Goal: Task Accomplishment & Management: Complete application form

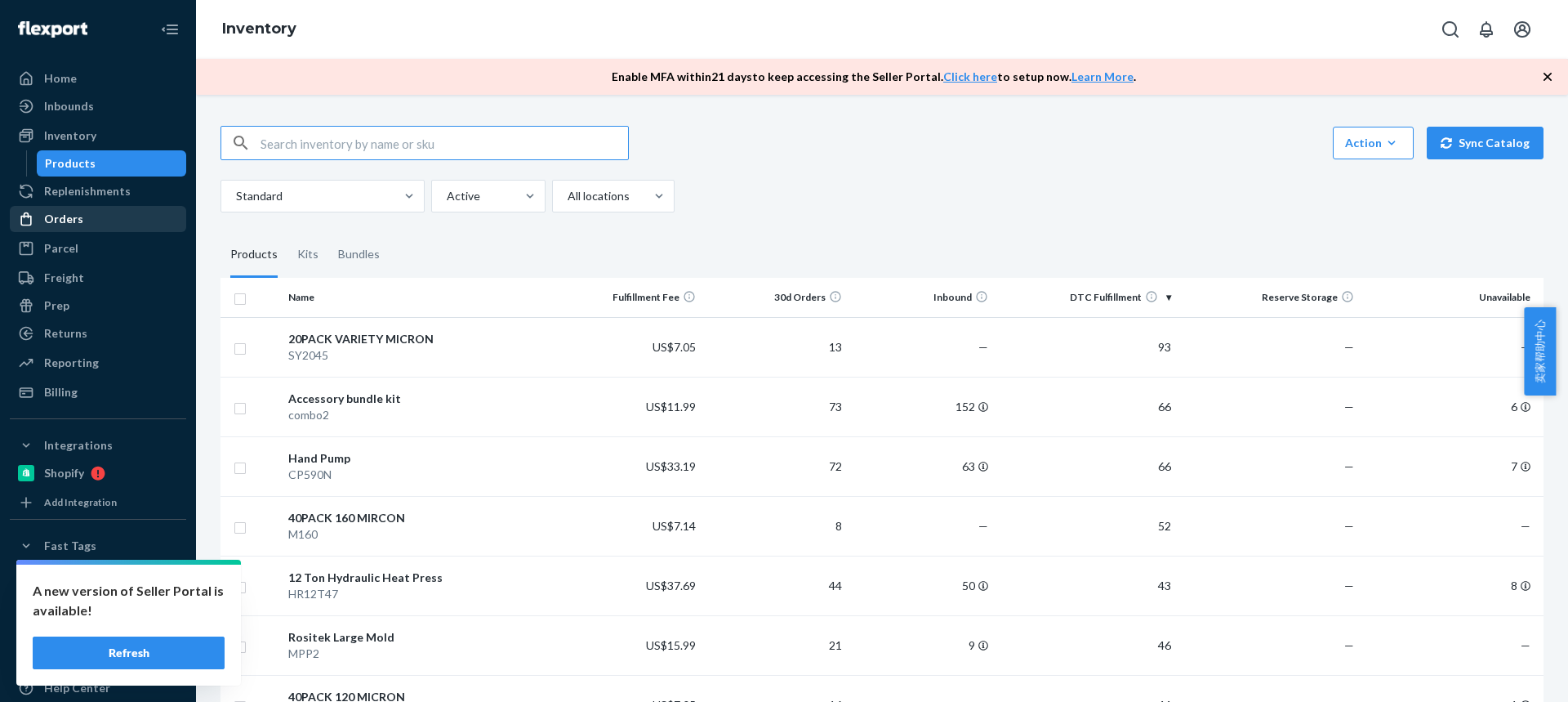
scroll to position [1307, 0]
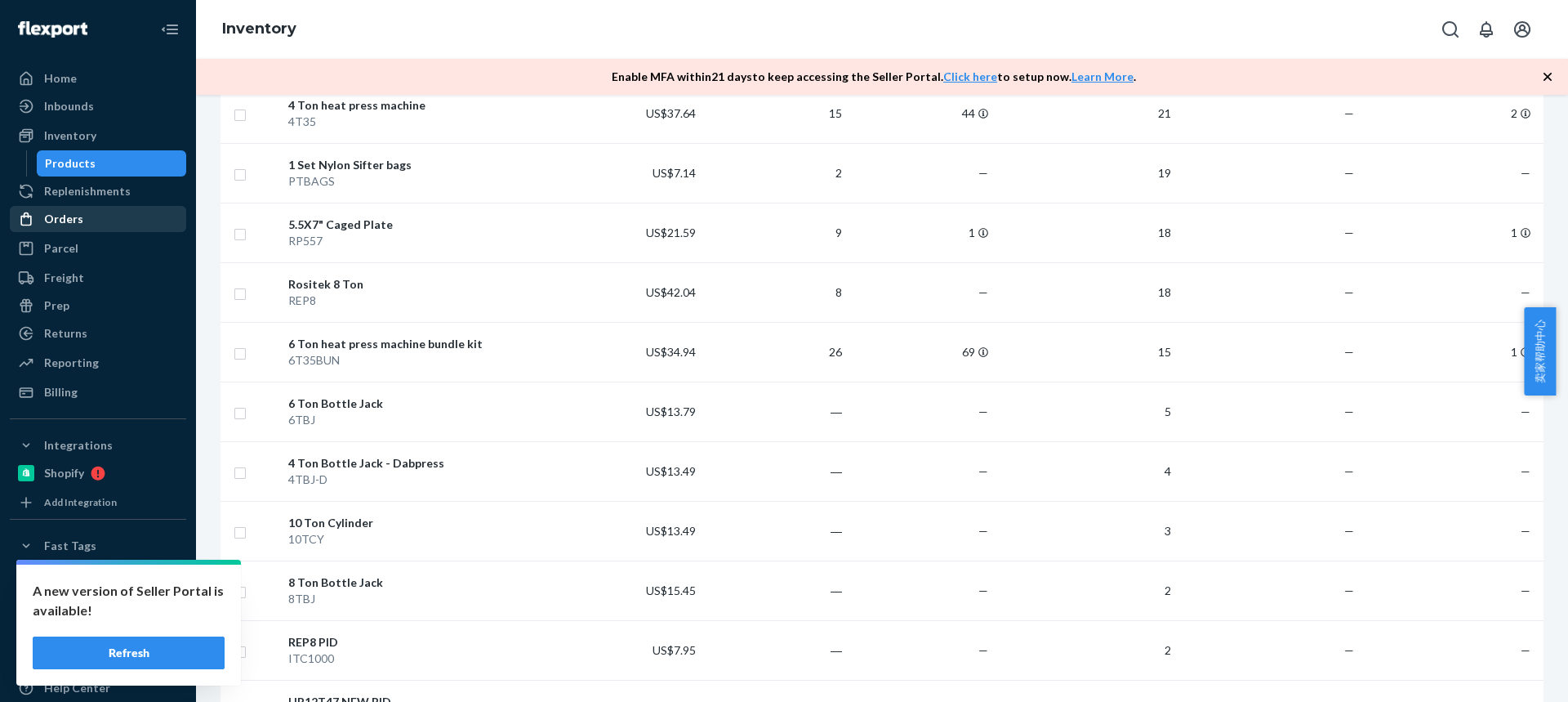
click at [68, 213] on div "Orders" at bounding box center [63, 219] width 39 height 16
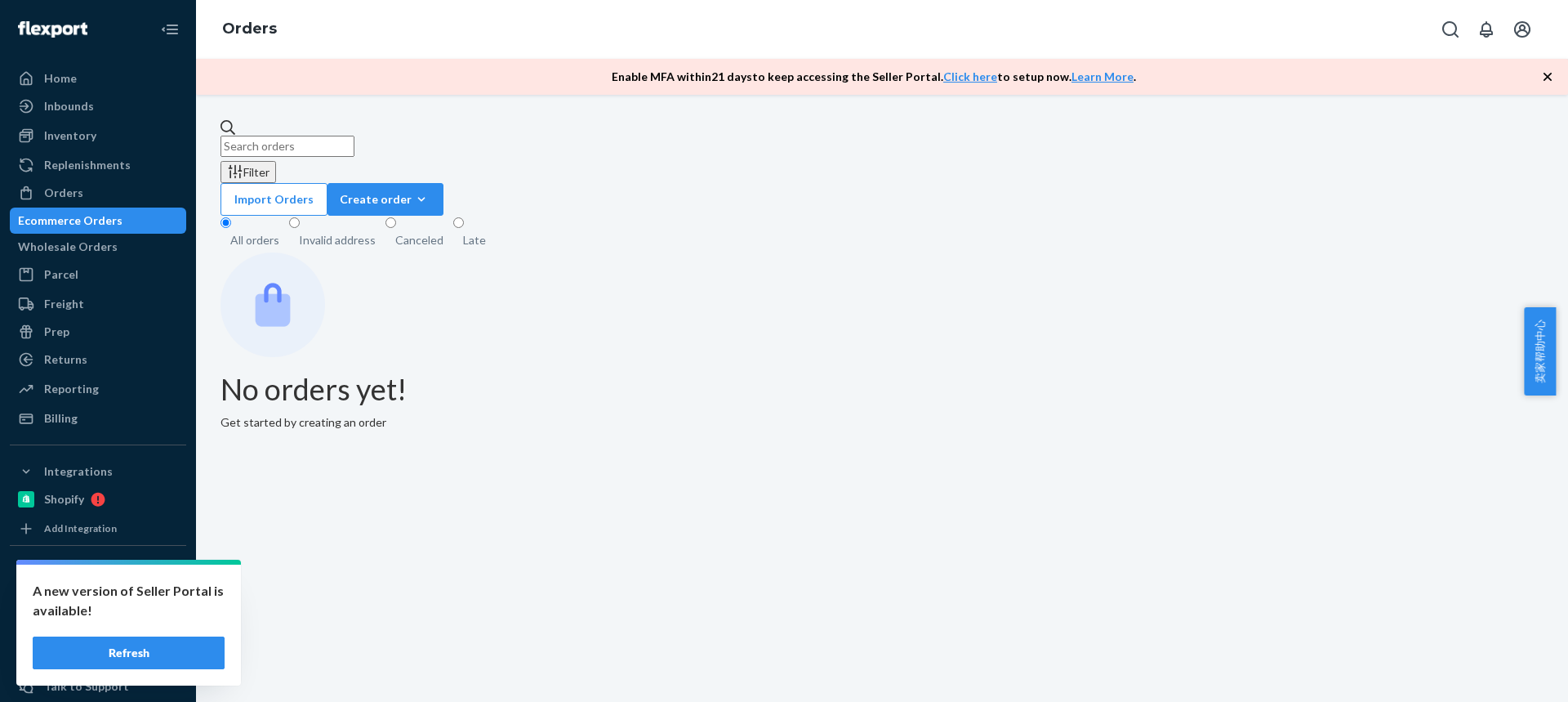
click at [282, 135] on input "text" at bounding box center [287, 146] width 134 height 21
paste input "[PERSON_NAME]"
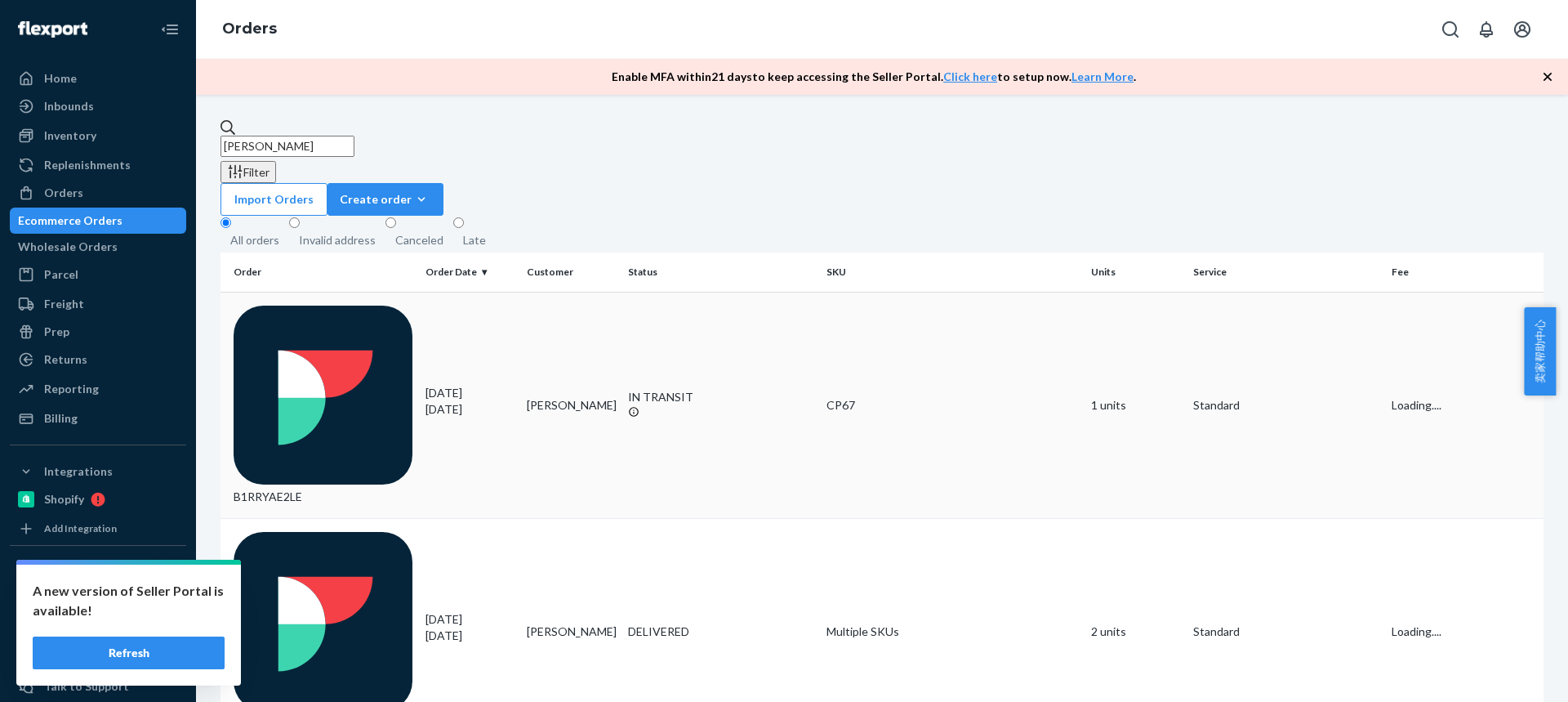
type input "[PERSON_NAME]"
click at [551, 295] on td "[PERSON_NAME]" at bounding box center [570, 405] width 101 height 226
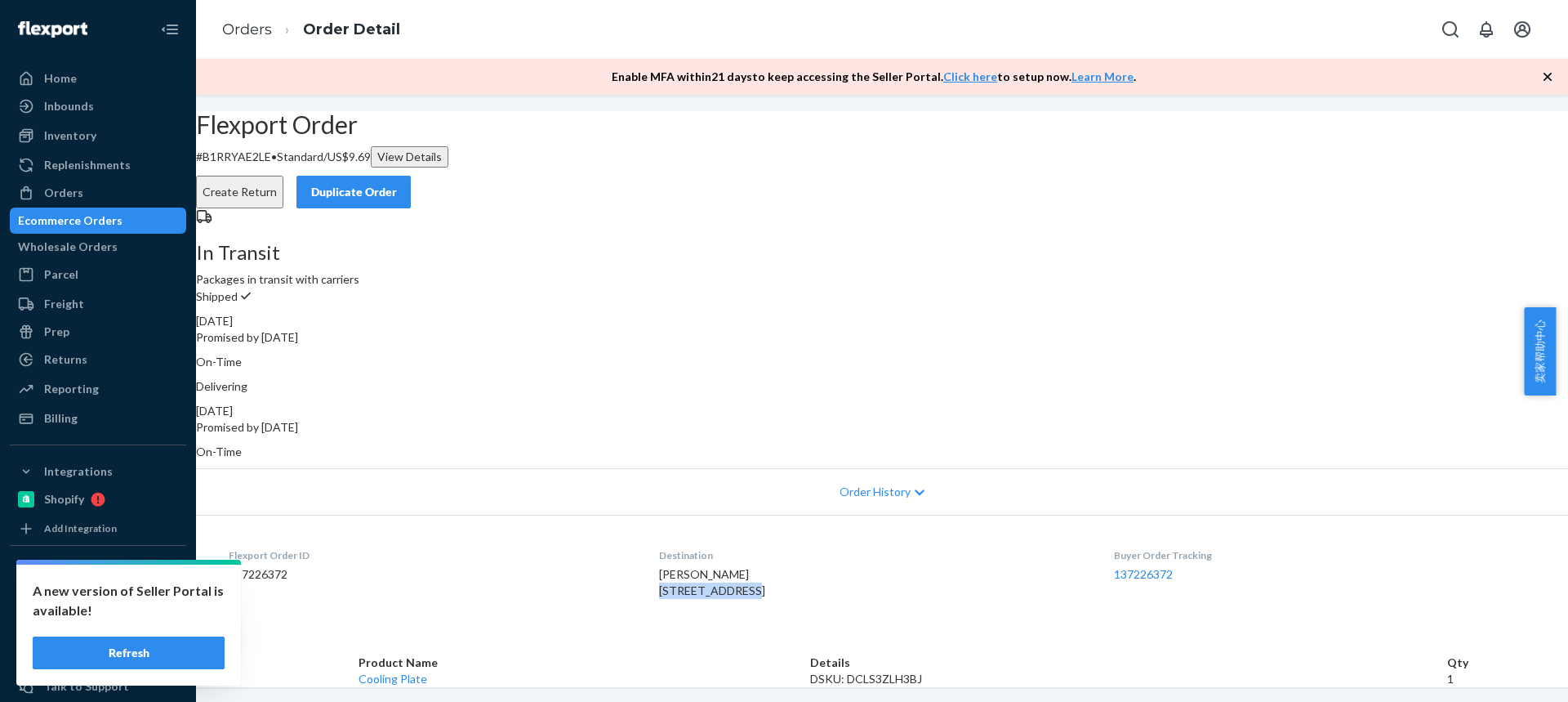
drag, startPoint x: 762, startPoint y: 567, endPoint x: 829, endPoint y: 567, distance: 67.0
click at [829, 567] on dl "Flexport Order ID 137226372 Destination [PERSON_NAME] [STREET_ADDRESS] Buyer Or…" at bounding box center [882, 575] width 1372 height 122
copy span "[STREET_ADDRESS]"
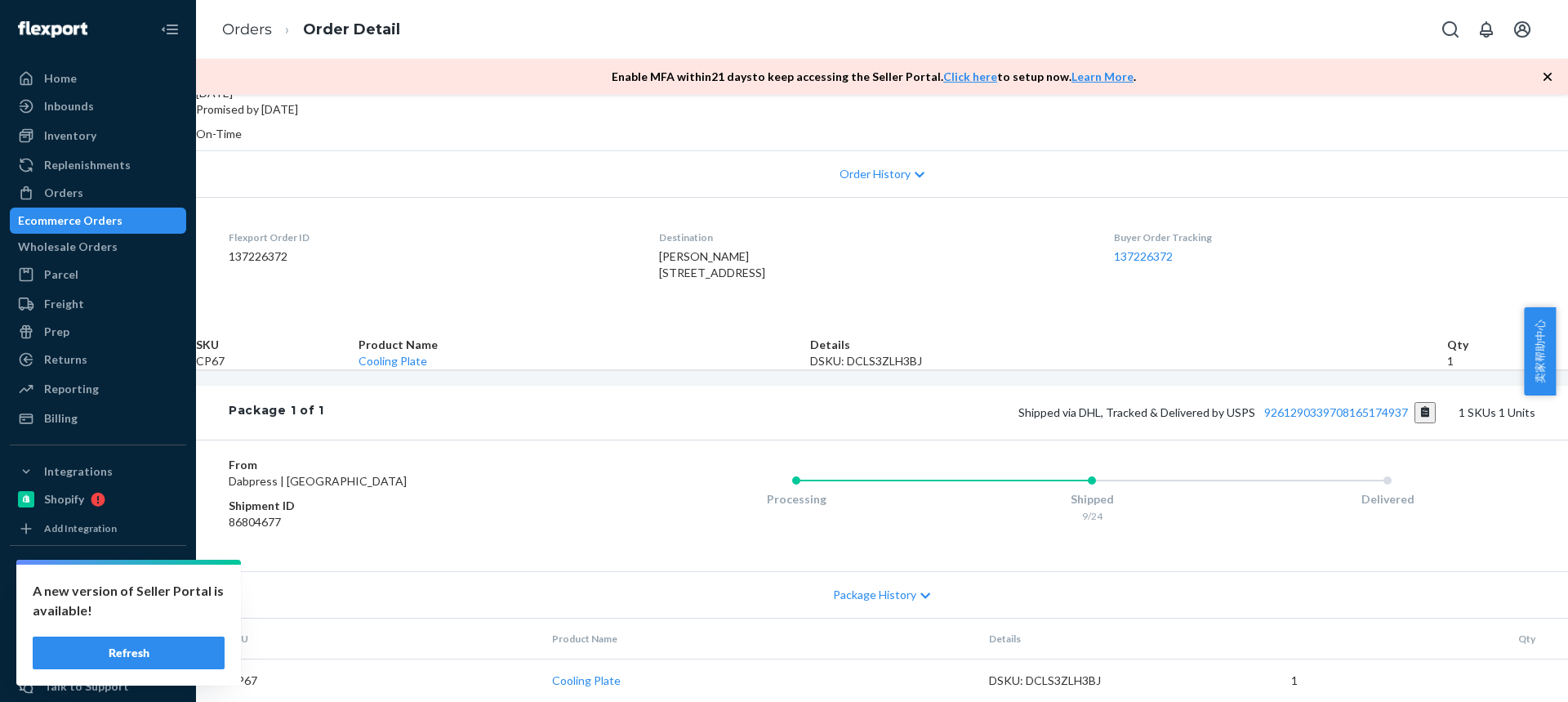
click at [359, 369] on td "CP67" at bounding box center [277, 361] width 163 height 16
copy td "CP67"
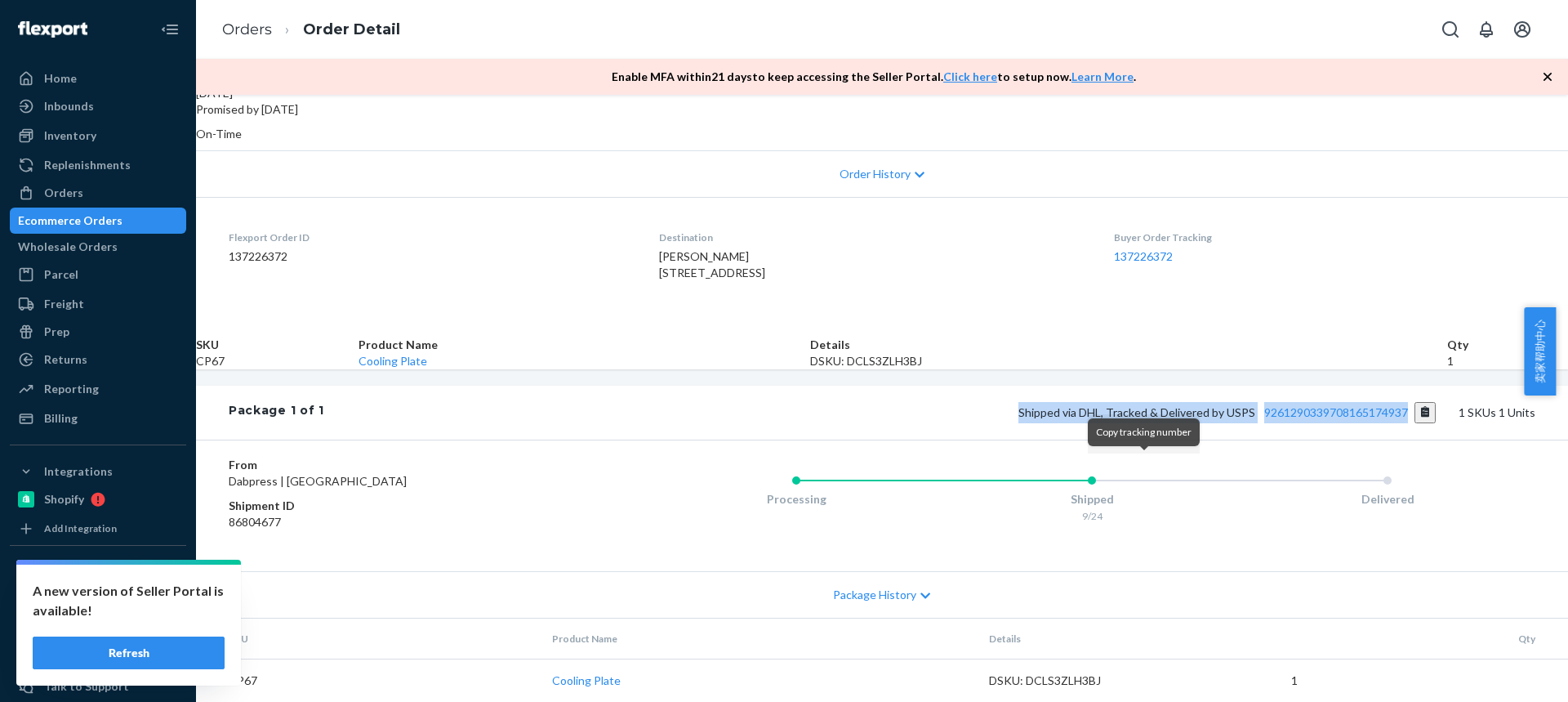
drag, startPoint x: 725, startPoint y: 465, endPoint x: 1132, endPoint y: 470, distance: 407.0
click at [1132, 423] on div "Shipped via DHL, Tracked & Delivered by USPS 9261290339708165174937 1 SKUs 1 Un…" at bounding box center [929, 412] width 1211 height 21
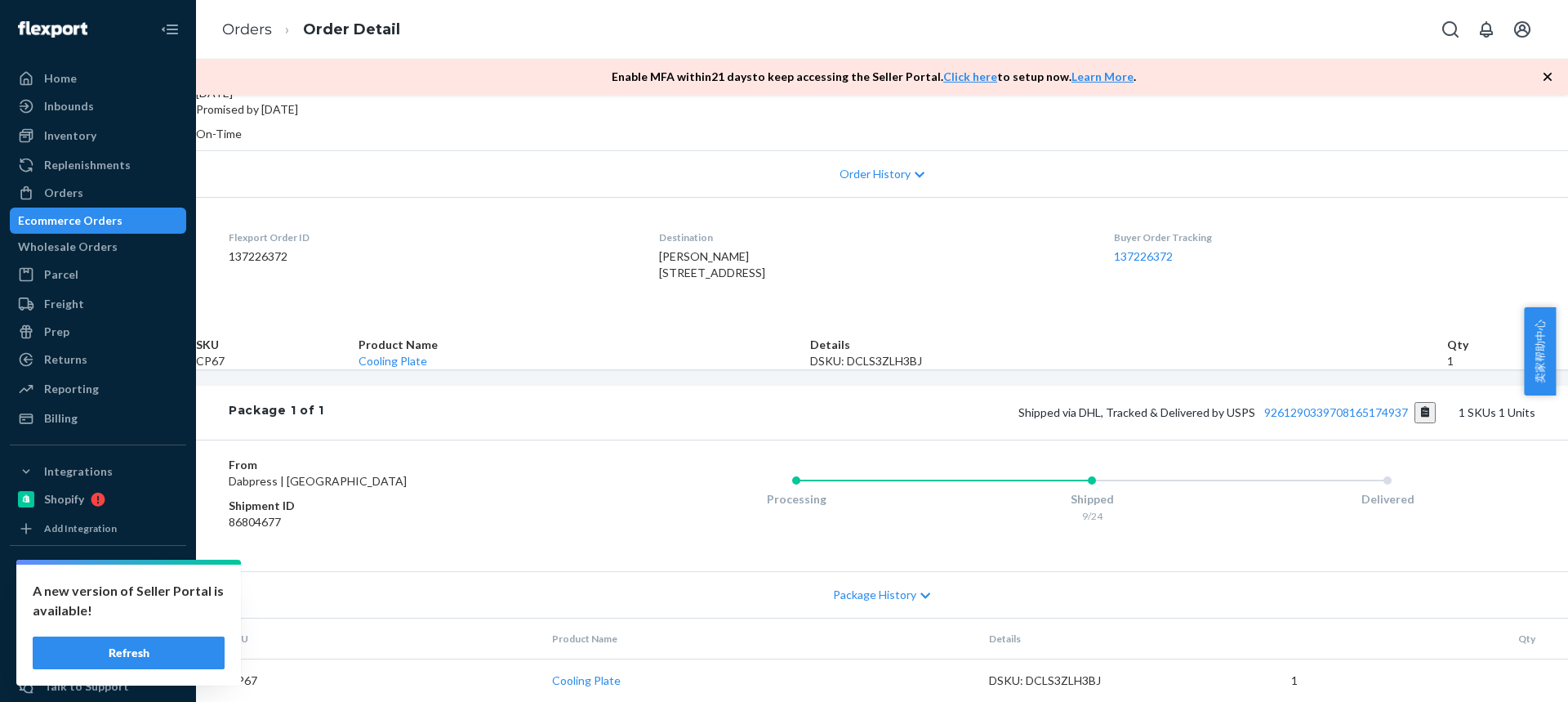
click at [1129, 440] on div "Package 1 of 1 Shipped via DHL, Tracked & Delivered by USPS 9261290339708165174…" at bounding box center [882, 412] width 1372 height 54
drag, startPoint x: 1127, startPoint y: 469, endPoint x: 977, endPoint y: 470, distance: 150.0
click at [1019, 419] on span "Shipped via DHL, Tracked & Delivered by USPS 9261290339708165174937" at bounding box center [1228, 412] width 419 height 14
copy link "9261290339708165174937"
click at [1264, 419] on link "9261290339708165174937" at bounding box center [1336, 412] width 144 height 14
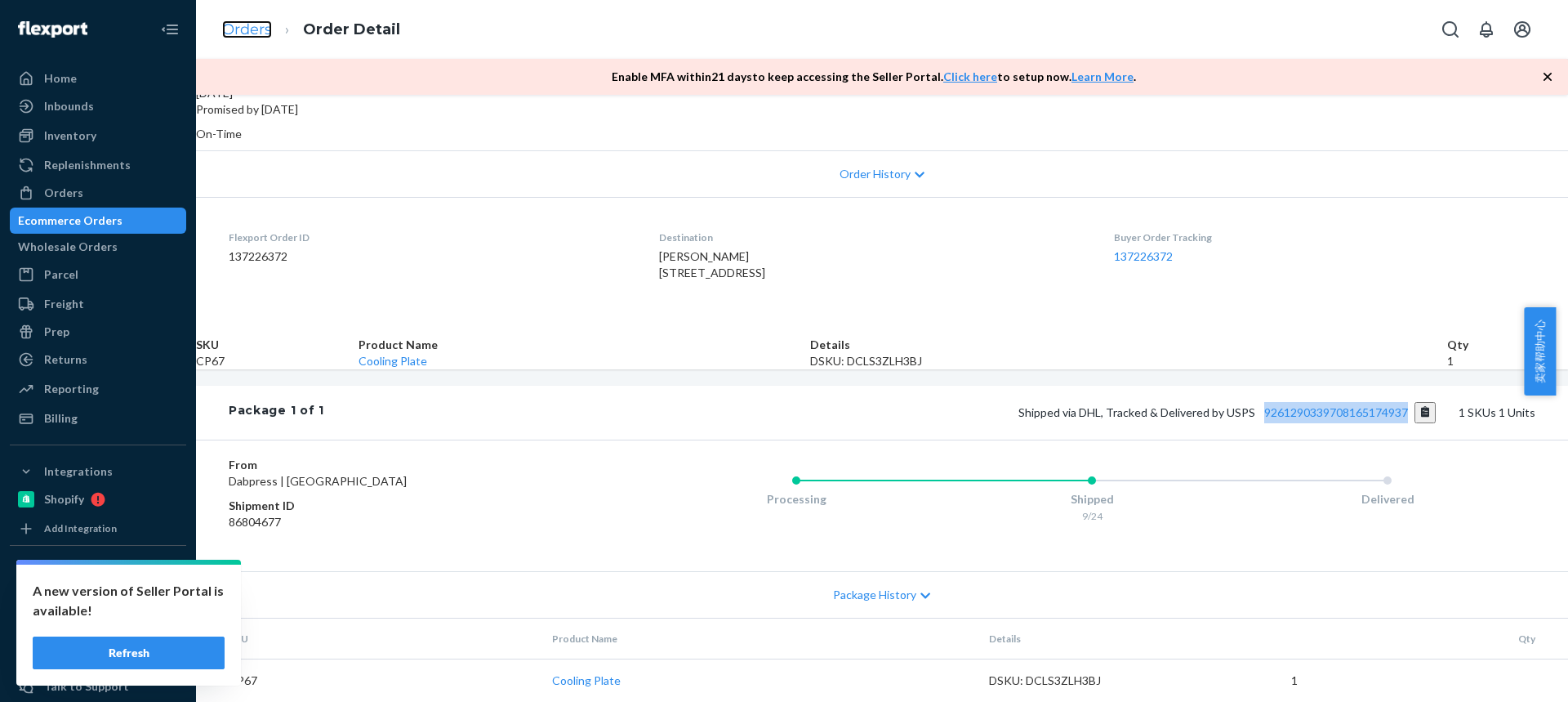
click at [252, 33] on link "Orders" at bounding box center [247, 29] width 50 height 18
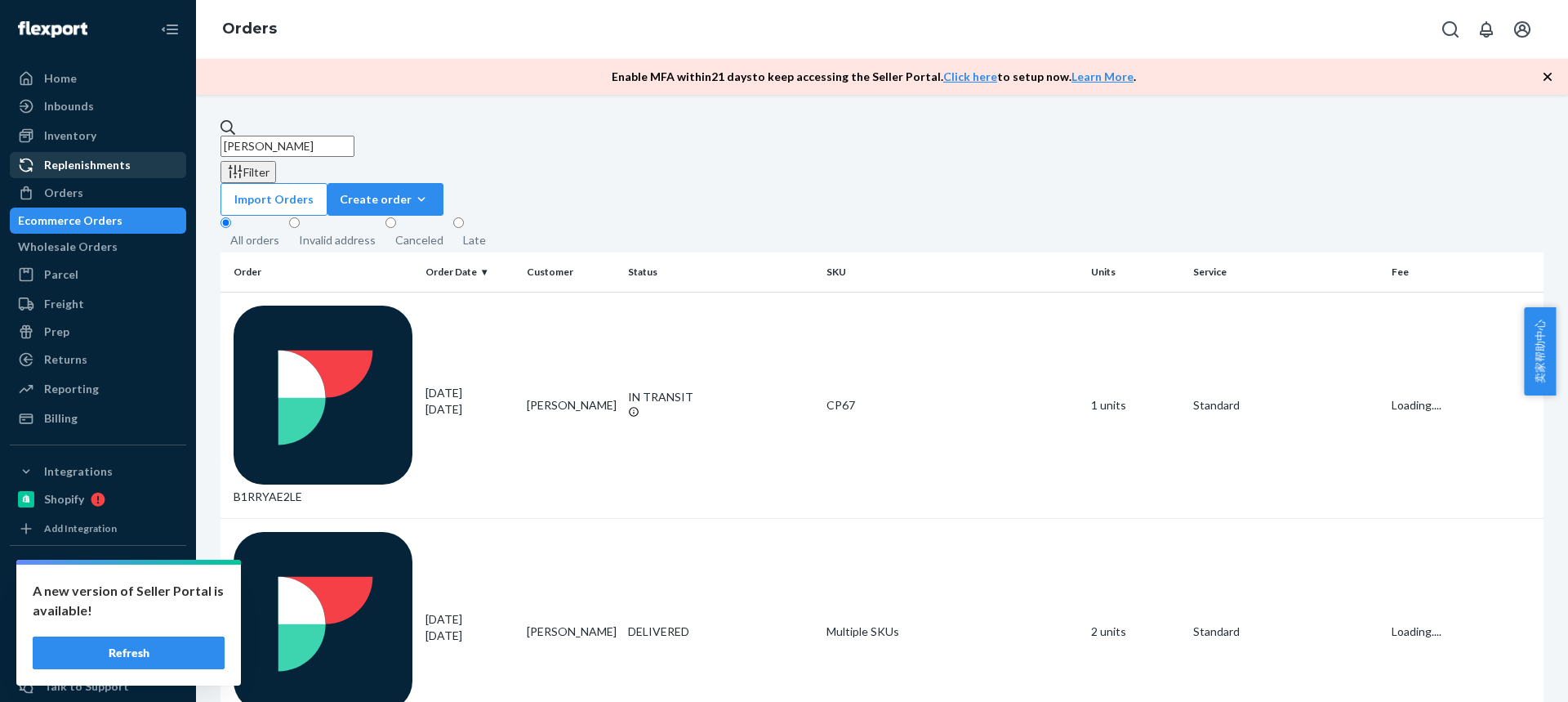
drag, startPoint x: 361, startPoint y: 137, endPoint x: 93, endPoint y: 164, distance: 269.4
click at [87, 160] on div "Home Inbounds Shipping Plans Problems Inventory Products Replenishments Orders …" at bounding box center [784, 351] width 1568 height 702
paste input "[PERSON_NAME]"
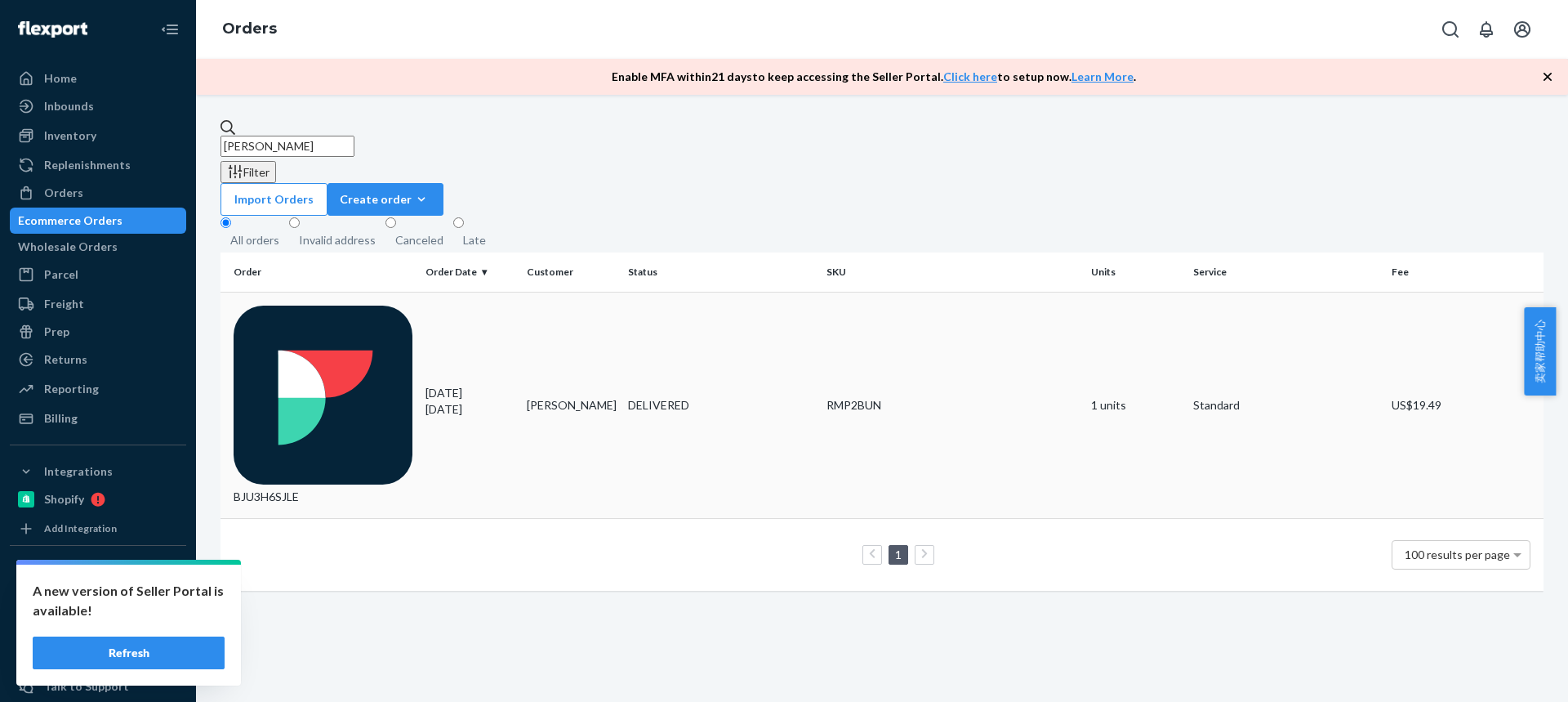
type input "[PERSON_NAME]"
click at [538, 295] on td "[PERSON_NAME]" at bounding box center [570, 405] width 101 height 226
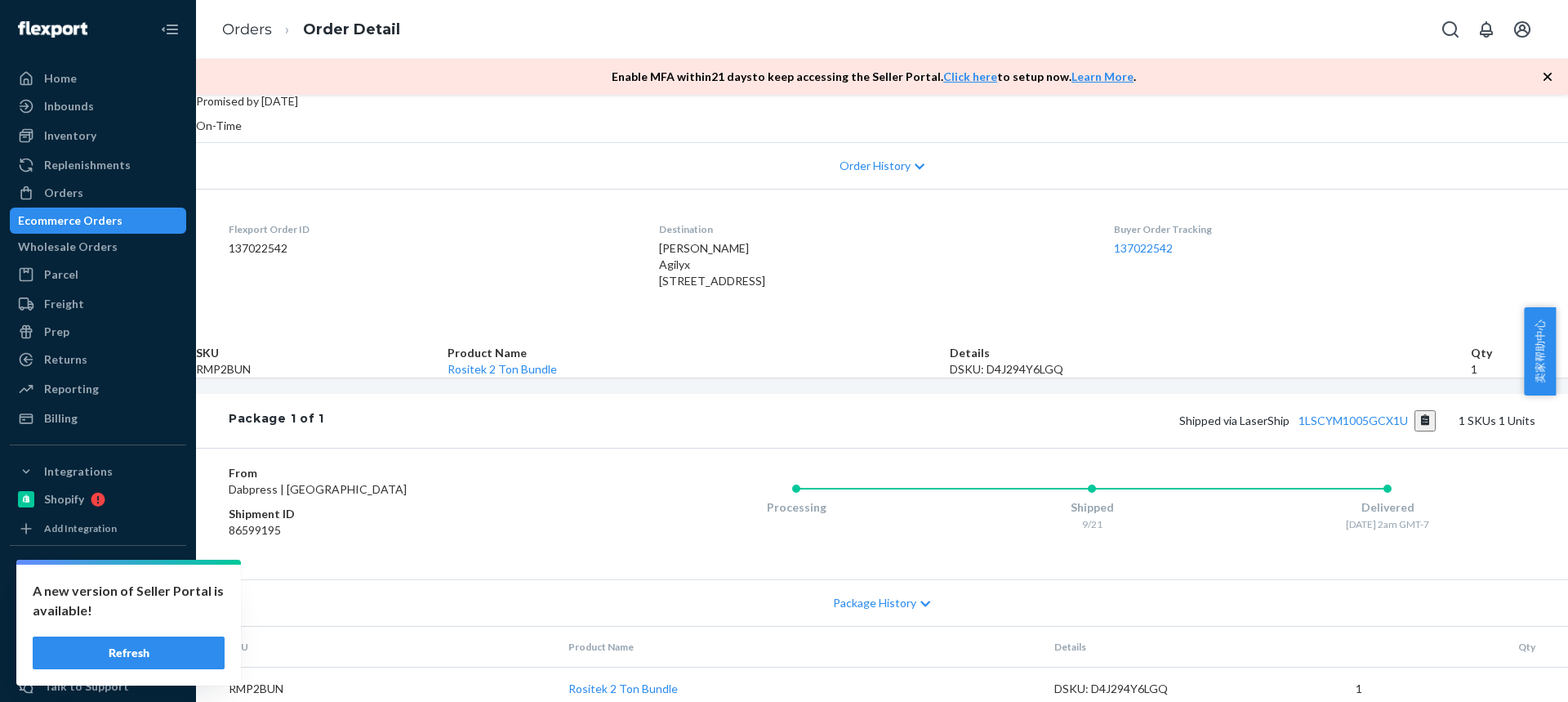
scroll to position [434, 0]
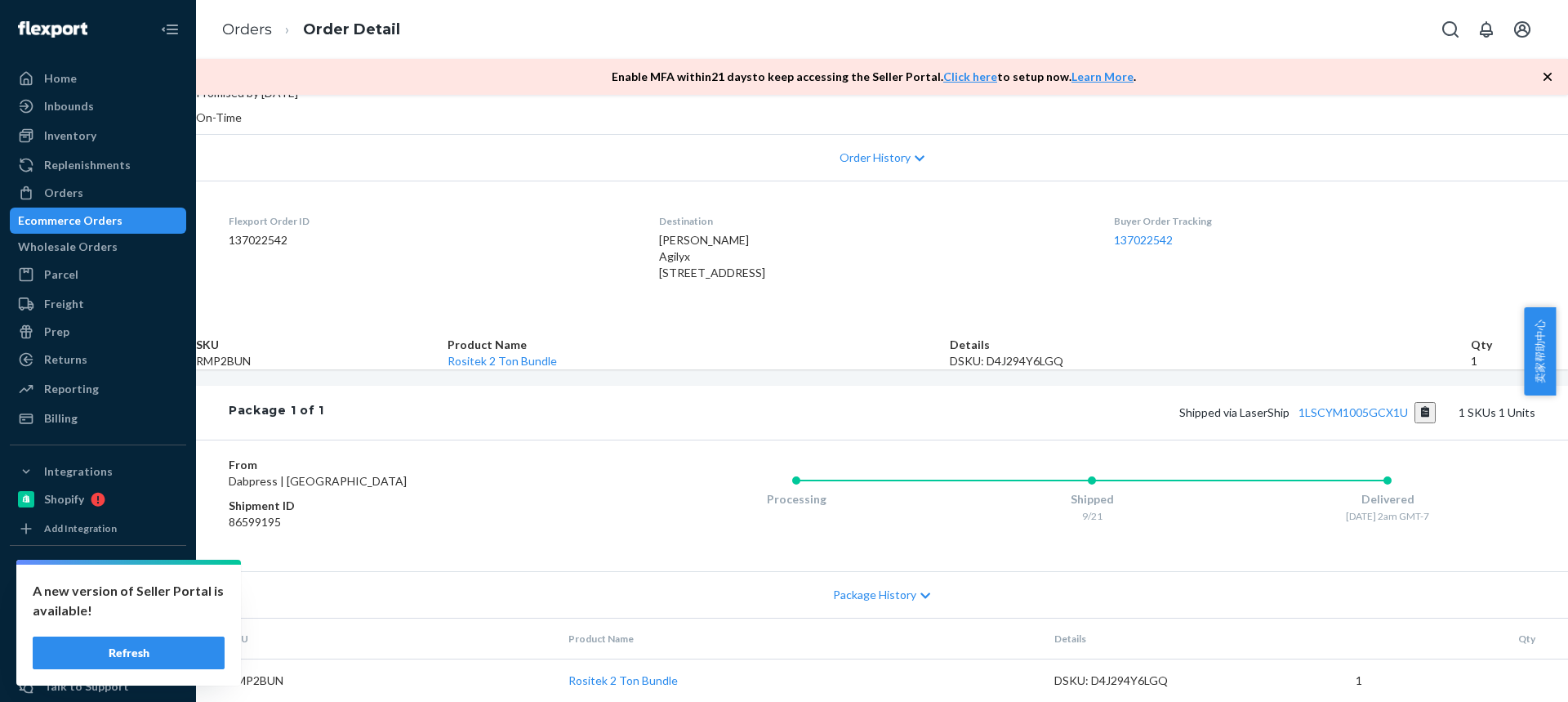
click at [867, 586] on span "Package History" at bounding box center [875, 594] width 83 height 16
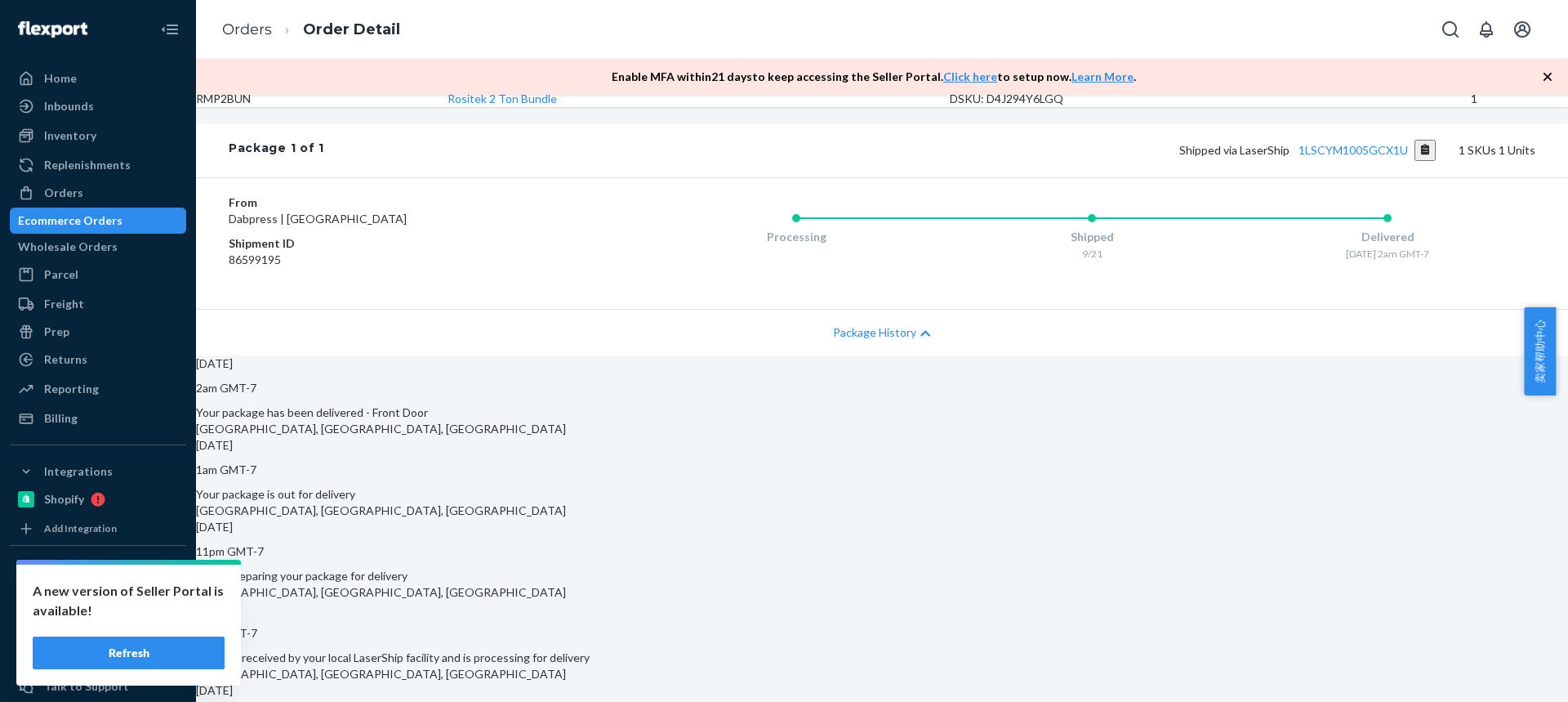
scroll to position [679, 0]
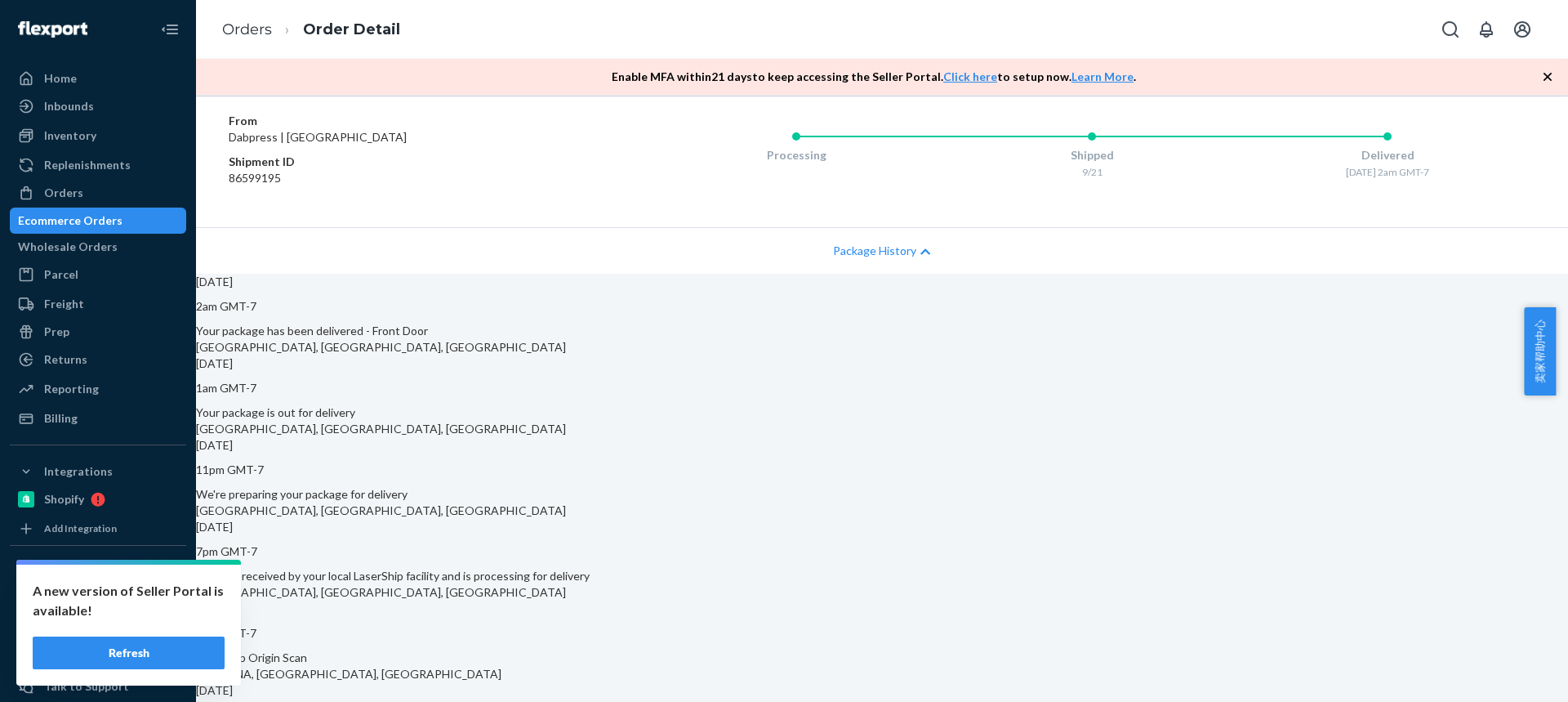
click at [883, 259] on span "Package History" at bounding box center [875, 250] width 83 height 16
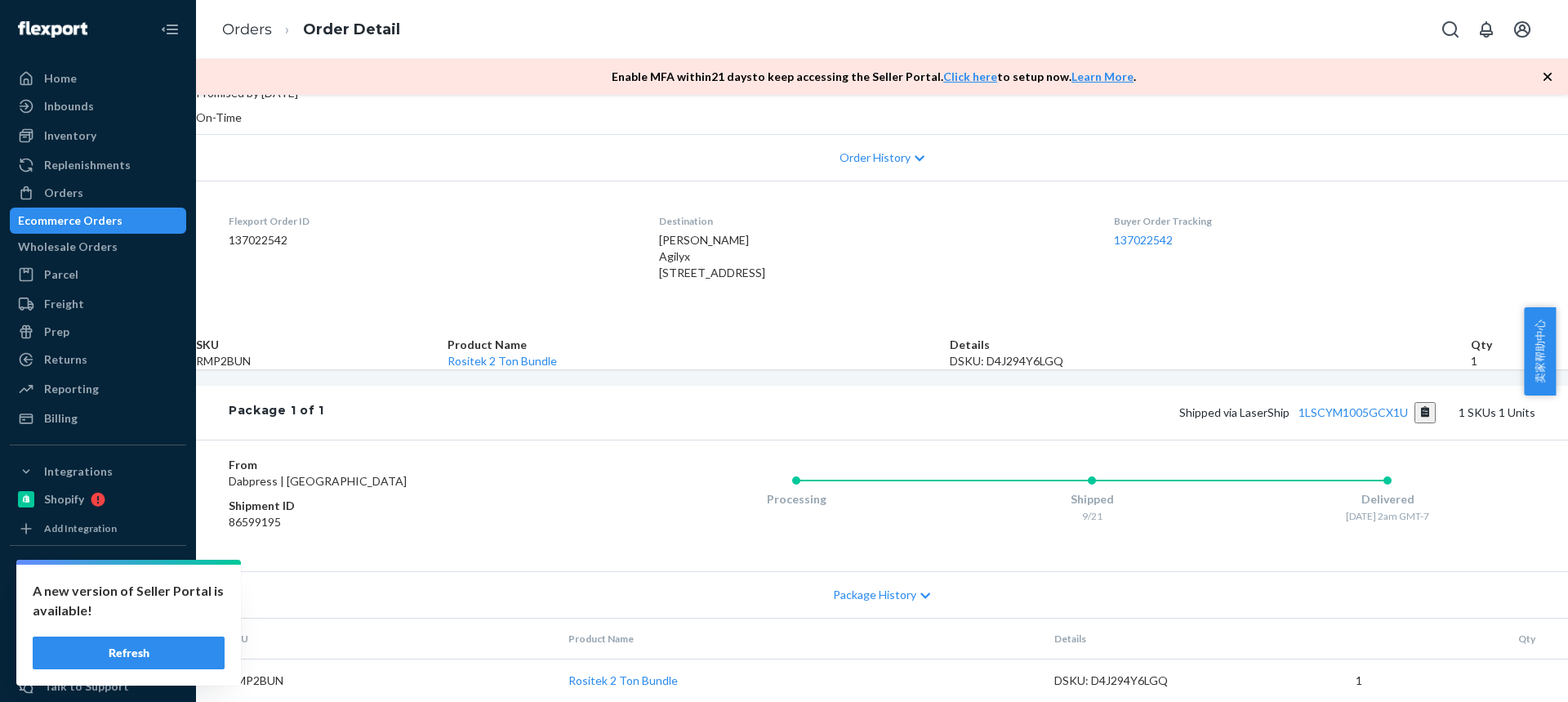
scroll to position [434, 0]
click at [887, 586] on span "Package History" at bounding box center [875, 594] width 83 height 16
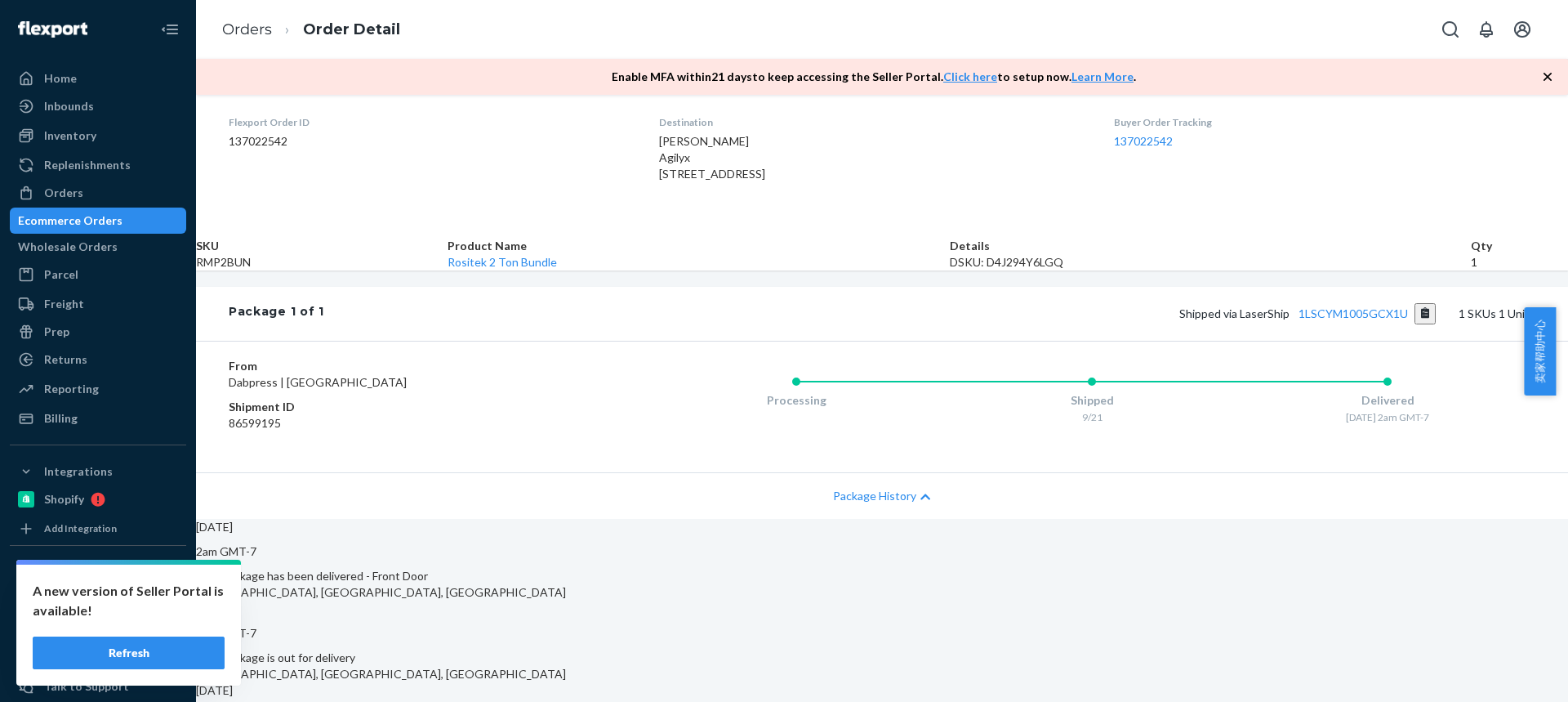
drag, startPoint x: 778, startPoint y: 153, endPoint x: 847, endPoint y: 164, distance: 69.9
click at [847, 164] on div "[PERSON_NAME] Agilyx [STREET_ADDRESS]" at bounding box center [874, 158] width 430 height 49
copy span "[STREET_ADDRESS]"
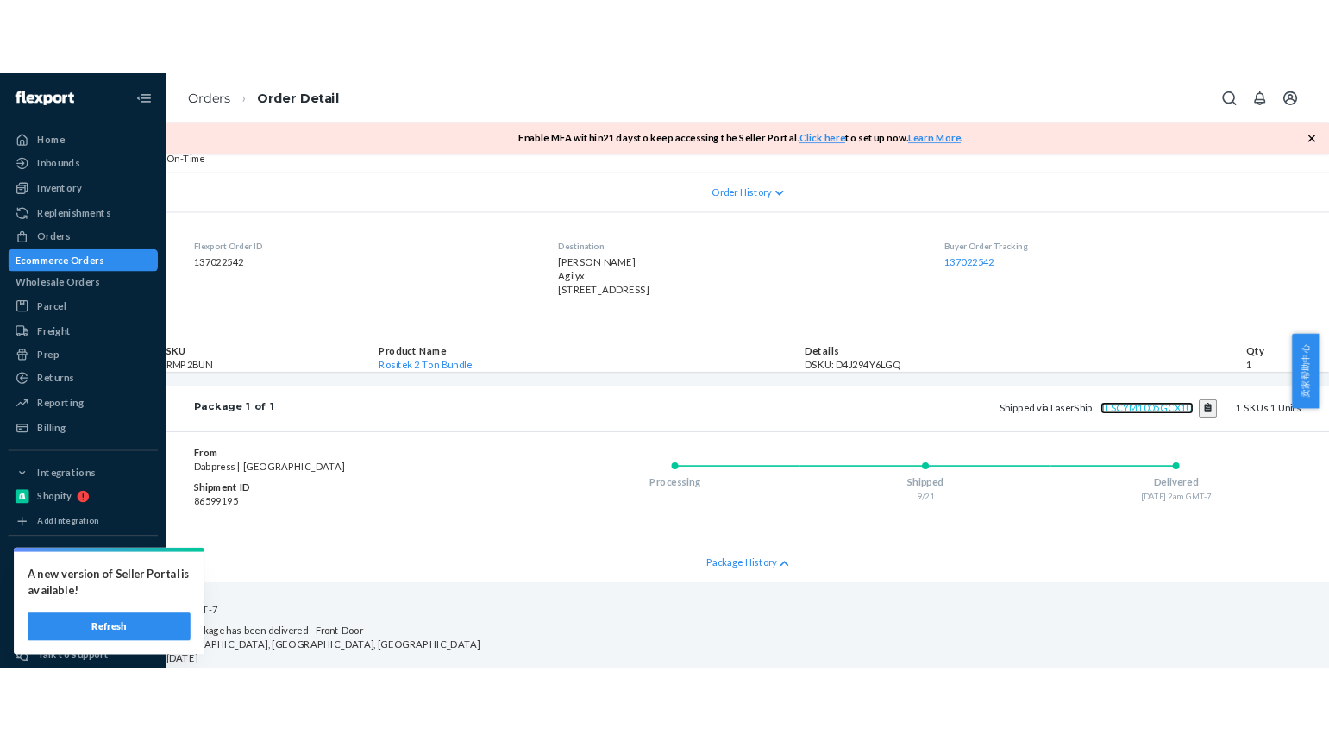
scroll to position [285, 0]
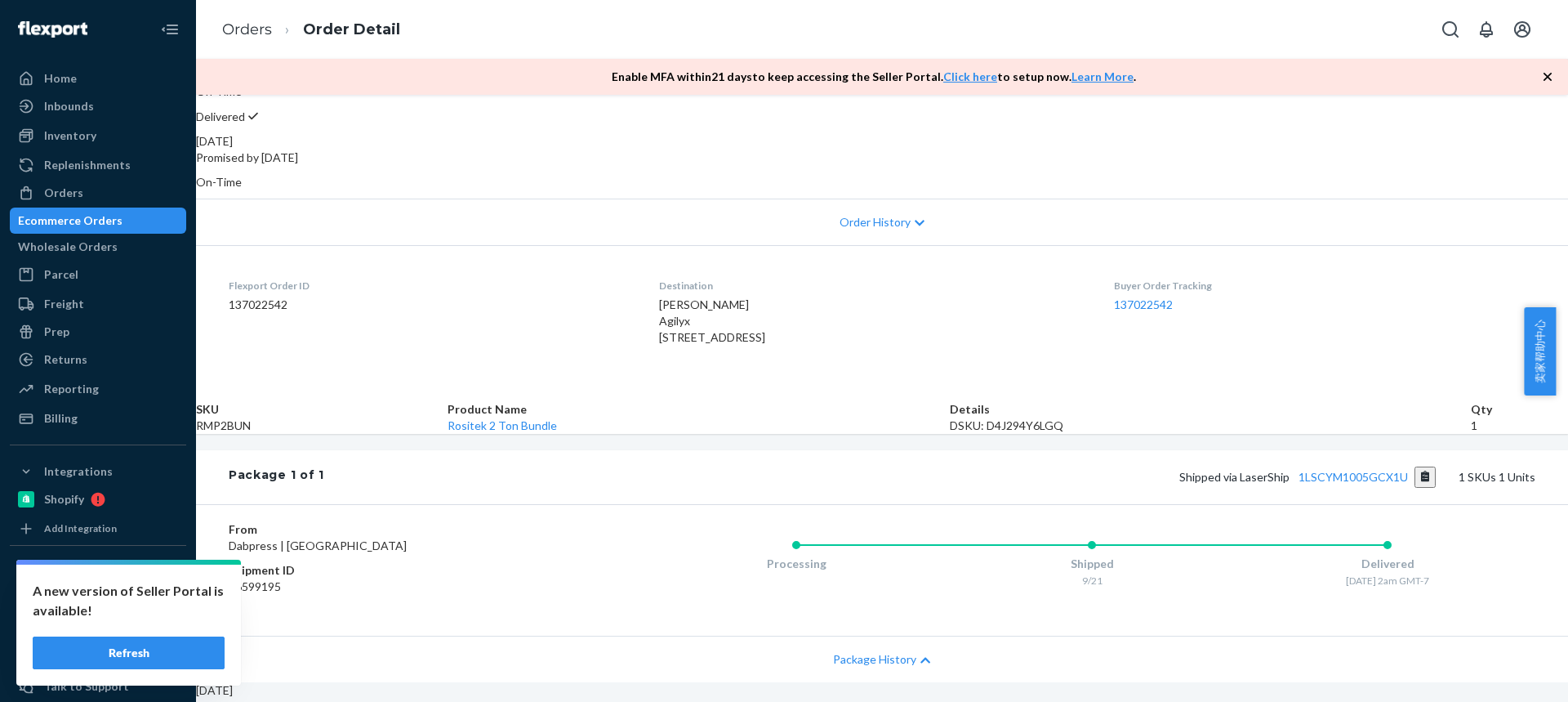
click at [863, 326] on div "[PERSON_NAME] Agilyx [STREET_ADDRESS]" at bounding box center [874, 321] width 430 height 49
click at [855, 330] on div "[PERSON_NAME] Agilyx [STREET_ADDRESS]" at bounding box center [874, 321] width 430 height 49
drag, startPoint x: 855, startPoint y: 334, endPoint x: 753, endPoint y: 300, distance: 107.5
click at [753, 300] on div "[PERSON_NAME] Agilyx [STREET_ADDRESS]" at bounding box center [874, 321] width 430 height 49
copy span "Agilyx [STREET_ADDRESS]"
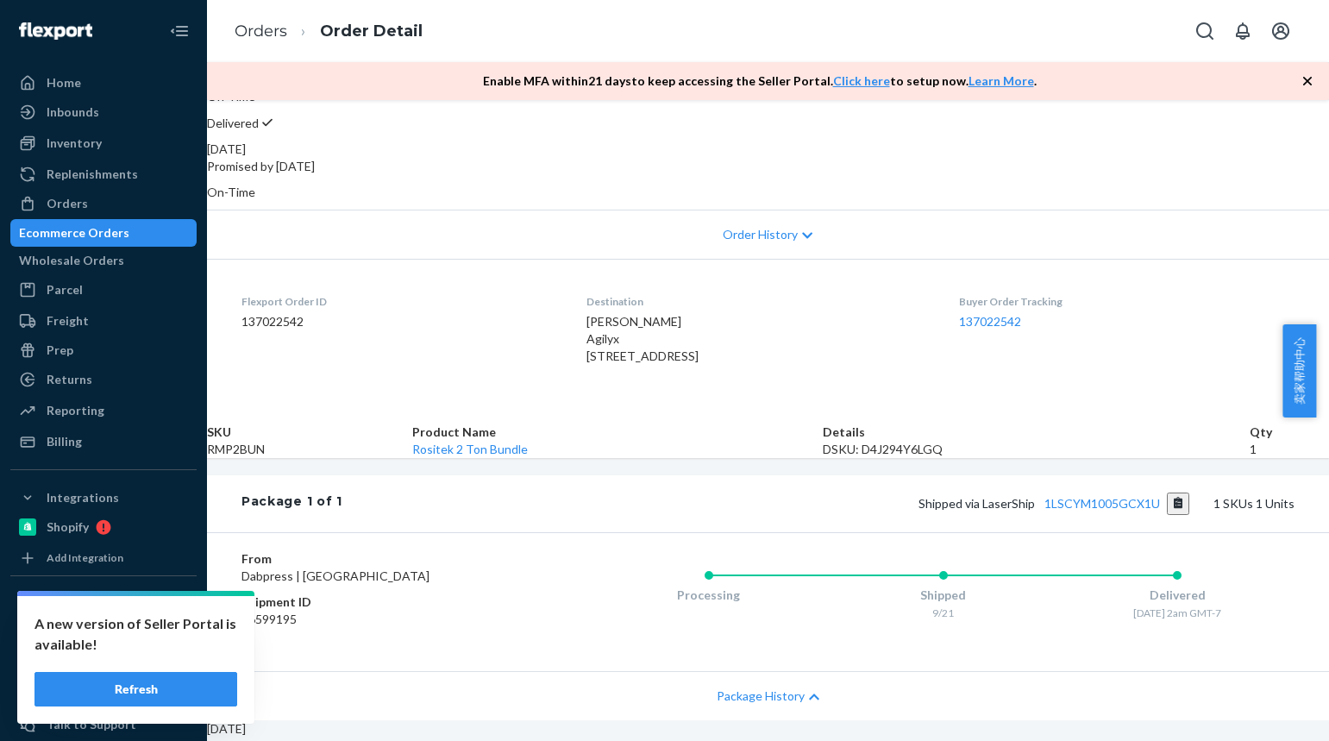
click at [579, 390] on dl "Flexport Order ID 137022542 Destination [PERSON_NAME] Agilyx [STREET_ADDRESS] B…" at bounding box center [768, 332] width 1122 height 147
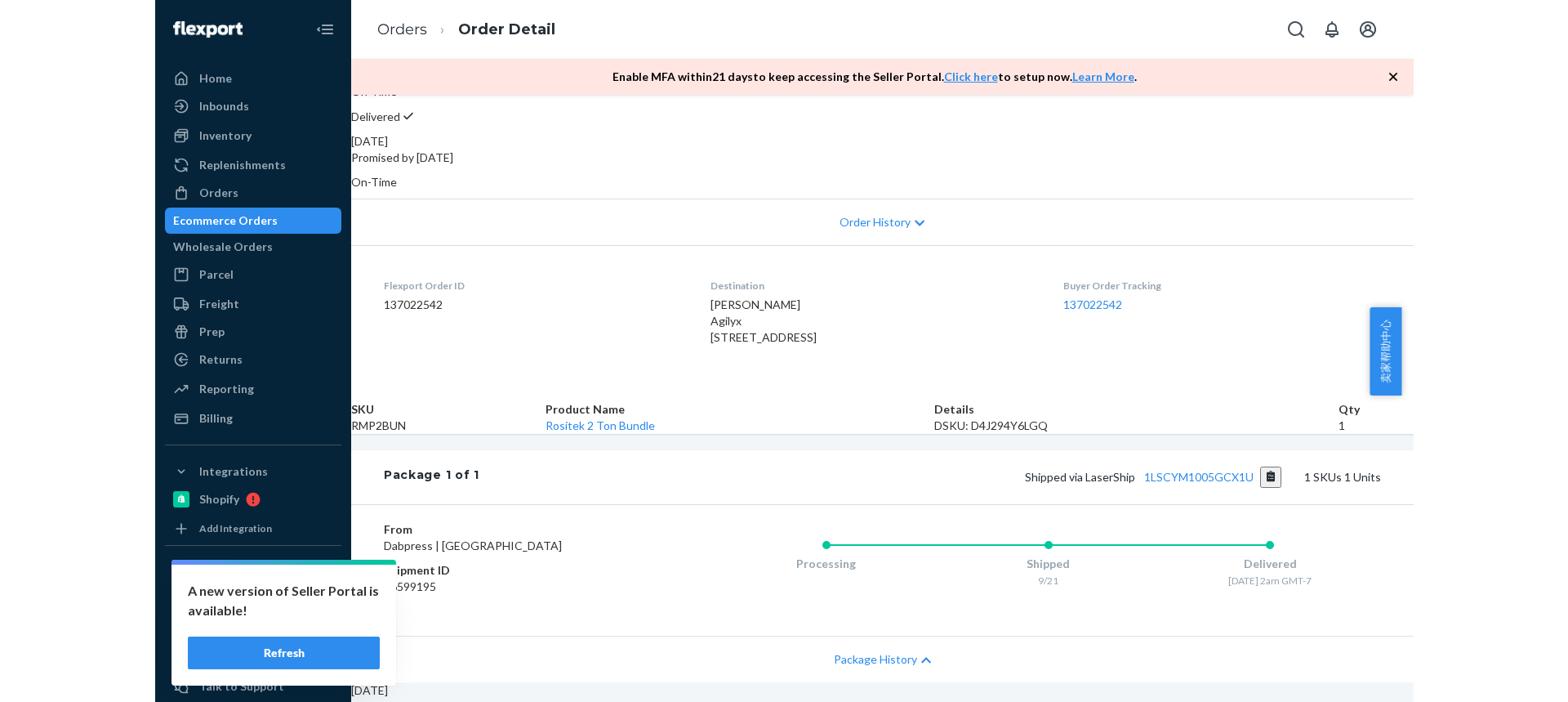
scroll to position [598, 0]
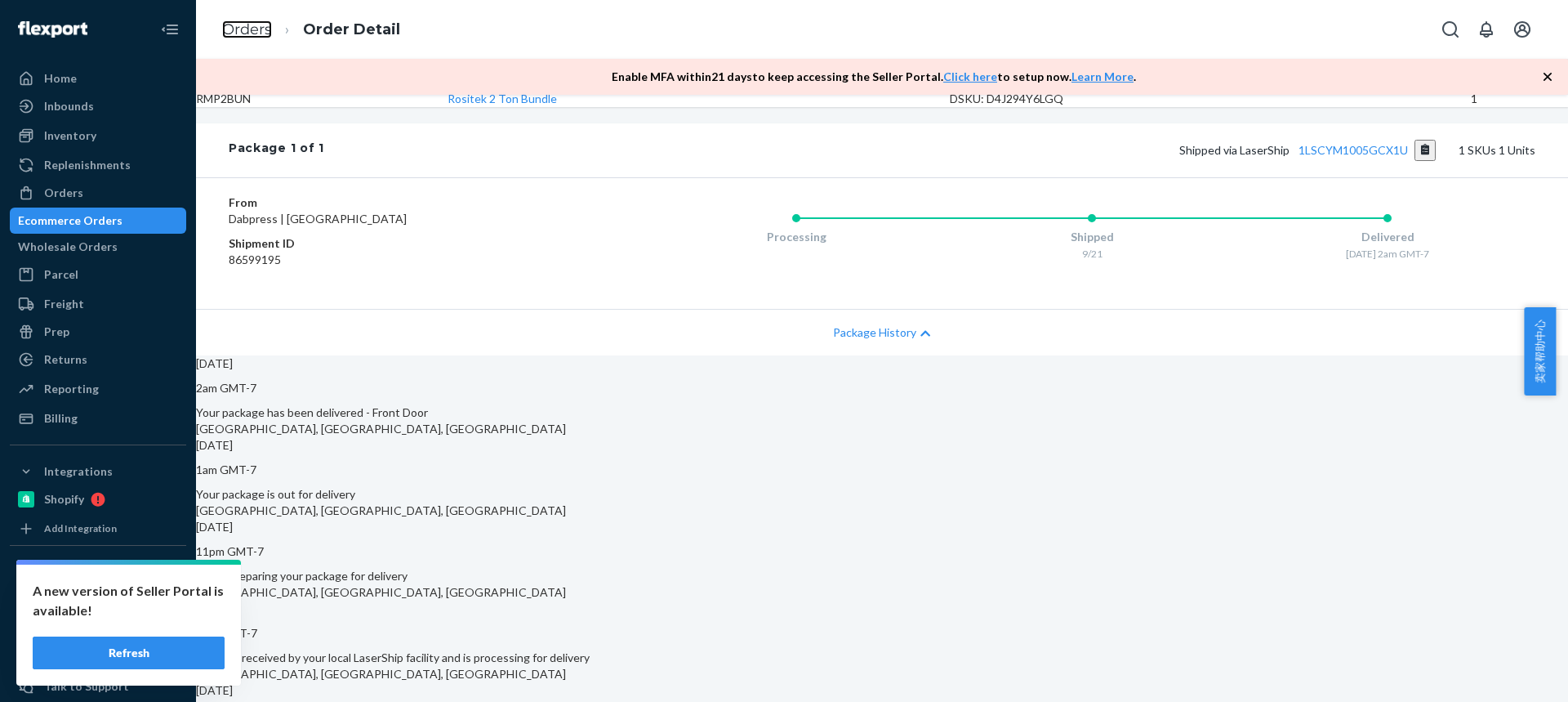
drag, startPoint x: 235, startPoint y: 33, endPoint x: 344, endPoint y: 110, distance: 133.5
click at [235, 33] on link "Orders" at bounding box center [247, 29] width 50 height 18
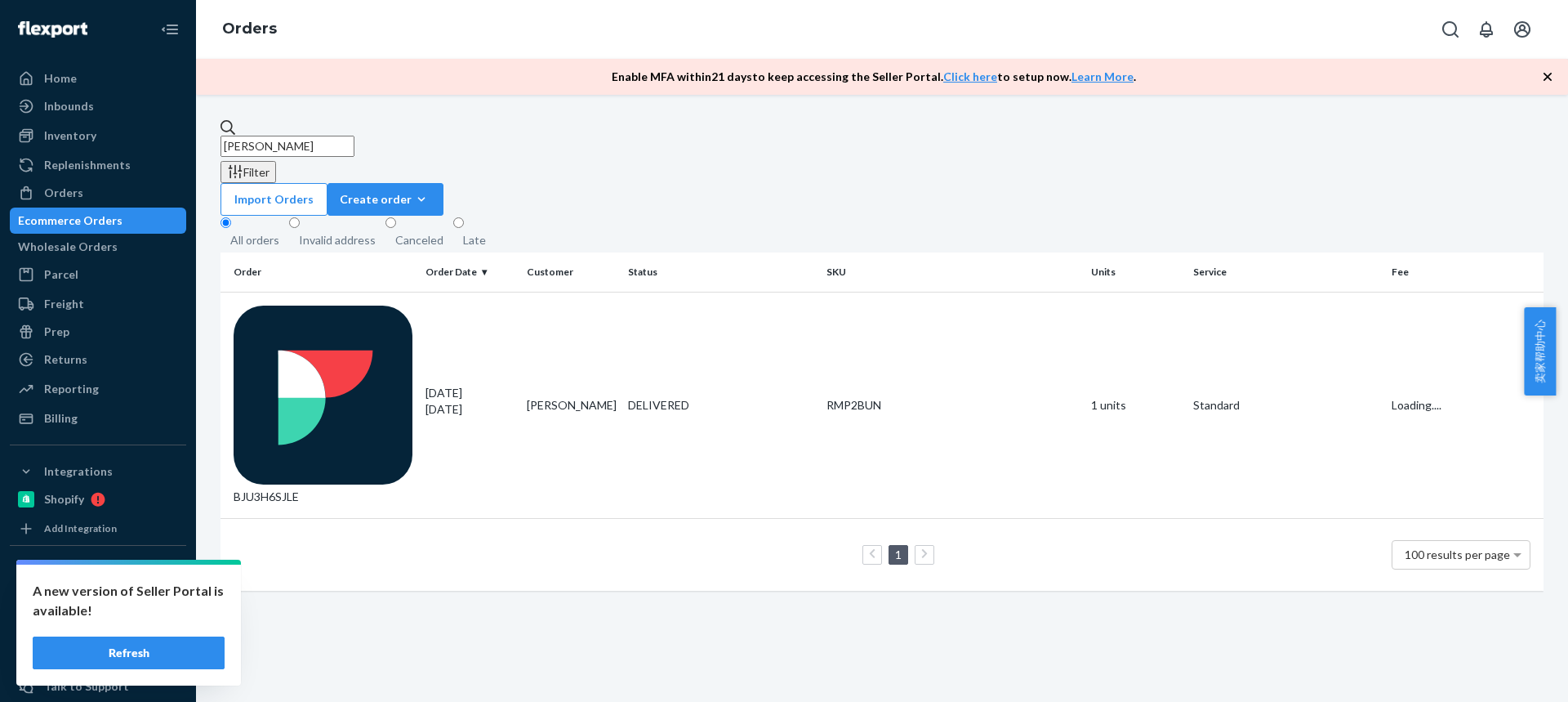
drag, startPoint x: 334, startPoint y: 133, endPoint x: 231, endPoint y: 128, distance: 103.1
click at [195, 119] on div "Home Inbounds Shipping Plans Problems Inventory Products Replenishments Orders …" at bounding box center [784, 351] width 1568 height 702
paste input "Neo Universe"
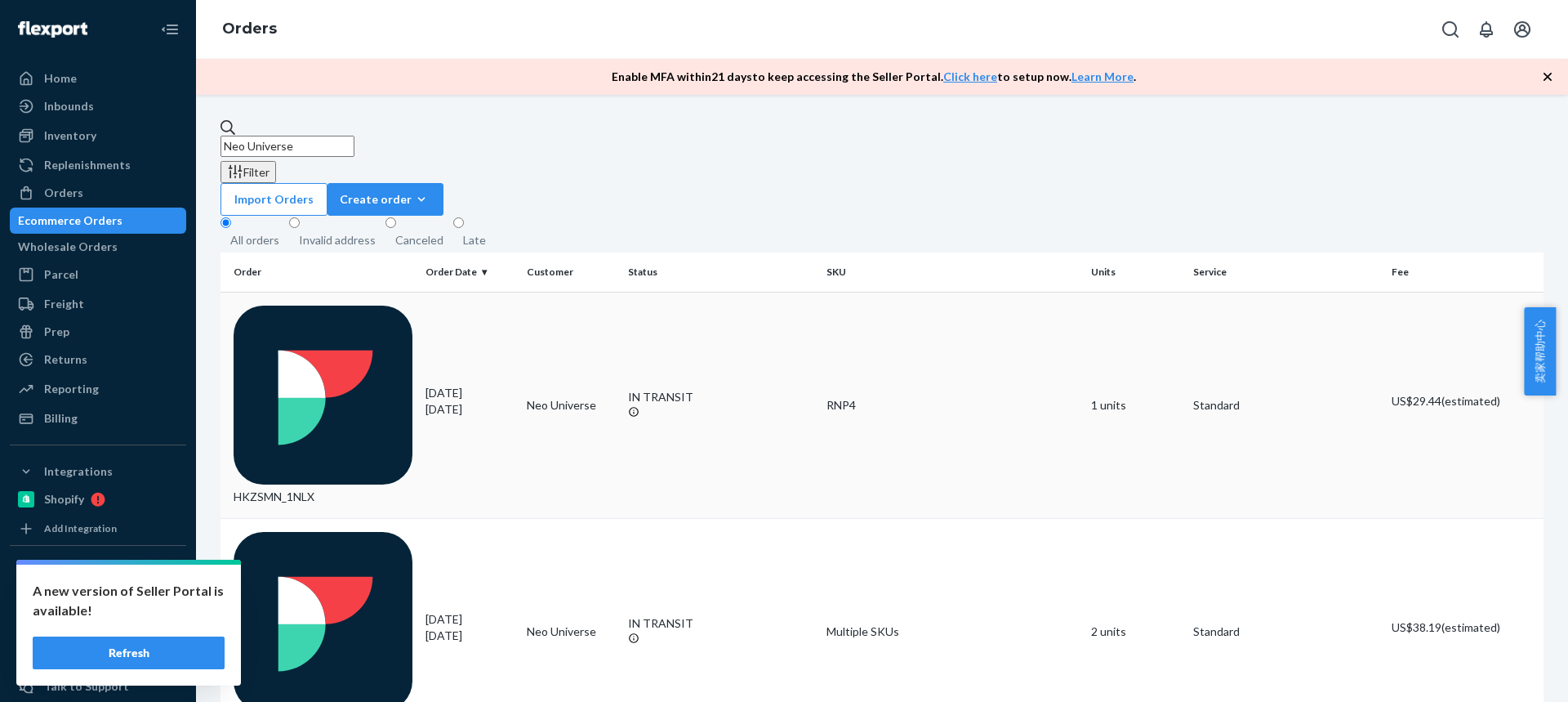
type input "Neo Universe"
click at [542, 292] on td "Neo Universe" at bounding box center [570, 405] width 101 height 226
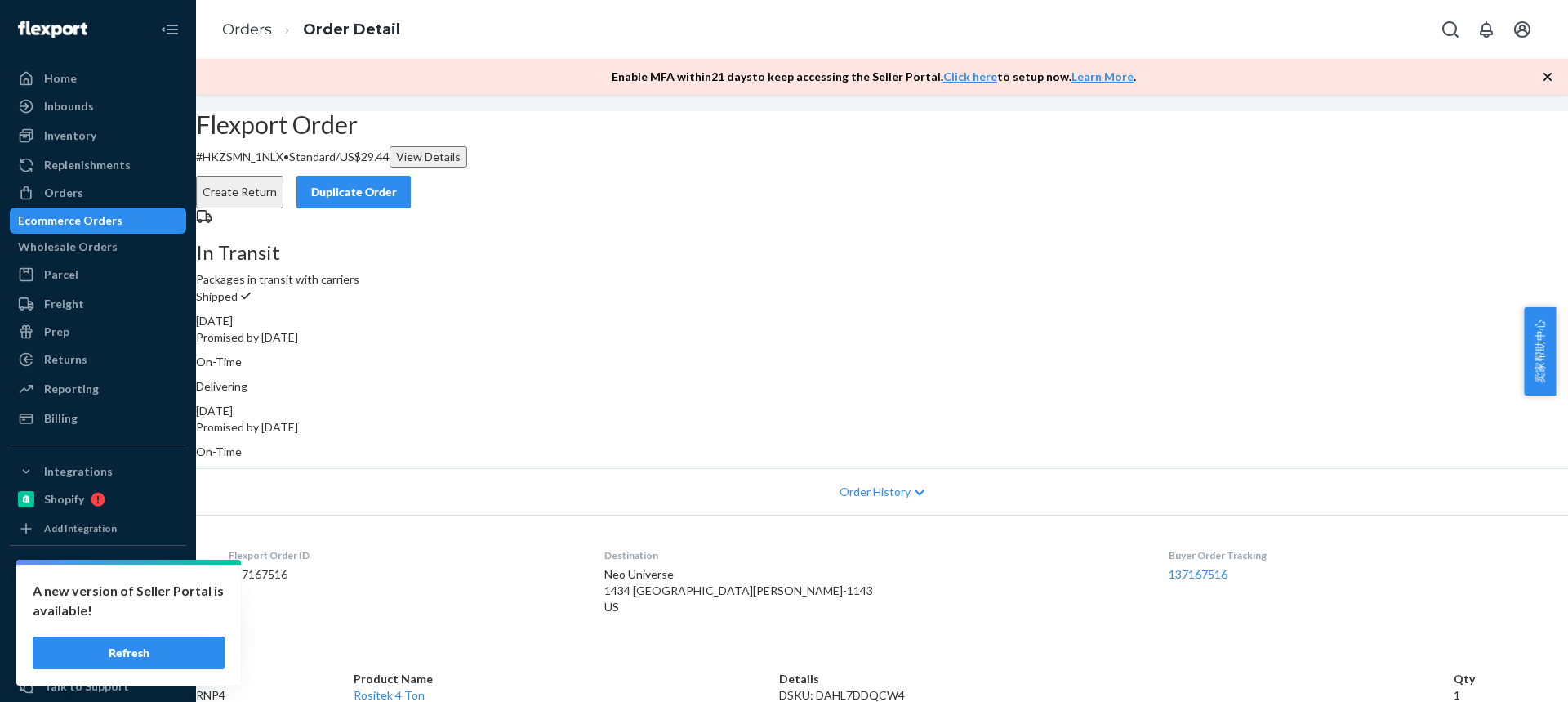
scroll to position [418, 0]
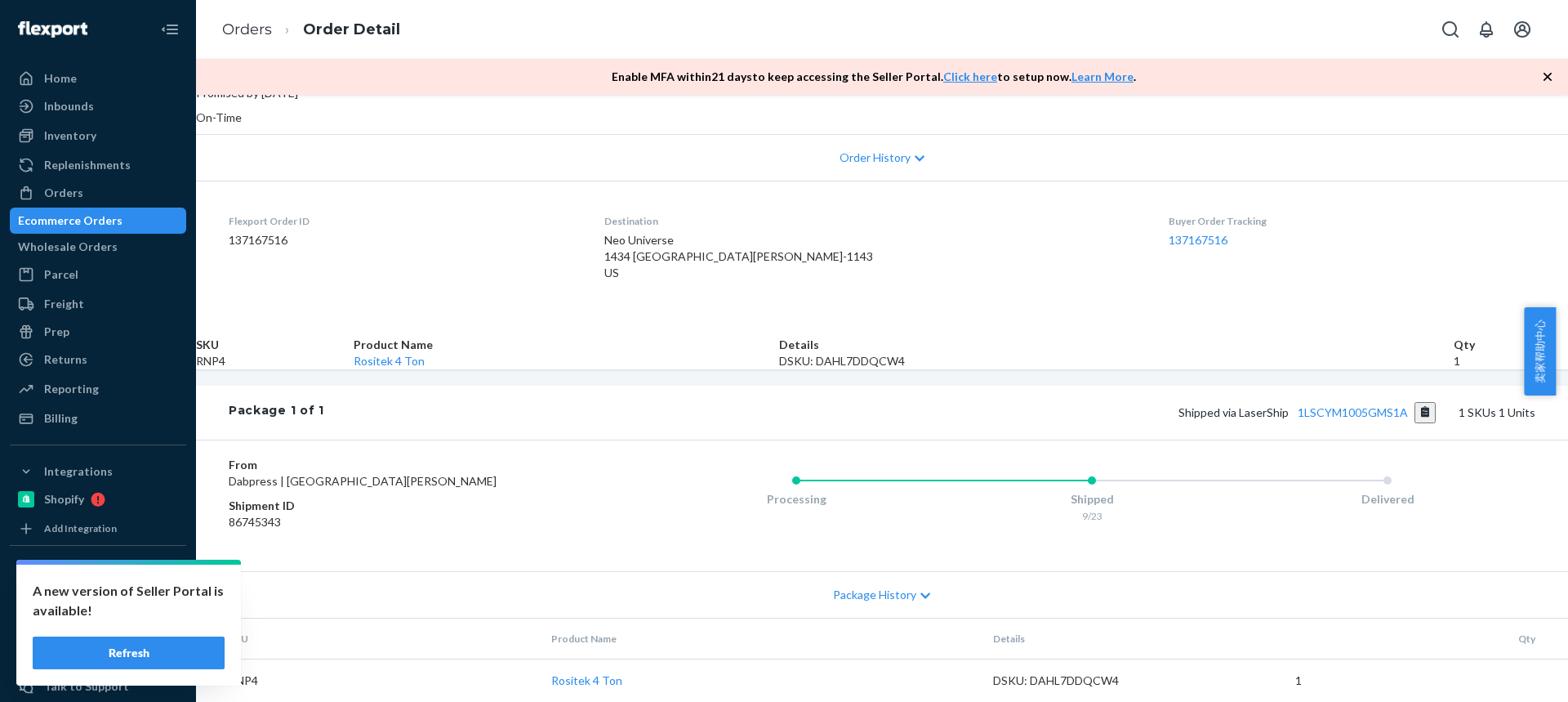
click at [887, 586] on span "Package History" at bounding box center [875, 594] width 83 height 16
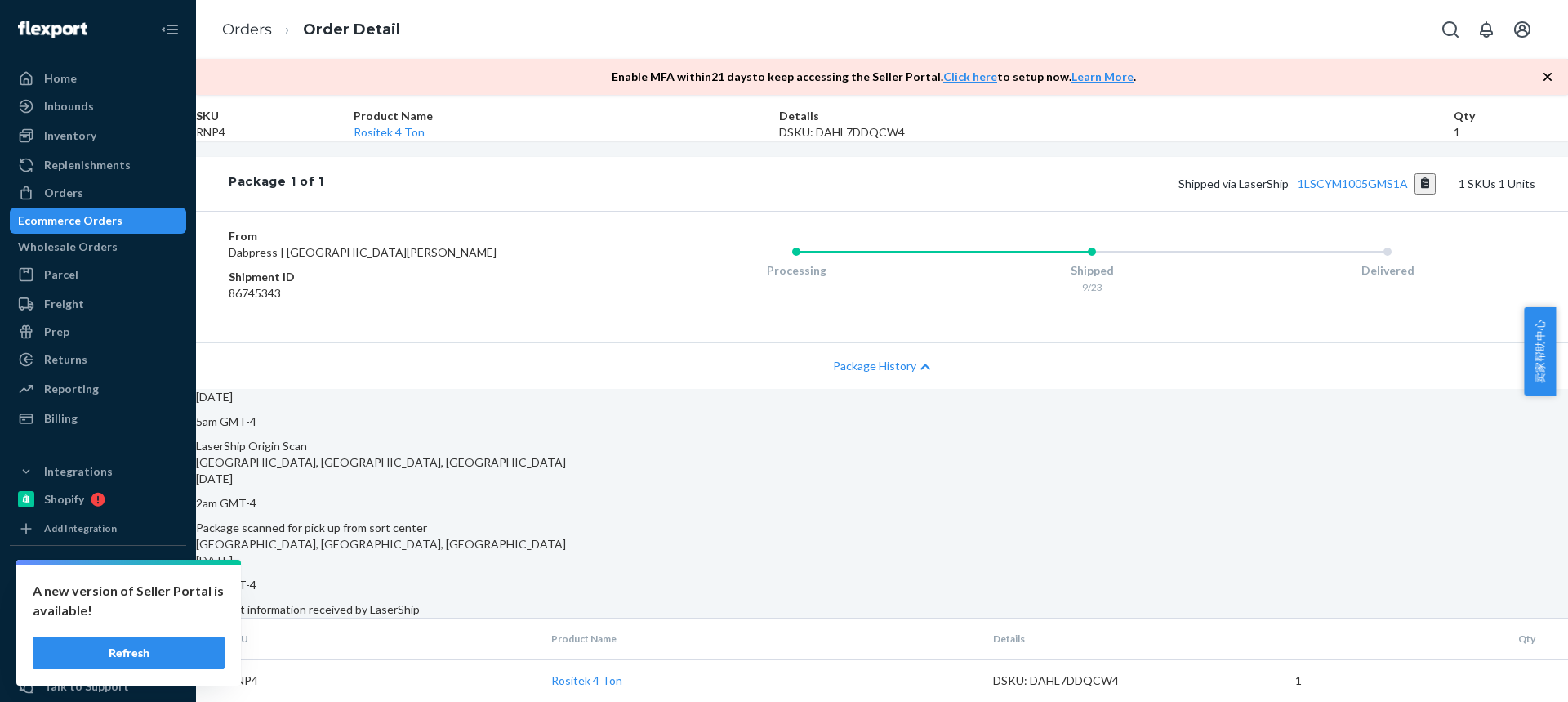
scroll to position [257, 0]
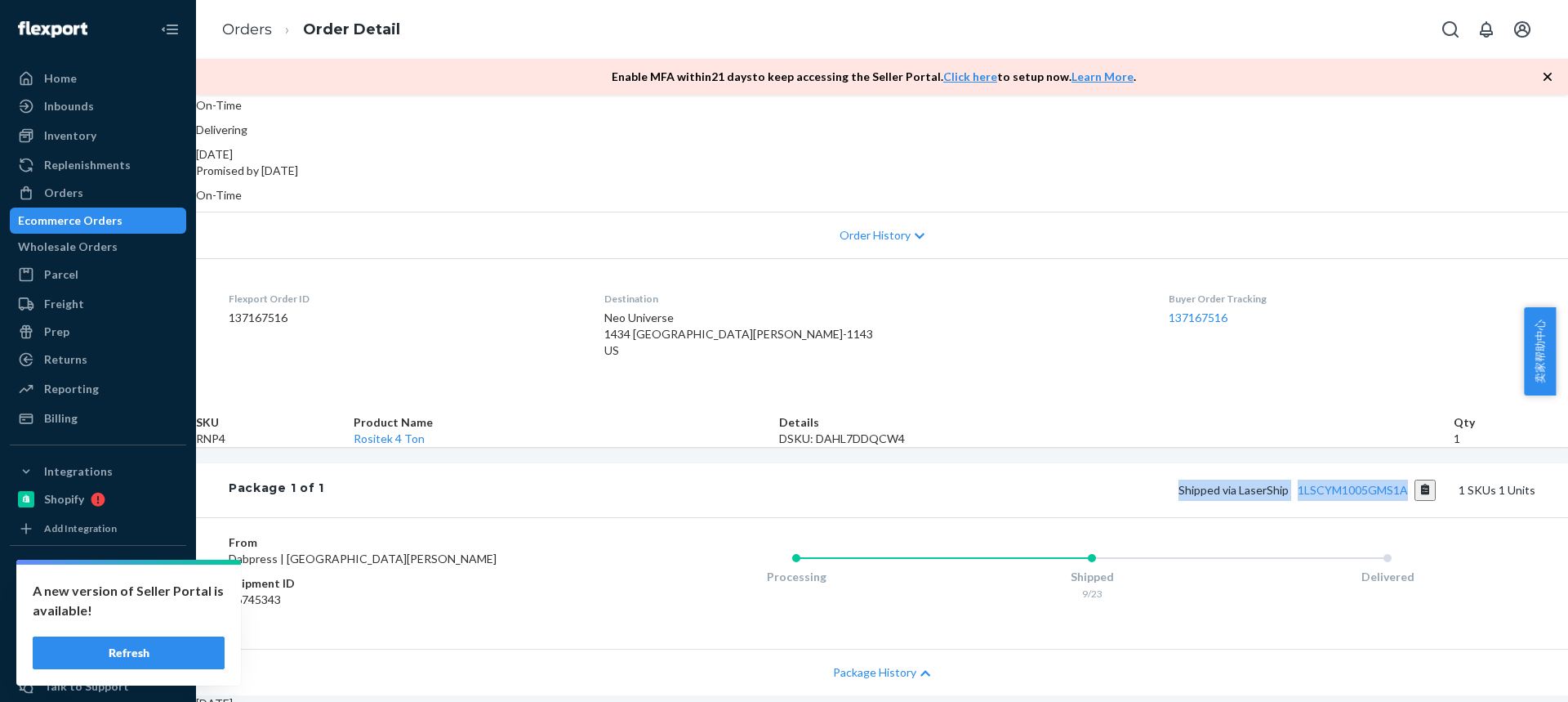
drag, startPoint x: 889, startPoint y: 538, endPoint x: 1127, endPoint y: 544, distance: 238.1
click at [1127, 501] on div "Shipped via LaserShip 1LSCYM1005GMS1A 1 SKUs 1 Units" at bounding box center [929, 490] width 1211 height 21
copy span "Shipped via LaserShip 1LSCYM1005GMS1A"
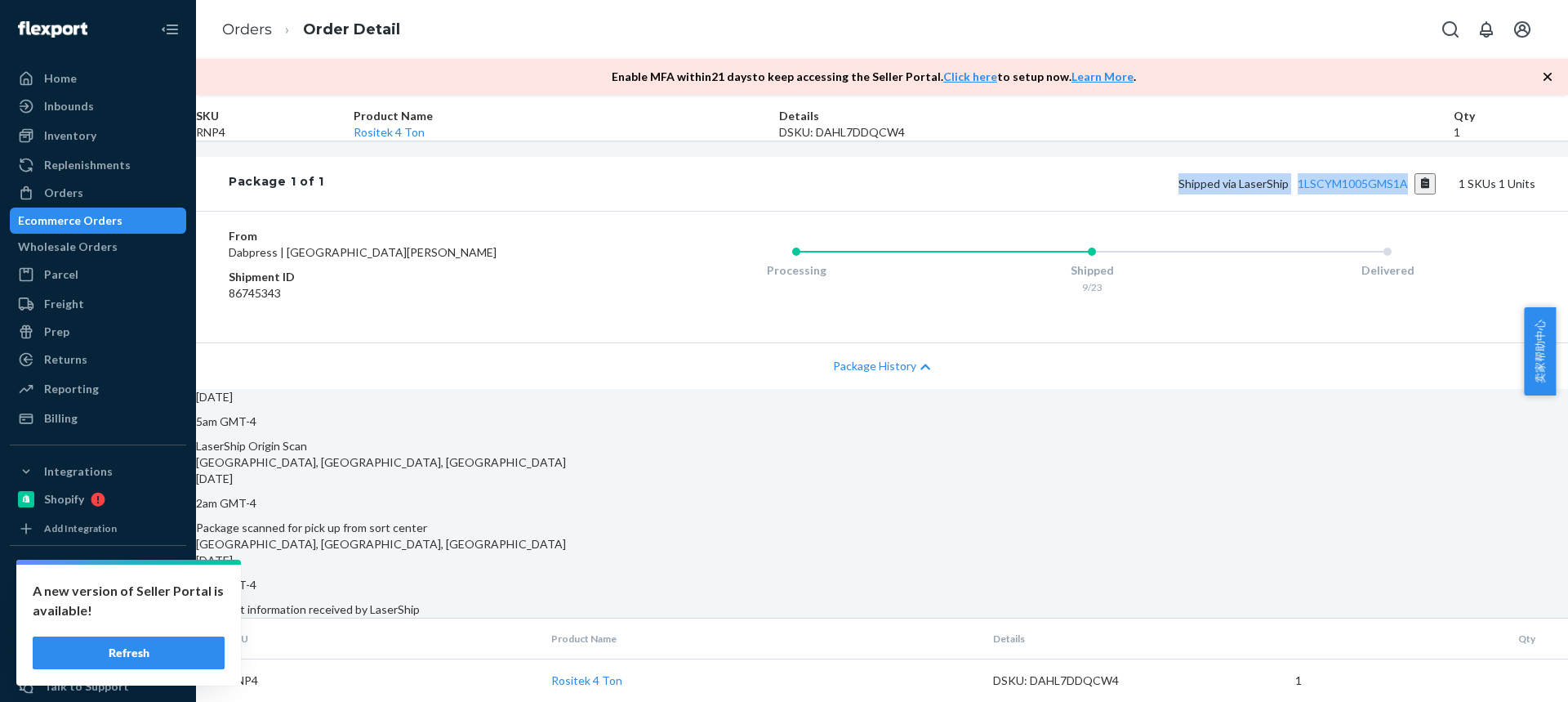
click at [1078, 173] on div "Shipped via LaserShip 1LSCYM1005GMS1A 1 SKUs 1 Units" at bounding box center [929, 184] width 1211 height 21
click at [1298, 176] on link "1LSCYM1005GMS1A" at bounding box center [1353, 183] width 110 height 14
click at [83, 363] on div "Returns" at bounding box center [66, 359] width 44 height 16
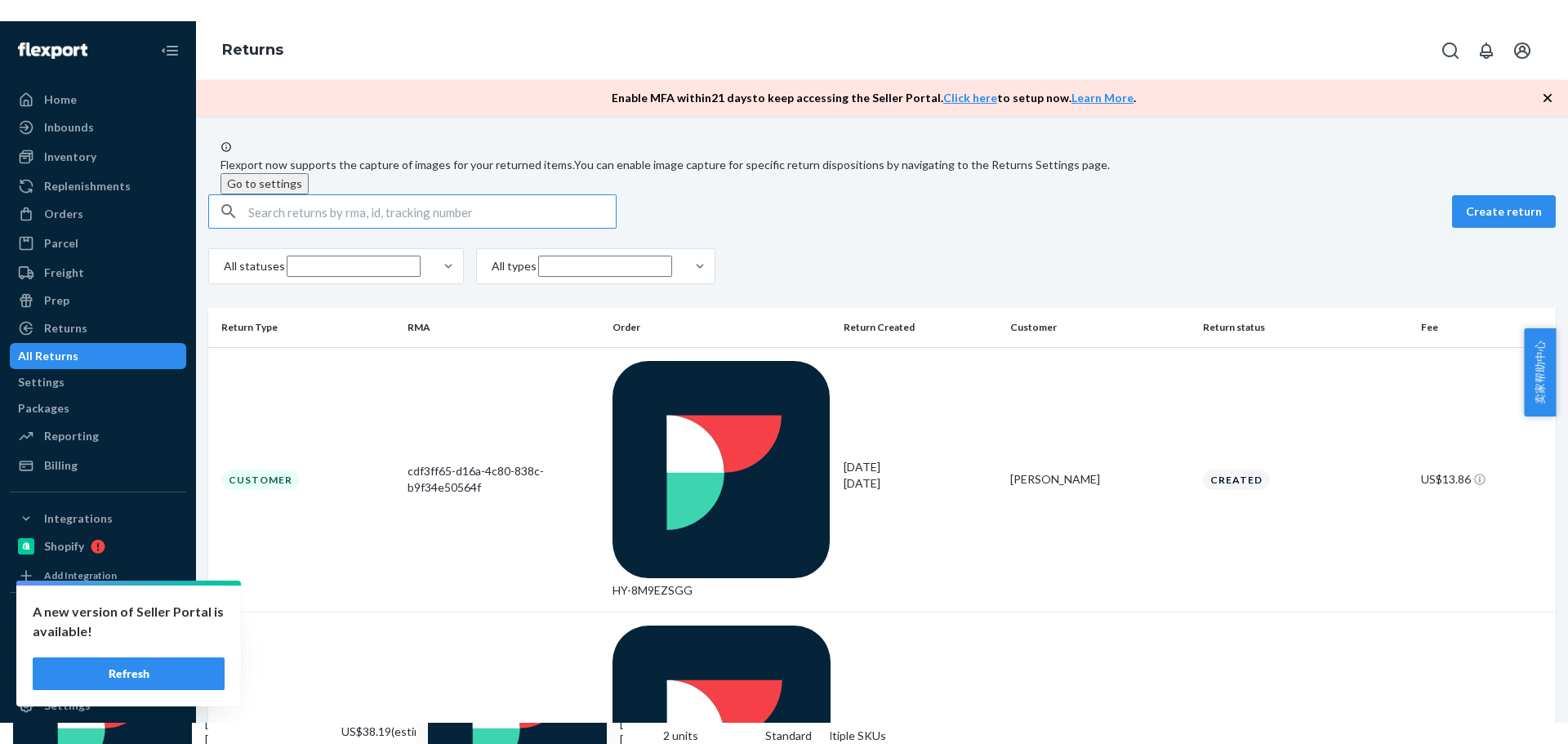
scroll to position [164, 0]
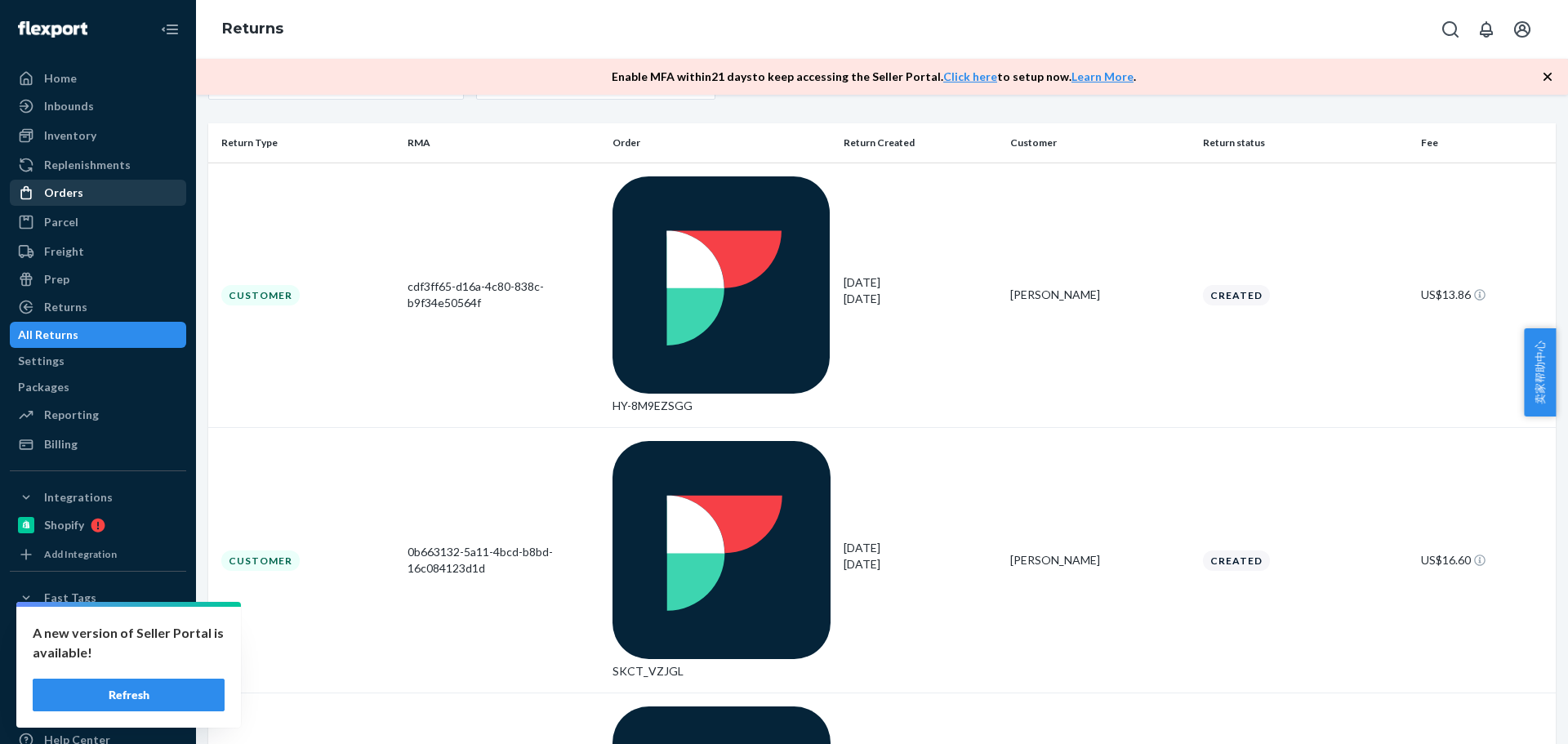
click at [52, 199] on div "Orders" at bounding box center [63, 192] width 39 height 16
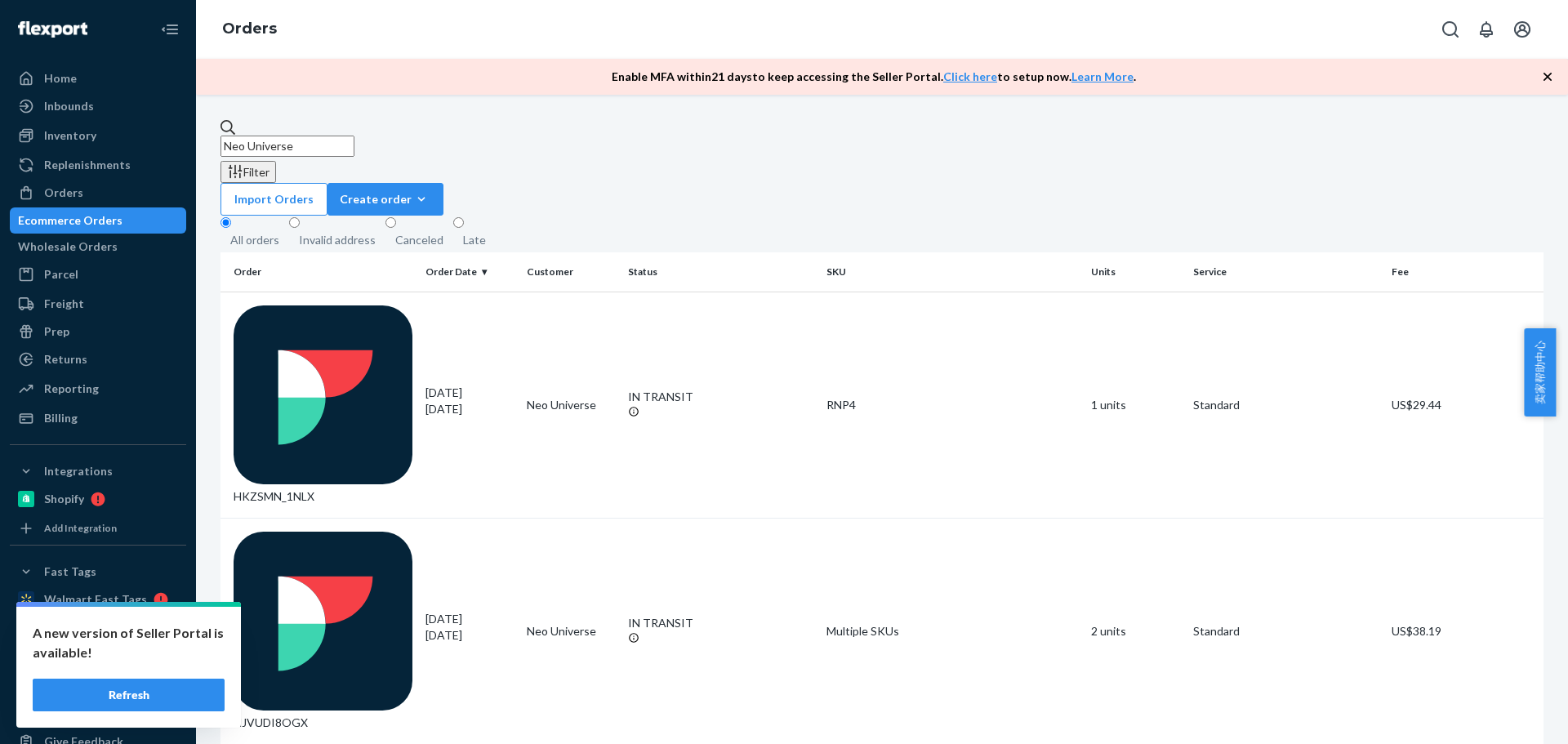
drag, startPoint x: 347, startPoint y: 136, endPoint x: 177, endPoint y: 123, distance: 170.5
click at [177, 123] on div "Home Inbounds Shipping Plans Problems Inventory Products Replenishments Orders …" at bounding box center [784, 372] width 1568 height 744
paste input "[PERSON_NAME]"
type input "[PERSON_NAME]"
click at [556, 296] on td "[PERSON_NAME]" at bounding box center [570, 404] width 101 height 226
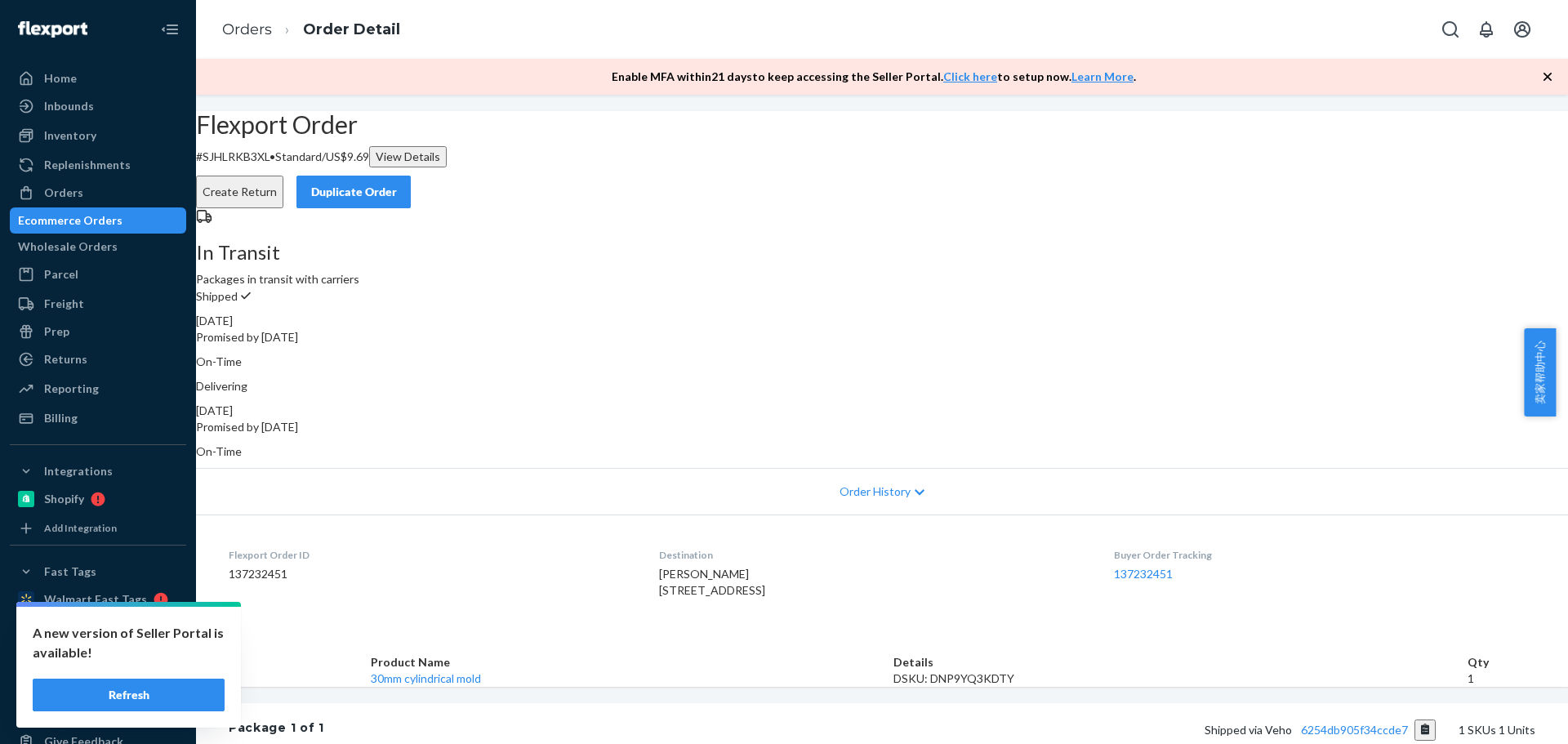
drag, startPoint x: 723, startPoint y: 572, endPoint x: 706, endPoint y: 405, distance: 167.9
click at [835, 576] on dl "Flexport Order ID 137232451 Destination [PERSON_NAME] [STREET_ADDRESS] US Buyer…" at bounding box center [882, 575] width 1372 height 122
copy span "[STREET_ADDRESS]"
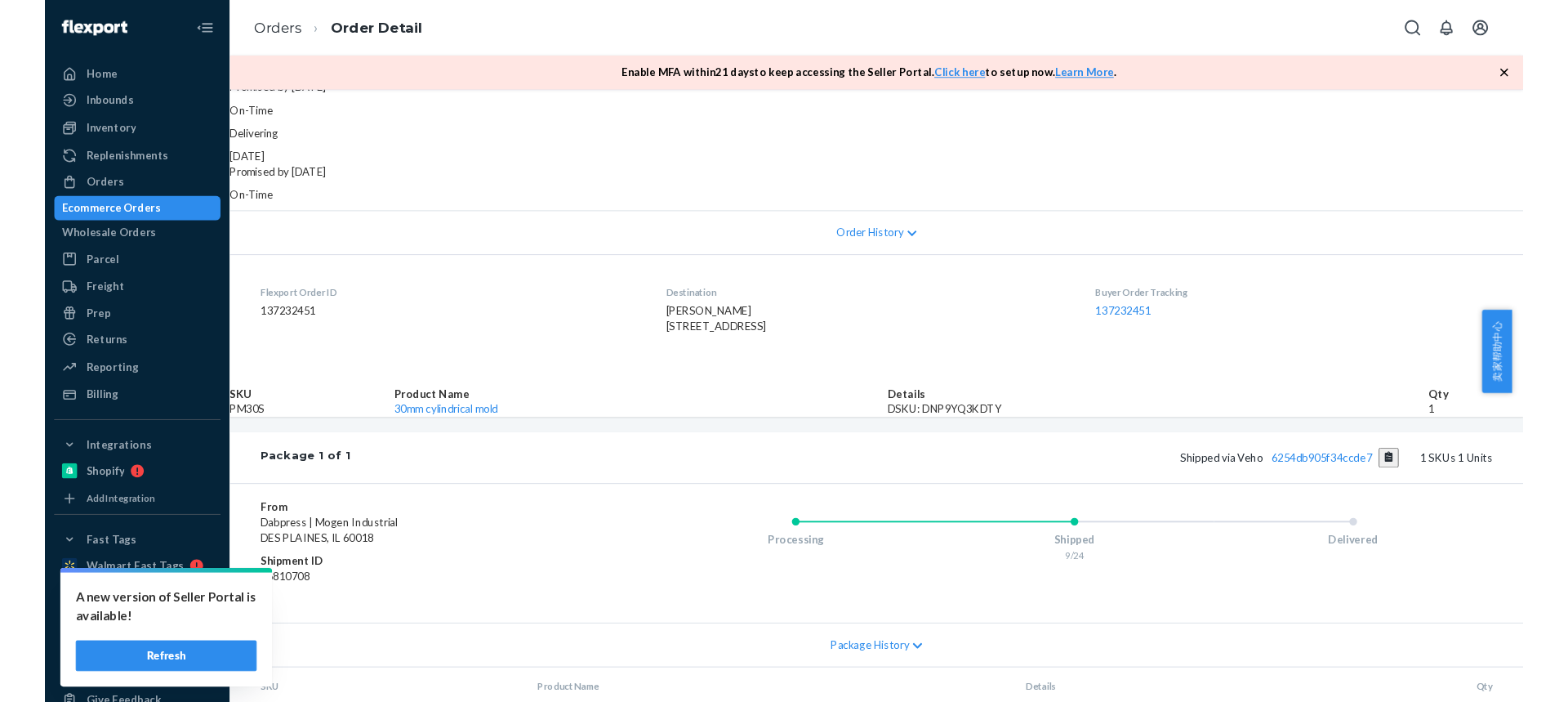
scroll to position [327, 0]
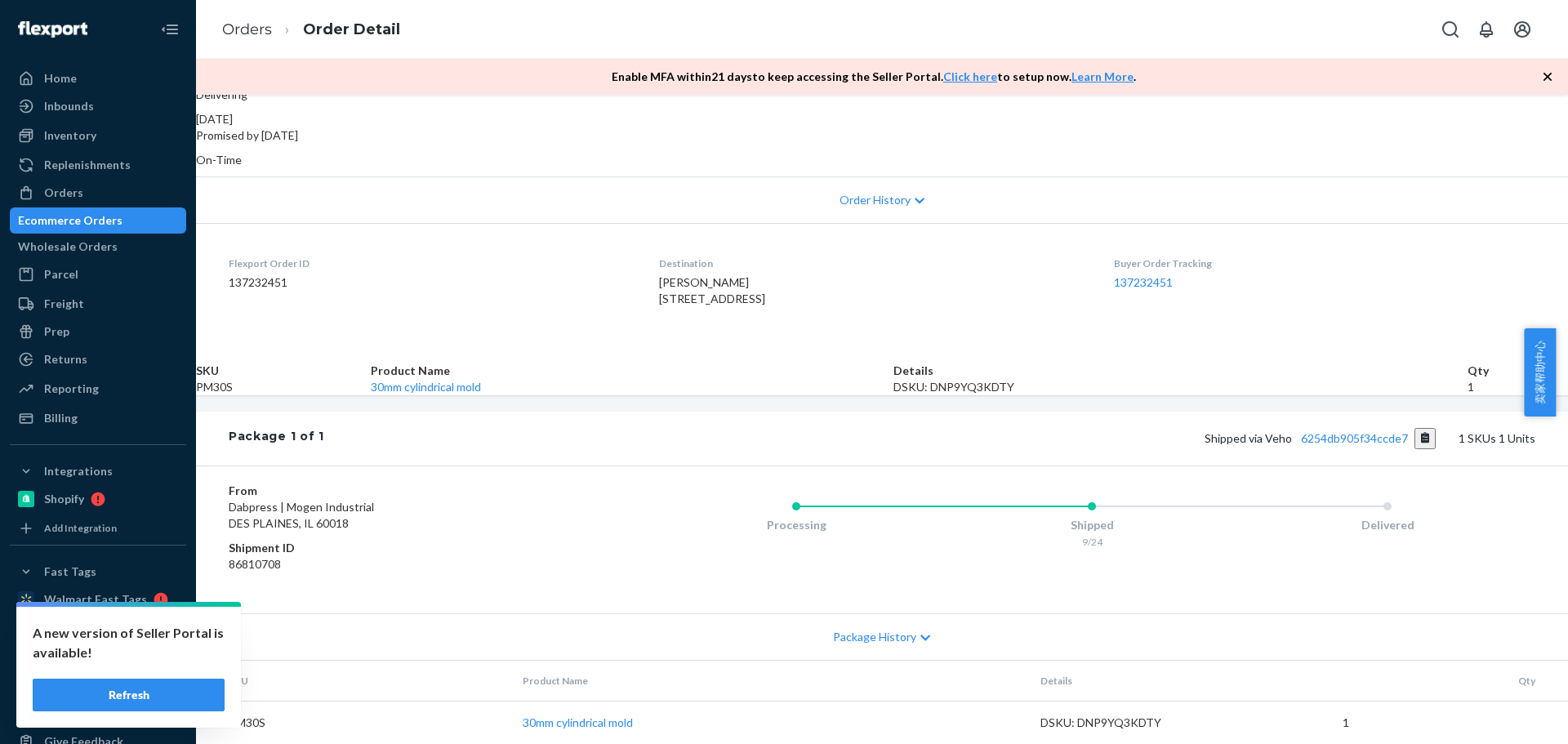
click at [371, 395] on td "PM30S" at bounding box center [283, 386] width 175 height 16
copy td "PM30S"
drag, startPoint x: 1148, startPoint y: 465, endPoint x: 1078, endPoint y: 425, distance: 80.6
click at [1415, 449] on button "Copy tracking number" at bounding box center [1425, 438] width 22 height 21
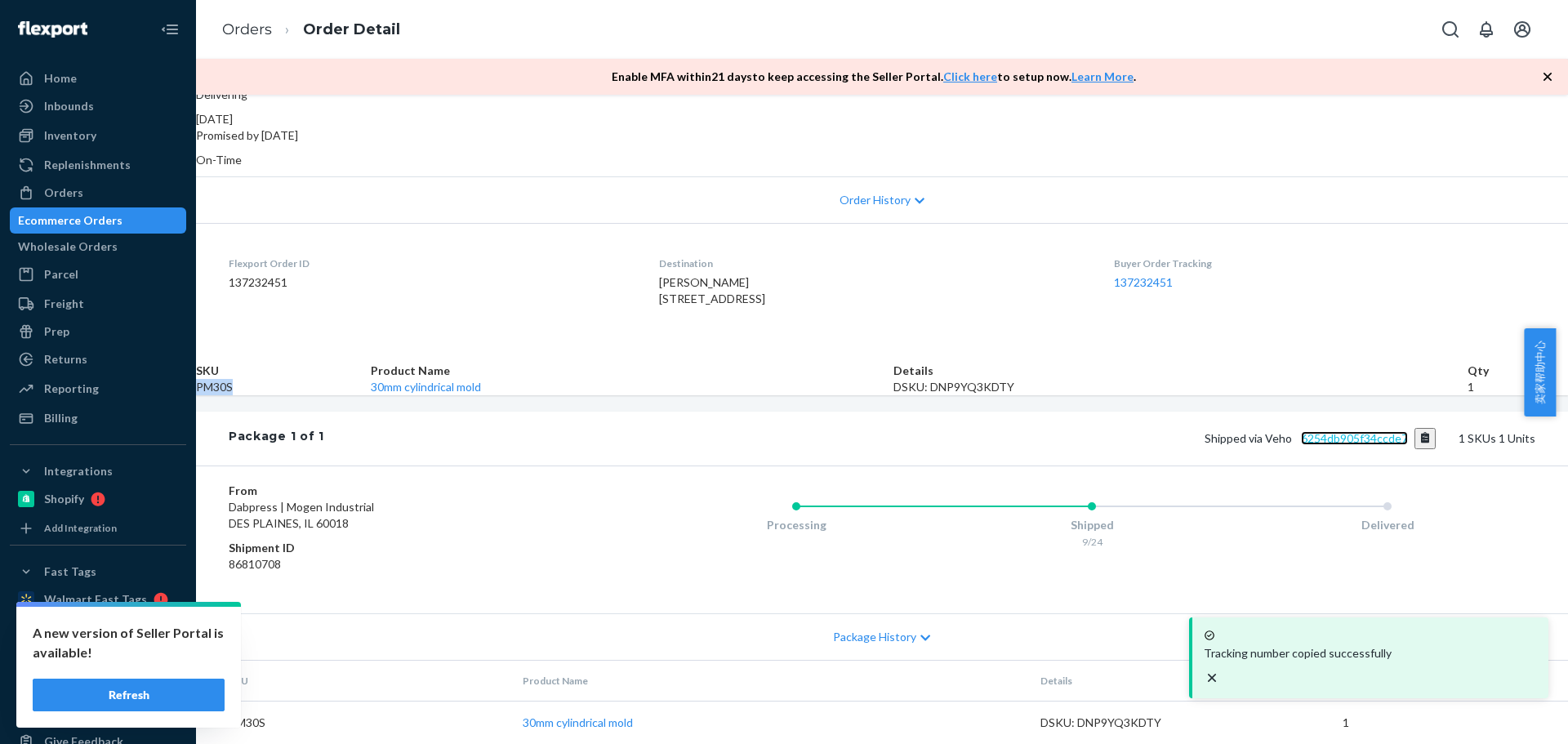
click at [1301, 445] on link "6254db905f34ccde7" at bounding box center [1354, 437] width 107 height 14
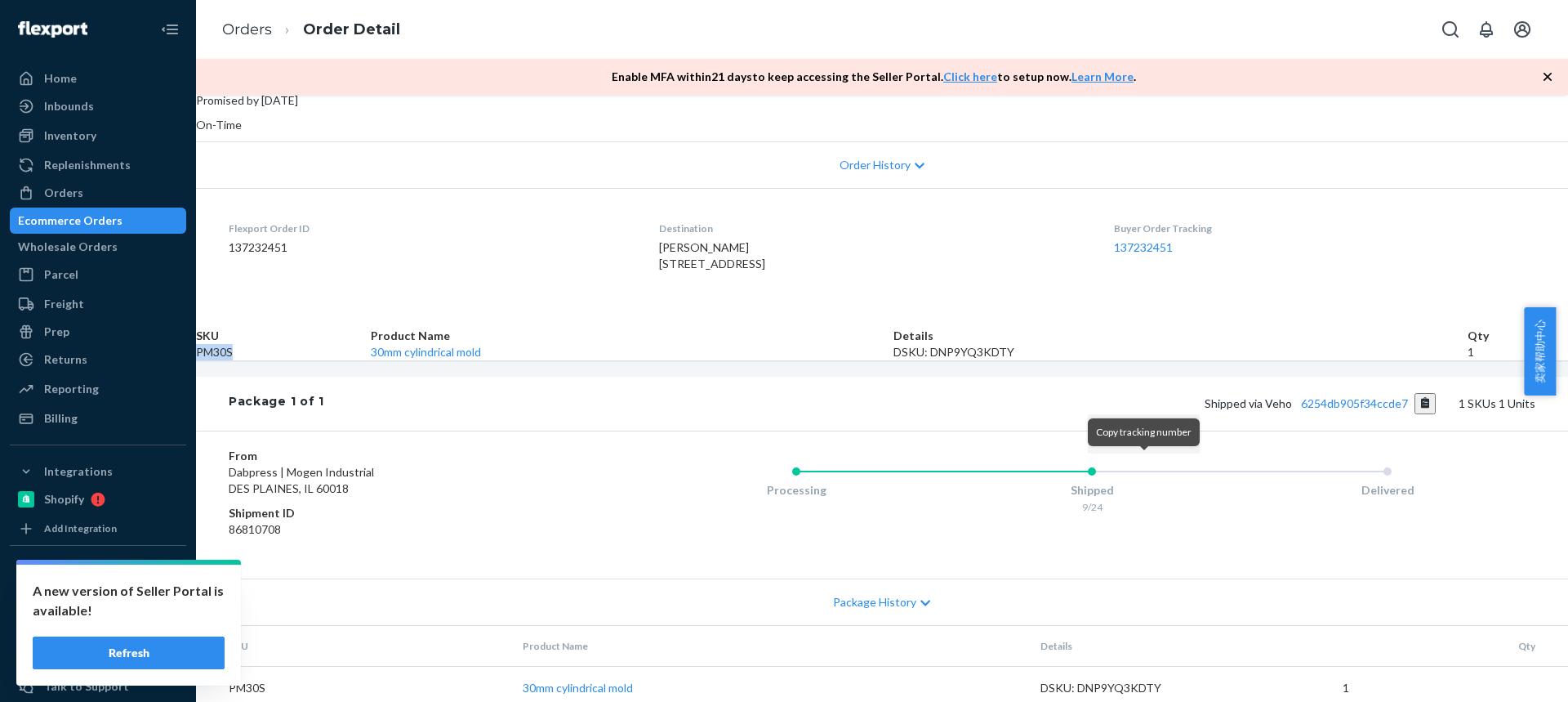
drag, startPoint x: 1141, startPoint y: 460, endPoint x: 1085, endPoint y: 430, distance: 63.5
click at [1415, 414] on button "Copy tracking number" at bounding box center [1425, 404] width 22 height 21
drag, startPoint x: 232, startPoint y: 28, endPoint x: 292, endPoint y: 108, distance: 100.0
click at [232, 28] on link "Orders" at bounding box center [247, 29] width 50 height 18
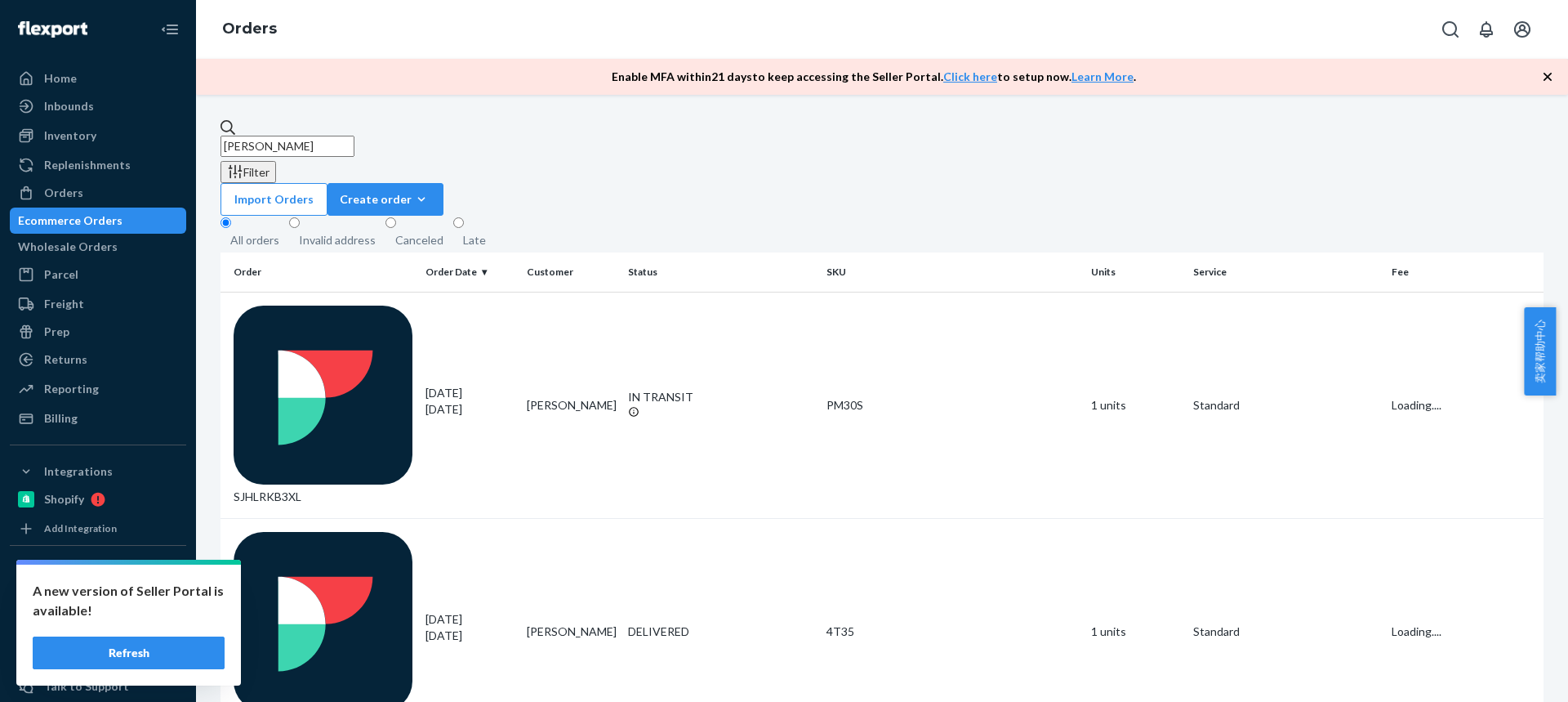
drag, startPoint x: 368, startPoint y: 136, endPoint x: 175, endPoint y: 137, distance: 193.0
click at [159, 124] on div "Home Inbounds Shipping Plans Problems Inventory Products Replenishments Orders …" at bounding box center [784, 351] width 1568 height 702
paste input "[PERSON_NAME]"
type input "[PERSON_NAME]"
click at [540, 292] on td "[PERSON_NAME]" at bounding box center [570, 405] width 101 height 226
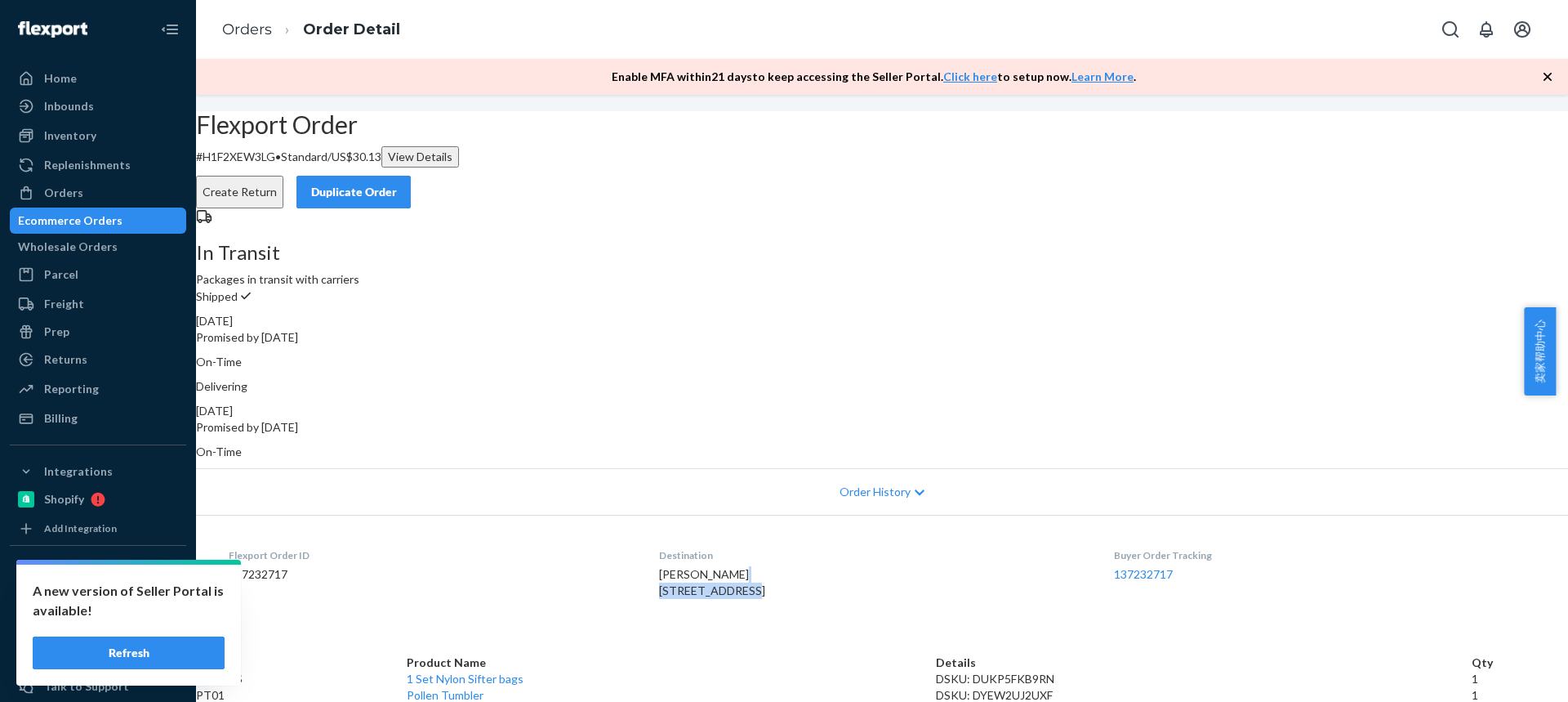
copy span "[STREET_ADDRESS]"
drag, startPoint x: 732, startPoint y: 571, endPoint x: 852, endPoint y: 566, distance: 120.1
click at [852, 566] on dl "Flexport Order ID 137232717 Destination [PERSON_NAME][GEOGRAPHIC_DATA][STREET_A…" at bounding box center [882, 575] width 1372 height 122
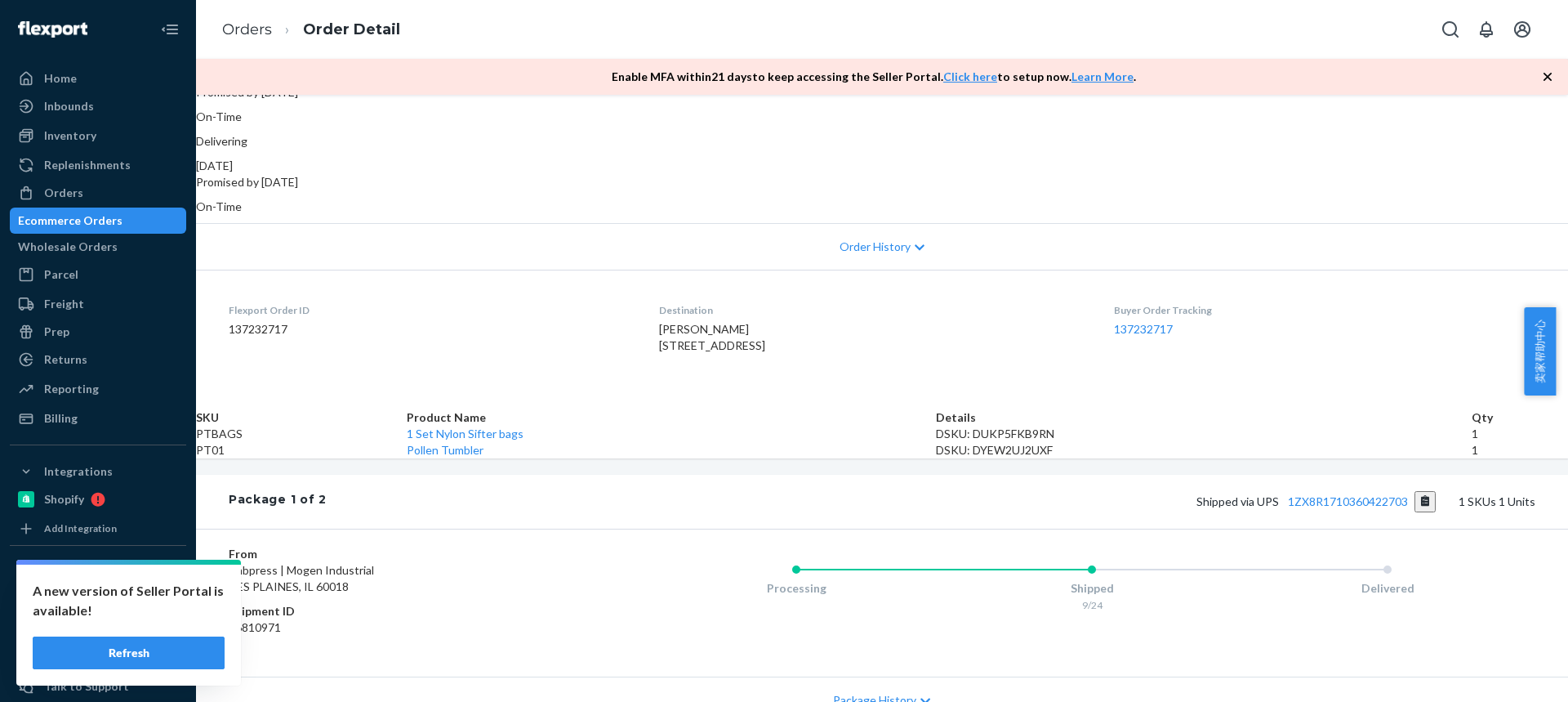
click at [407, 442] on td "PTBAGS" at bounding box center [301, 433] width 211 height 16
copy td "PTBAGS"
click at [407, 459] on td "PT01" at bounding box center [301, 450] width 211 height 16
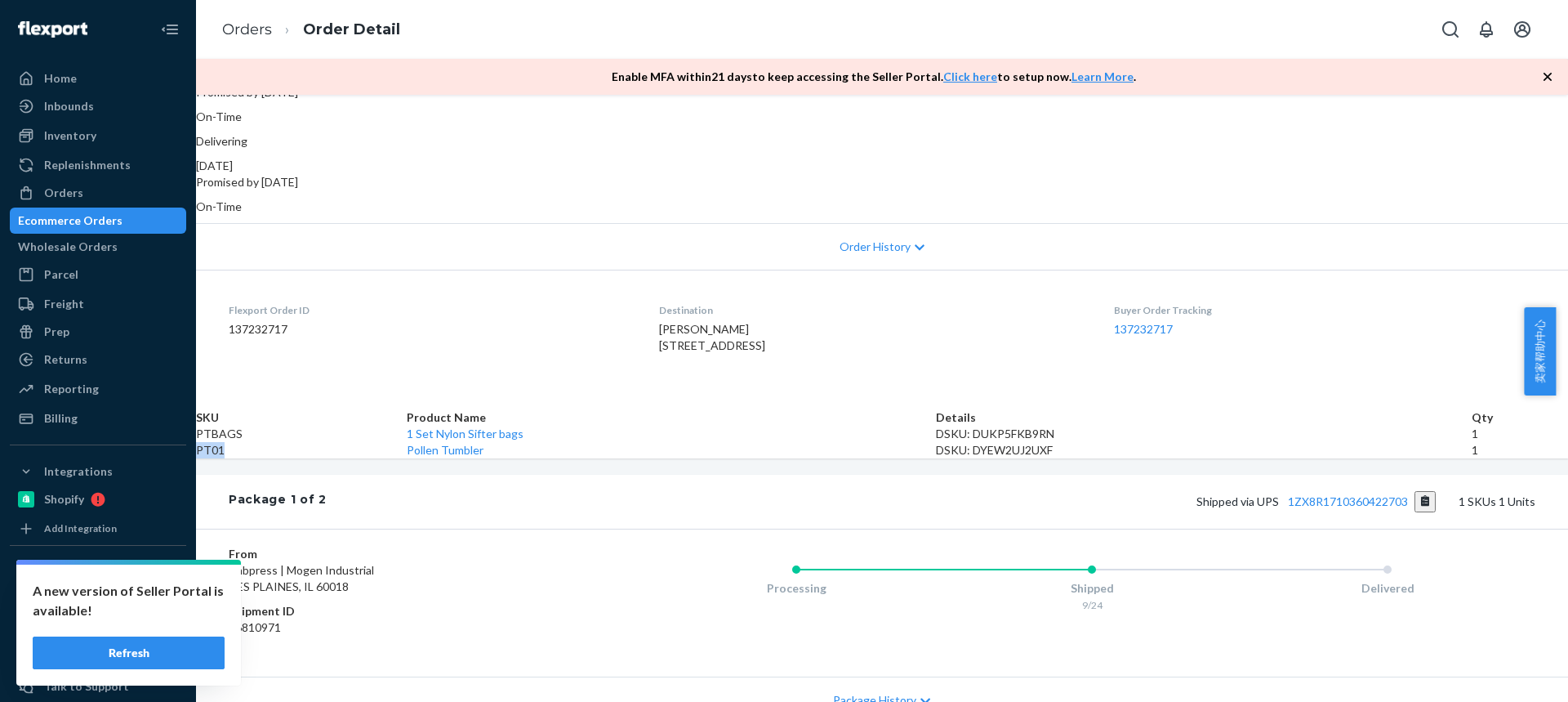
scroll to position [572, 0]
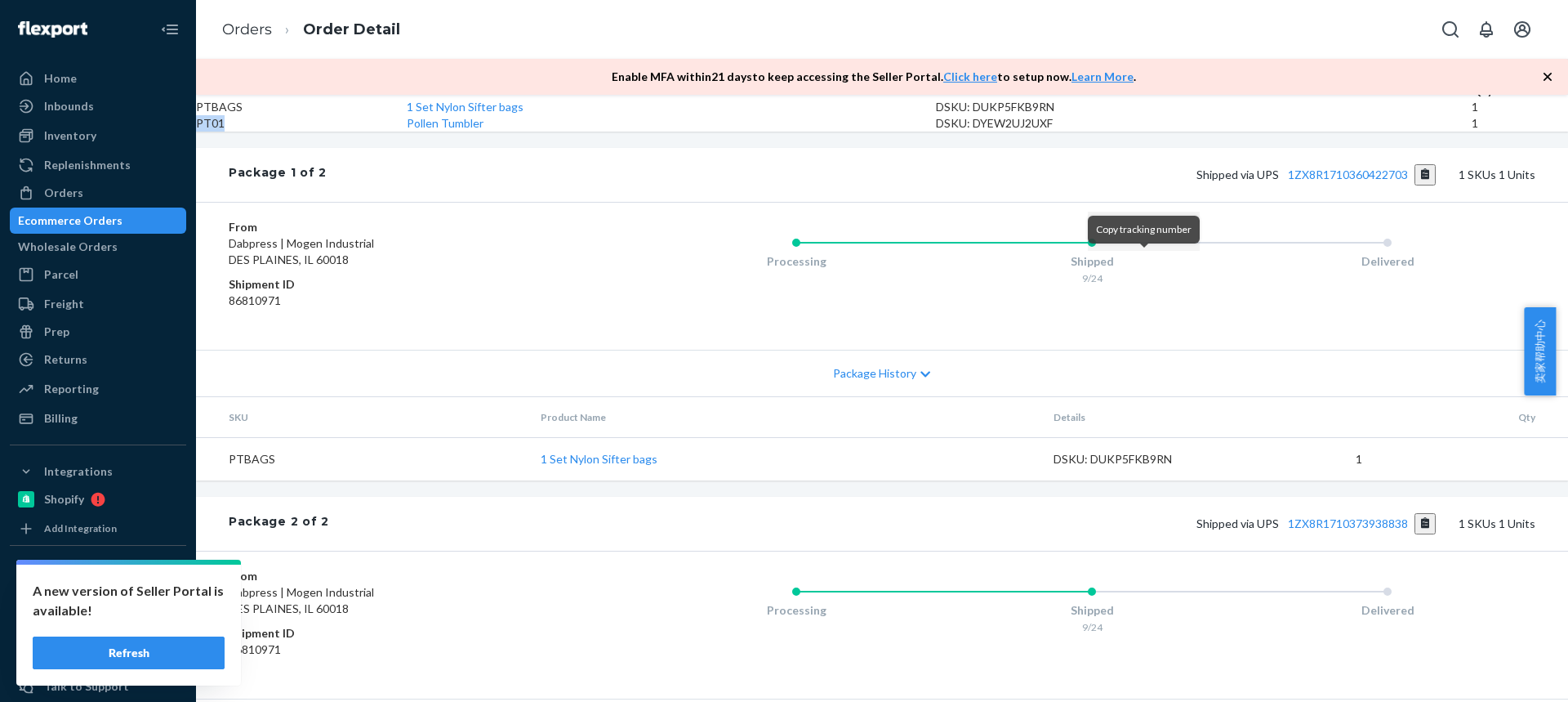
drag, startPoint x: 1144, startPoint y: 267, endPoint x: 1195, endPoint y: 459, distance: 198.7
click at [1415, 186] on button "Copy tracking number" at bounding box center [1425, 174] width 22 height 21
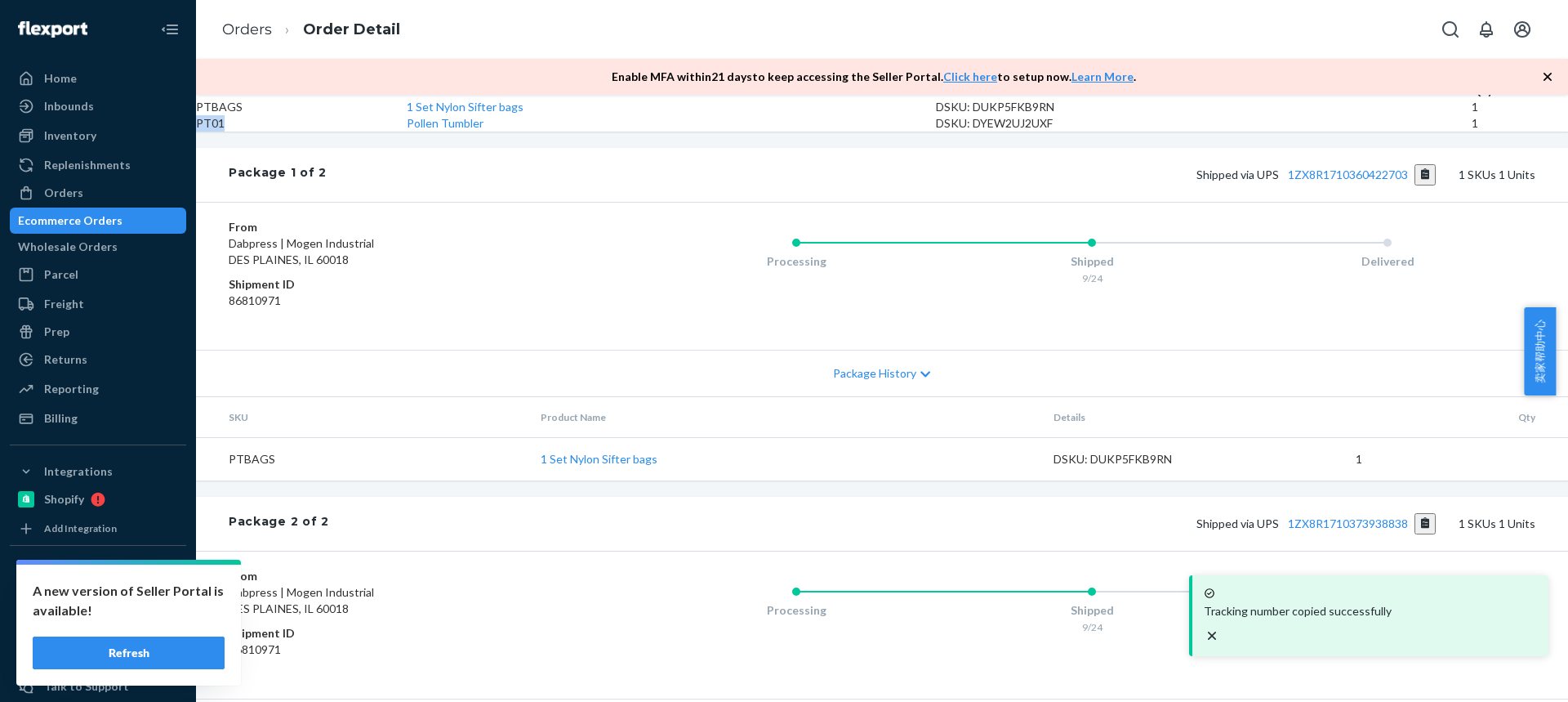
scroll to position [809, 0]
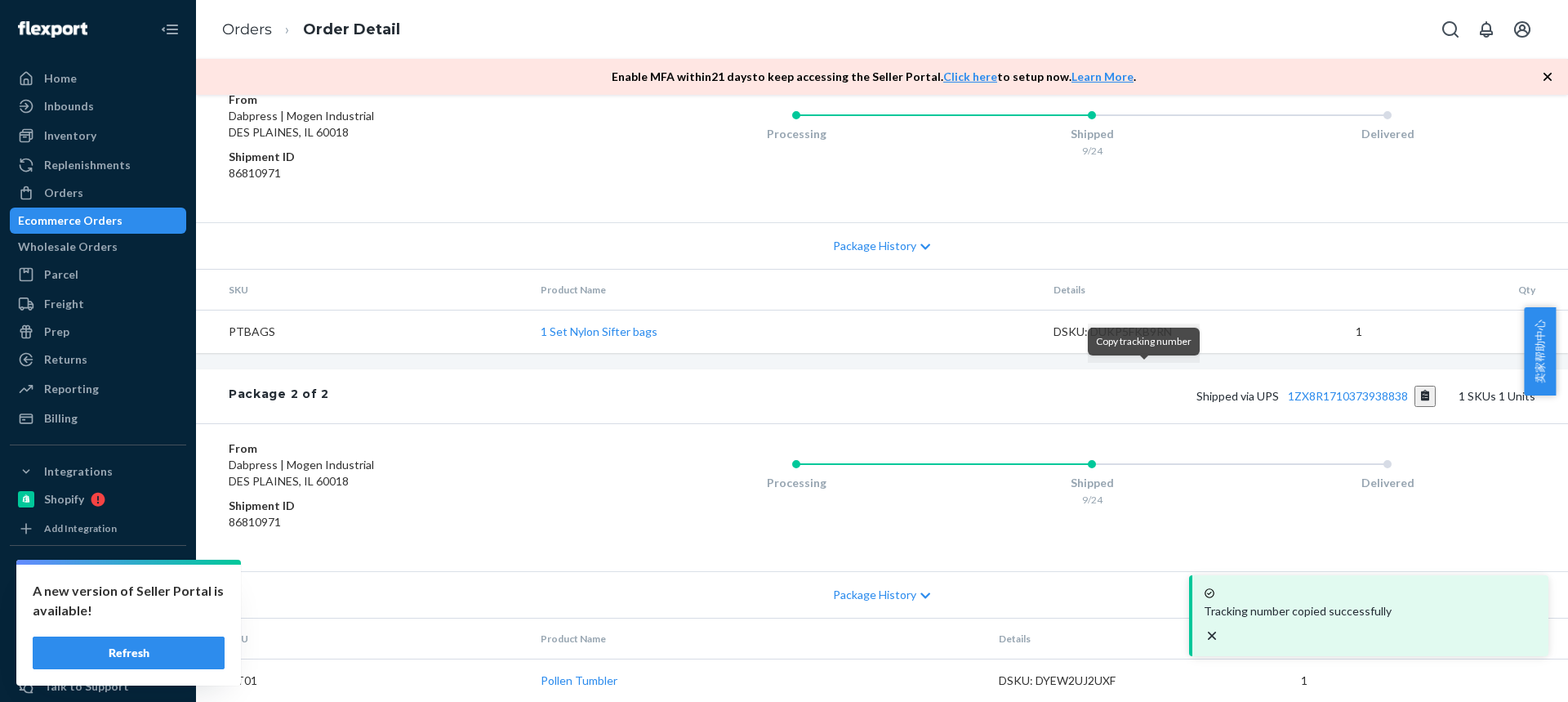
drag, startPoint x: 1140, startPoint y: 379, endPoint x: 1113, endPoint y: 366, distance: 30.0
click at [1415, 386] on button "Copy tracking number" at bounding box center [1425, 396] width 22 height 21
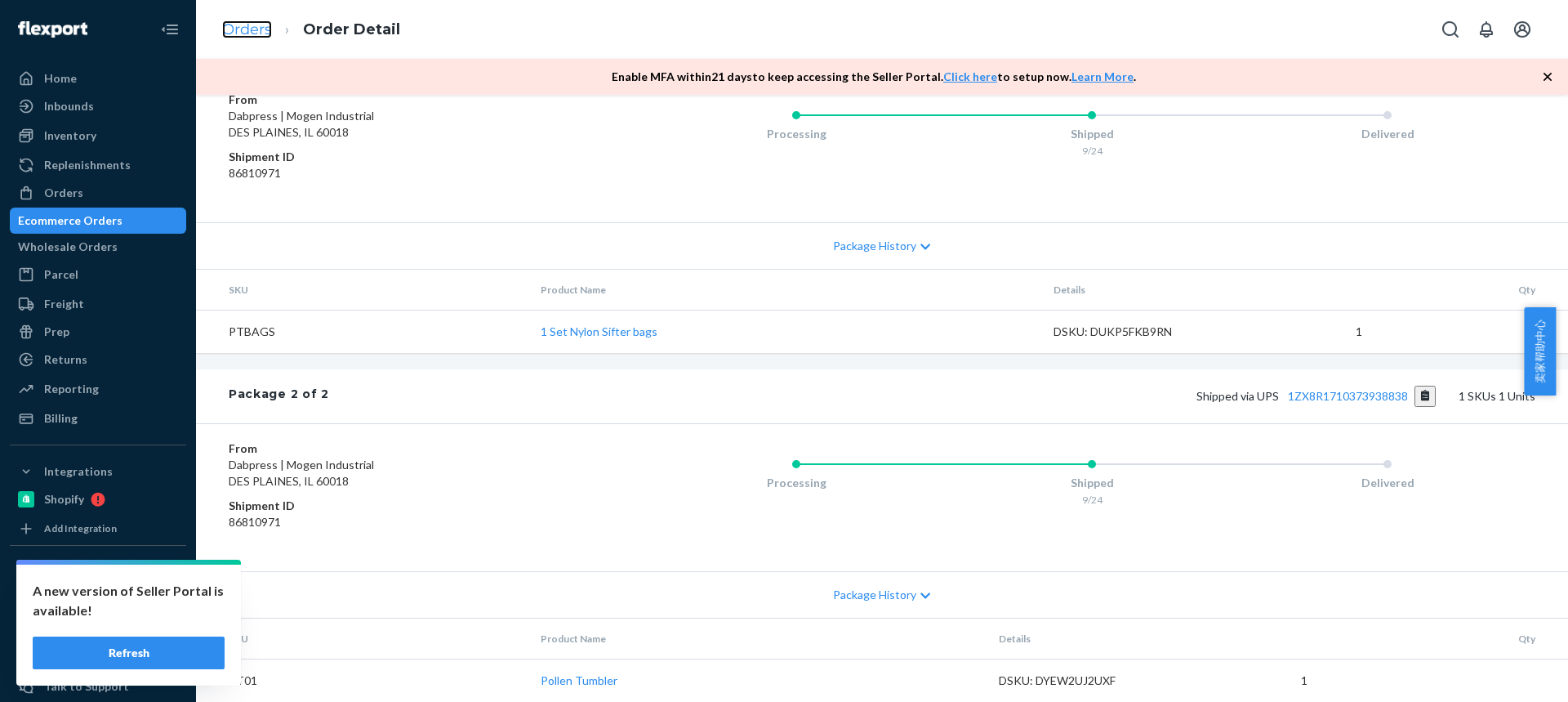
click at [256, 33] on link "Orders" at bounding box center [247, 29] width 50 height 18
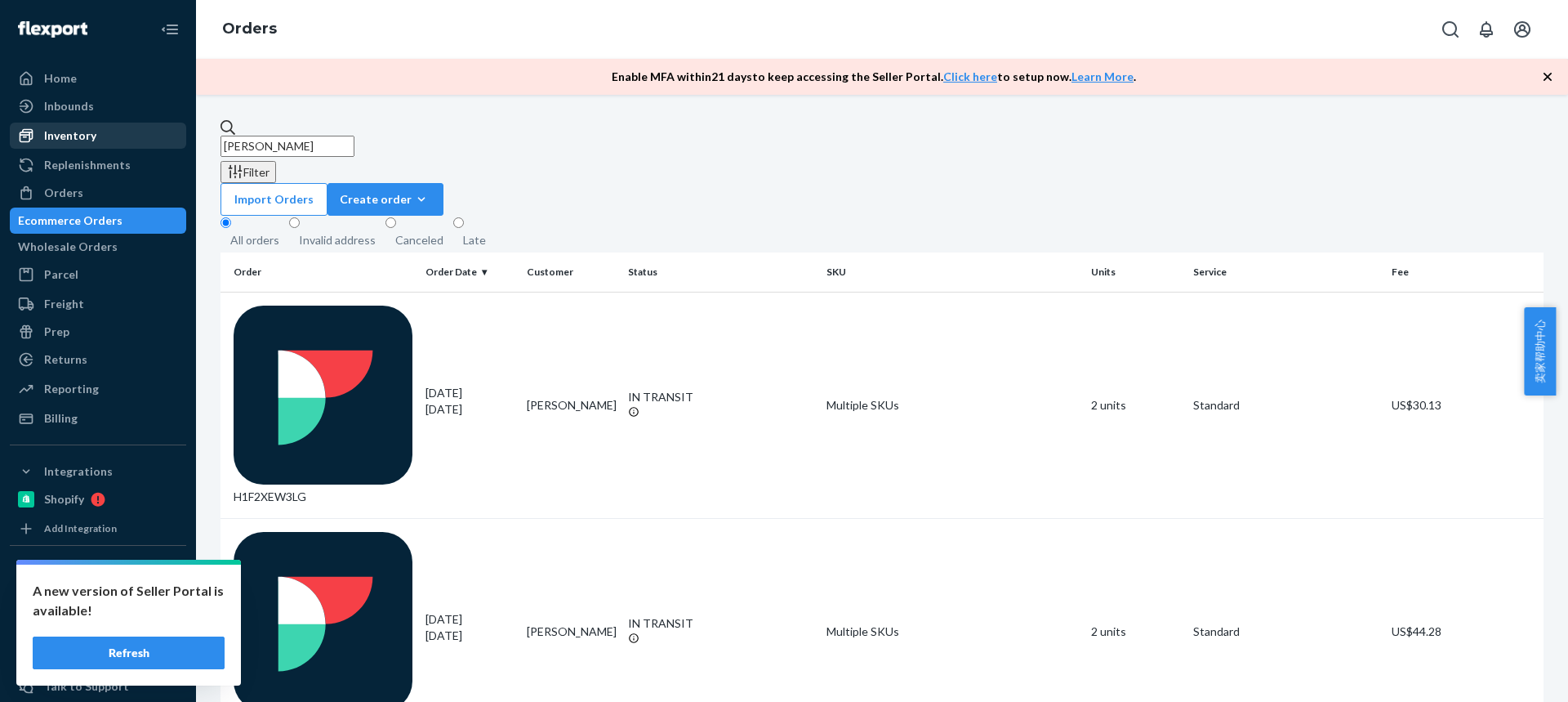
drag, startPoint x: 218, startPoint y: 139, endPoint x: 92, endPoint y: 139, distance: 126.0
click at [92, 139] on div "Home Inbounds Shipping Plans Problems Inventory Products Replenishments Orders …" at bounding box center [784, 351] width 1568 height 702
click at [310, 135] on input "text" at bounding box center [287, 146] width 134 height 21
paste input "[PERSON_NAME]"
type input "[PERSON_NAME]"
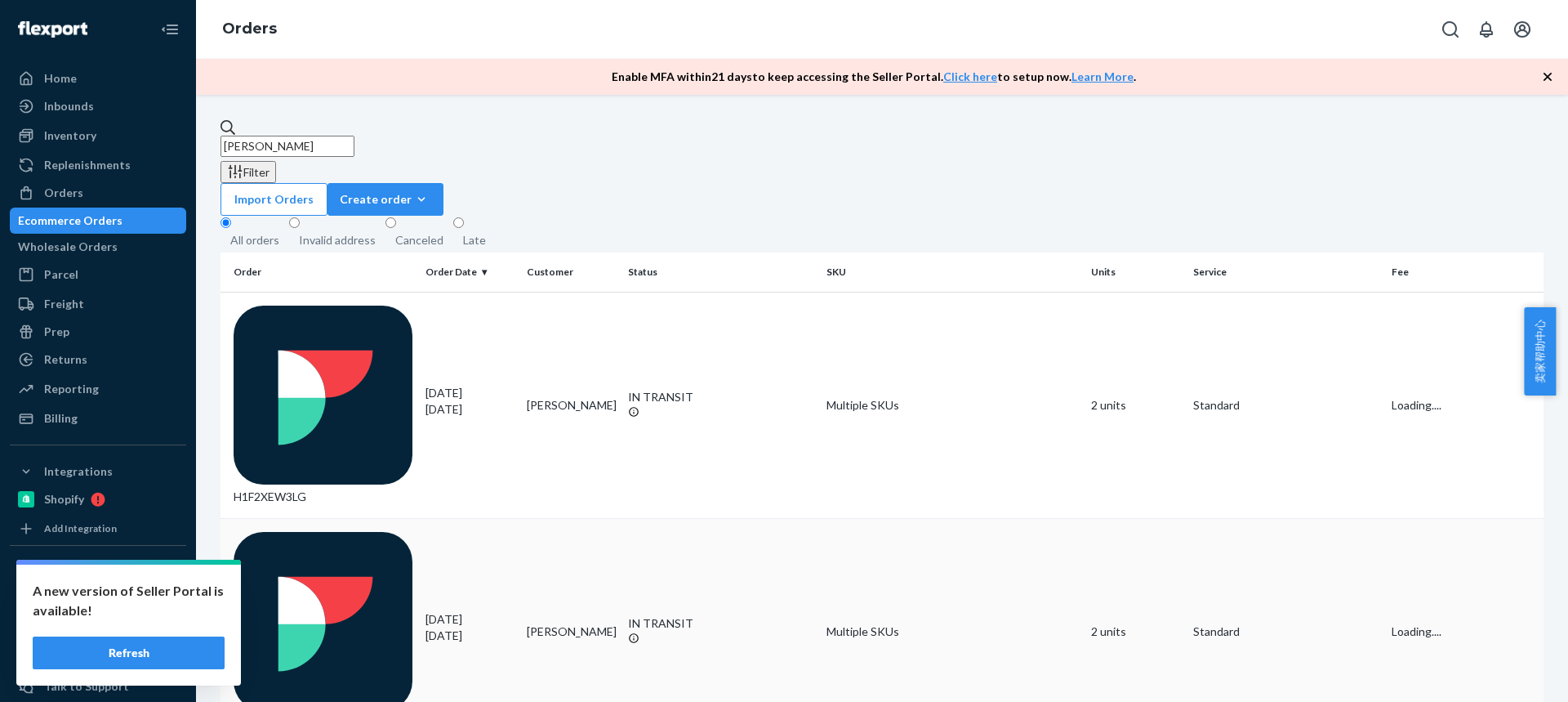
click at [515, 518] on td "[DATE] [DATE]" at bounding box center [469, 631] width 101 height 226
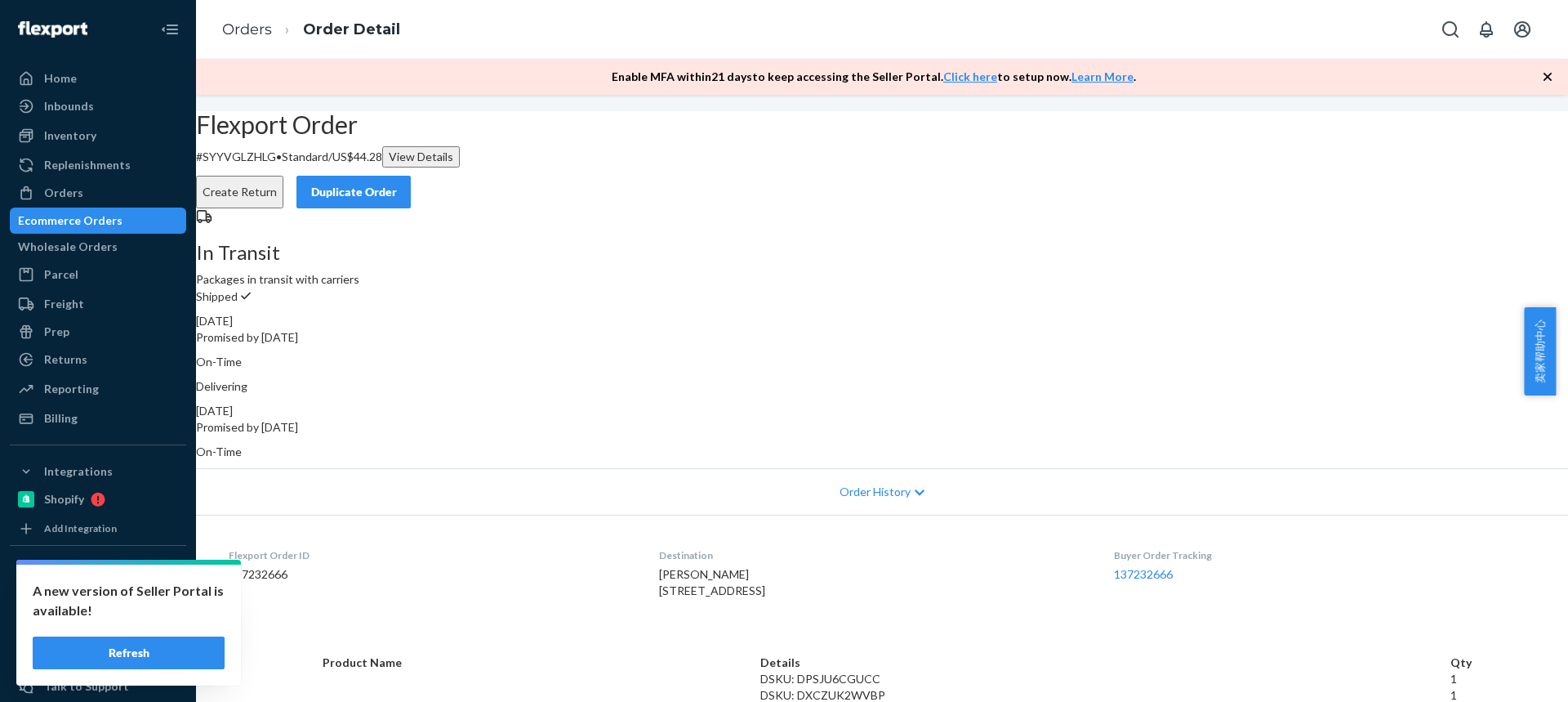
drag, startPoint x: 1545, startPoint y: 80, endPoint x: 1537, endPoint y: 84, distance: 8.9
click at [1547, 78] on icon "button" at bounding box center [1547, 77] width 9 height 9
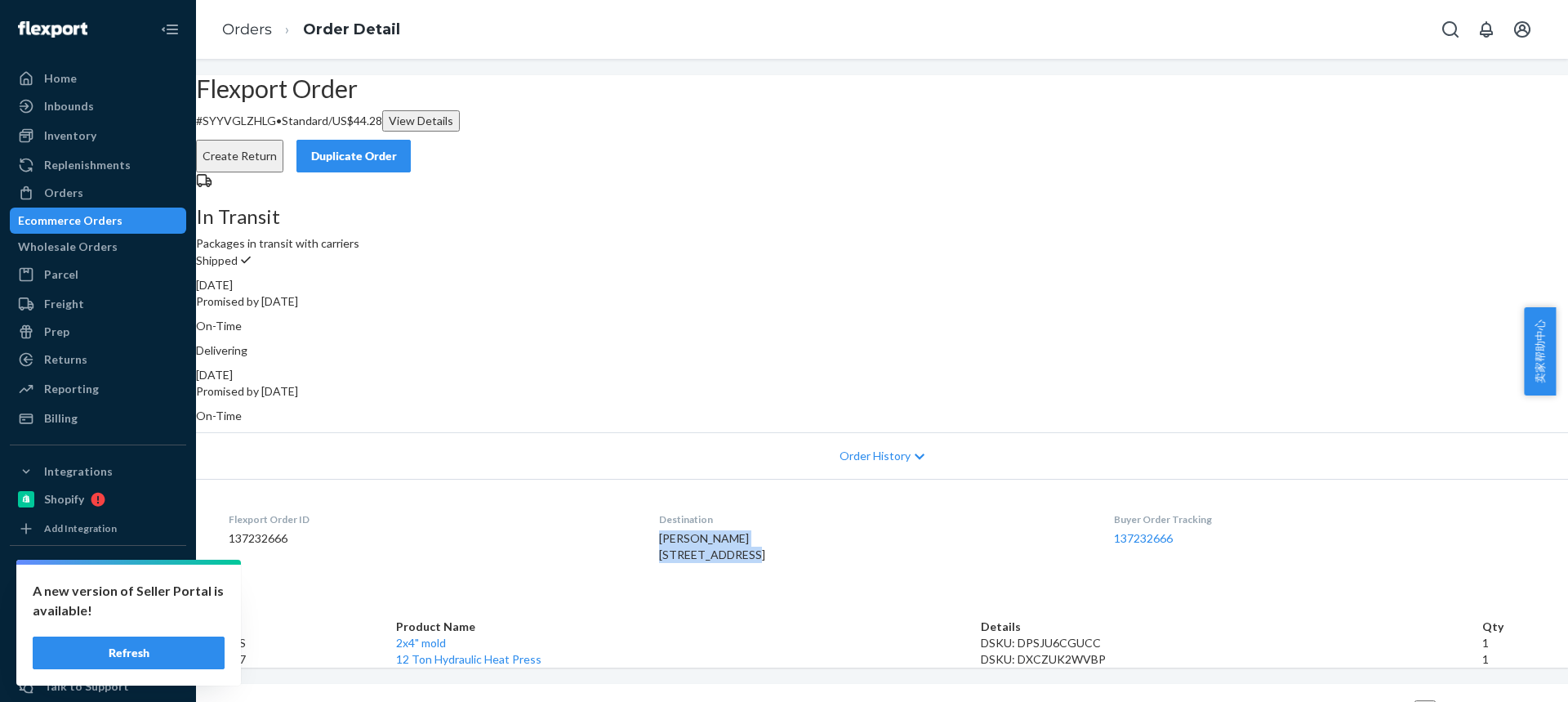
drag, startPoint x: 793, startPoint y: 530, endPoint x: 729, endPoint y: 520, distance: 64.8
click at [729, 520] on dl "Flexport Order ID 137232666 Destination [PERSON_NAME] [STREET_ADDRESS] US Buyer…" at bounding box center [882, 539] width 1372 height 122
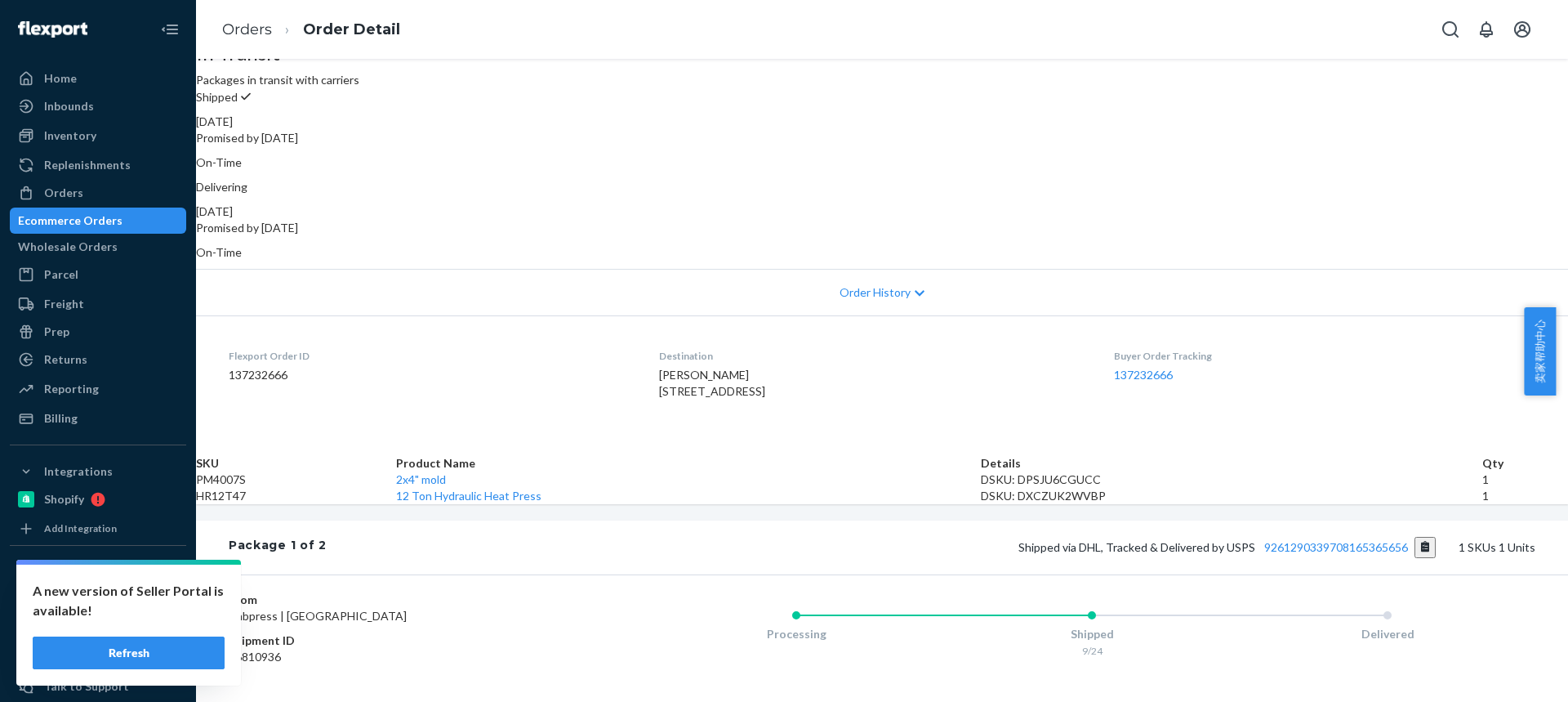
click at [396, 488] on td "PM4007S" at bounding box center [295, 479] width 200 height 16
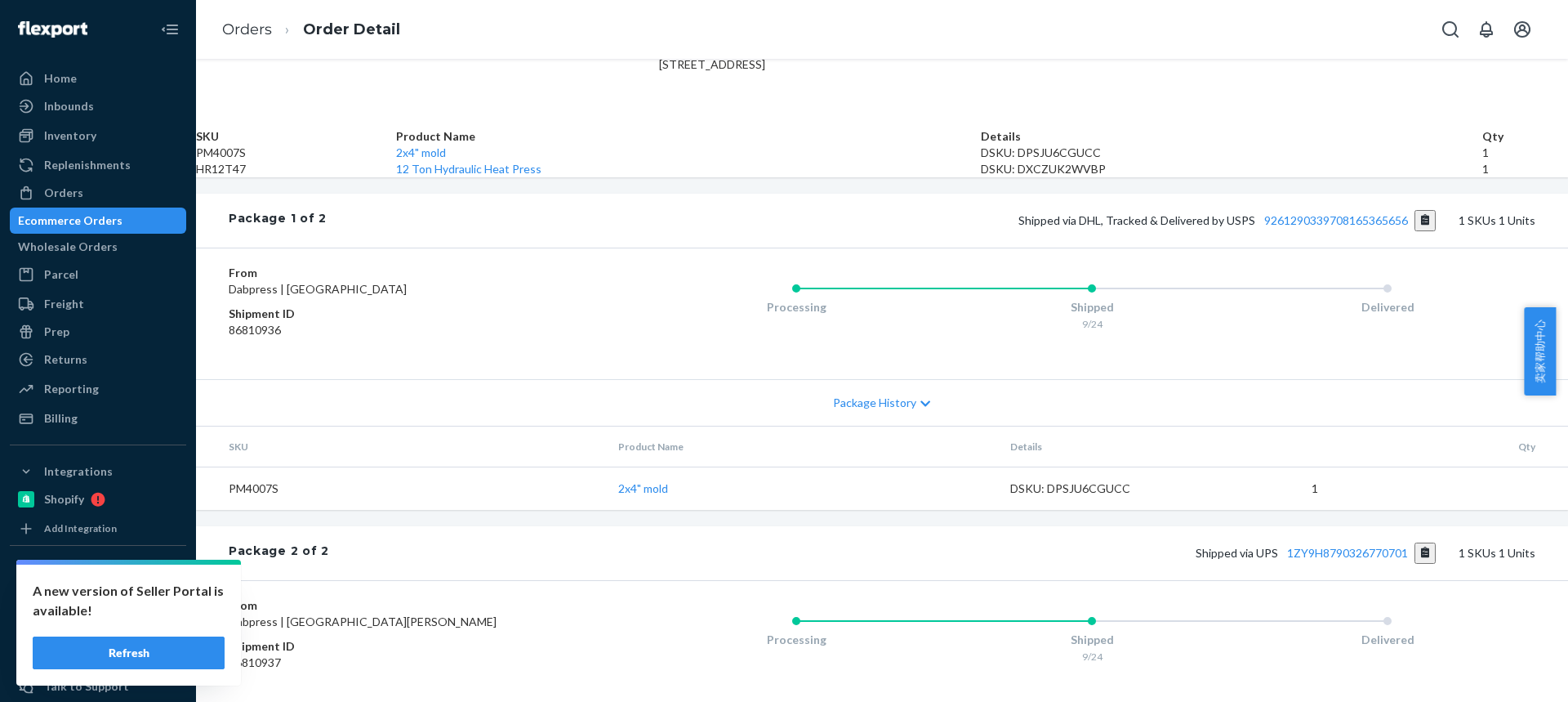
scroll to position [572, 0]
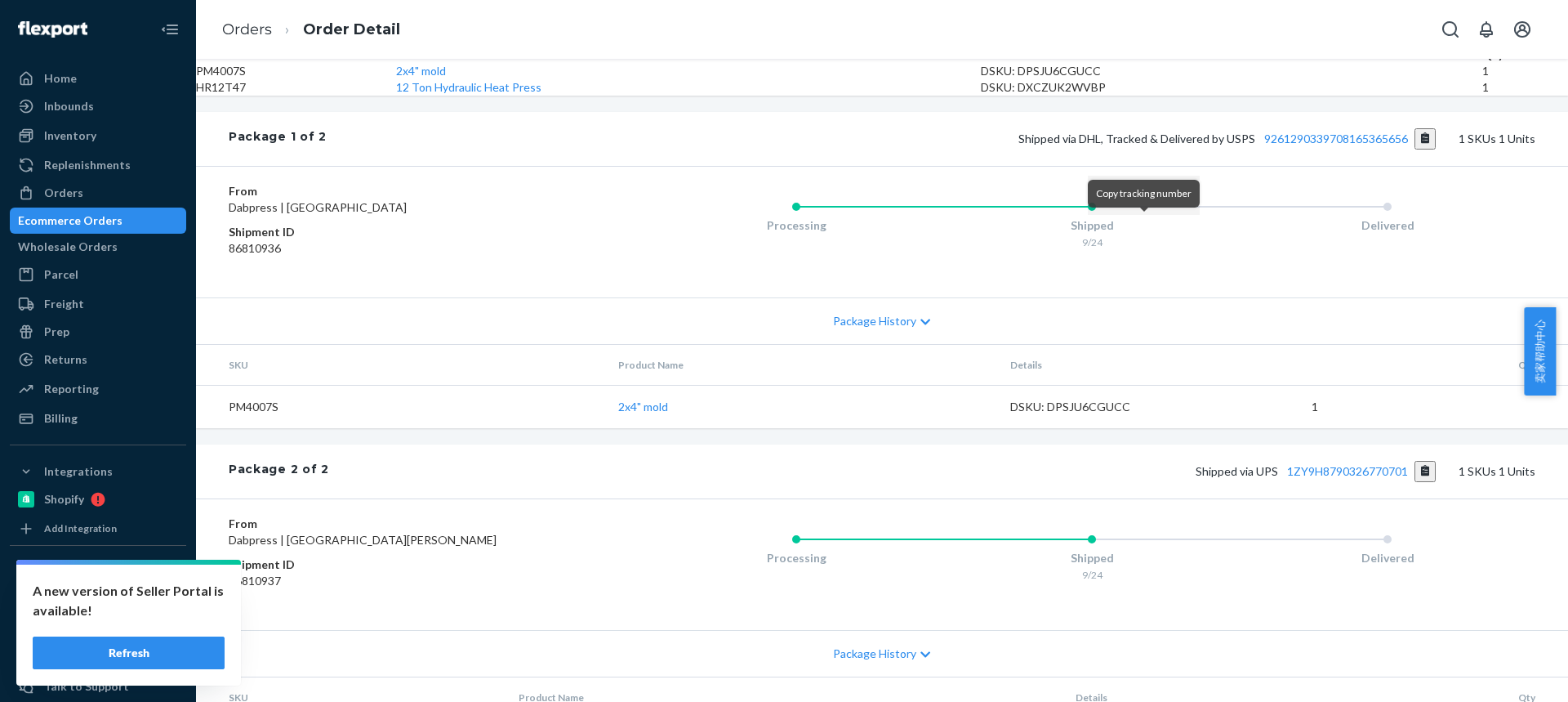
click at [1415, 150] on button "Copy tracking number" at bounding box center [1425, 138] width 22 height 21
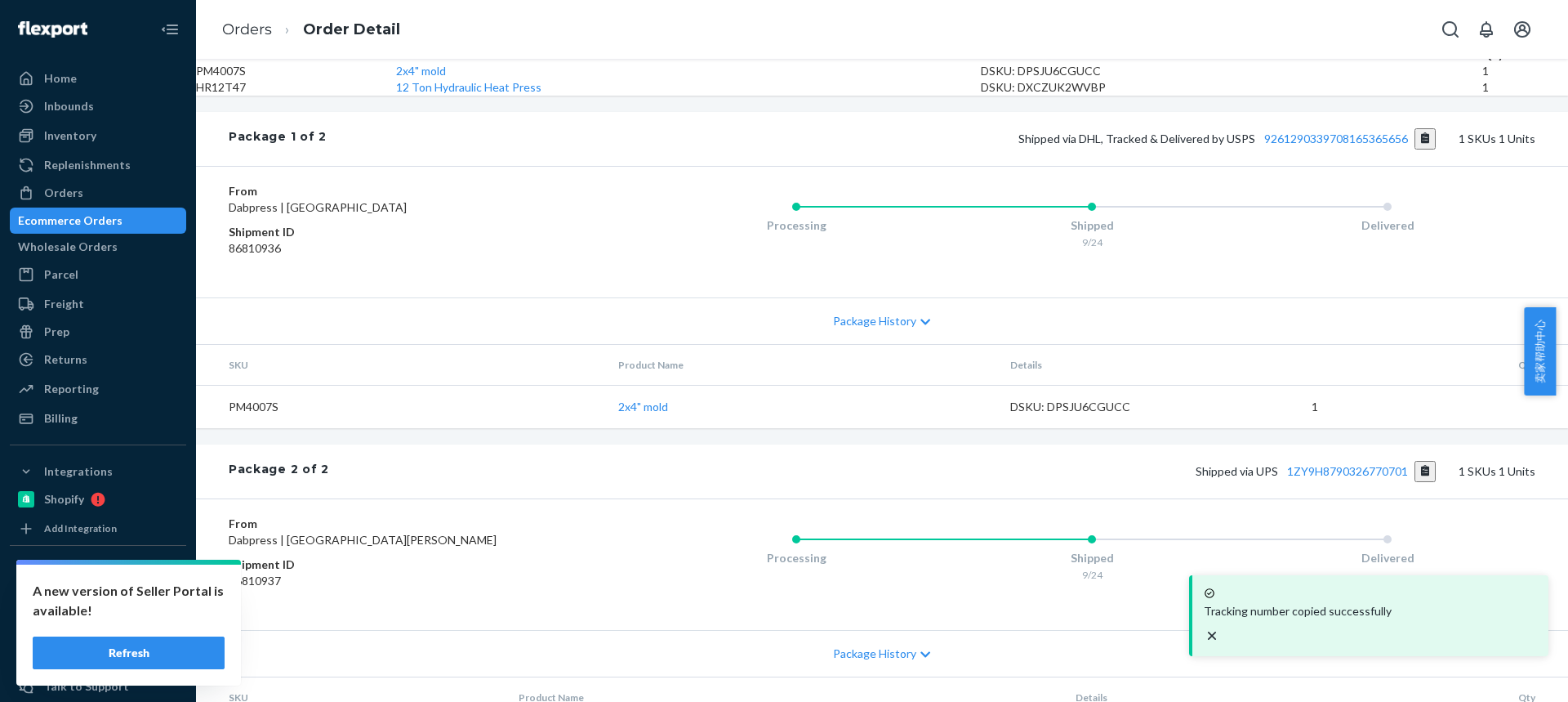
scroll to position [773, 0]
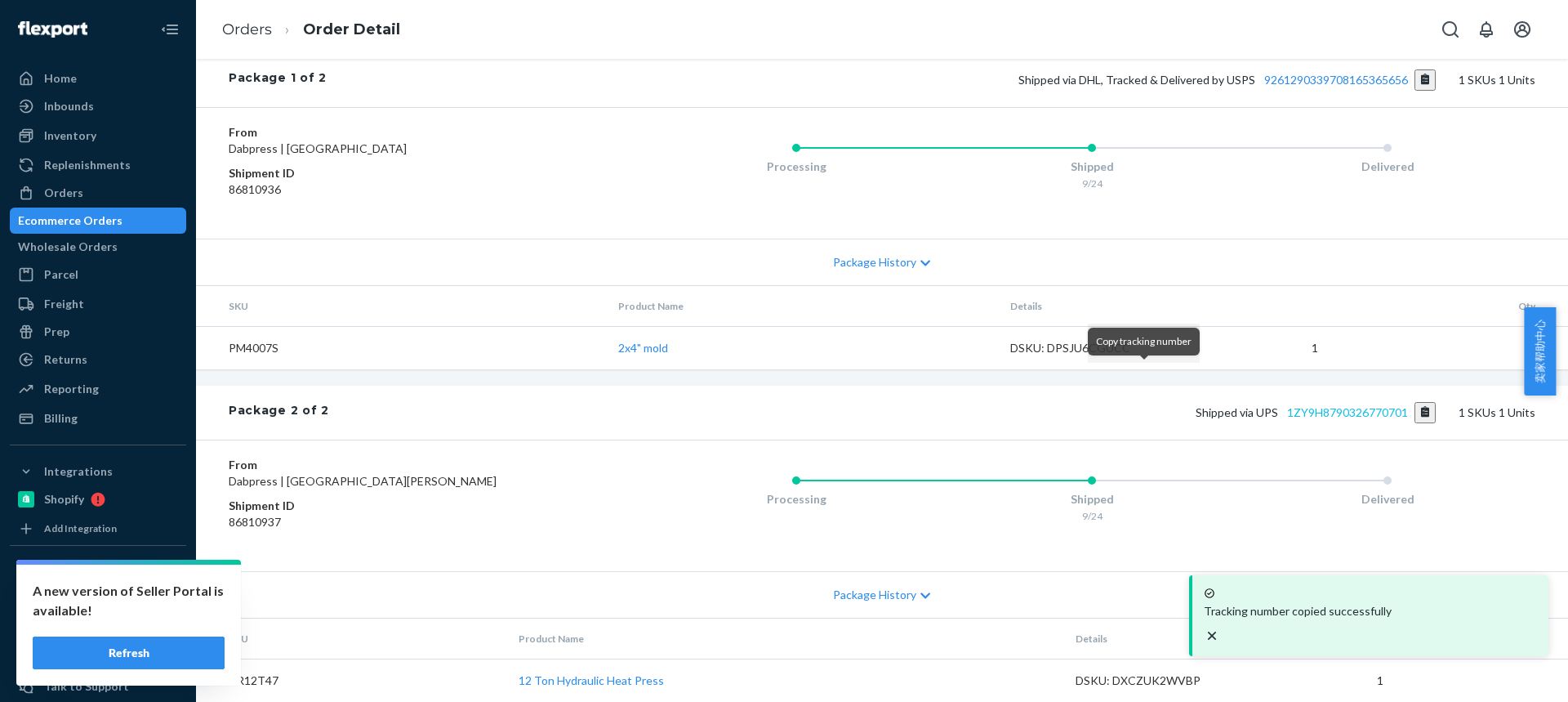
drag, startPoint x: 1143, startPoint y: 378, endPoint x: 1120, endPoint y: 384, distance: 23.8
click at [1415, 402] on button "Copy tracking number" at bounding box center [1425, 412] width 22 height 21
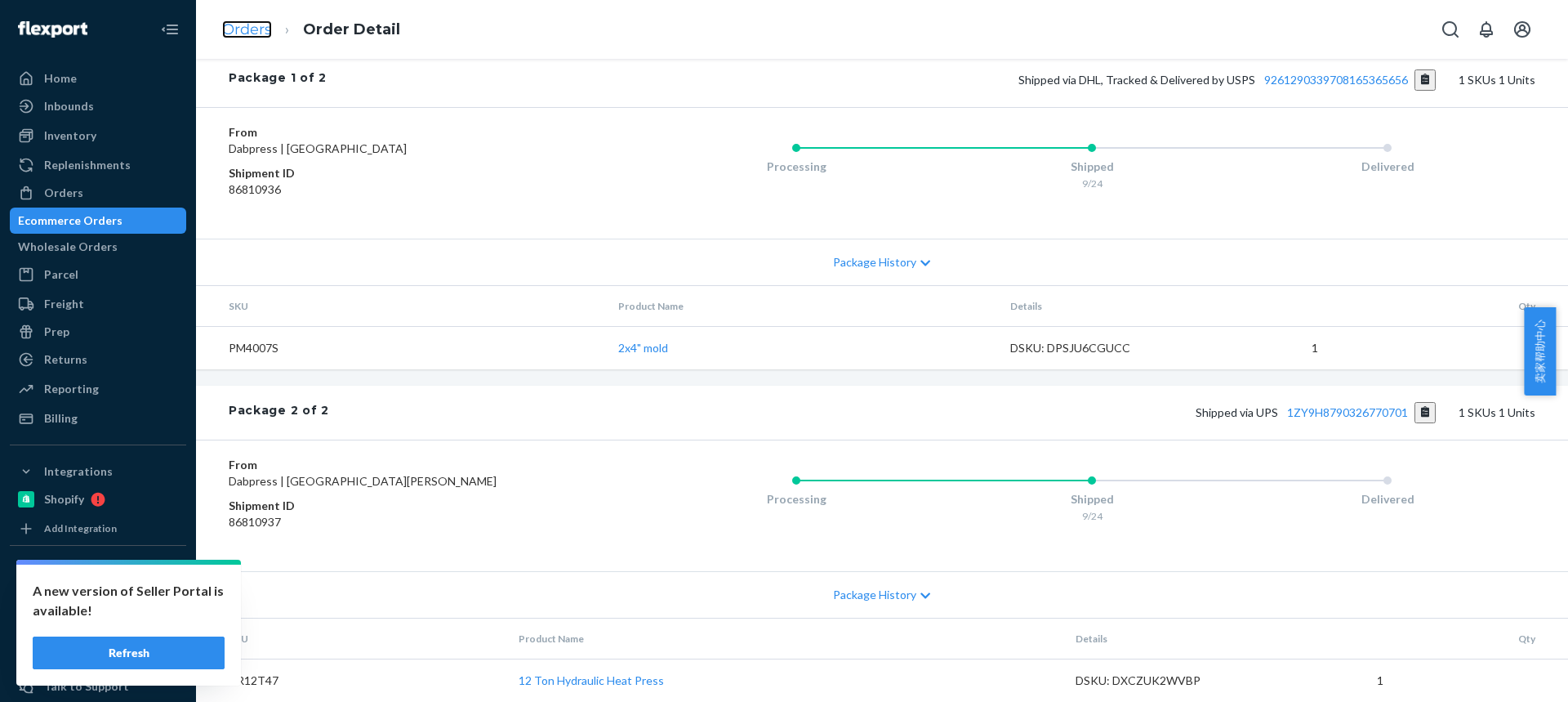
click at [250, 29] on link "Orders" at bounding box center [247, 29] width 50 height 18
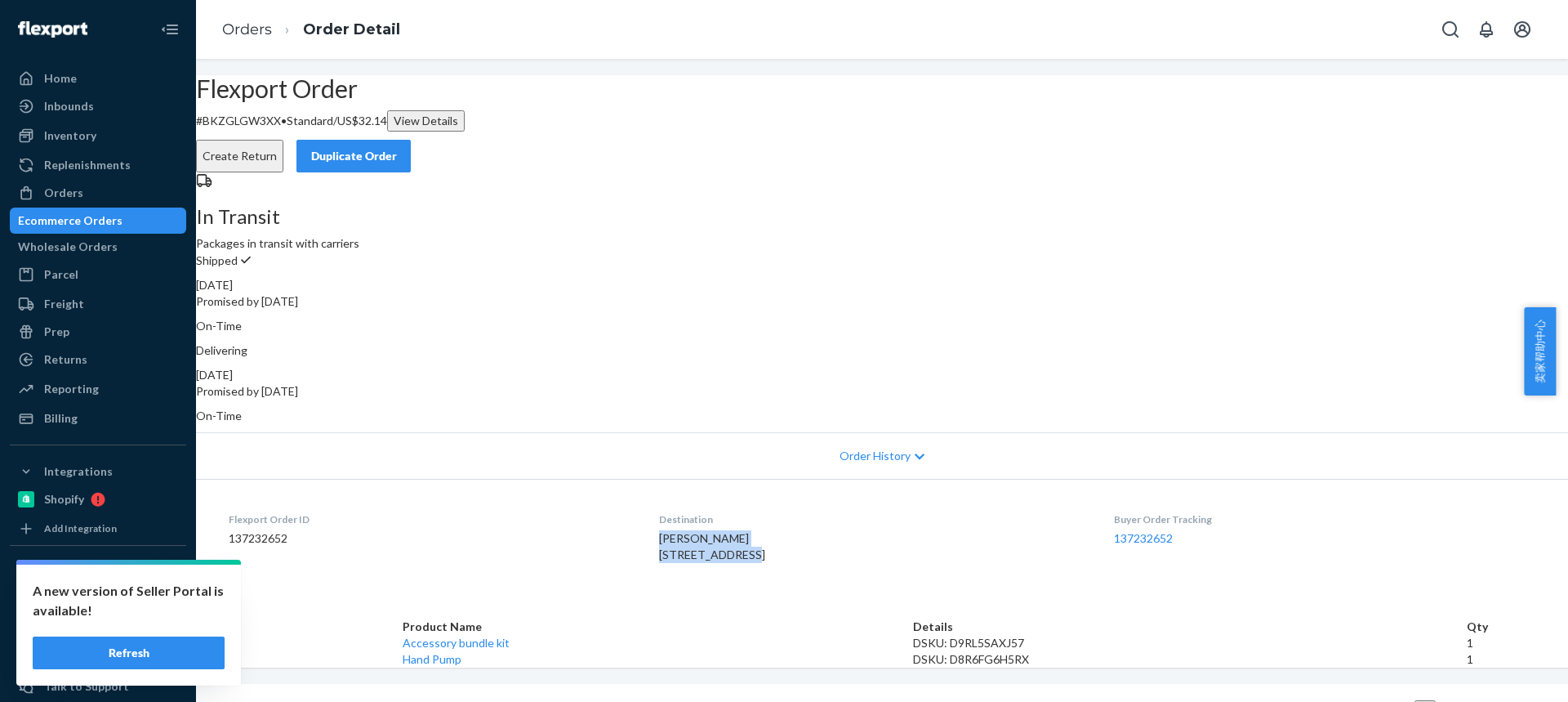
drag, startPoint x: 757, startPoint y: 523, endPoint x: 734, endPoint y: 517, distance: 23.8
click at [734, 517] on dl "Flexport Order ID 137232652 Destination [PERSON_NAME] [STREET_ADDRESS] US Buyer…" at bounding box center [882, 539] width 1372 height 122
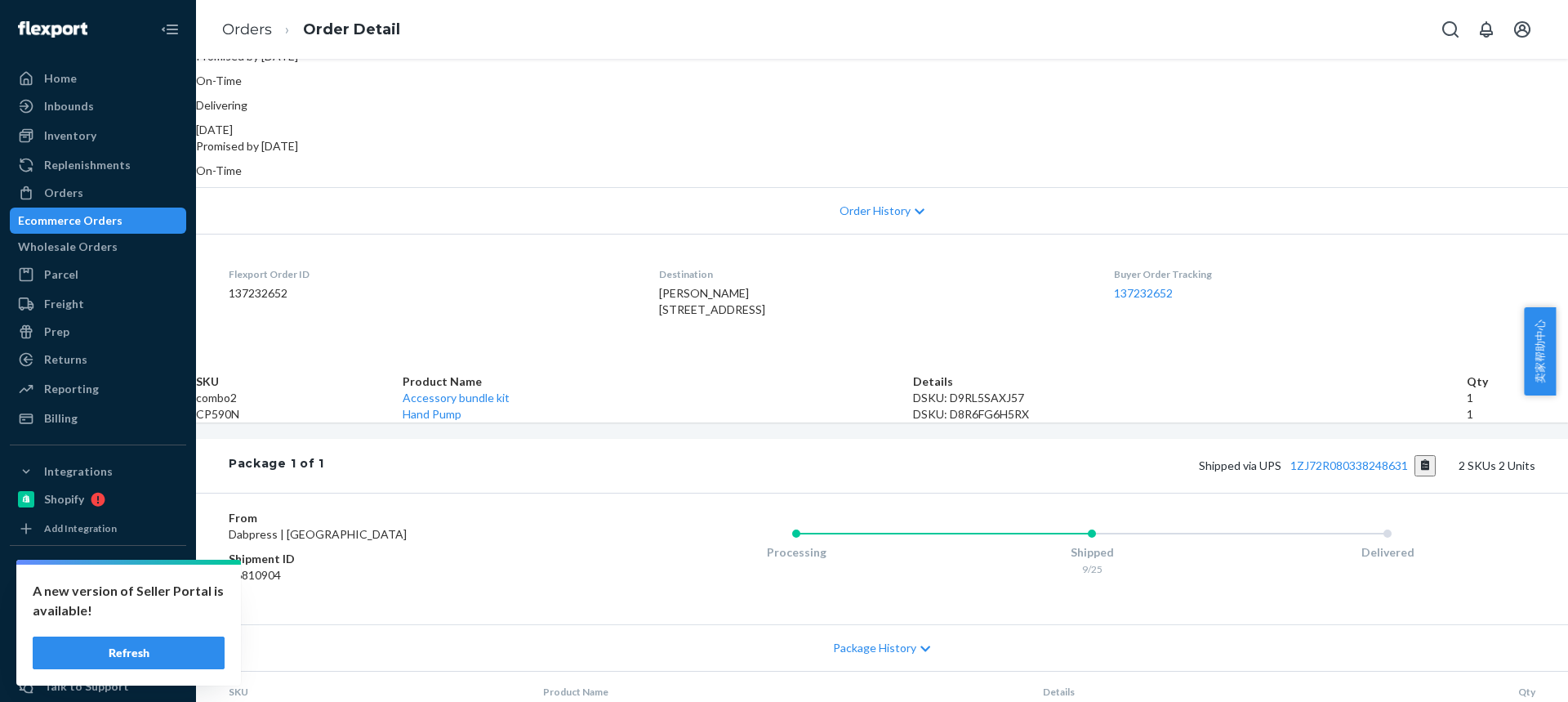
click at [402, 423] on td "CP590N" at bounding box center [299, 414] width 206 height 16
drag, startPoint x: 674, startPoint y: 455, endPoint x: 725, endPoint y: 453, distance: 51.0
click at [725, 406] on td "Accessory bundle kit" at bounding box center [657, 397] width 510 height 16
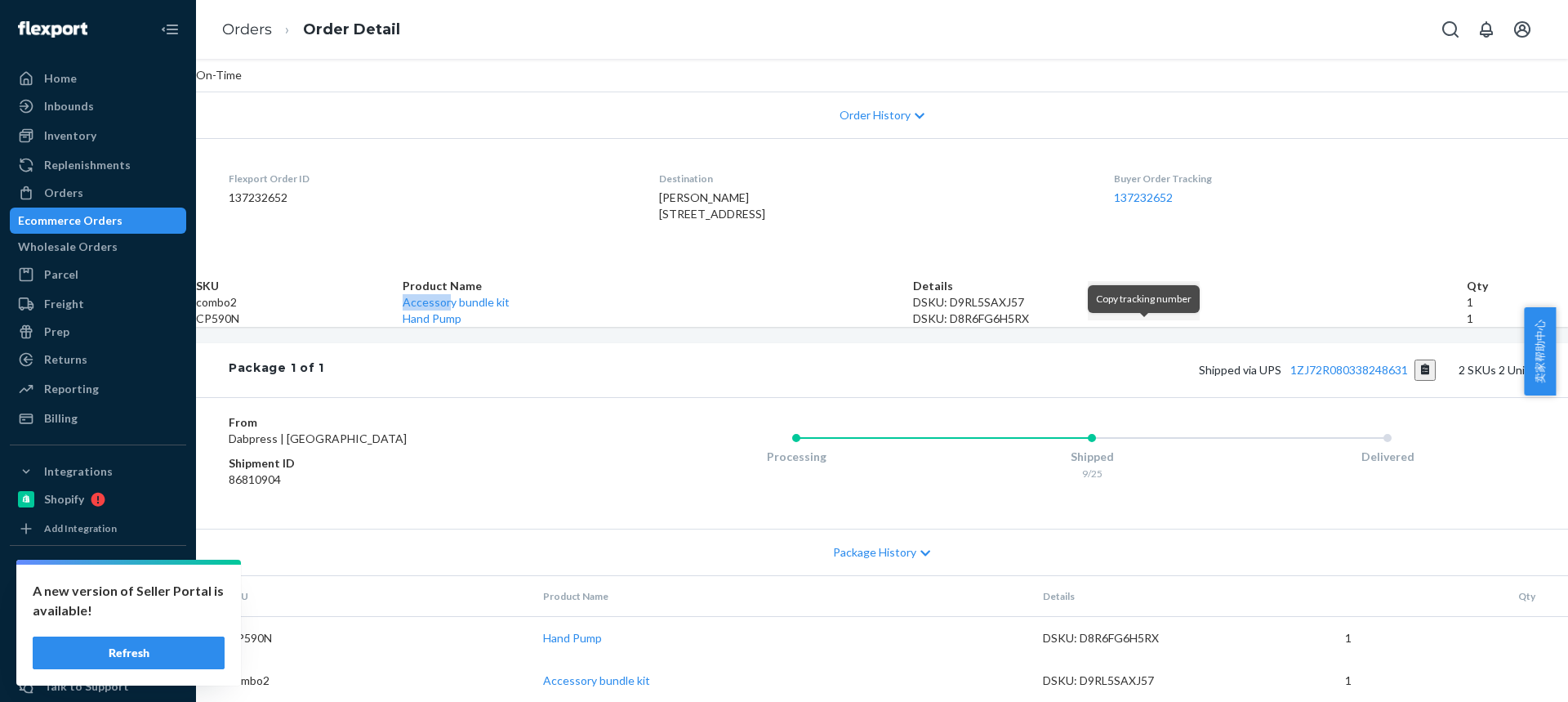
click at [1415, 360] on button "Copy tracking number" at bounding box center [1425, 370] width 22 height 21
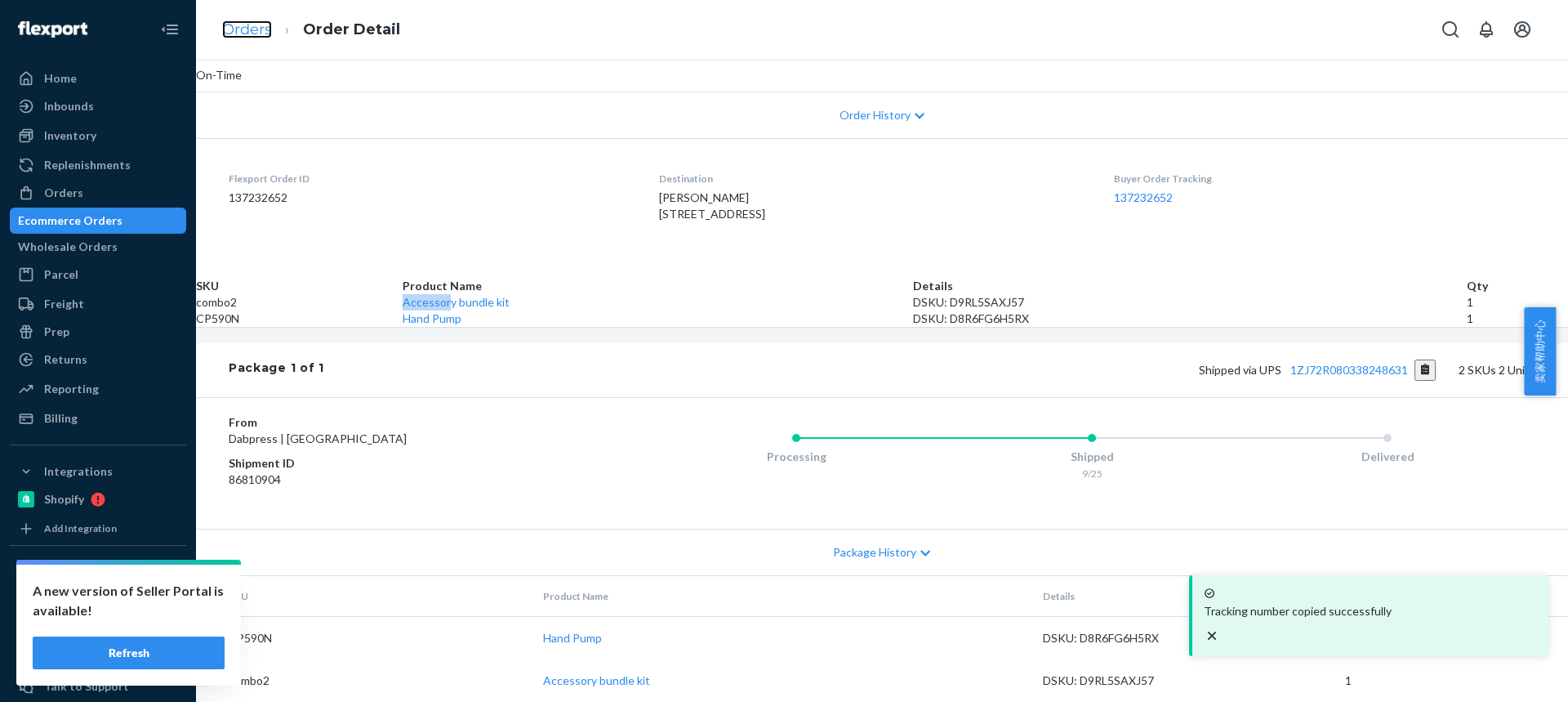
click at [246, 27] on link "Orders" at bounding box center [247, 29] width 50 height 18
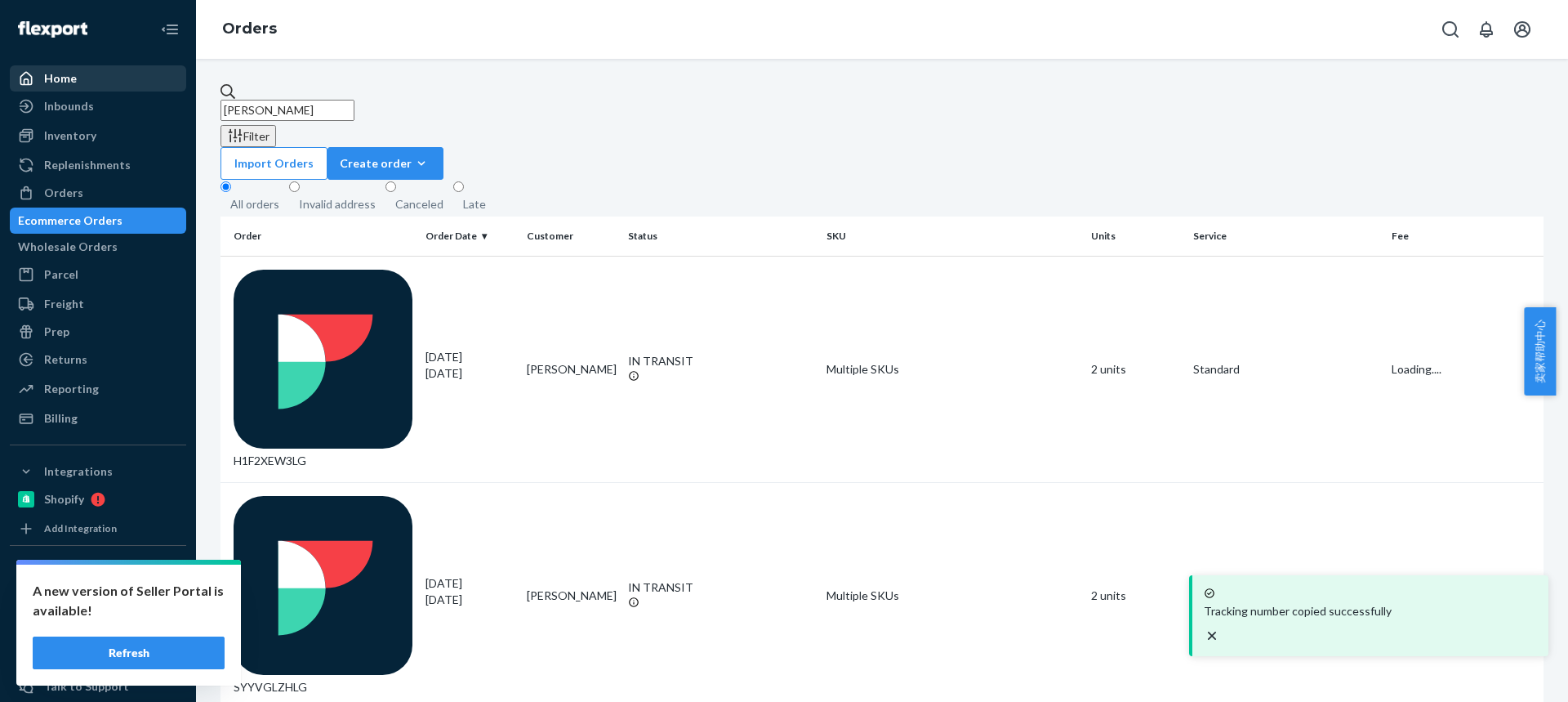
drag, startPoint x: 355, startPoint y: 99, endPoint x: 172, endPoint y: 82, distance: 183.8
click at [139, 70] on div "Home Inbounds Shipping Plans Problems Inventory Products Replenishments Orders …" at bounding box center [784, 351] width 1568 height 702
paste input "[PERSON_NAME]"
type input "[PERSON_NAME]"
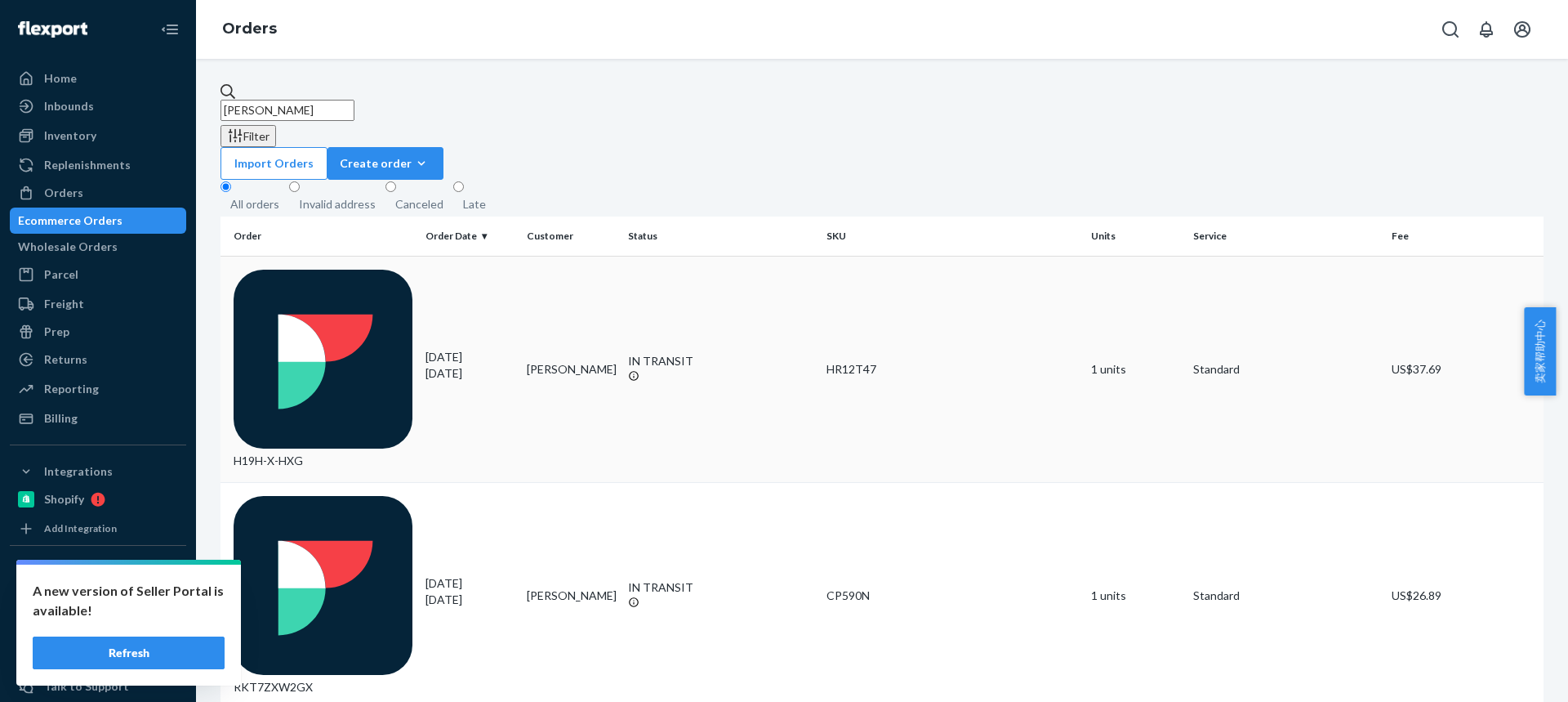
click at [466, 349] on div "[DATE] [DATE]" at bounding box center [469, 365] width 88 height 33
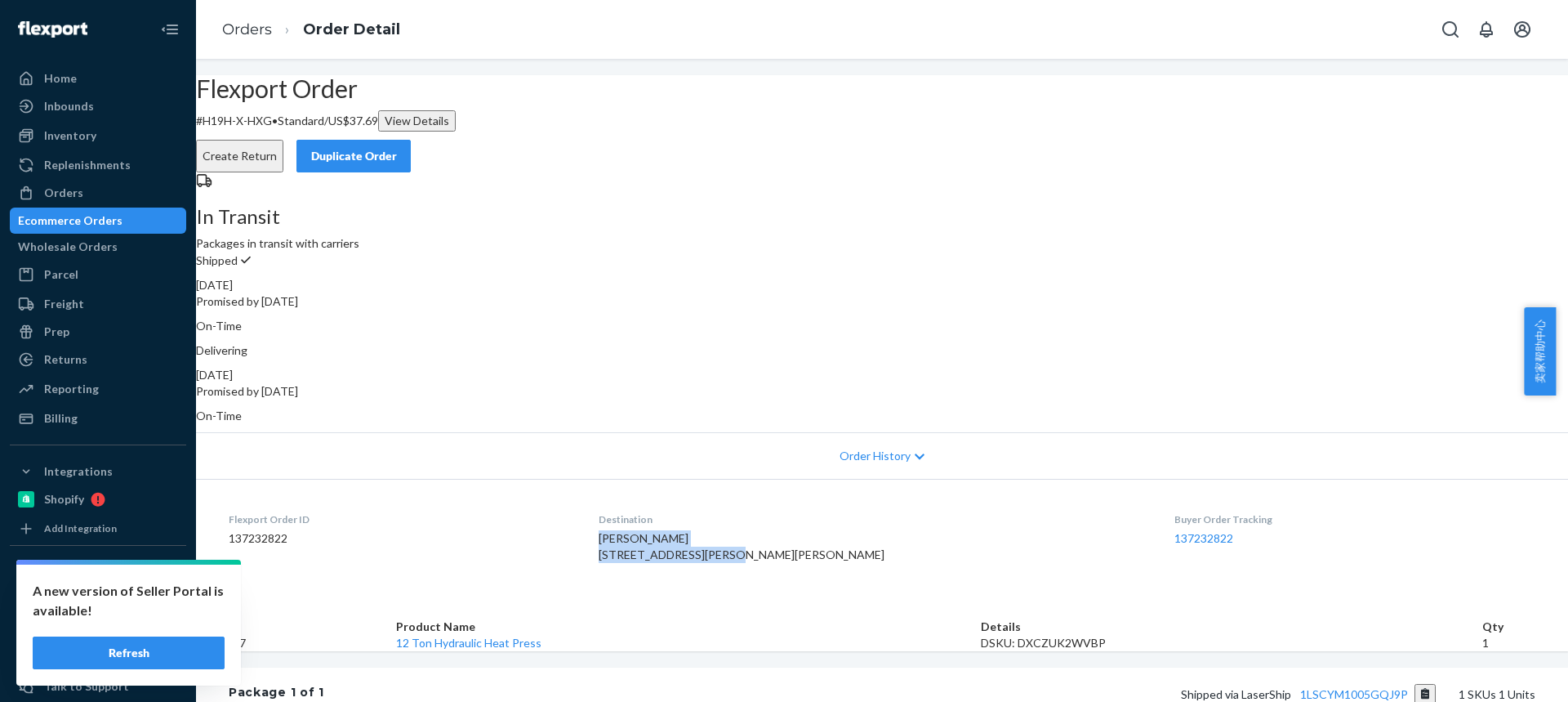
drag, startPoint x: 811, startPoint y: 530, endPoint x: 731, endPoint y: 519, distance: 80.8
click at [731, 519] on dl "Flexport Order ID 137232822 Destination [PERSON_NAME] [STREET_ADDRESS][PERSON_N…" at bounding box center [882, 539] width 1372 height 122
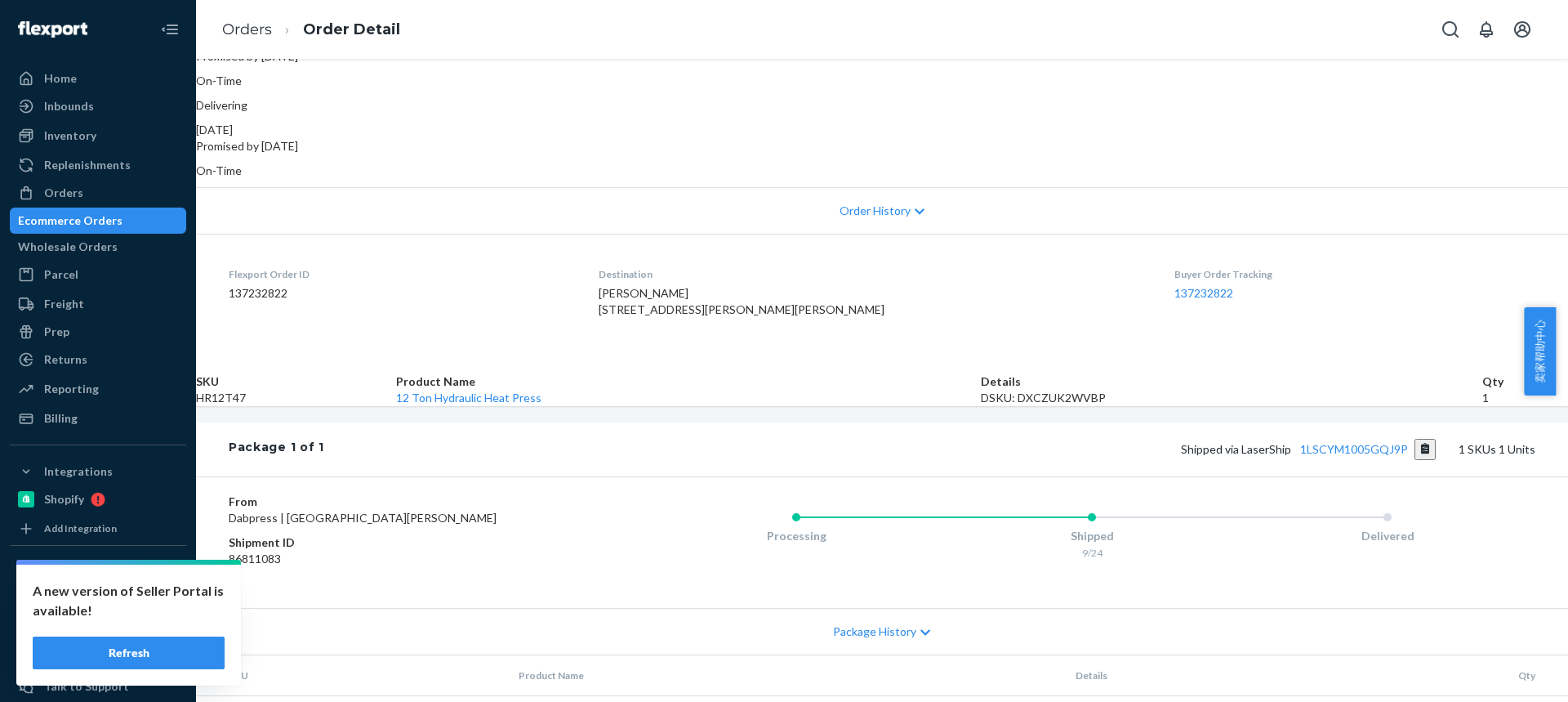
click at [396, 406] on td "HR12T47" at bounding box center [295, 397] width 200 height 16
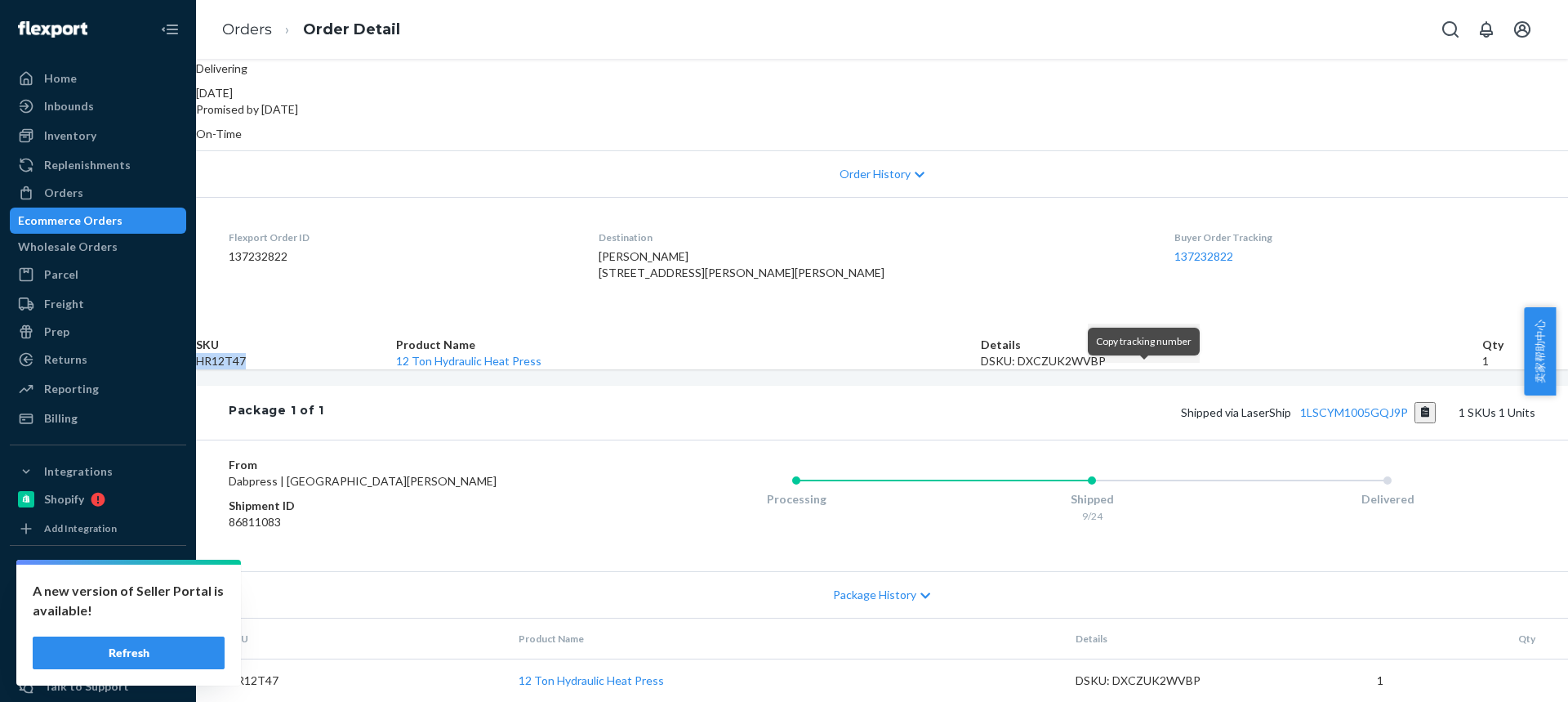
drag, startPoint x: 1143, startPoint y: 376, endPoint x: 701, endPoint y: 37, distance: 557.0
click at [1415, 402] on button "Copy tracking number" at bounding box center [1425, 412] width 22 height 21
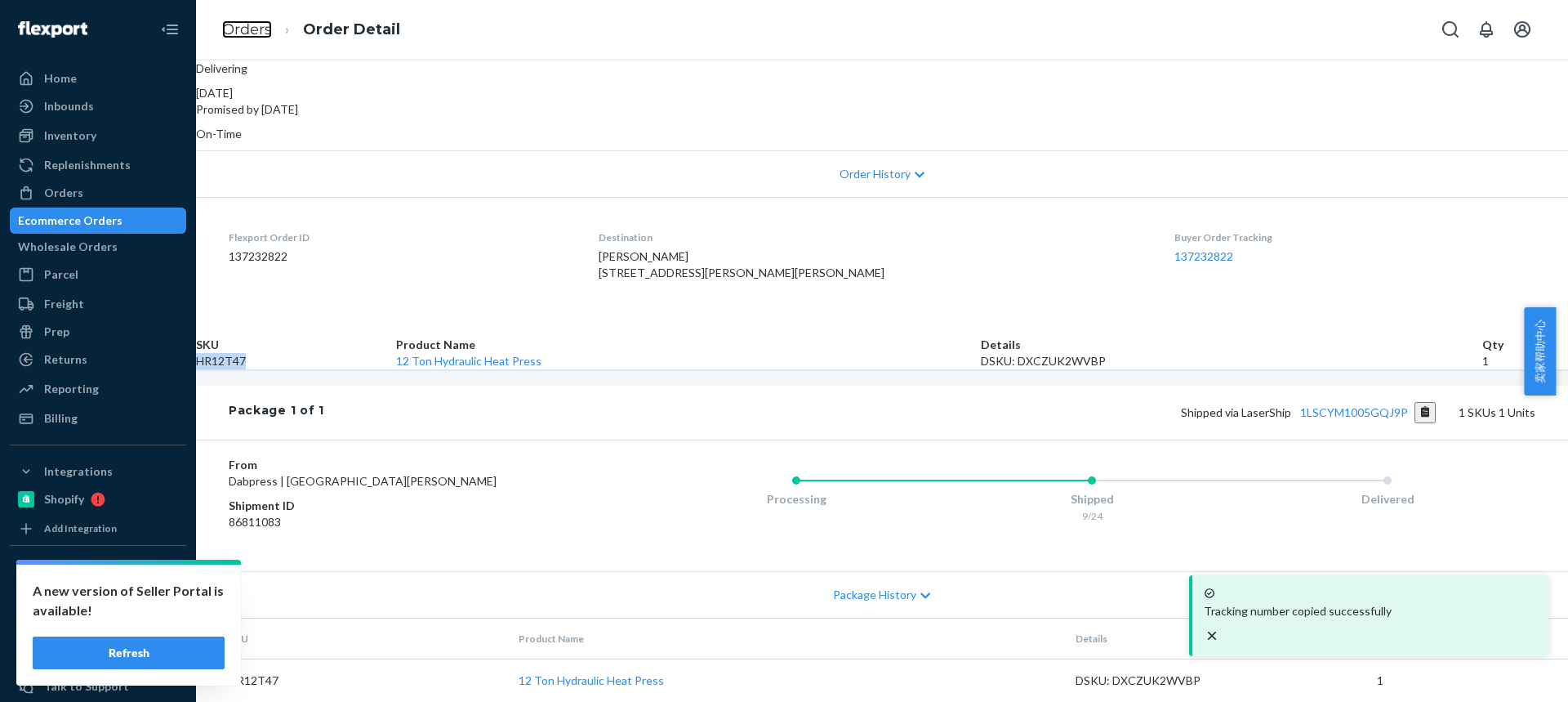
drag, startPoint x: 253, startPoint y: 32, endPoint x: 289, endPoint y: 66, distance: 49.5
click at [253, 32] on link "Orders" at bounding box center [247, 29] width 50 height 18
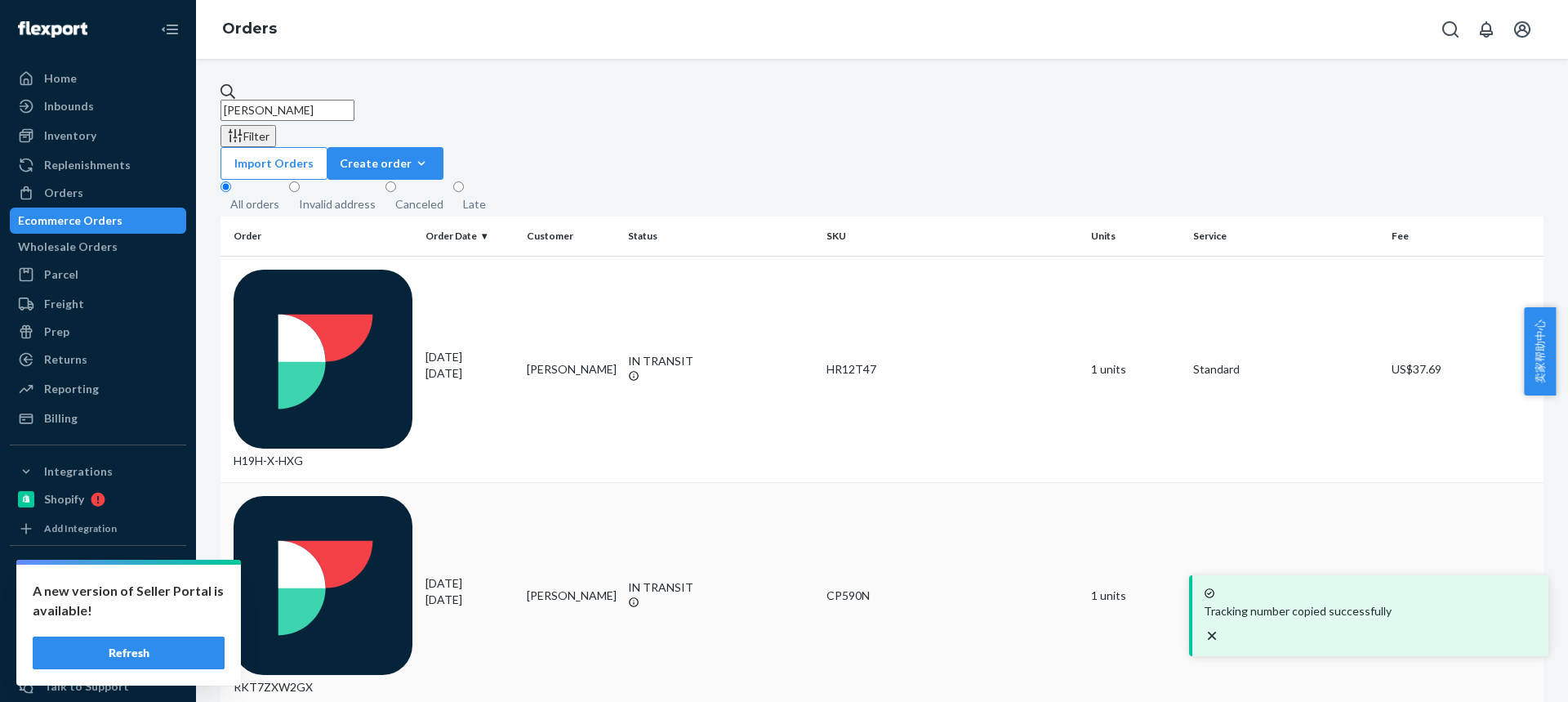
click at [548, 482] on td "[PERSON_NAME]" at bounding box center [570, 595] width 101 height 226
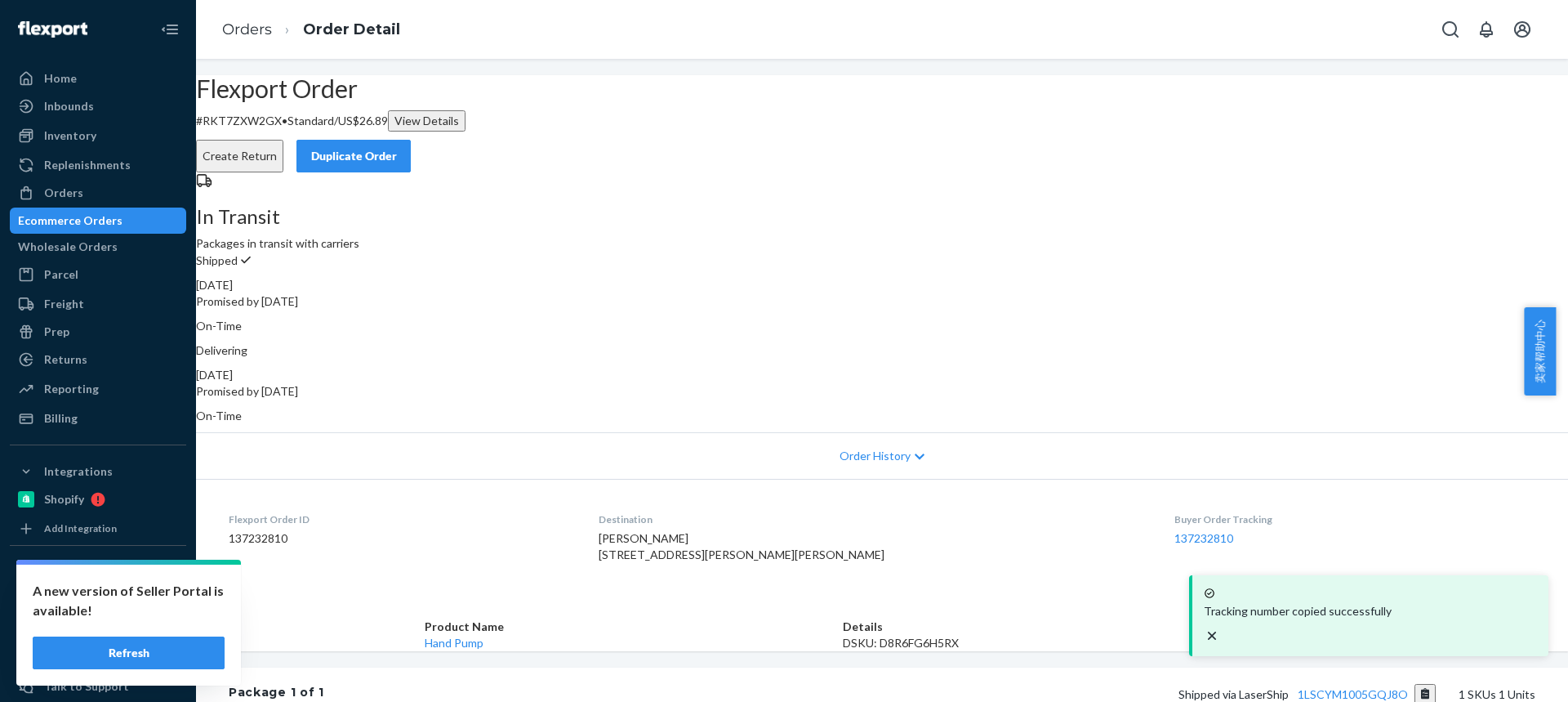
click at [885, 513] on dt "Destination" at bounding box center [873, 519] width 549 height 14
drag, startPoint x: 740, startPoint y: 549, endPoint x: 876, endPoint y: 549, distance: 136.0
click at [876, 549] on div "[PERSON_NAME] [STREET_ADDRESS][PERSON_NAME][PERSON_NAME]" at bounding box center [873, 547] width 549 height 33
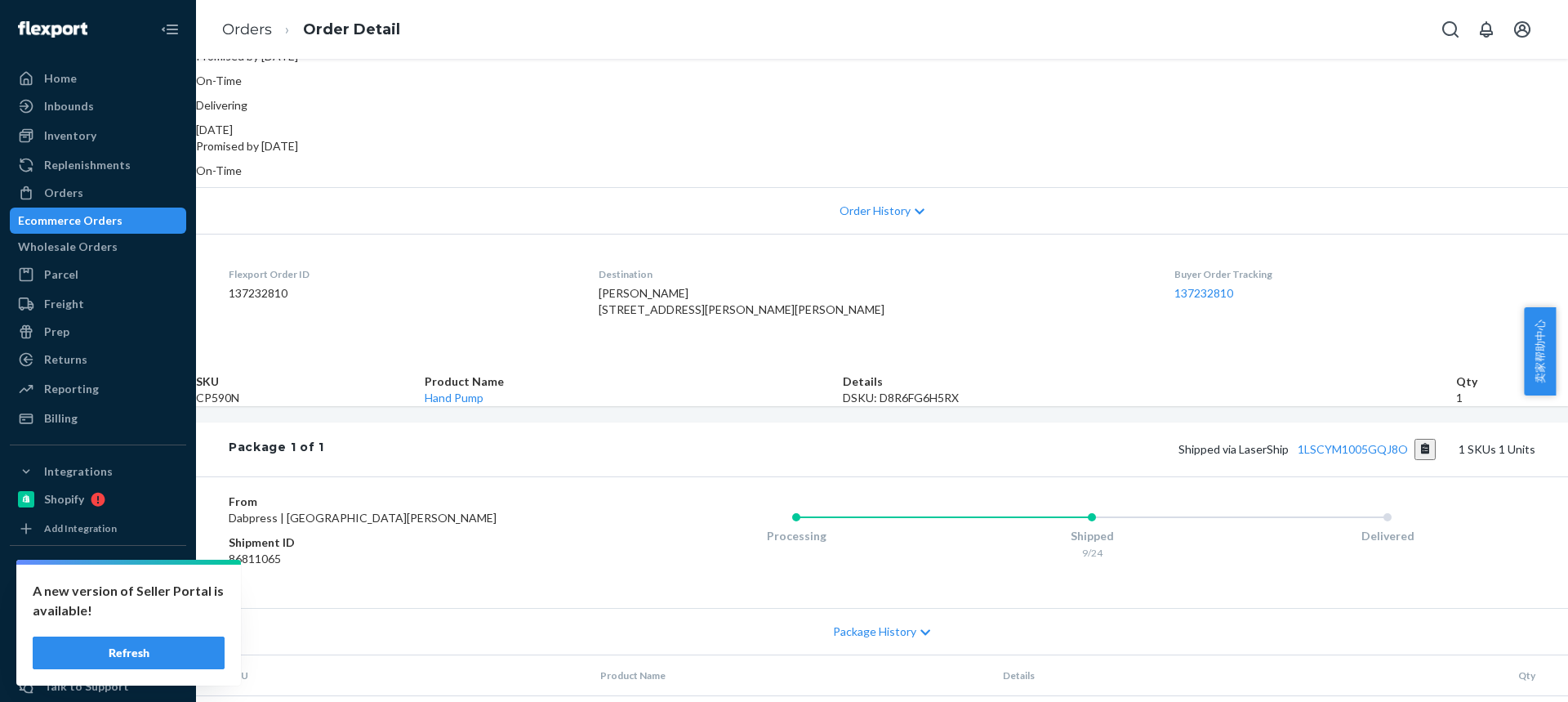
scroll to position [327, 0]
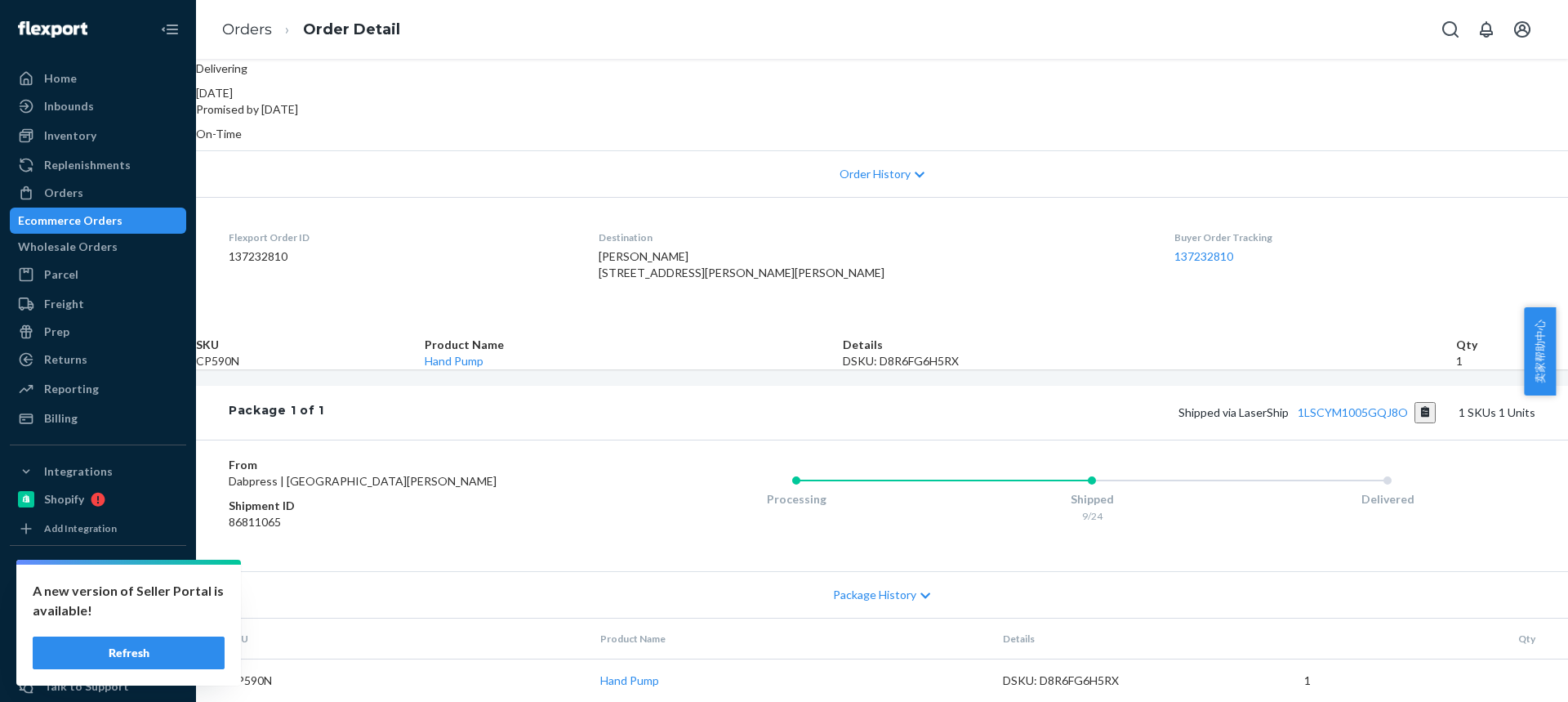
click at [425, 367] on td "CP590N" at bounding box center [311, 361] width 229 height 16
click at [1415, 402] on button "Copy tracking number" at bounding box center [1425, 412] width 22 height 21
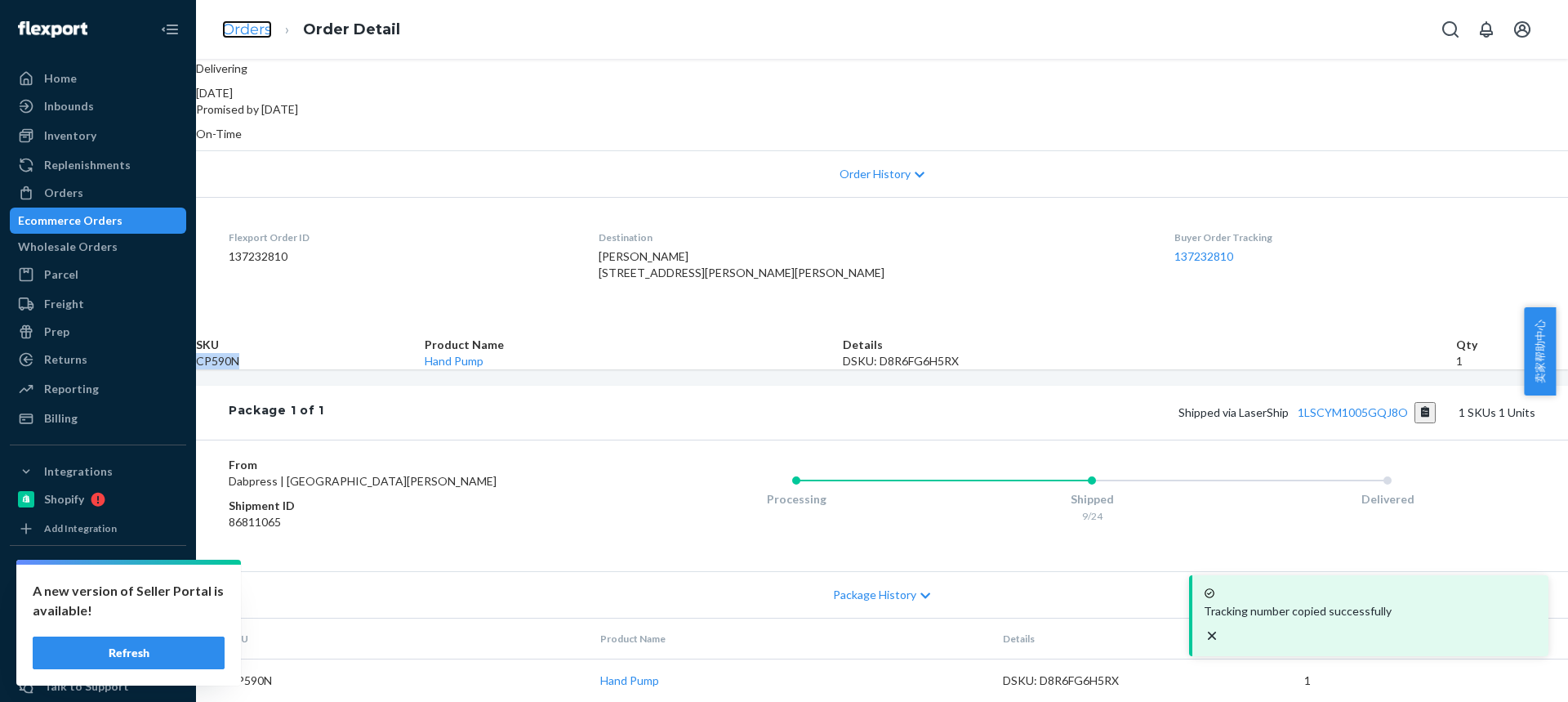
click at [251, 27] on link "Orders" at bounding box center [247, 29] width 50 height 18
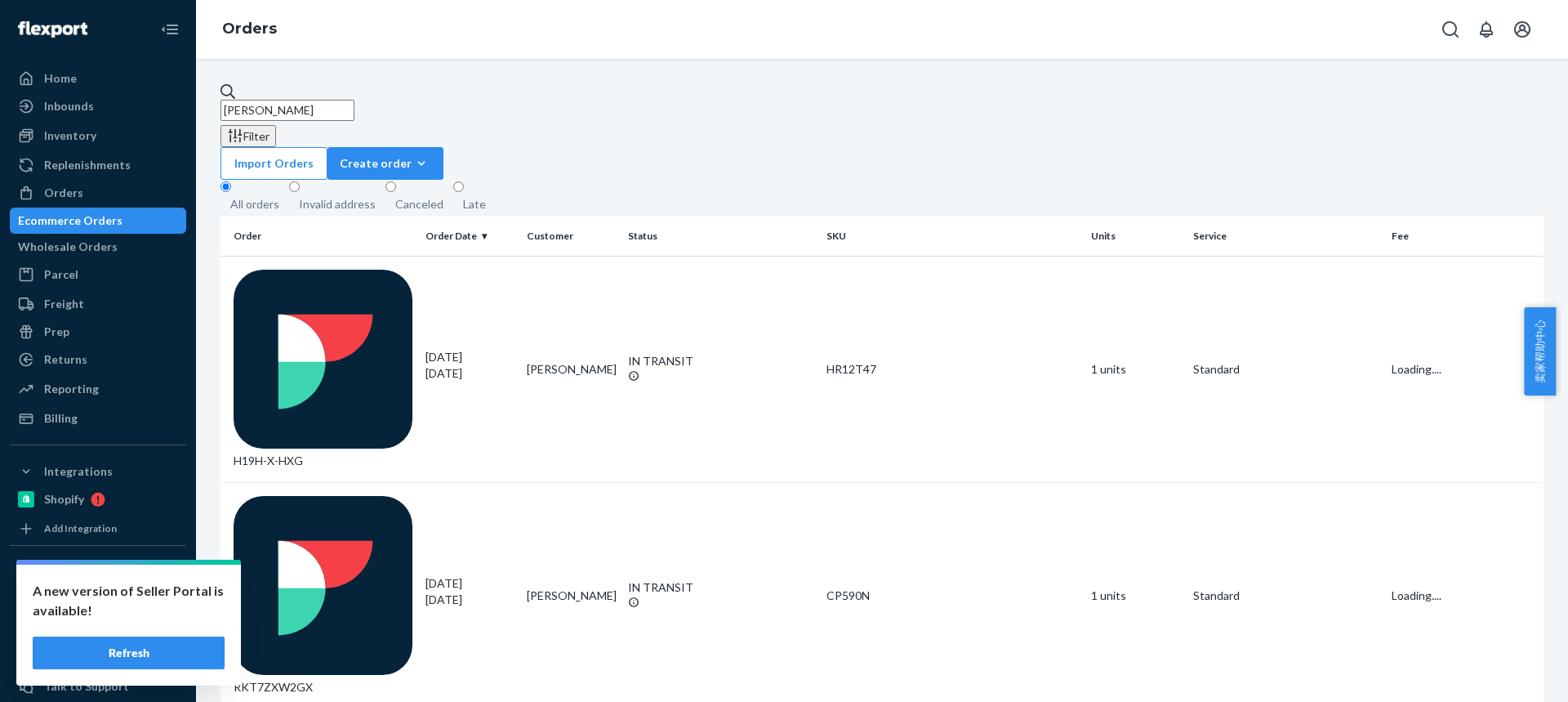
drag, startPoint x: 389, startPoint y: 99, endPoint x: 340, endPoint y: 147, distance: 68.6
click at [118, 74] on div "Home Inbounds Shipping Plans Problems Inventory Products Replenishments Orders …" at bounding box center [784, 351] width 1568 height 702
paste input "[PERSON_NAME]"
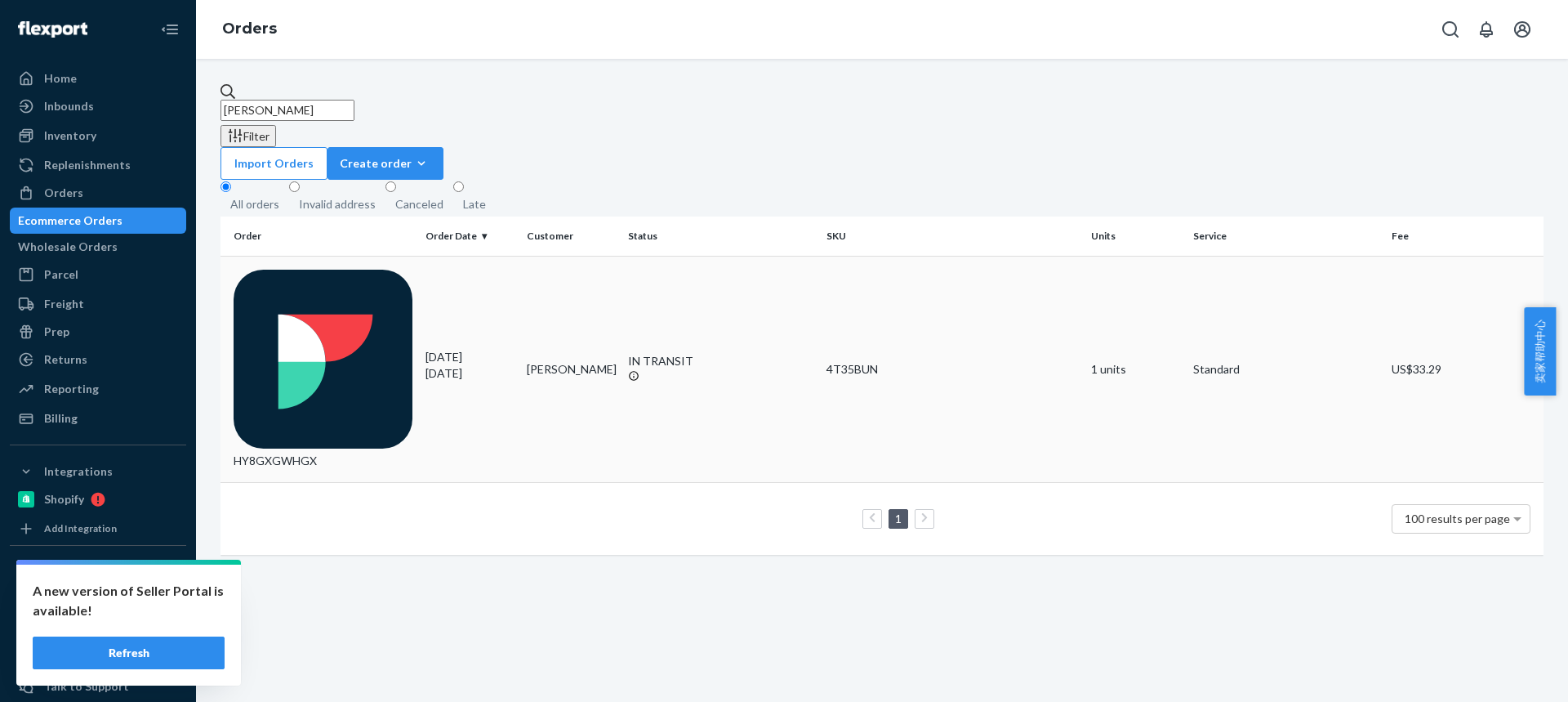
type input "[PERSON_NAME]"
click at [555, 256] on td "[PERSON_NAME]" at bounding box center [570, 369] width 101 height 226
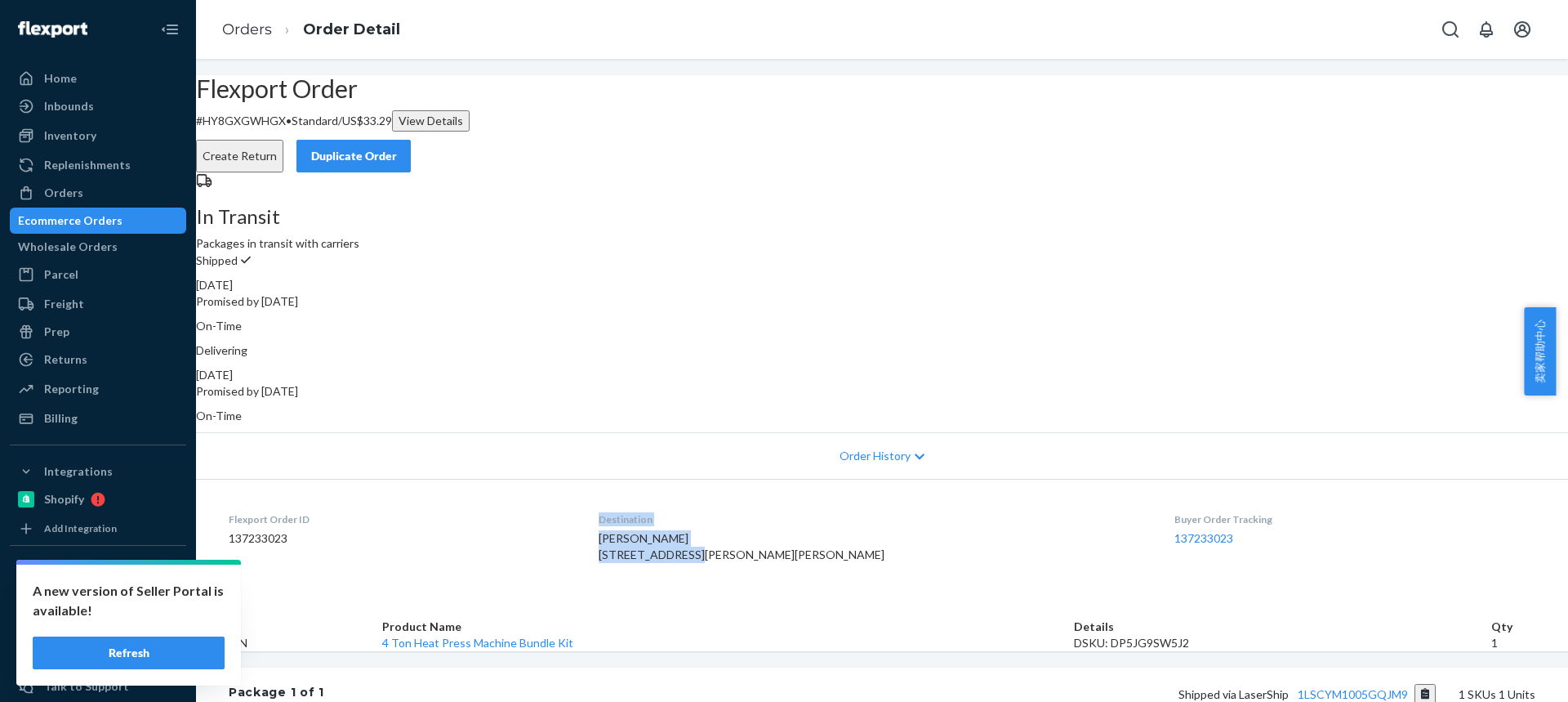
drag, startPoint x: 858, startPoint y: 537, endPoint x: 720, endPoint y: 514, distance: 139.9
click at [720, 514] on dl "Flexport Order ID 137233023 Destination [PERSON_NAME] [STREET_ADDRESS][PERSON_N…" at bounding box center [882, 539] width 1372 height 122
click at [739, 531] on span "[PERSON_NAME] [STREET_ADDRESS][PERSON_NAME][PERSON_NAME]" at bounding box center [741, 547] width 286 height 30
drag, startPoint x: 741, startPoint y: 517, endPoint x: 723, endPoint y: 348, distance: 170.0
click at [868, 531] on div "[PERSON_NAME] [STREET_ADDRESS][PERSON_NAME][PERSON_NAME]" at bounding box center [873, 547] width 549 height 33
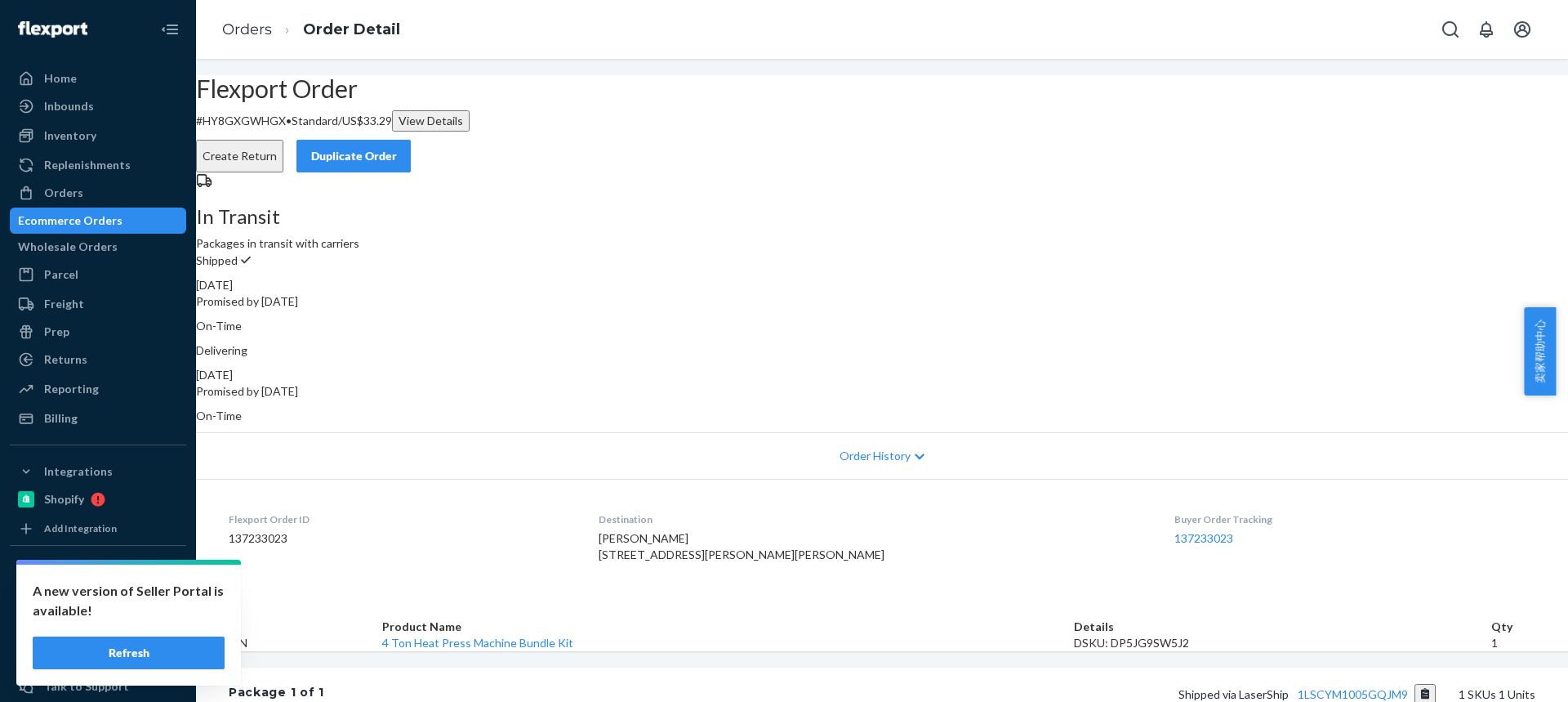
scroll to position [164, 0]
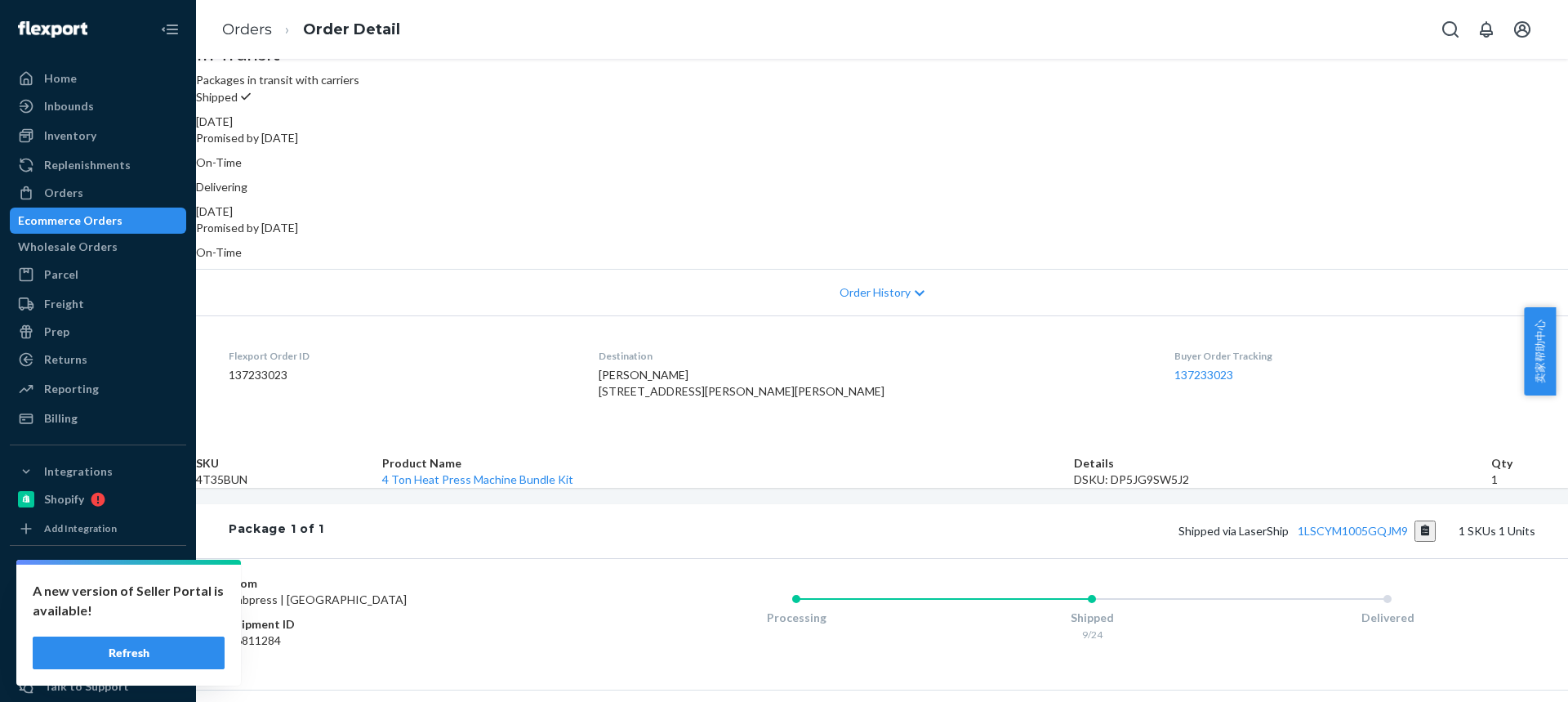
click at [383, 488] on td "4T35BUN" at bounding box center [289, 479] width 187 height 16
click at [1415, 542] on button "Copy tracking number" at bounding box center [1425, 531] width 22 height 21
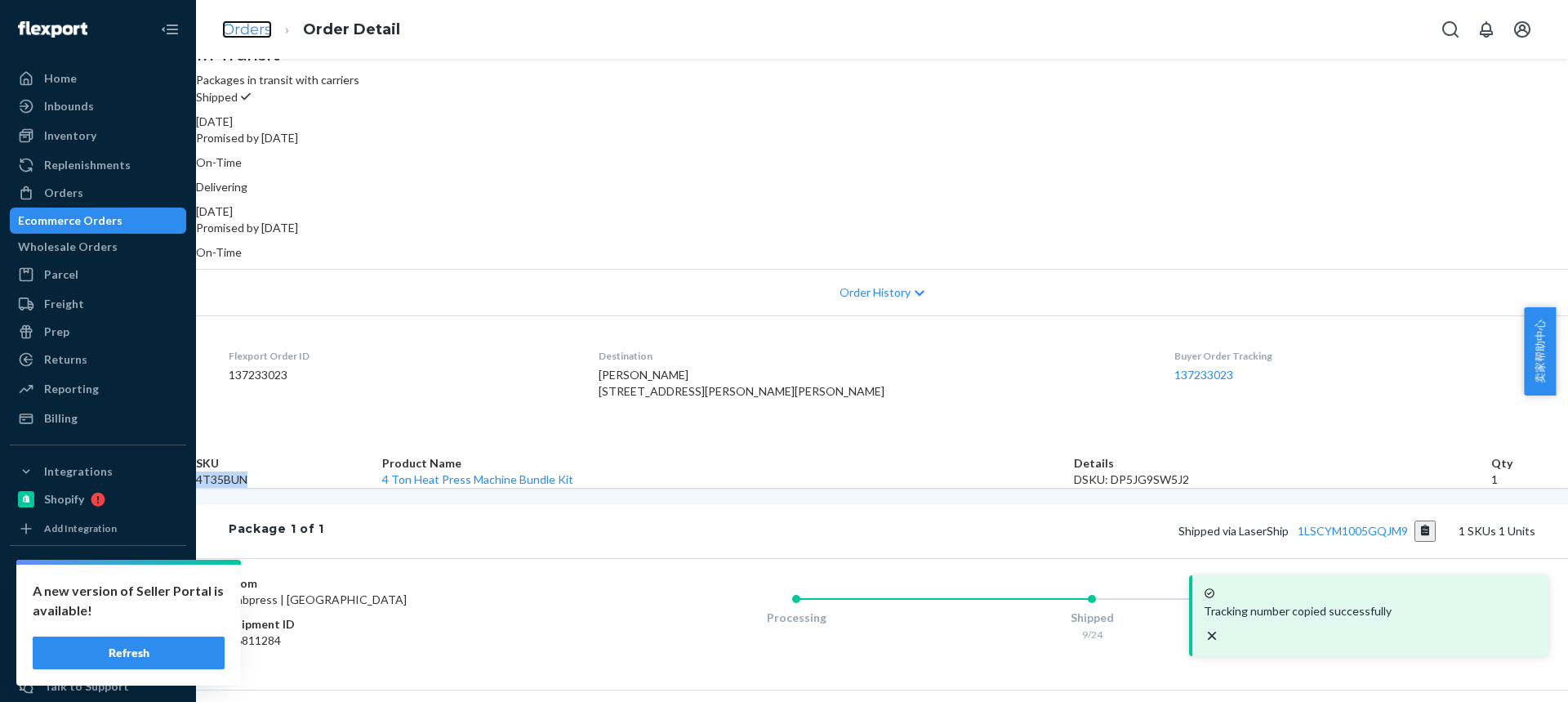
click at [250, 27] on link "Orders" at bounding box center [247, 29] width 50 height 18
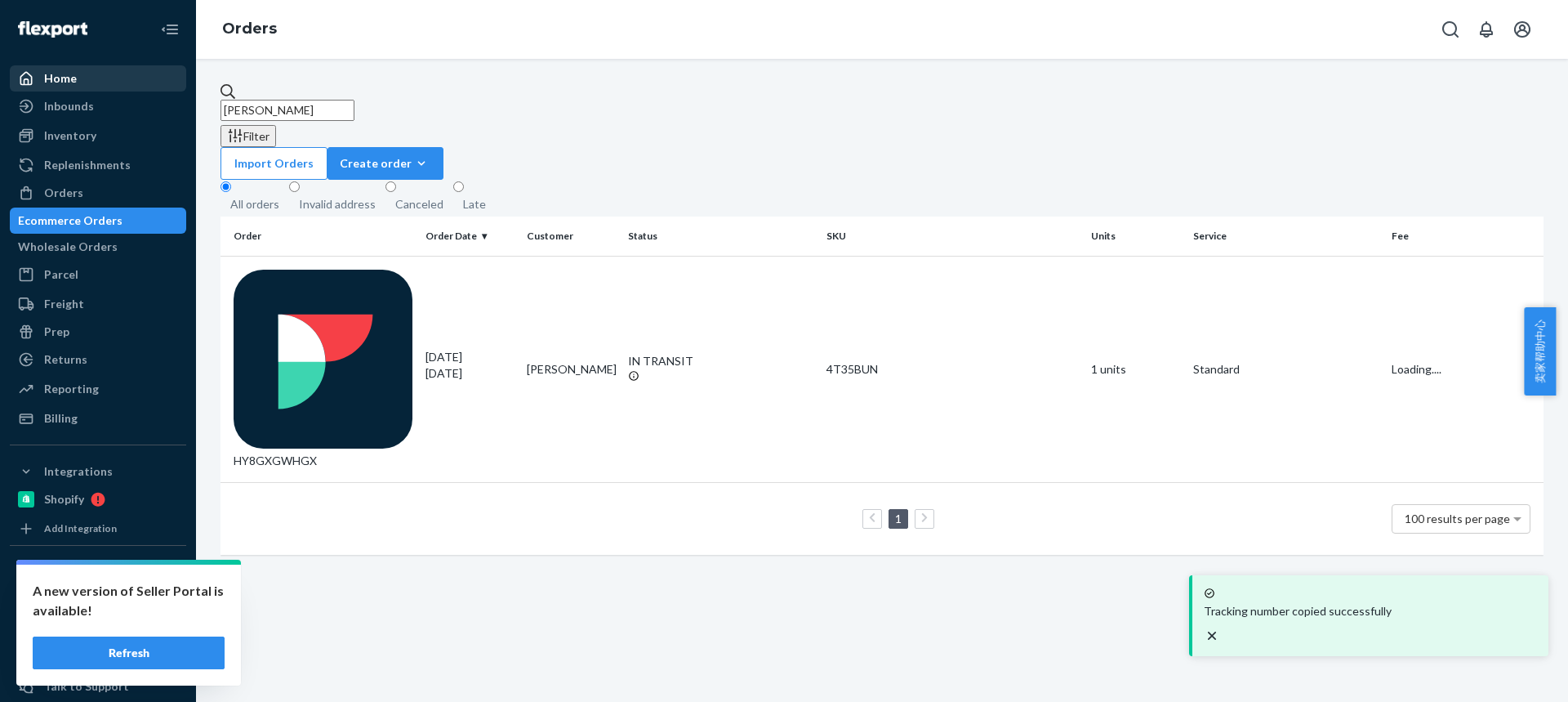
drag, startPoint x: 383, startPoint y: 110, endPoint x: 80, endPoint y: 90, distance: 303.7
click at [80, 90] on div "Home Inbounds Shipping Plans Problems Inventory Products Replenishments Orders …" at bounding box center [784, 351] width 1568 height 702
paste input "[PERSON_NAME]"
type input "[PERSON_NAME]"
click at [633, 353] on div "IN TRANSIT" at bounding box center [721, 361] width 186 height 16
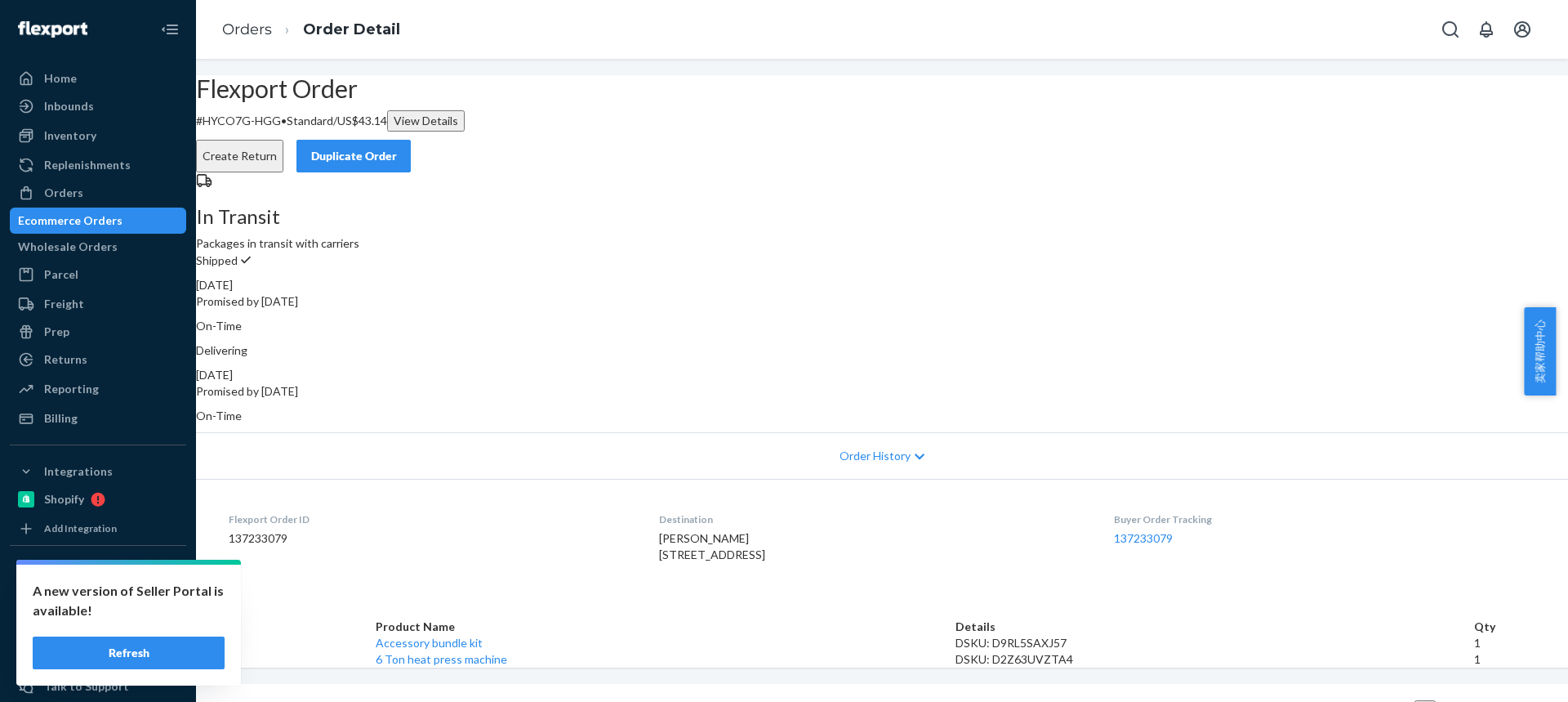
drag, startPoint x: 860, startPoint y: 531, endPoint x: 741, endPoint y: 520, distance: 119.5
click at [741, 531] on div "[PERSON_NAME] [STREET_ADDRESS]" at bounding box center [874, 547] width 430 height 33
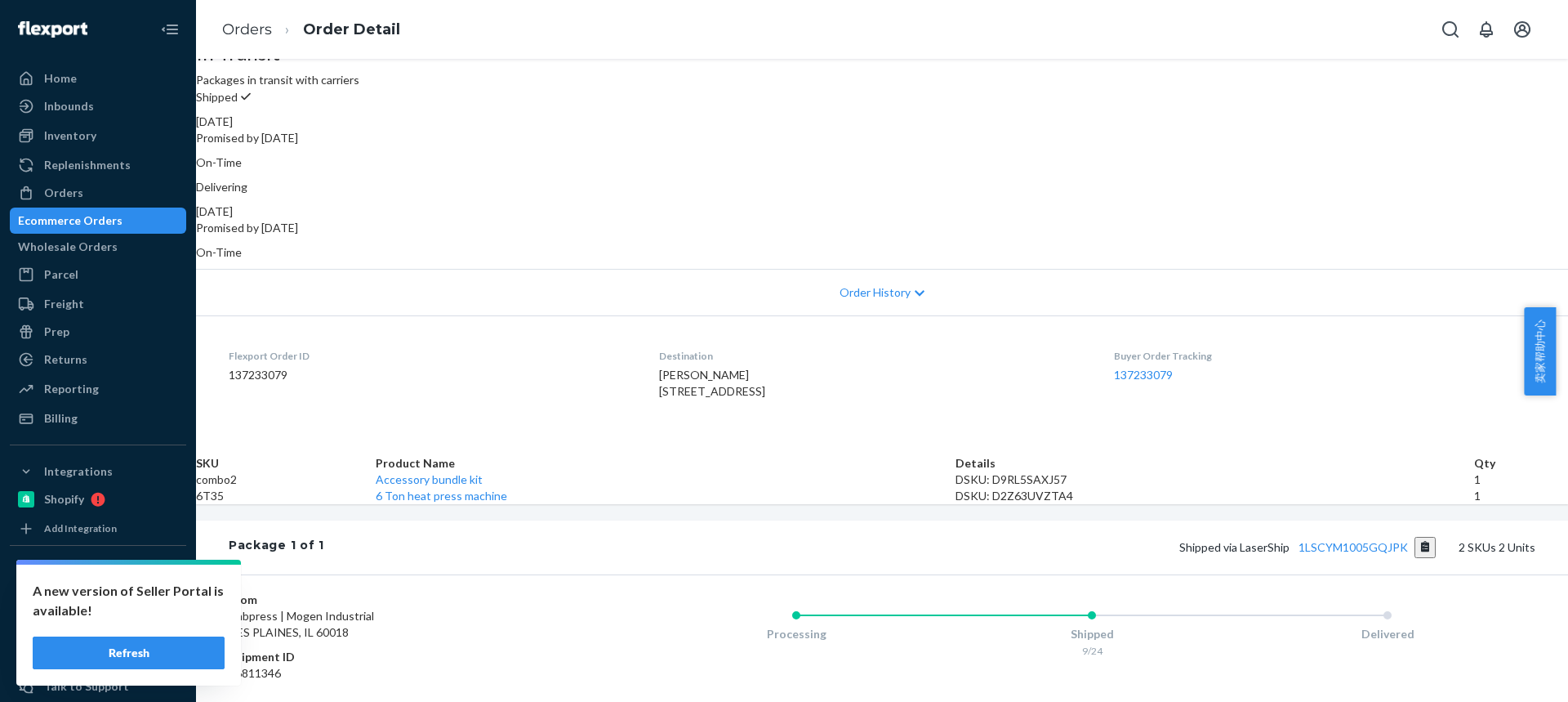
scroll to position [245, 0]
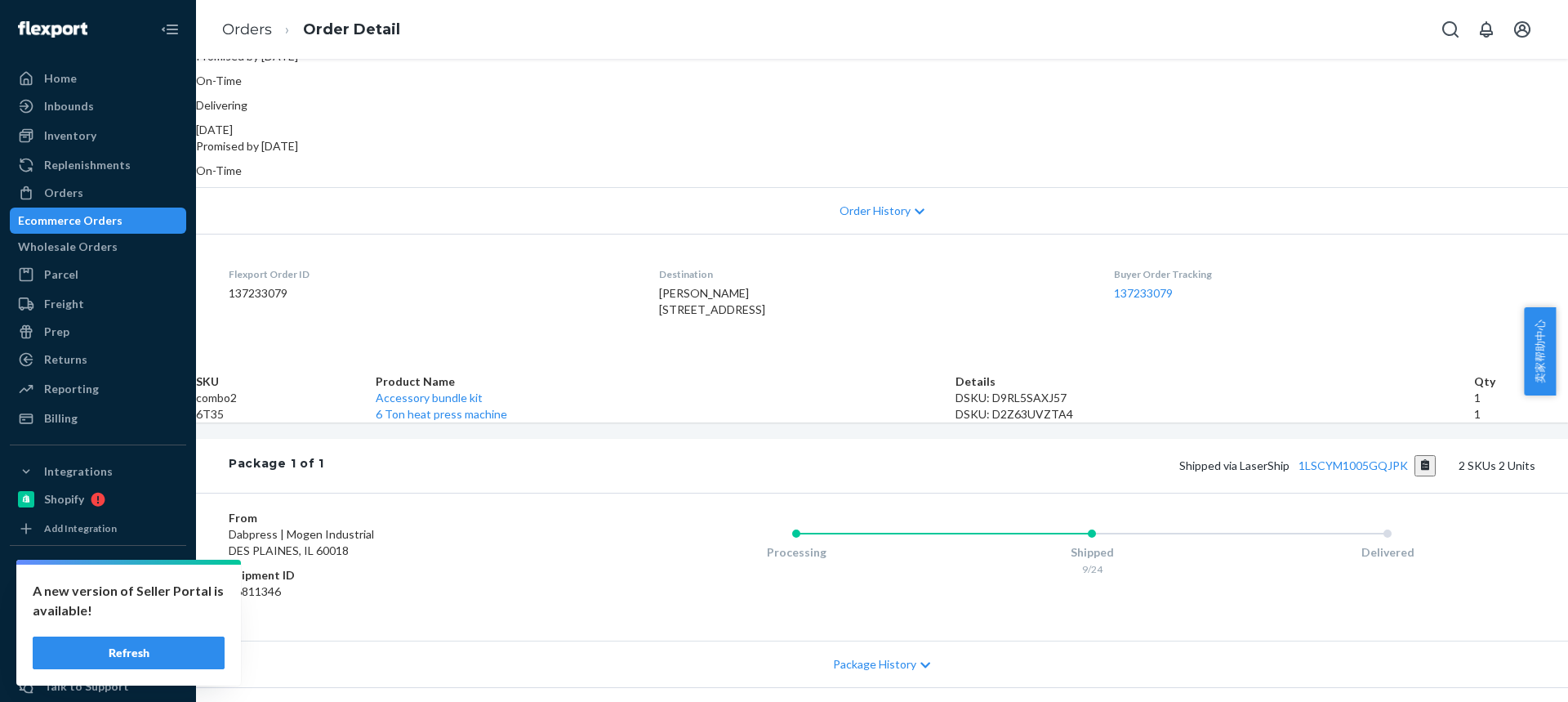
click at [376, 423] on td "6T35" at bounding box center [286, 414] width 180 height 16
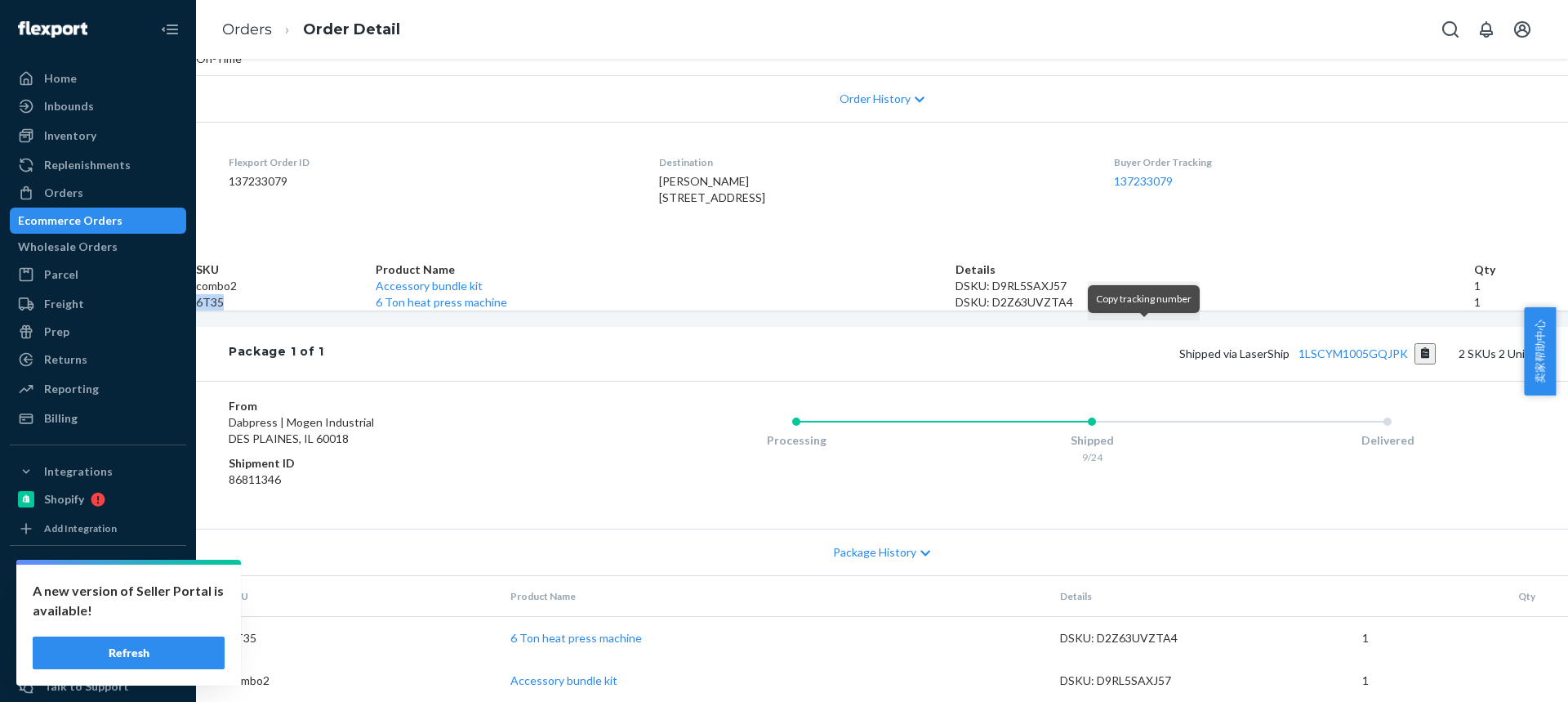
click at [1415, 343] on button "Copy tracking number" at bounding box center [1425, 353] width 22 height 21
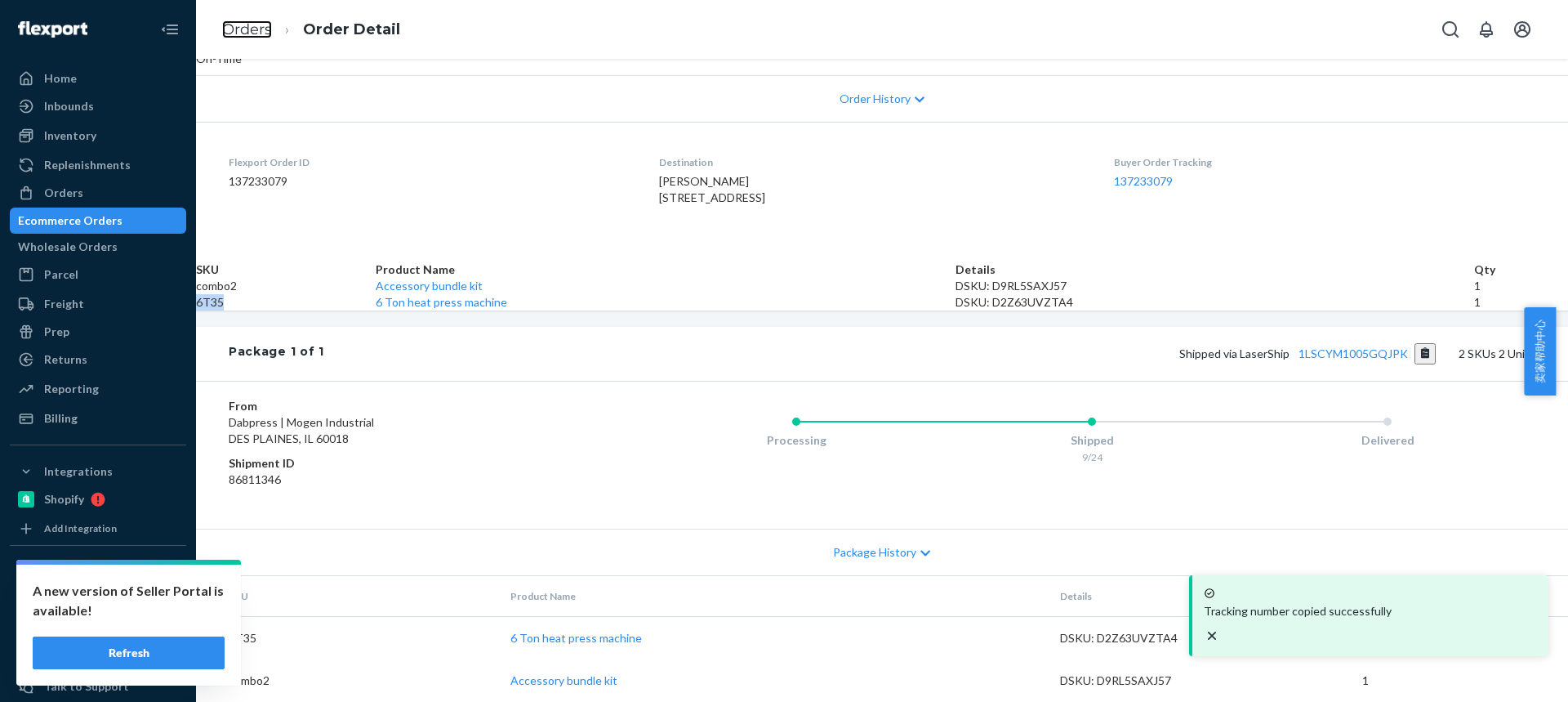
drag, startPoint x: 256, startPoint y: 27, endPoint x: 276, endPoint y: 59, distance: 37.7
click at [256, 28] on link "Orders" at bounding box center [247, 29] width 50 height 18
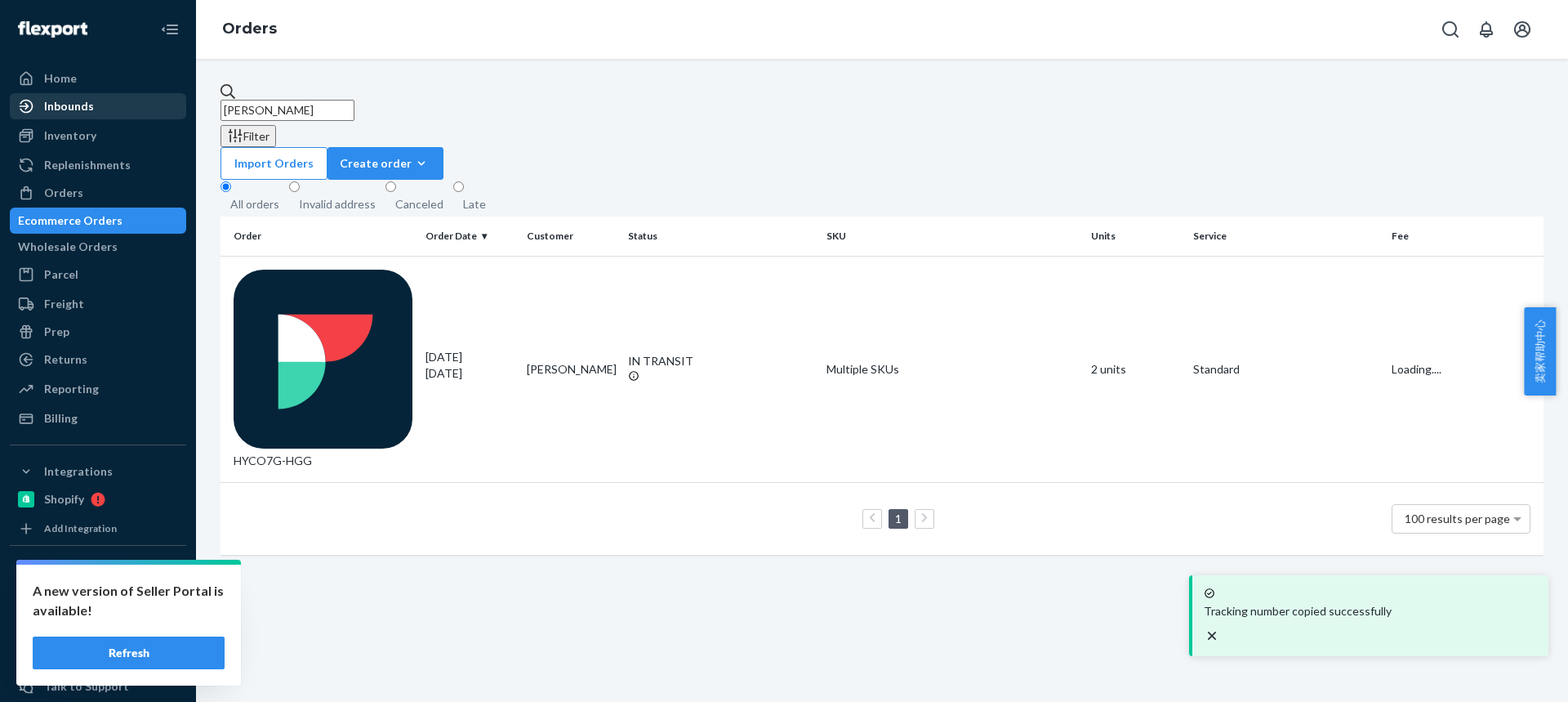
drag, startPoint x: 361, startPoint y: 99, endPoint x: 163, endPoint y: 97, distance: 198.0
click at [163, 97] on div "Home Inbounds Shipping Plans Problems Inventory Products Replenishments Orders …" at bounding box center [784, 351] width 1568 height 702
paste input "[PERSON_NAME]"
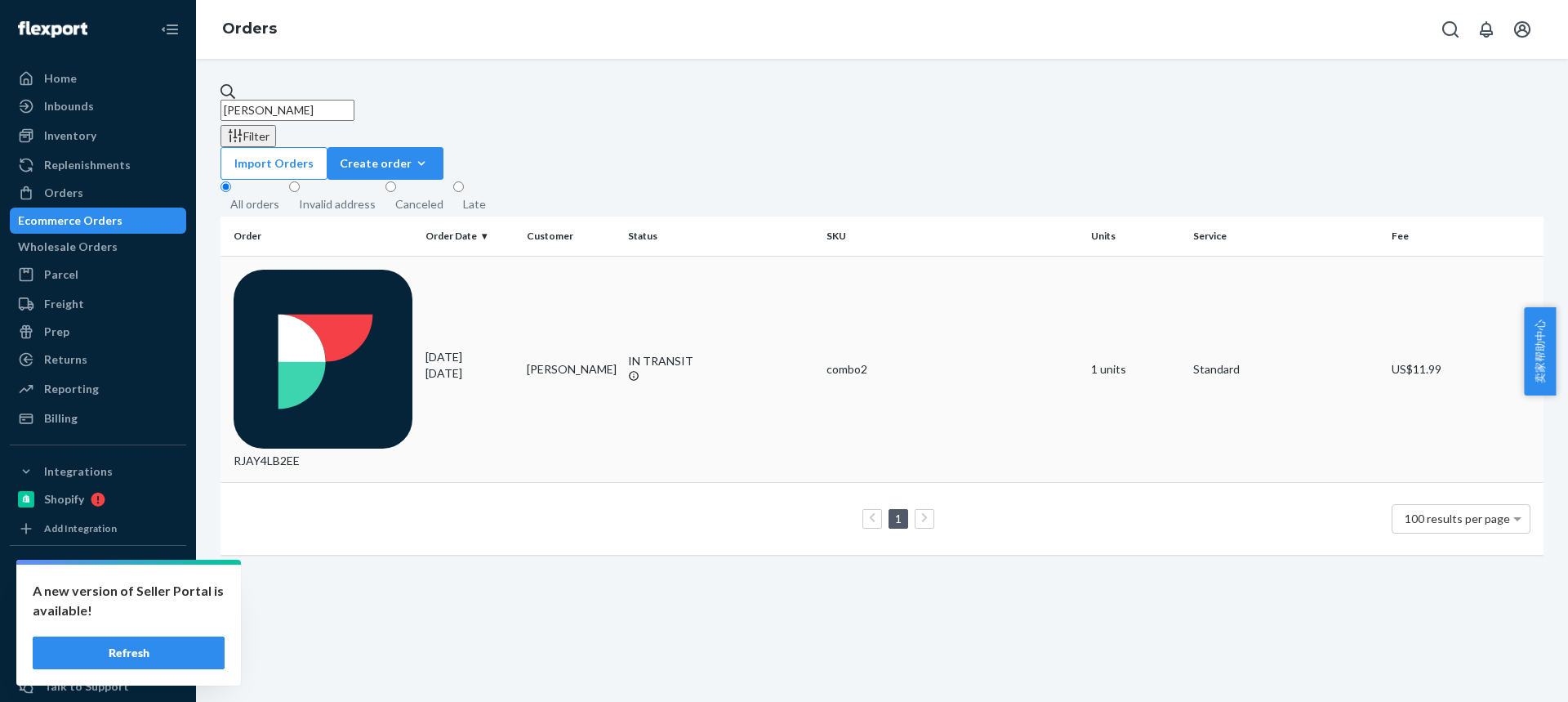
type input "[PERSON_NAME]"
click at [539, 256] on td "[PERSON_NAME]" at bounding box center [570, 369] width 101 height 226
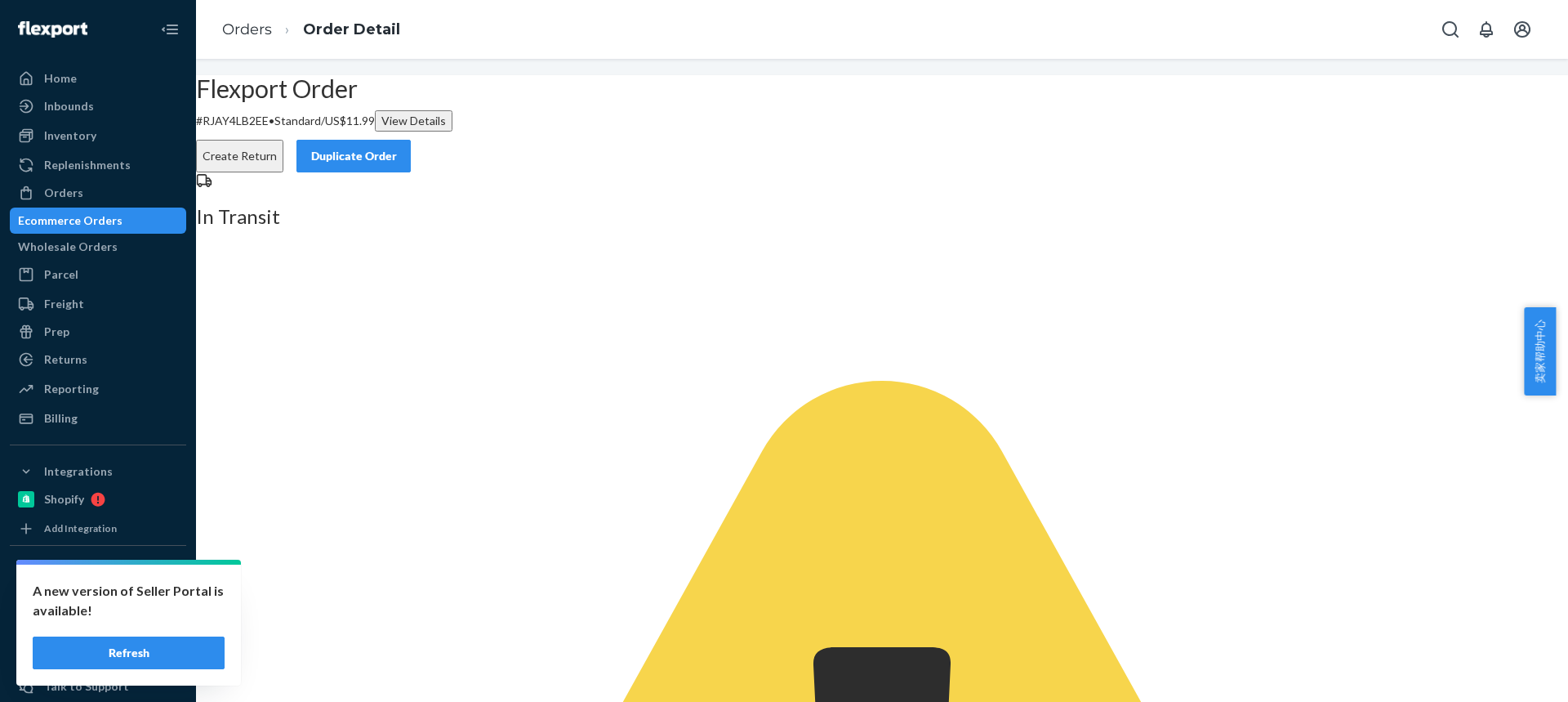
drag, startPoint x: 732, startPoint y: 530, endPoint x: 624, endPoint y: 244, distance: 305.7
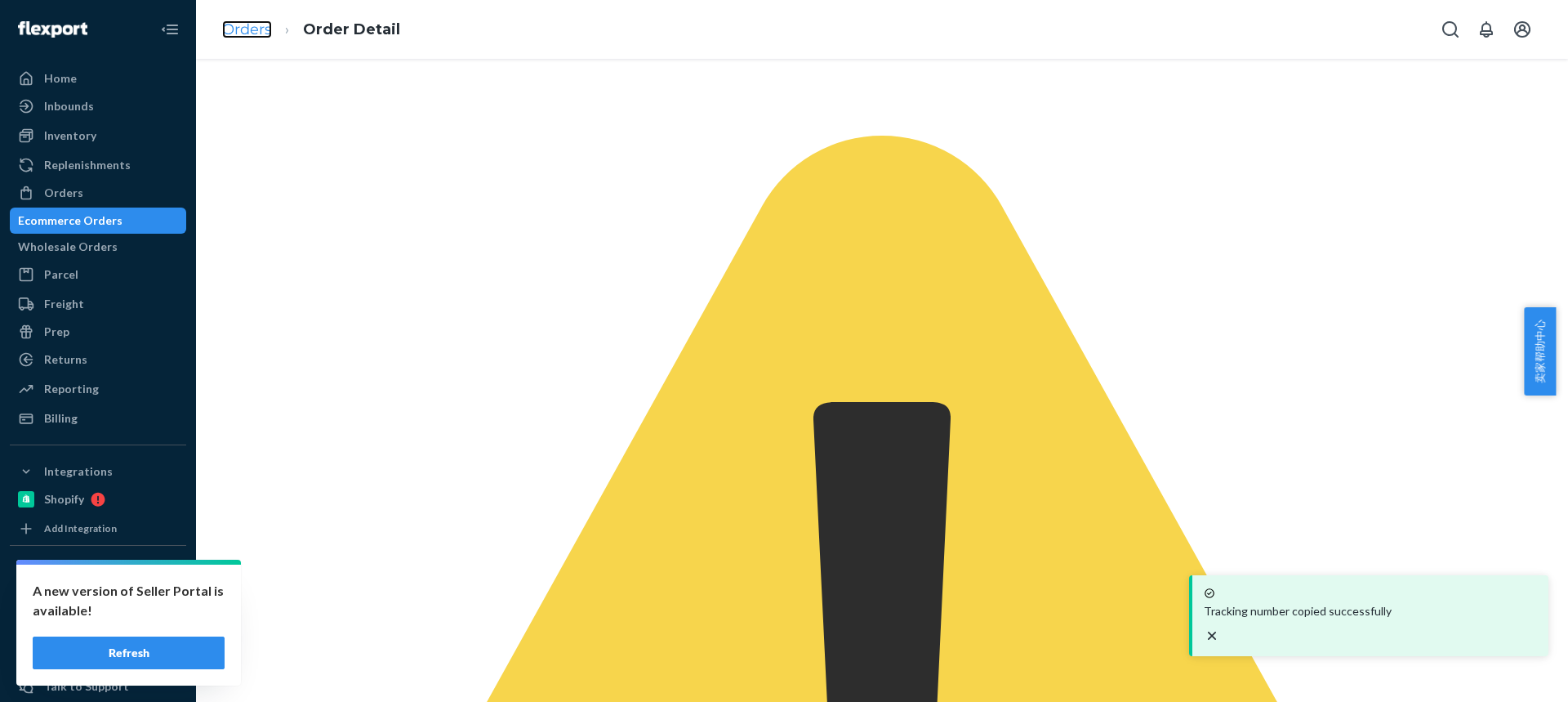
drag, startPoint x: 242, startPoint y: 26, endPoint x: 288, endPoint y: 63, distance: 59.0
click at [243, 26] on link "Orders" at bounding box center [247, 29] width 50 height 18
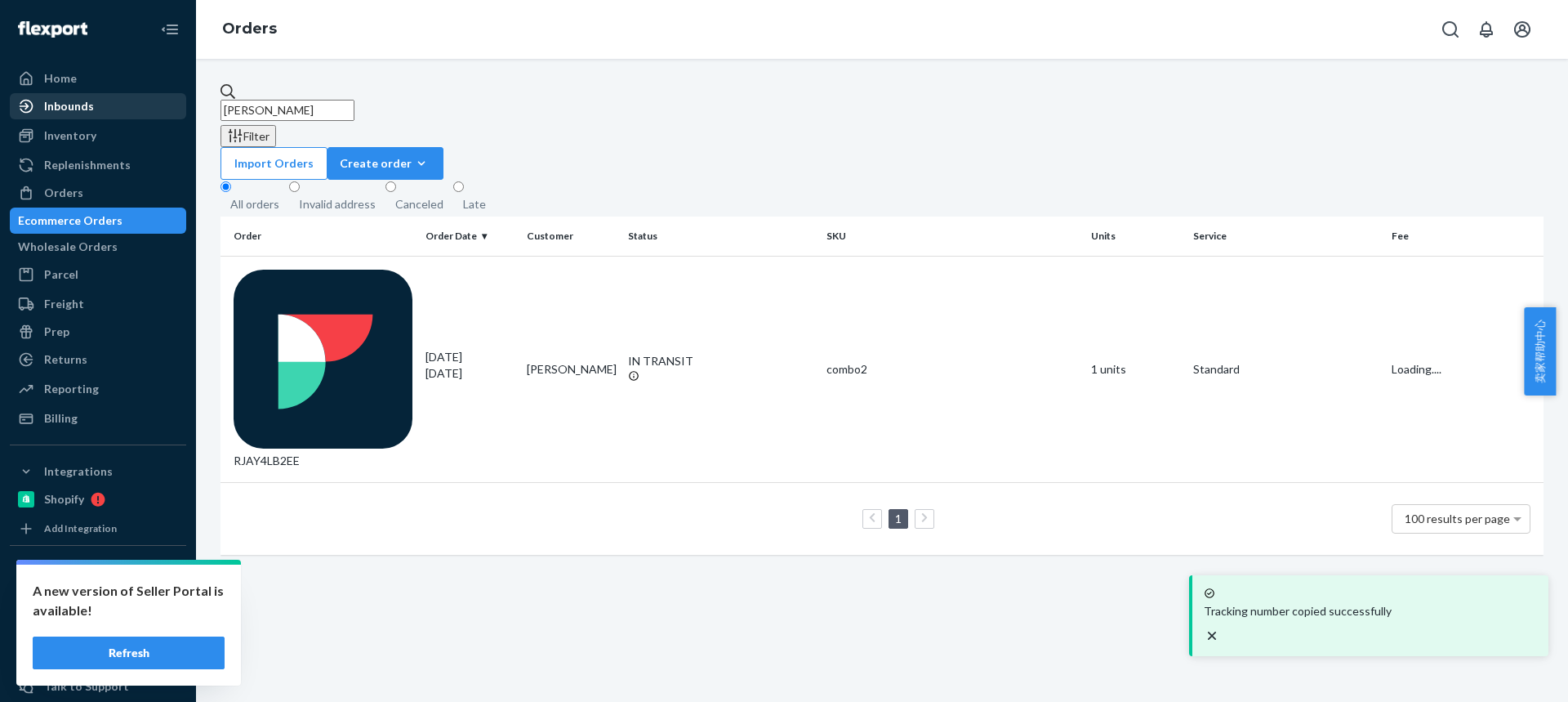
drag, startPoint x: 356, startPoint y: 103, endPoint x: 157, endPoint y: 94, distance: 199.2
click at [144, 92] on div "Home Inbounds Shipping Plans Problems Inventory Products Replenishments Orders …" at bounding box center [784, 351] width 1568 height 702
paste input "[PERSON_NAME]"
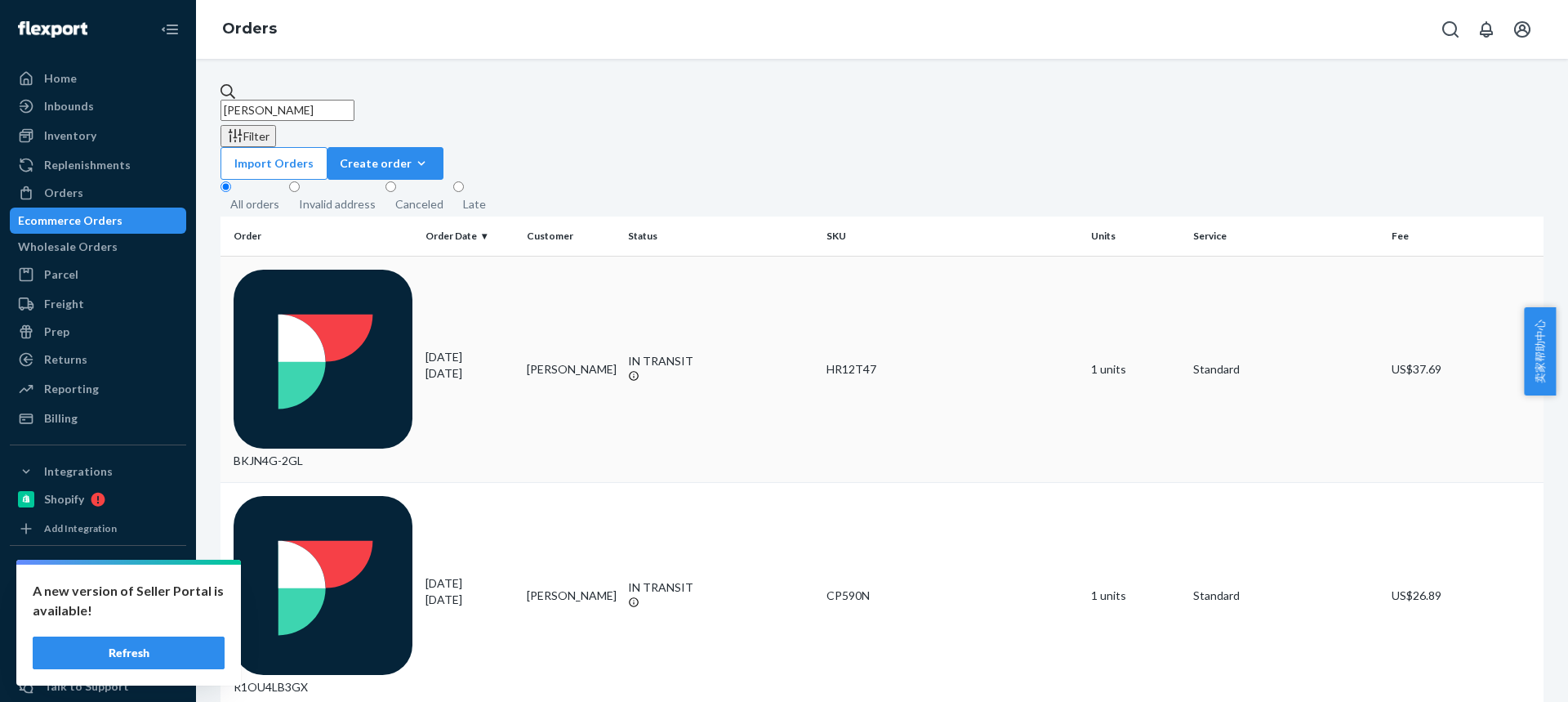
type input "[PERSON_NAME]"
click at [549, 256] on td "[PERSON_NAME]" at bounding box center [570, 369] width 101 height 226
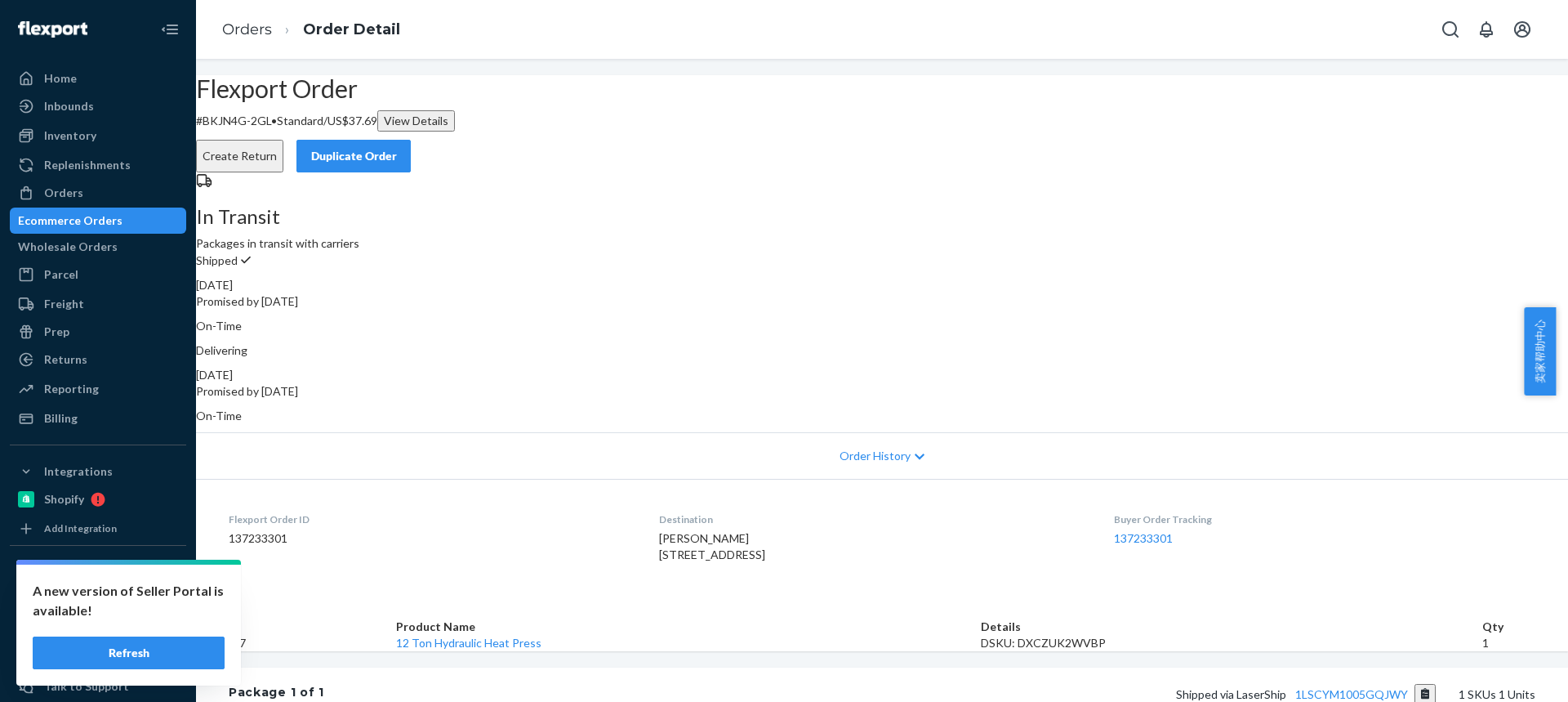
drag, startPoint x: 833, startPoint y: 531, endPoint x: 742, endPoint y: 517, distance: 92.1
click at [742, 531] on div "[PERSON_NAME] [STREET_ADDRESS]" at bounding box center [874, 547] width 430 height 33
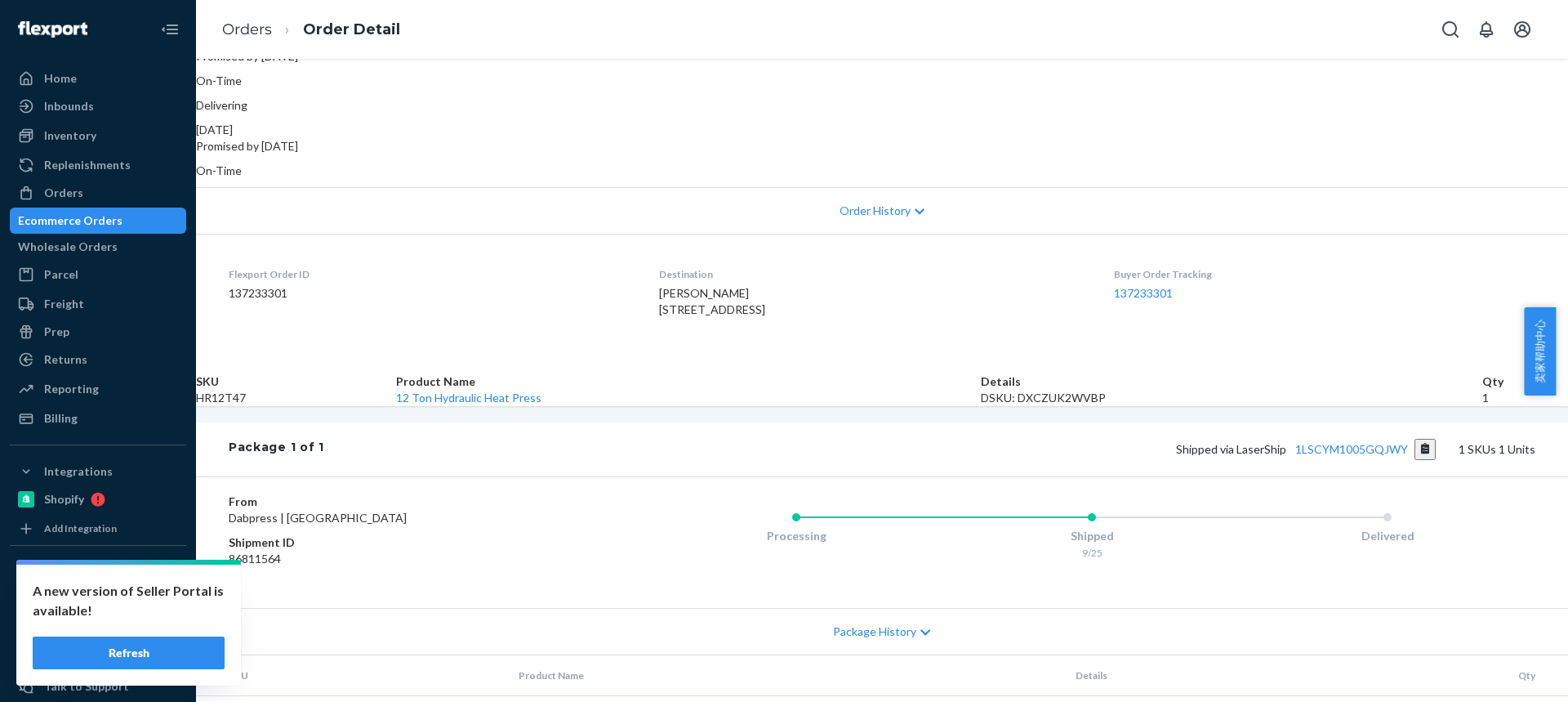
click at [396, 406] on td "HR12T47" at bounding box center [295, 397] width 200 height 16
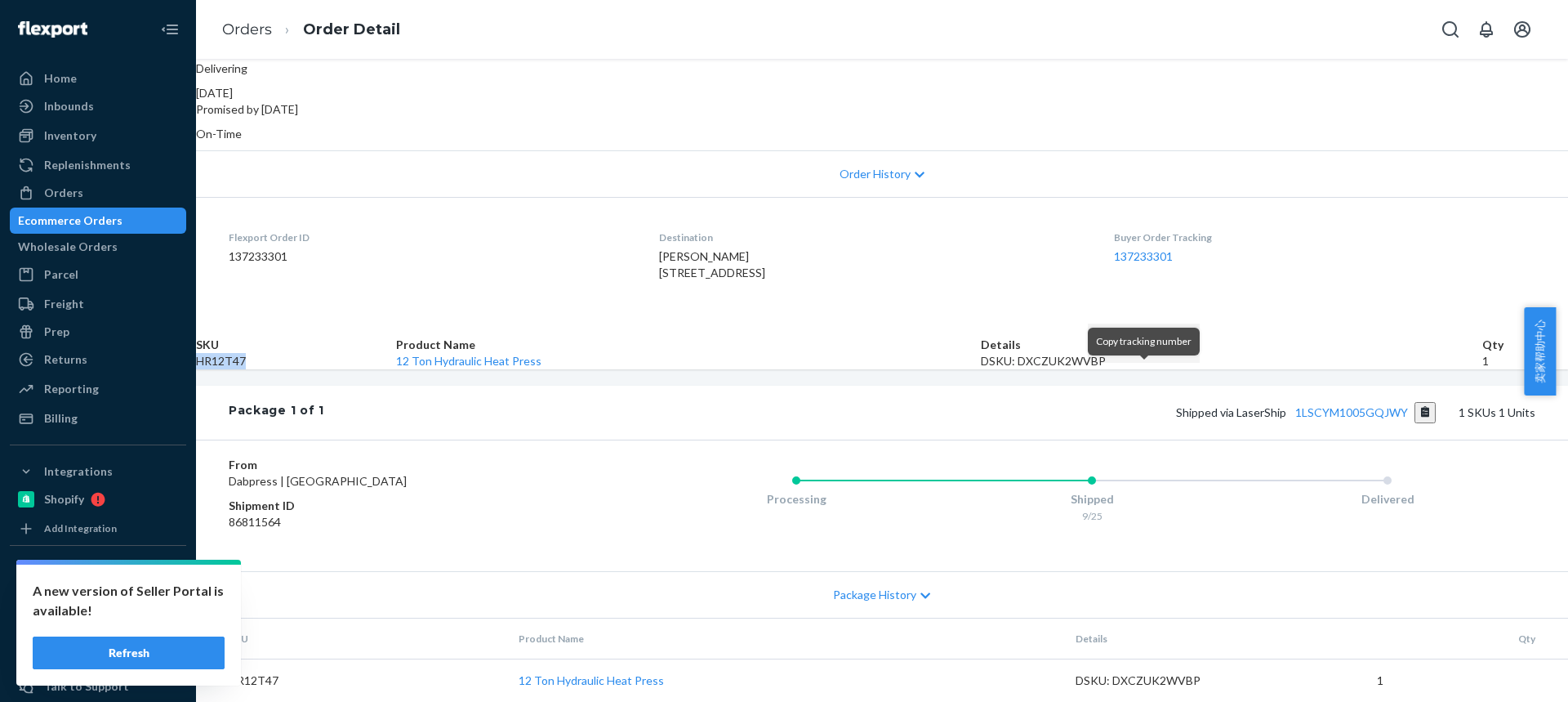
click at [1415, 402] on button "Copy tracking number" at bounding box center [1425, 412] width 22 height 21
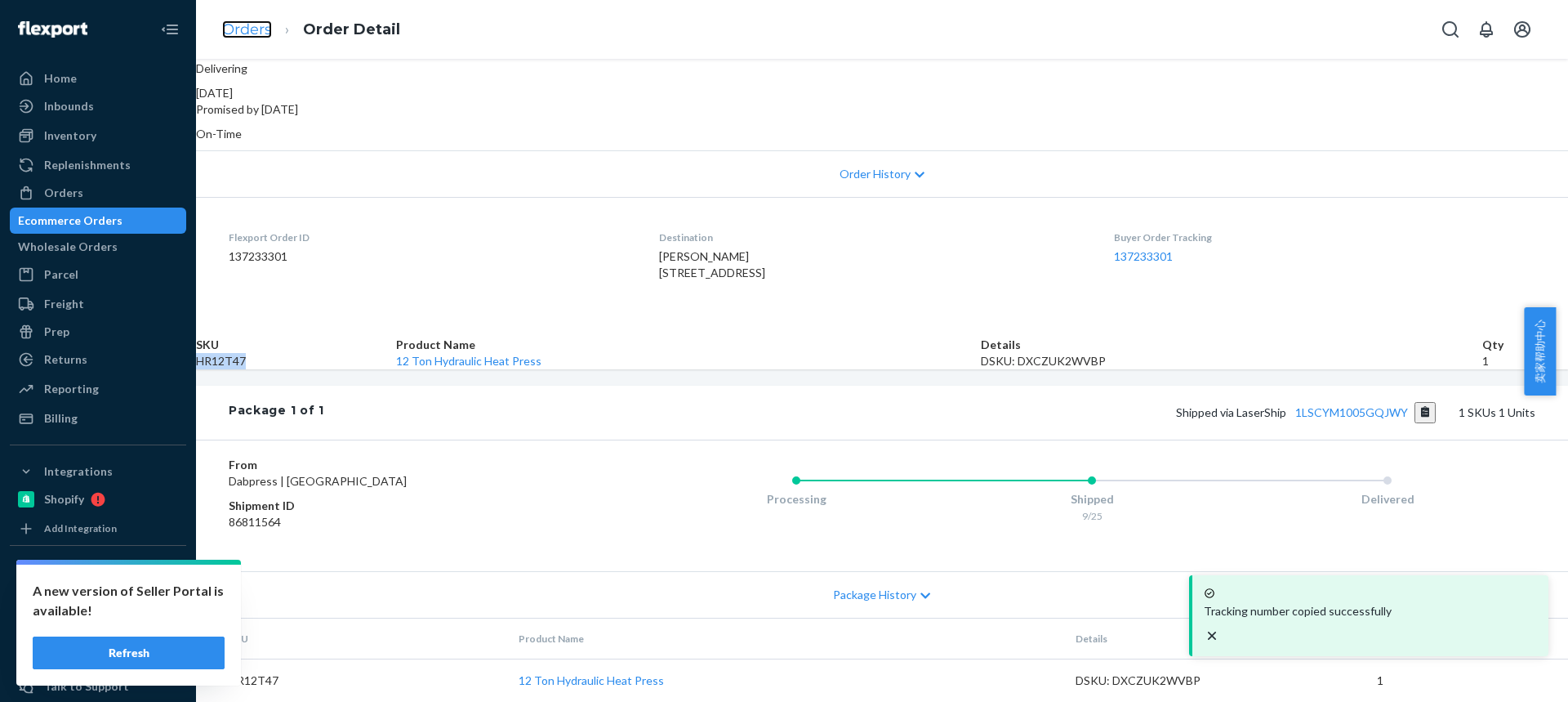
click at [241, 28] on link "Orders" at bounding box center [247, 29] width 50 height 18
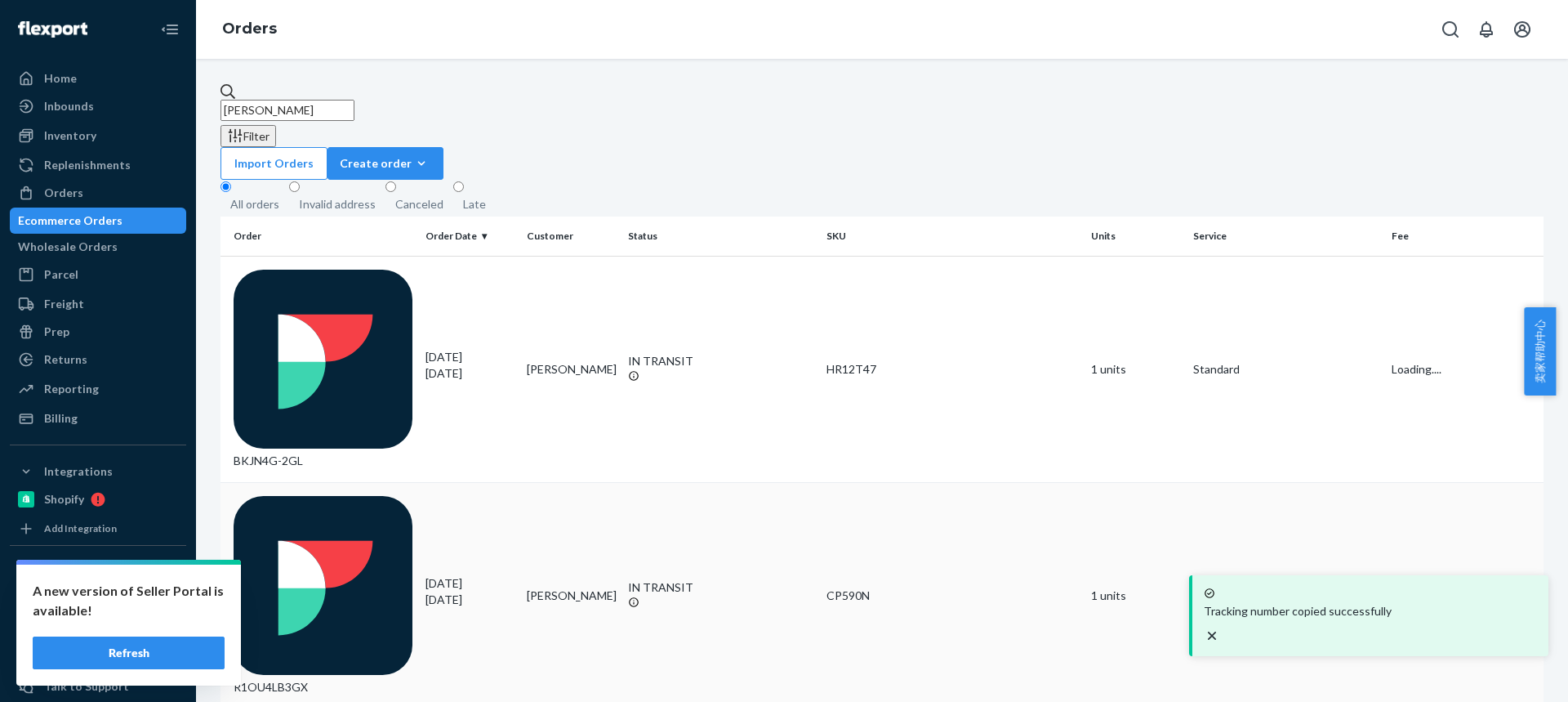
click at [529, 482] on td "[PERSON_NAME]" at bounding box center [570, 595] width 101 height 226
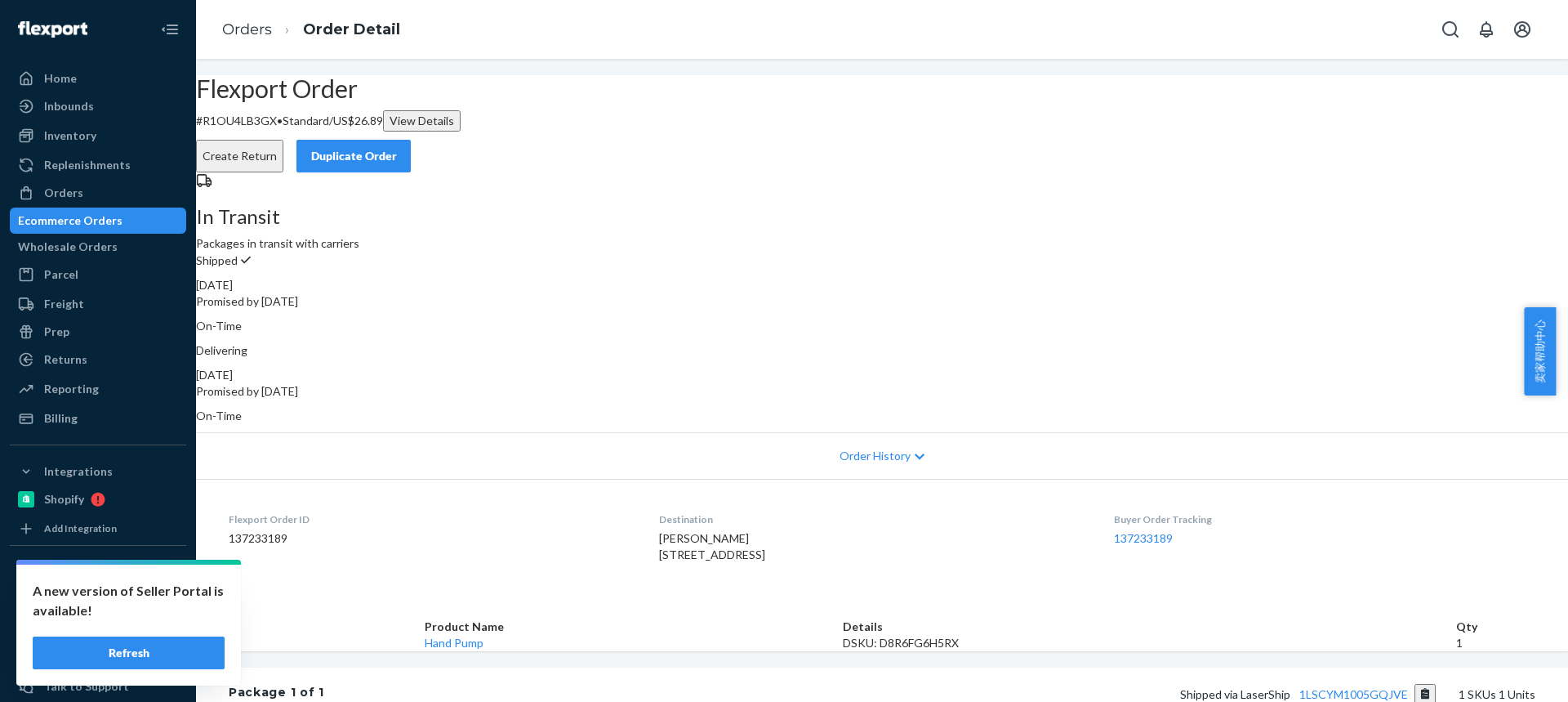
drag, startPoint x: 836, startPoint y: 532, endPoint x: 742, endPoint y: 520, distance: 94.8
click at [742, 531] on span "[PERSON_NAME] [STREET_ADDRESS]" at bounding box center [712, 547] width 106 height 30
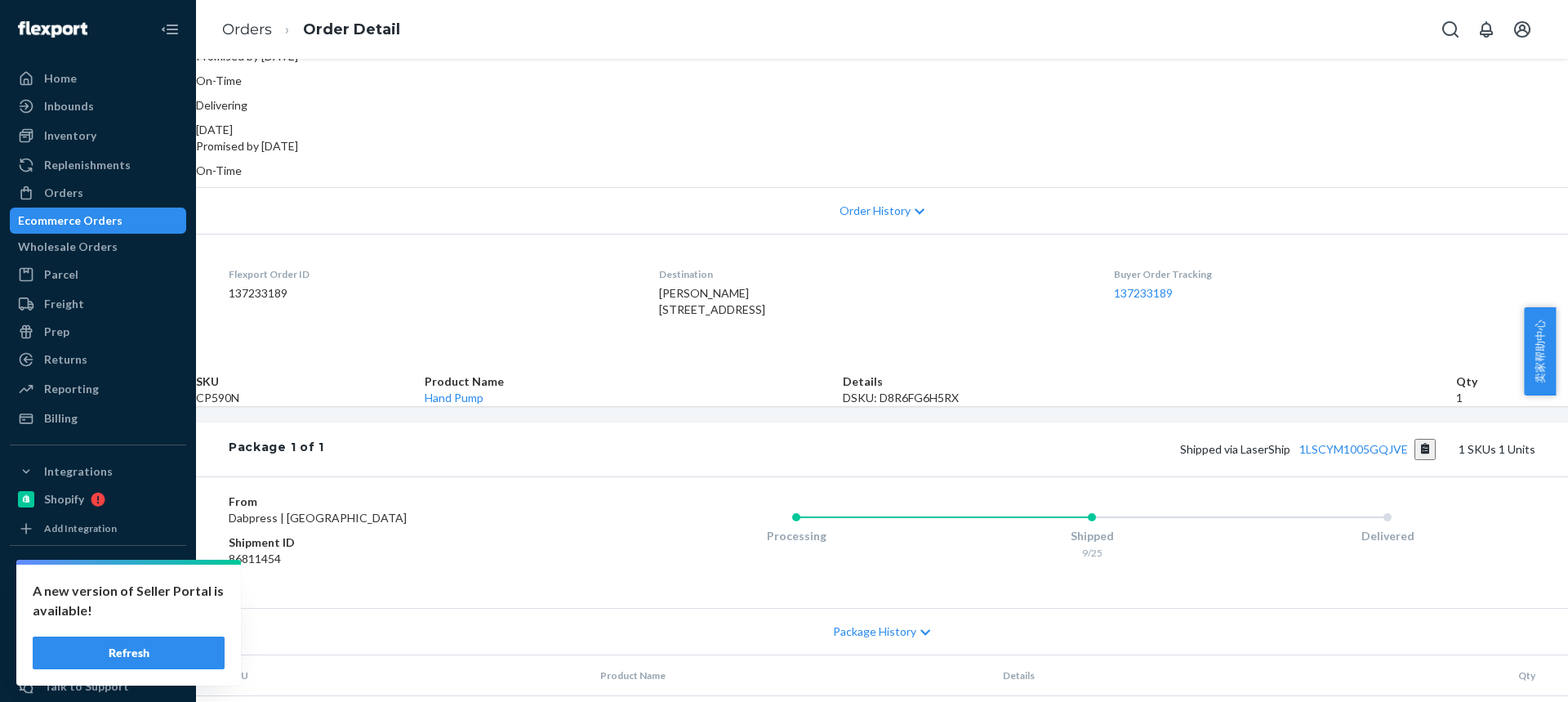
scroll to position [327, 0]
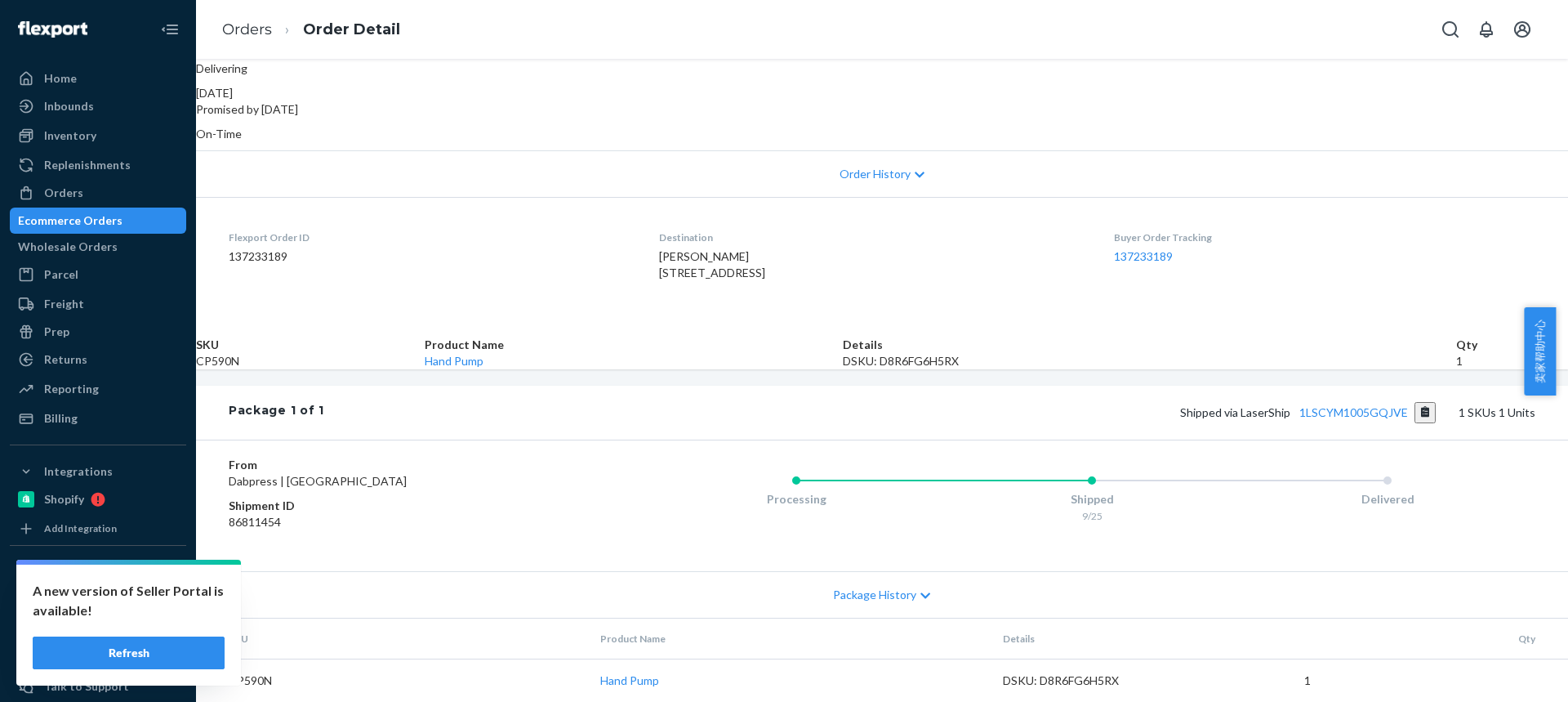
click at [425, 369] on td "CP590N" at bounding box center [311, 361] width 229 height 16
click at [1415, 402] on button "Copy tracking number" at bounding box center [1425, 412] width 22 height 21
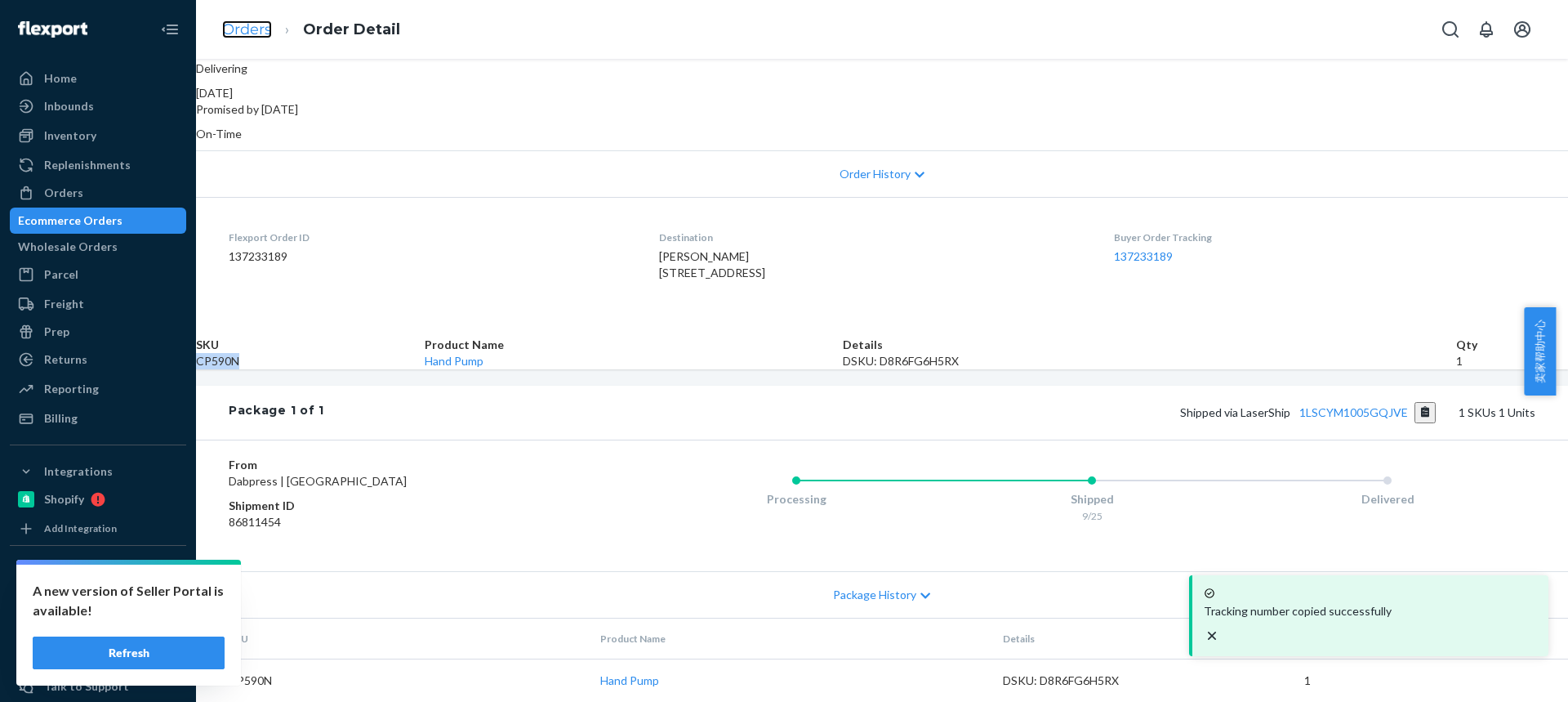
click at [263, 32] on link "Orders" at bounding box center [247, 29] width 50 height 18
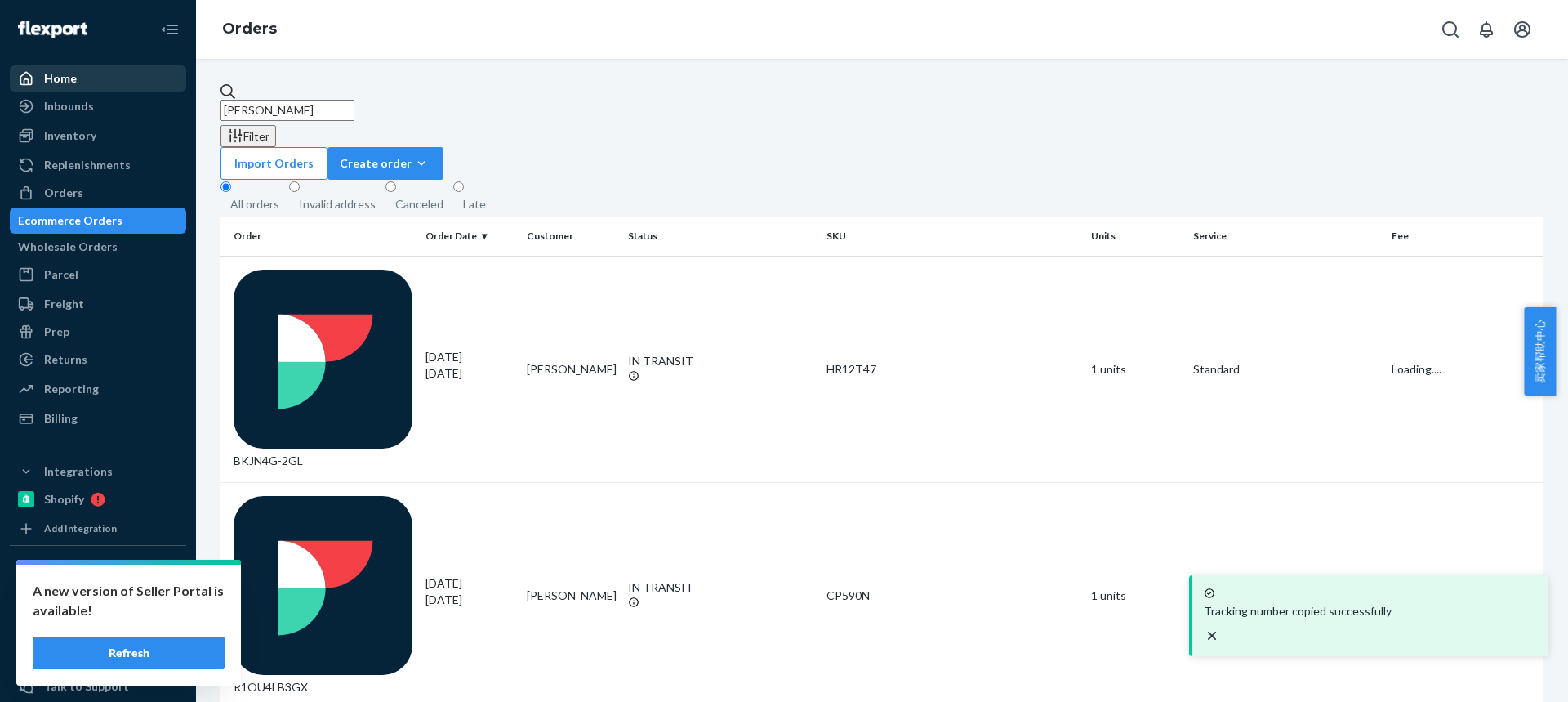
drag, startPoint x: 354, startPoint y: 104, endPoint x: 76, endPoint y: 67, distance: 280.5
click at [76, 67] on div "Home Inbounds Shipping Plans Problems Inventory Products Replenishments Orders …" at bounding box center [784, 351] width 1568 height 702
paste input "[PERSON_NAME]"
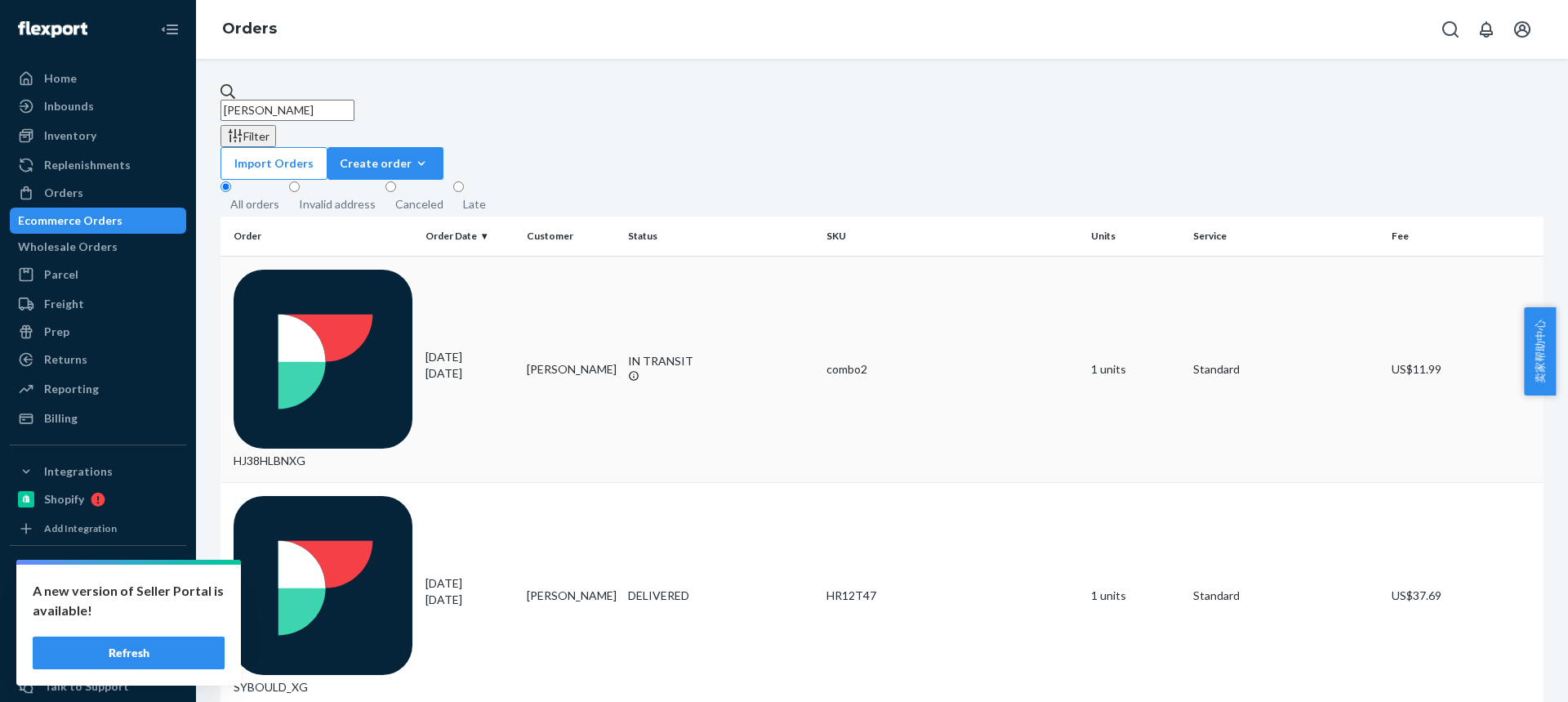
type input "[PERSON_NAME]"
click at [583, 260] on td "[PERSON_NAME]" at bounding box center [570, 369] width 101 height 226
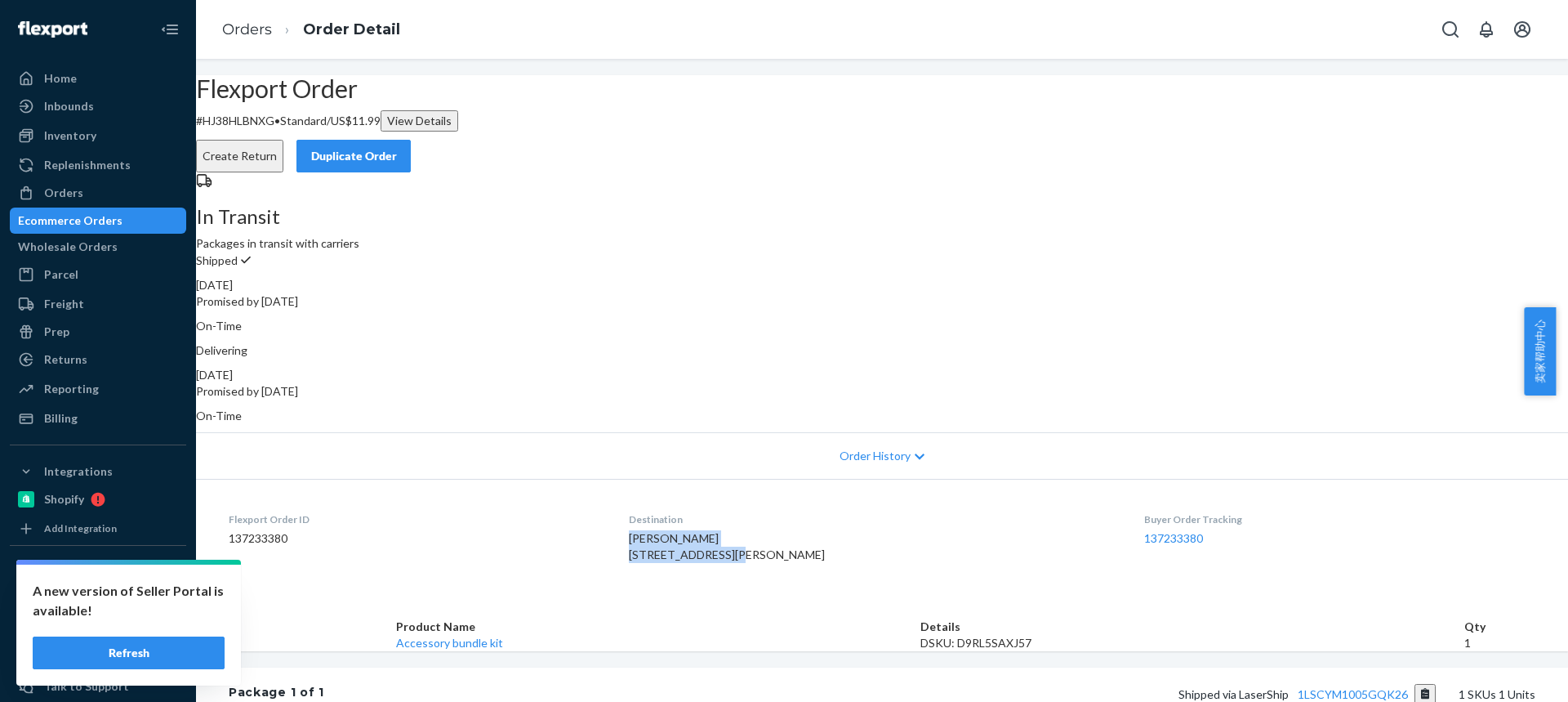
drag, startPoint x: 854, startPoint y: 531, endPoint x: 729, endPoint y: 519, distance: 125.6
click at [729, 531] on div "[PERSON_NAME] [STREET_ADDRESS][PERSON_NAME]" at bounding box center [873, 547] width 490 height 33
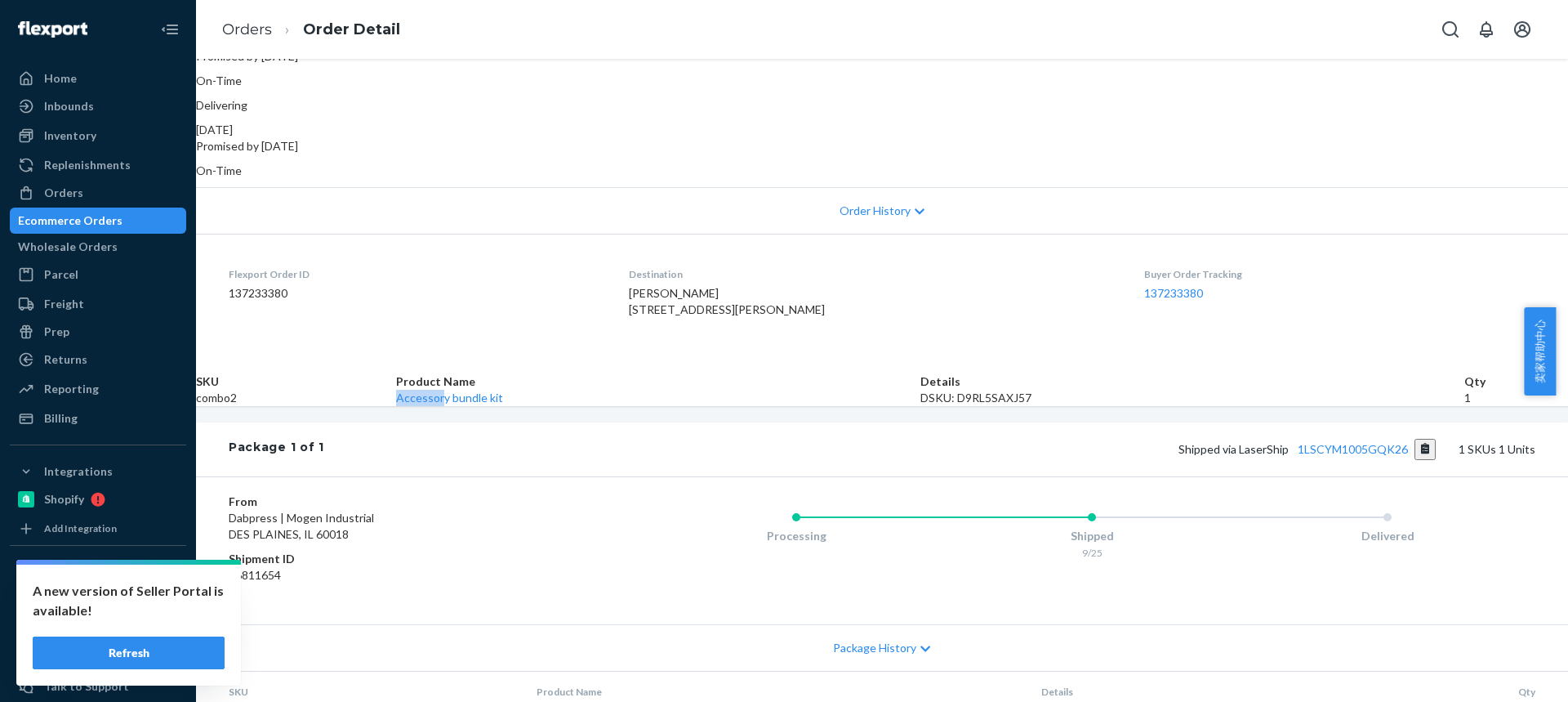
drag, startPoint x: 668, startPoint y: 454, endPoint x: 686, endPoint y: 385, distance: 71.3
click at [722, 406] on tr "combo2 Accessory bundle kit DSKU: D9RL5SAXJ57 1" at bounding box center [882, 397] width 1372 height 16
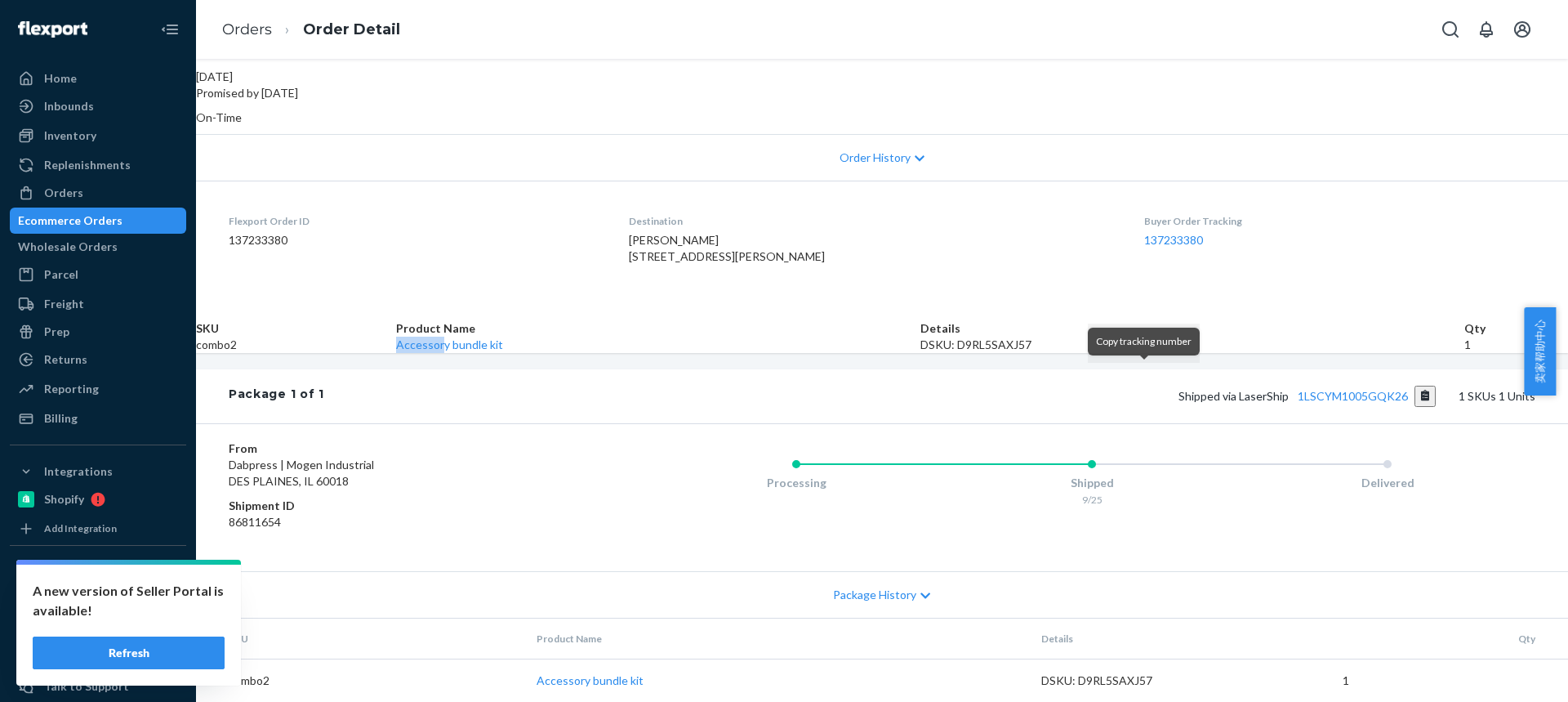
click at [1415, 386] on button "Copy tracking number" at bounding box center [1425, 396] width 22 height 21
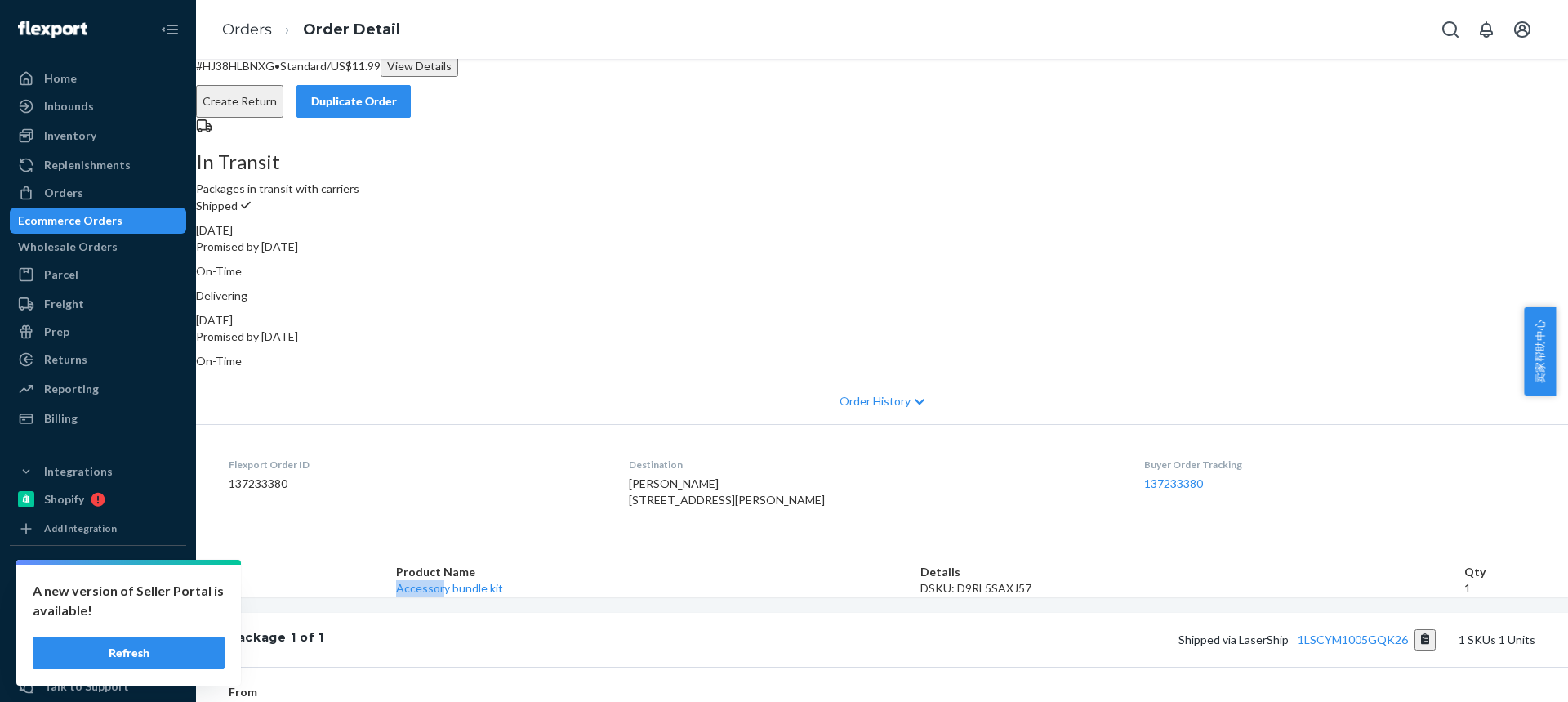
scroll to position [0, 0]
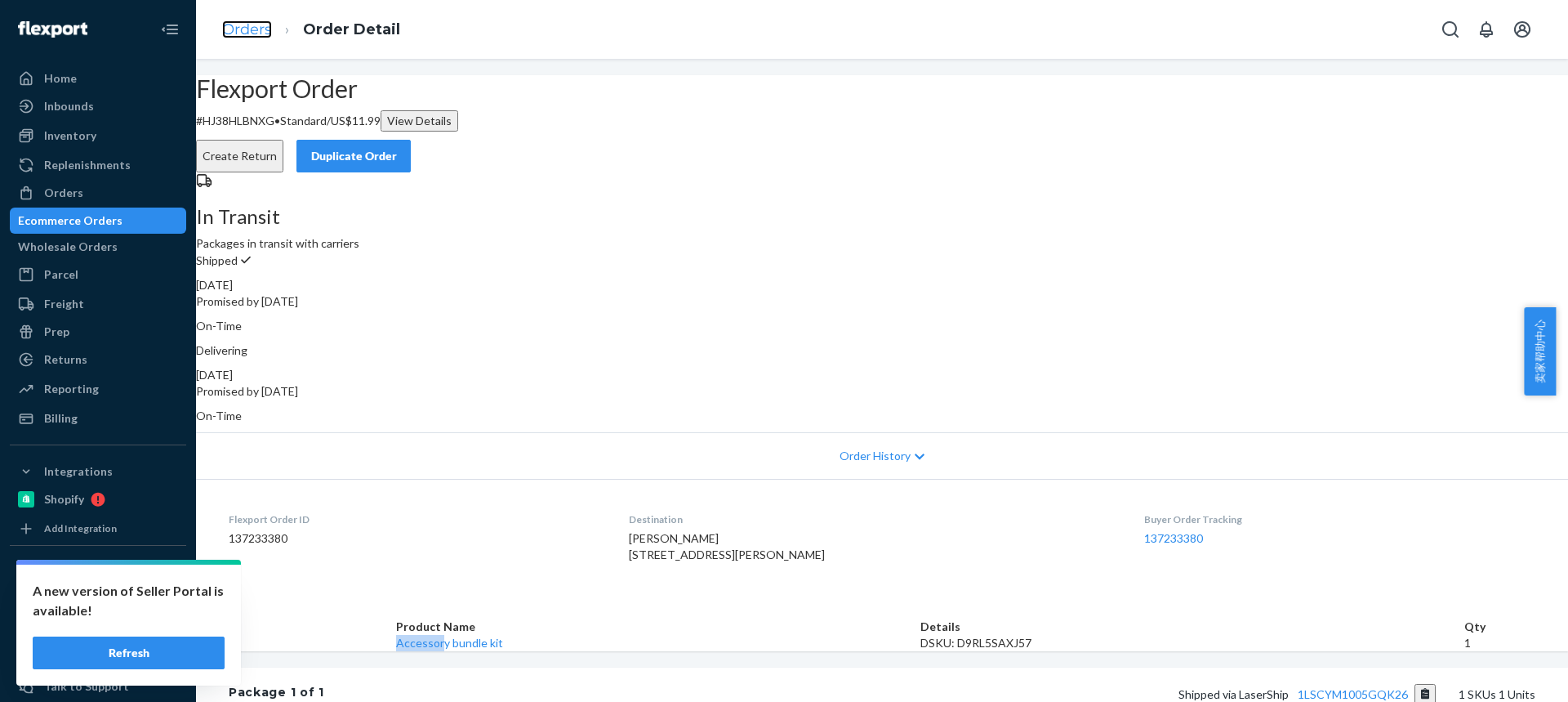
click at [241, 30] on link "Orders" at bounding box center [247, 29] width 50 height 18
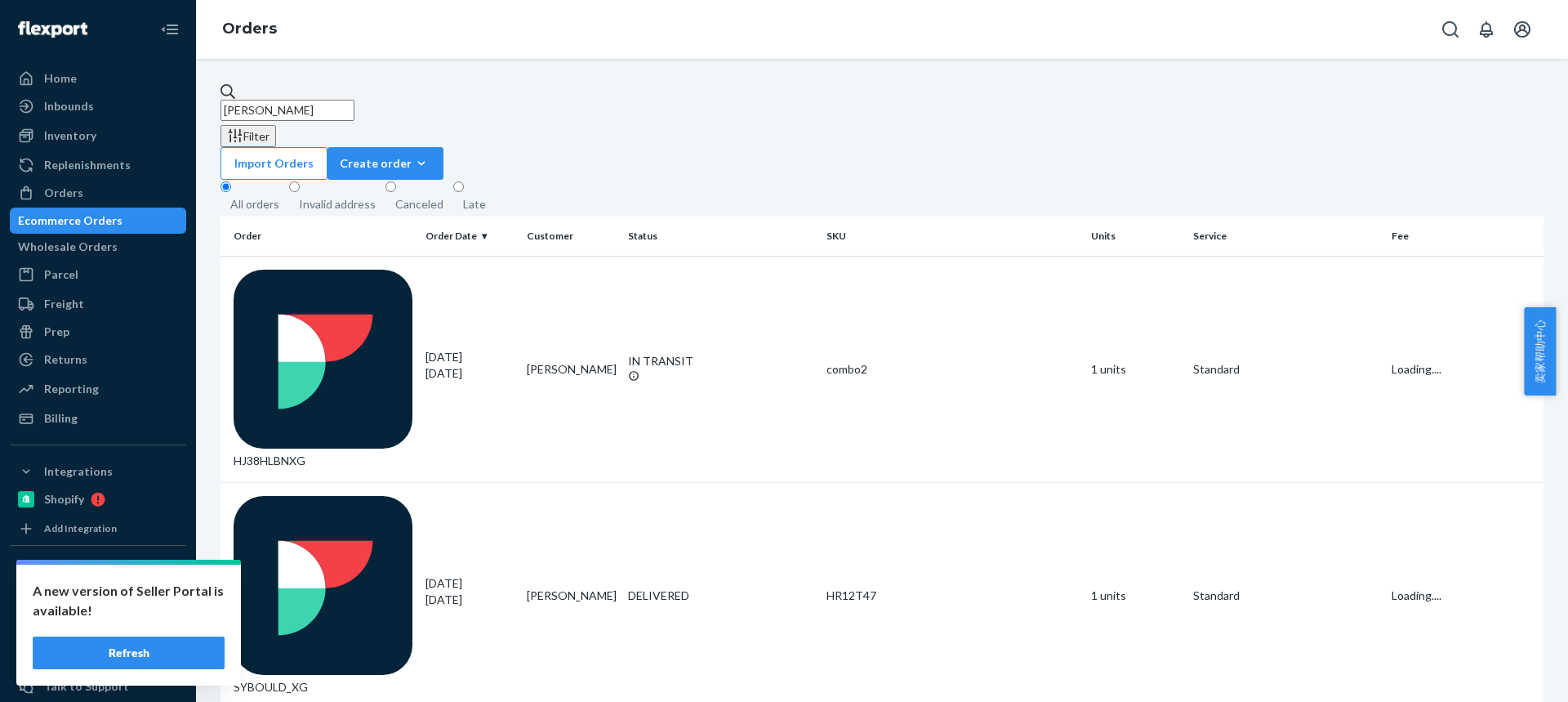
drag, startPoint x: 278, startPoint y: 98, endPoint x: 0, endPoint y: 61, distance: 280.5
click at [0, 61] on div "Home Inbounds Shipping Plans Problems Inventory Products Replenishments Orders …" at bounding box center [784, 351] width 1568 height 702
paste input "[PERSON_NAME]"
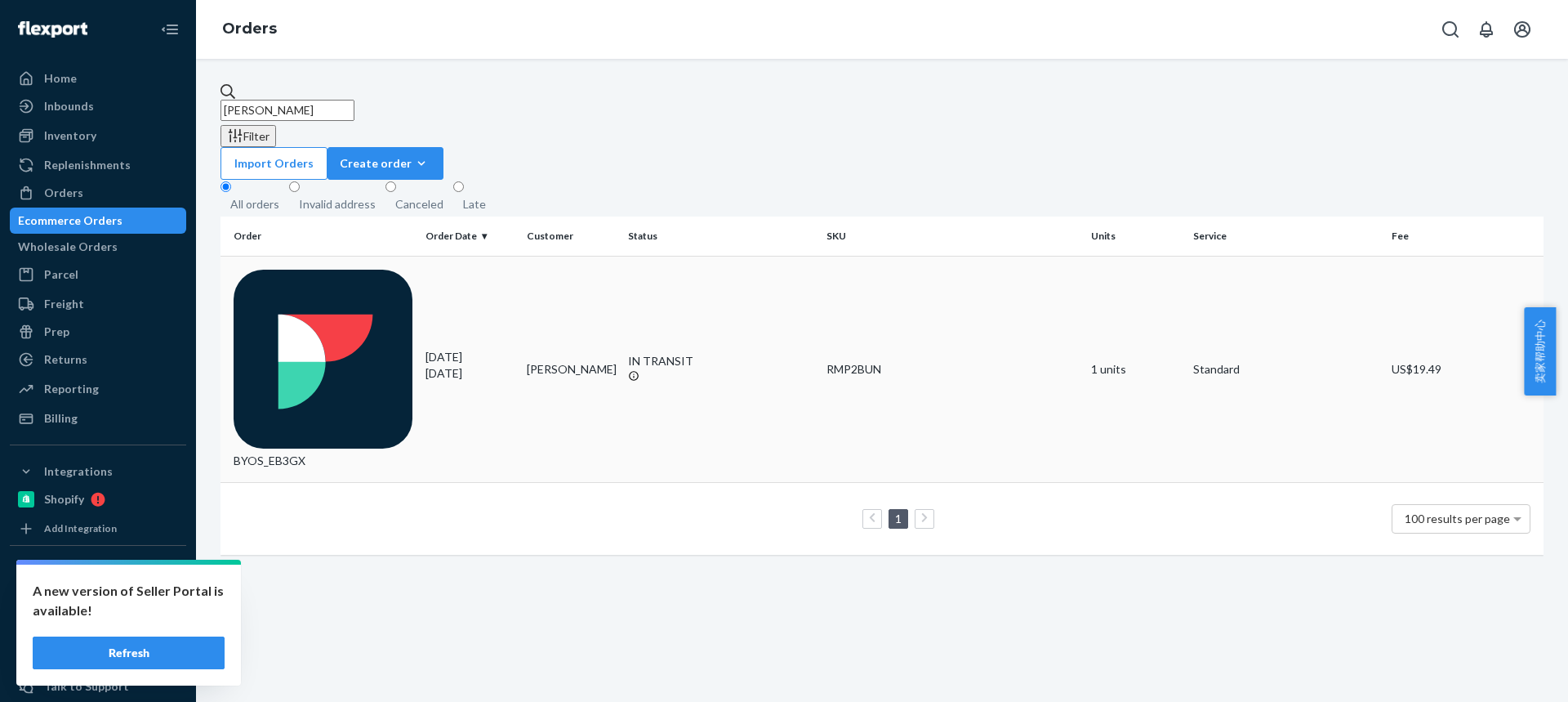
type input "[PERSON_NAME]"
click at [533, 256] on td "[PERSON_NAME]" at bounding box center [570, 369] width 101 height 226
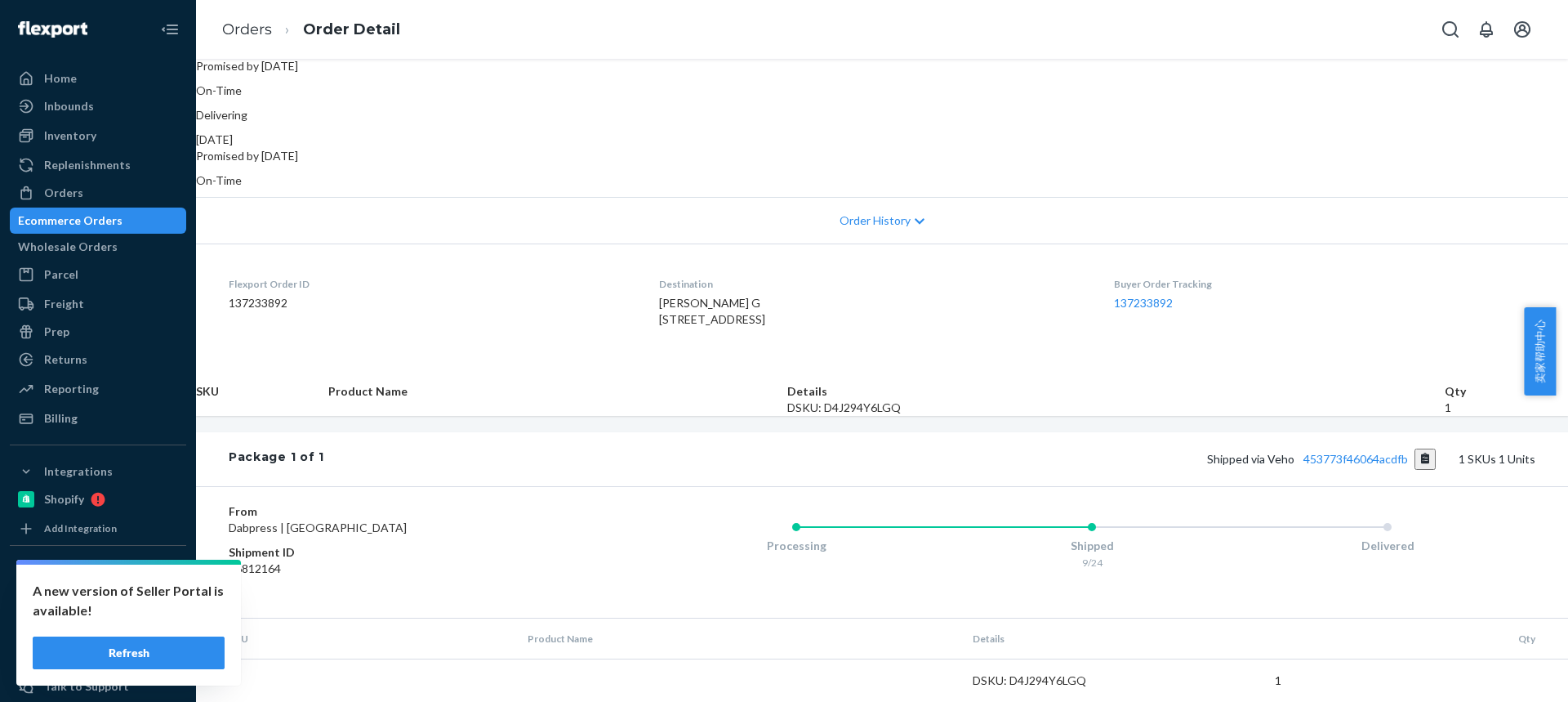
scroll to position [327, 0]
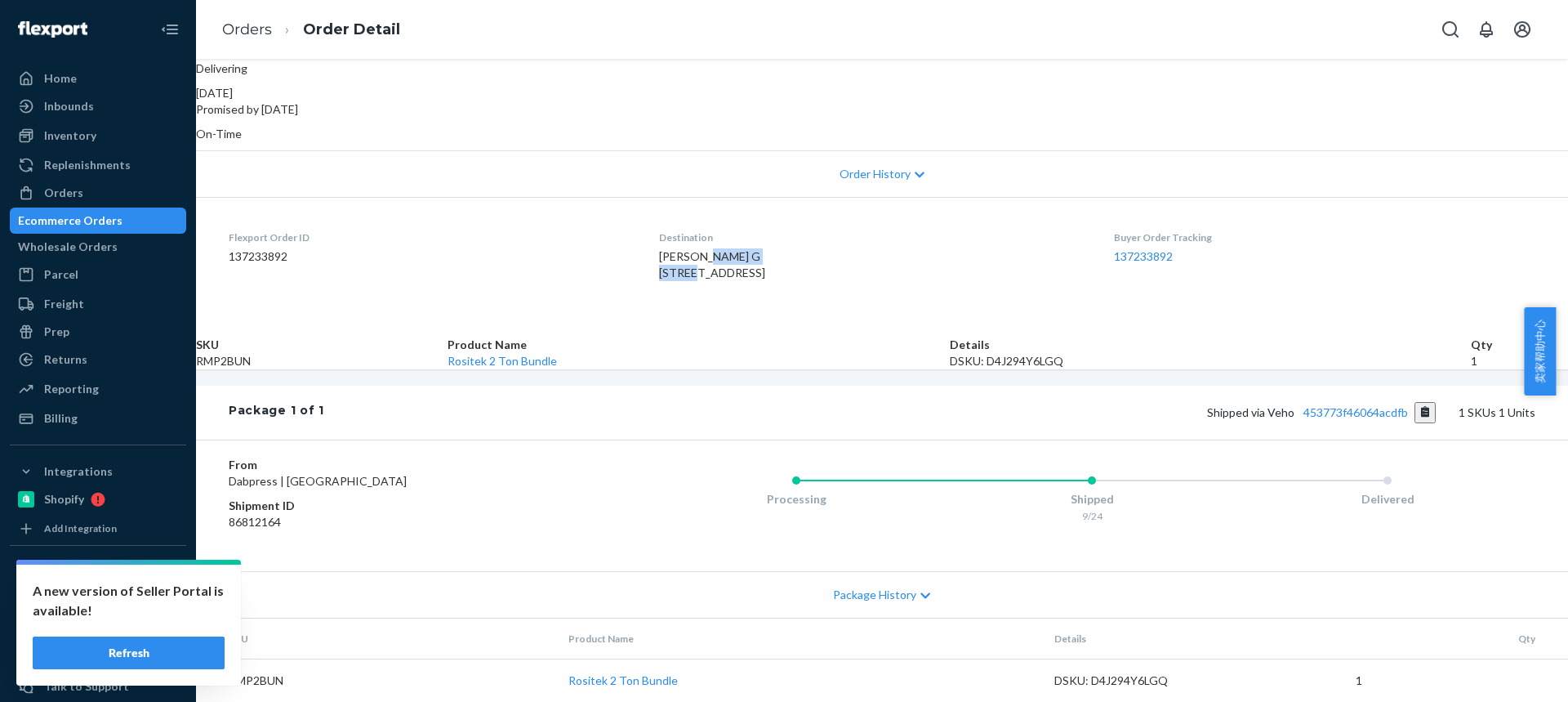
drag, startPoint x: 738, startPoint y: 208, endPoint x: 832, endPoint y: 208, distance: 94.0
click at [832, 208] on dl "Flexport Order ID 137233892 Destination [PERSON_NAME] G [STREET_ADDRESS] US Buy…" at bounding box center [882, 258] width 1372 height 122
click at [765, 249] on span "[PERSON_NAME] G [STREET_ADDRESS]" at bounding box center [712, 264] width 106 height 30
click at [448, 357] on td "RMP2BUN" at bounding box center [322, 361] width 252 height 16
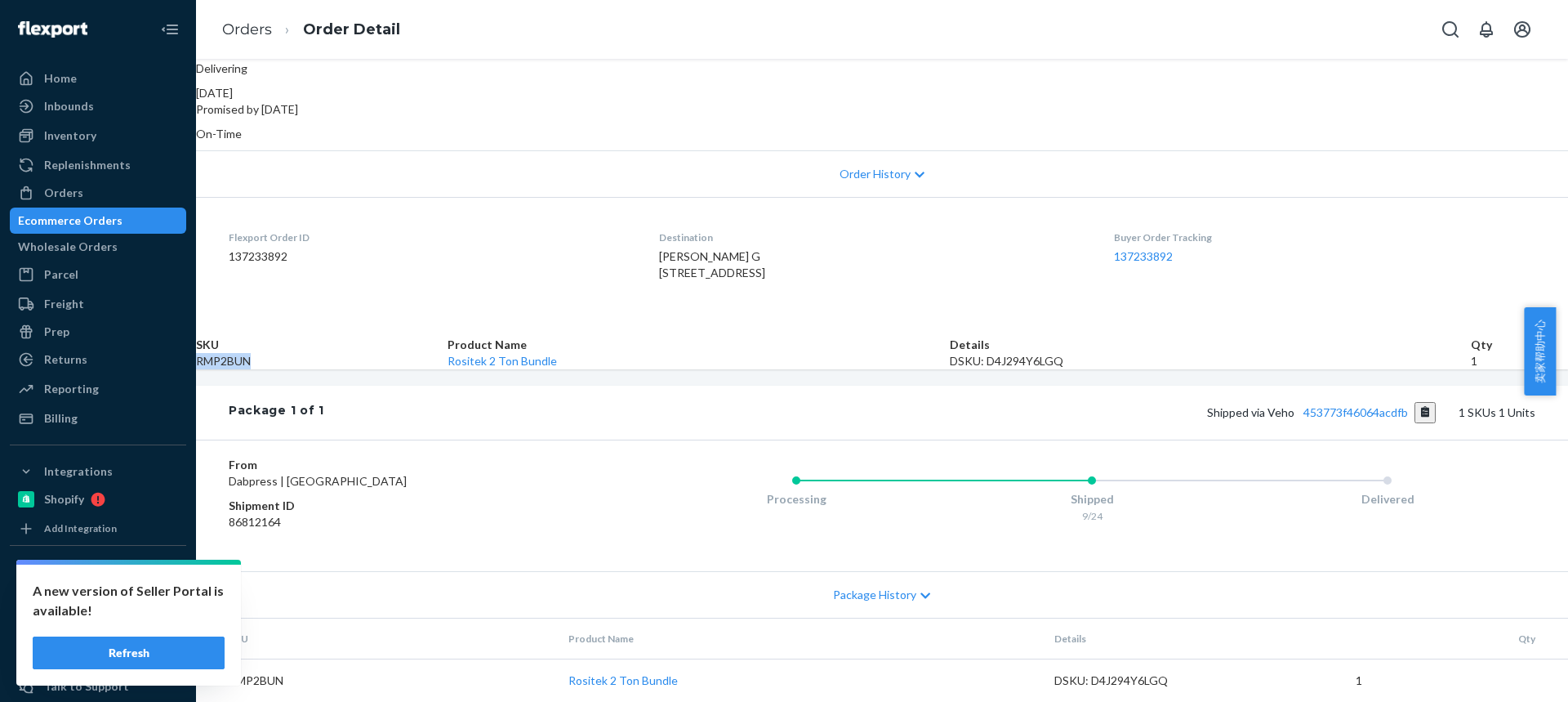
click at [448, 358] on td "RMP2BUN" at bounding box center [322, 361] width 252 height 16
click at [1415, 423] on button "Copy tracking number" at bounding box center [1425, 412] width 22 height 21
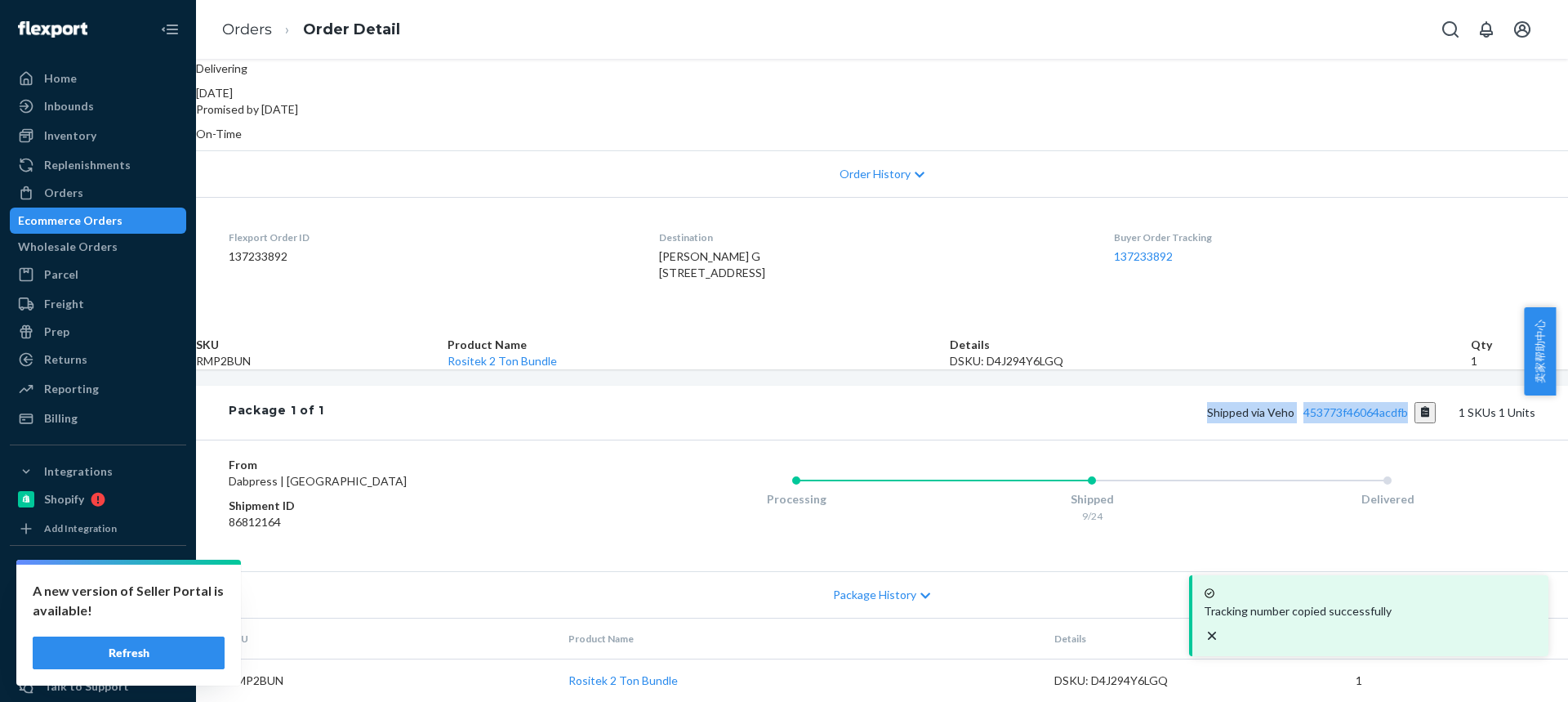
drag, startPoint x: 916, startPoint y: 426, endPoint x: 1127, endPoint y: 427, distance: 211.0
click at [1127, 423] on div "Shipped via Veho 453773f46064acdfb 1 SKUs 1 Units" at bounding box center [929, 412] width 1211 height 21
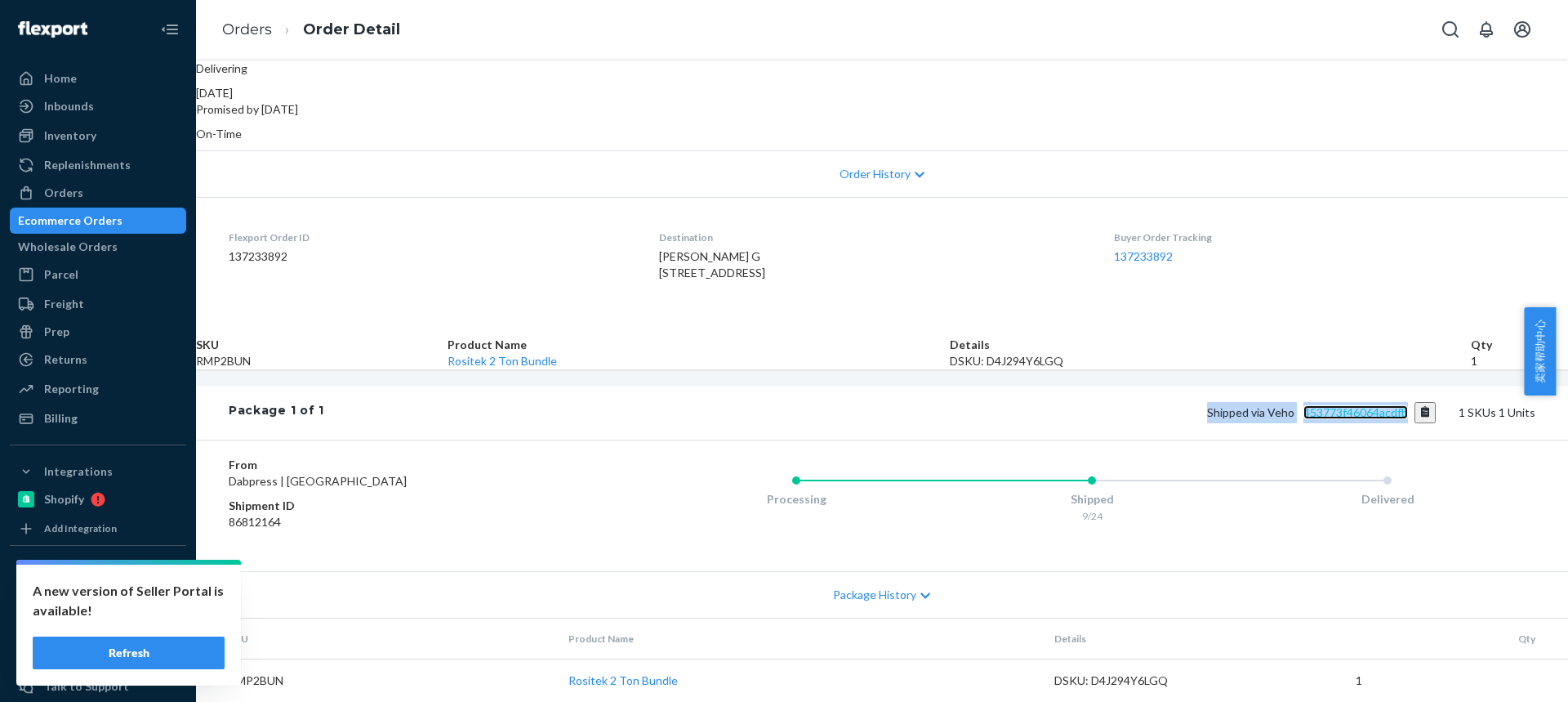
click at [1304, 419] on link "453773f46064acdfb" at bounding box center [1356, 412] width 104 height 14
click at [255, 38] on link "Orders" at bounding box center [247, 29] width 50 height 18
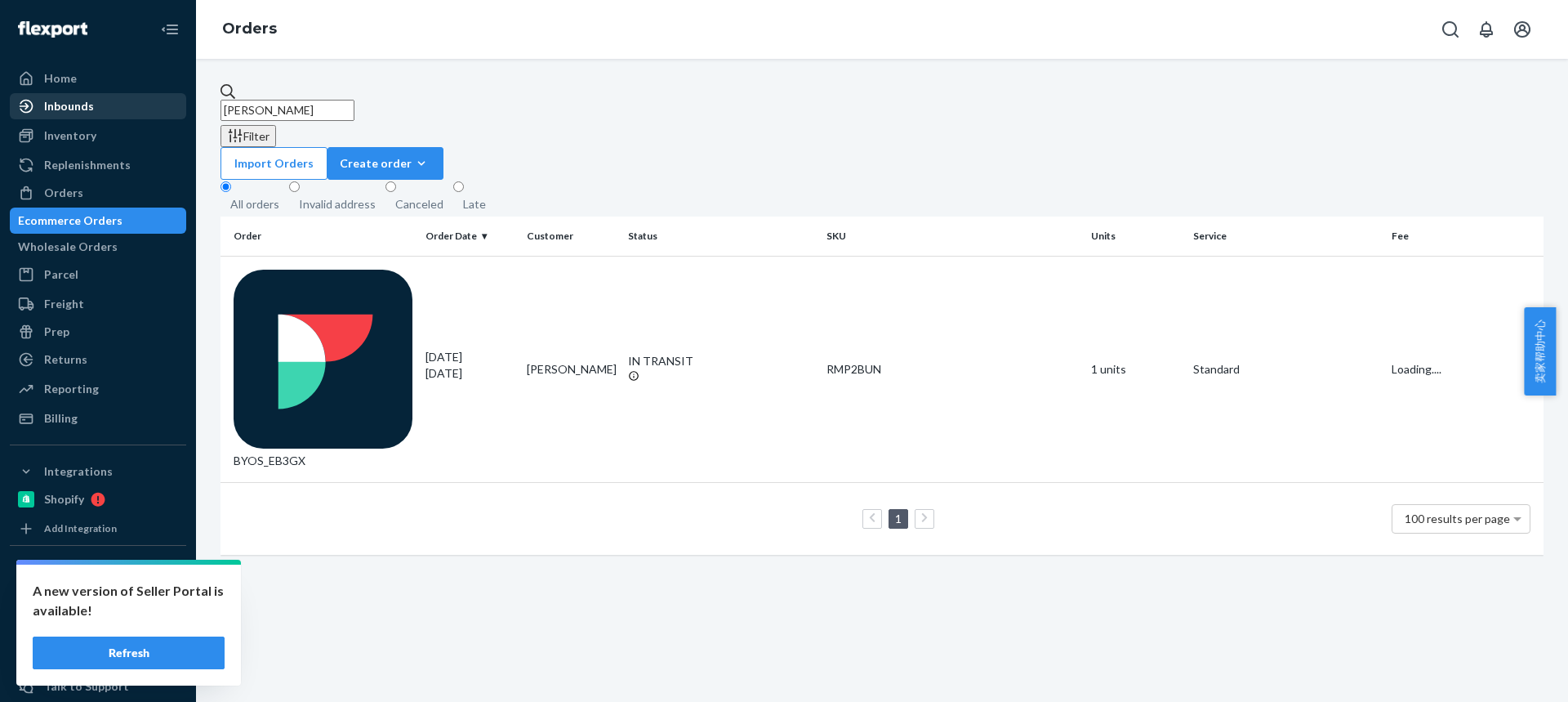
drag, startPoint x: 360, startPoint y: 99, endPoint x: 136, endPoint y: 99, distance: 224.0
click at [136, 99] on div "Home Inbounds Shipping Plans Problems Inventory Products Replenishments Orders …" at bounding box center [784, 351] width 1568 height 702
paste input "[PERSON_NAME]"
type input "[PERSON_NAME]"
click at [561, 259] on td "[PERSON_NAME]" at bounding box center [570, 369] width 101 height 226
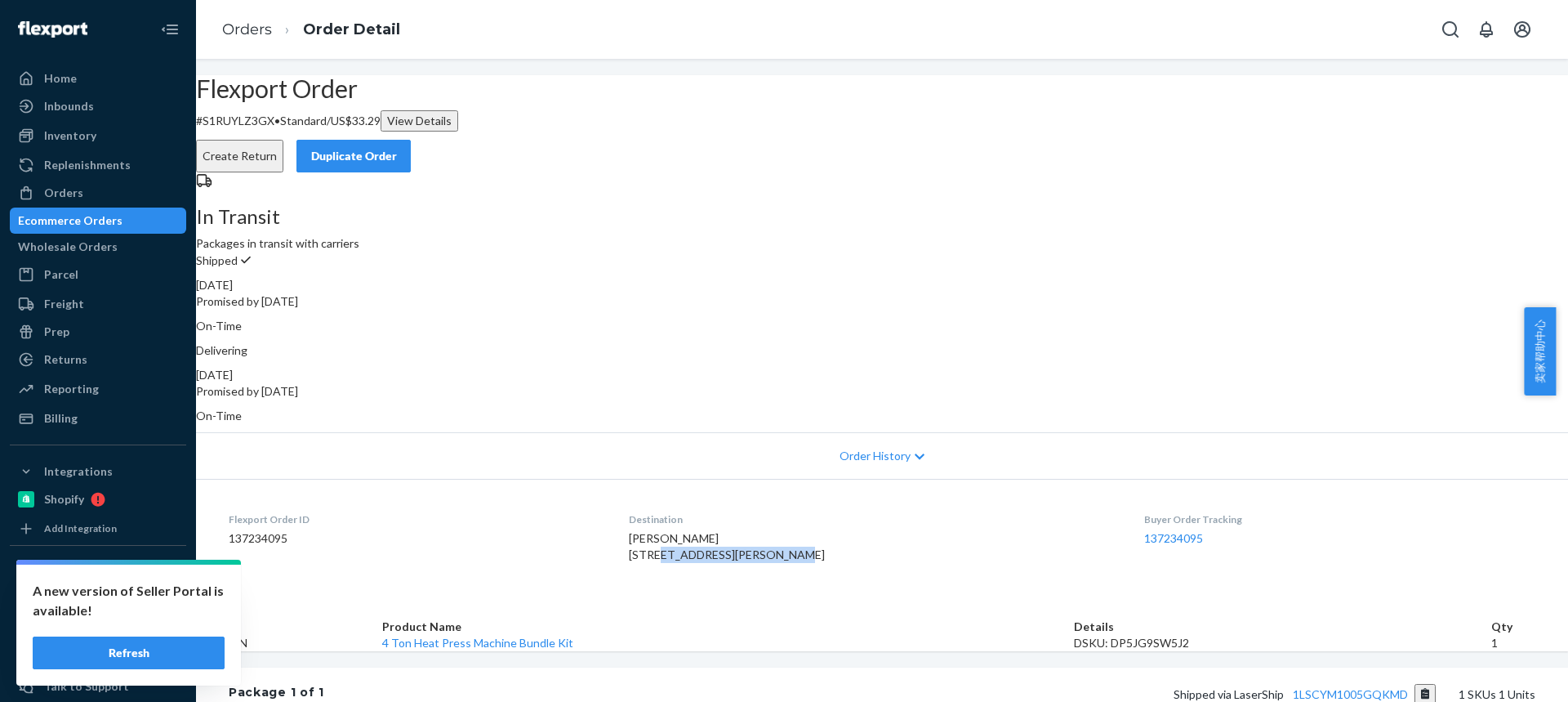
drag, startPoint x: 736, startPoint y: 534, endPoint x: 859, endPoint y: 535, distance: 123.0
click at [859, 535] on dl "Flexport Order ID 137234095 Destination [PERSON_NAME] [STREET_ADDRESS][PERSON_N…" at bounding box center [882, 539] width 1372 height 122
click at [792, 550] on span "[PERSON_NAME] [STREET_ADDRESS][PERSON_NAME]" at bounding box center [726, 547] width 196 height 30
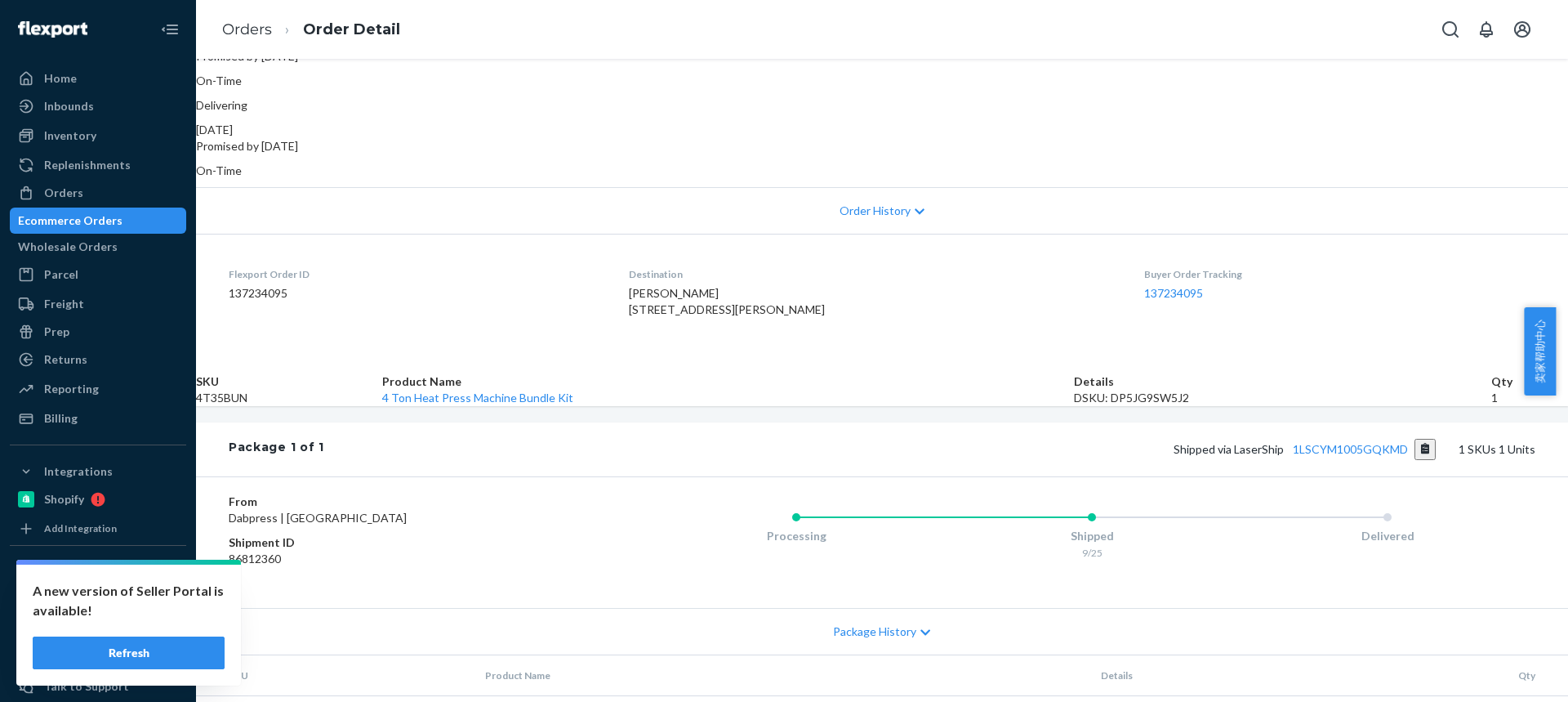
click at [383, 406] on td "4T35BUN" at bounding box center [289, 397] width 187 height 16
drag, startPoint x: 1149, startPoint y: 512, endPoint x: 1132, endPoint y: 508, distance: 17.5
click at [1415, 460] on button "Copy tracking number" at bounding box center [1425, 449] width 22 height 21
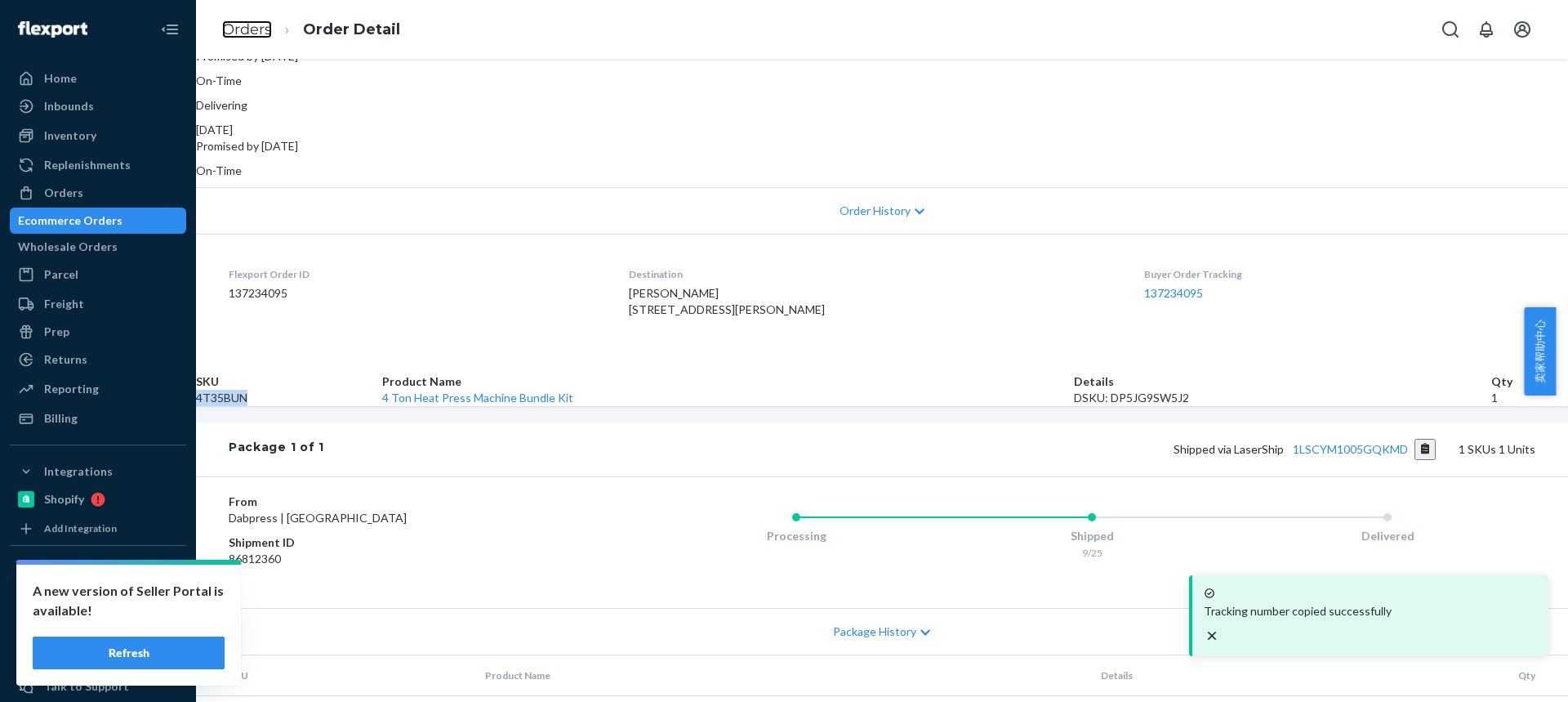
drag, startPoint x: 235, startPoint y: 29, endPoint x: 258, endPoint y: 73, distance: 49.6
click at [235, 29] on link "Orders" at bounding box center [247, 29] width 50 height 18
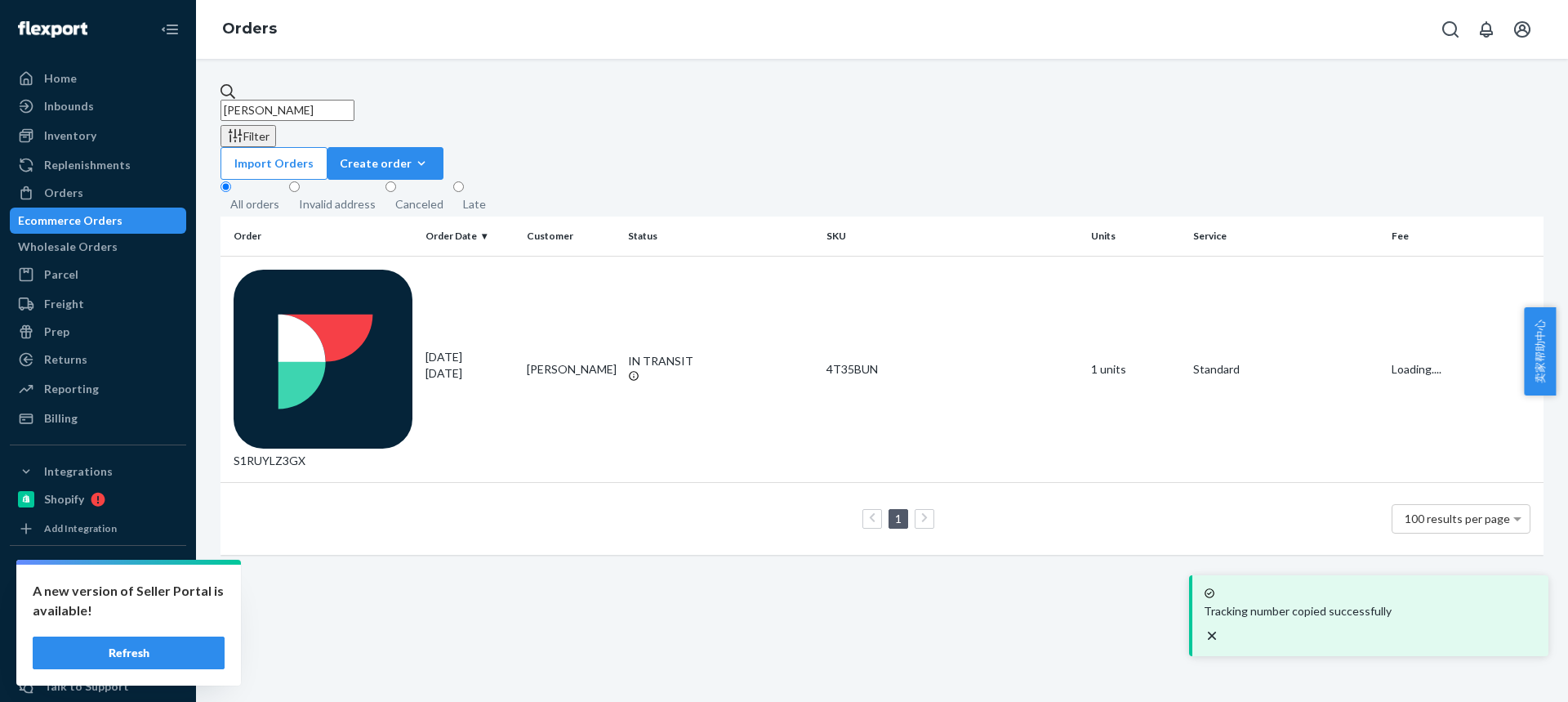
drag, startPoint x: 386, startPoint y: 104, endPoint x: 88, endPoint y: 92, distance: 298.2
click at [88, 92] on div "Home Inbounds Shipping Plans Problems Inventory Products Replenishments Orders …" at bounding box center [784, 351] width 1568 height 702
paste input "[PERSON_NAME]"
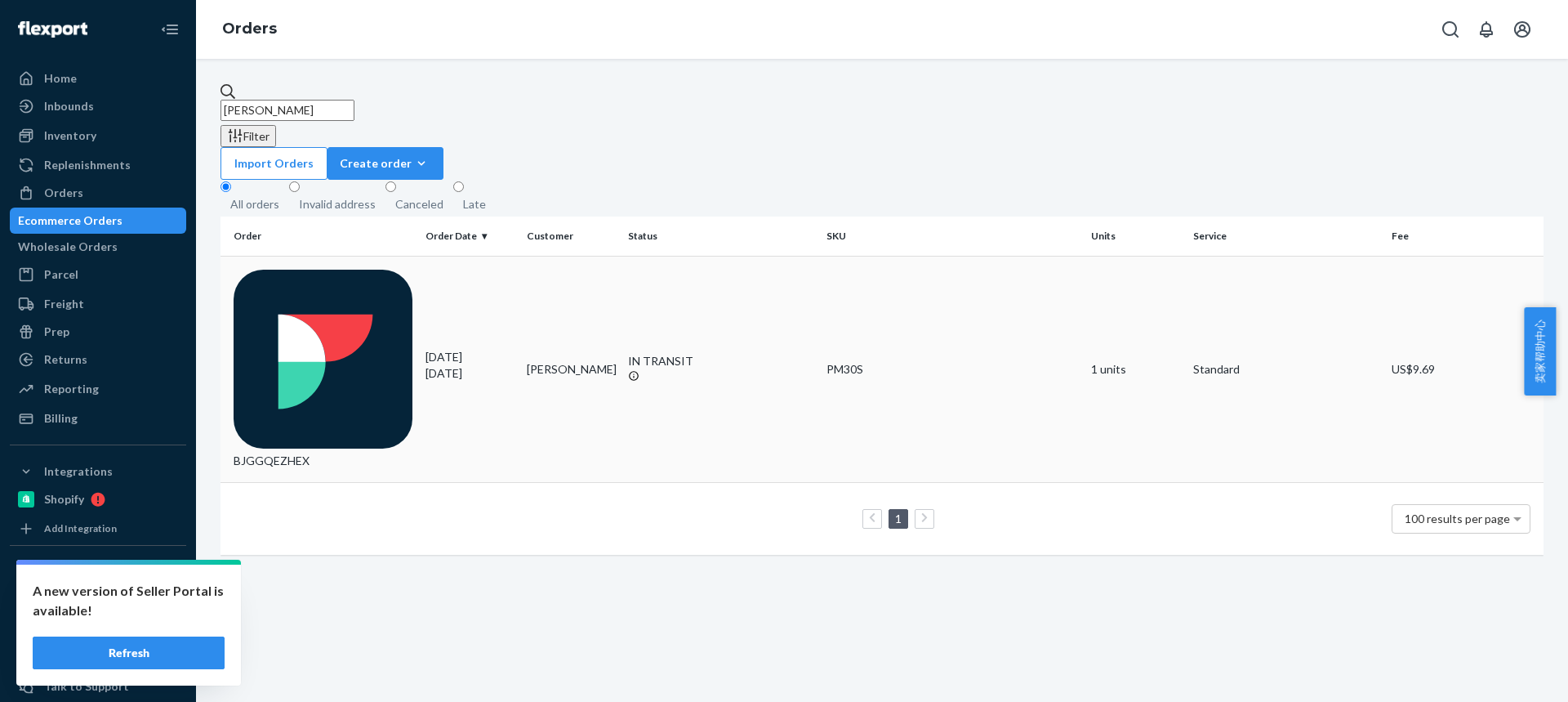
type input "[PERSON_NAME]"
click at [565, 256] on td "[PERSON_NAME]" at bounding box center [570, 369] width 101 height 226
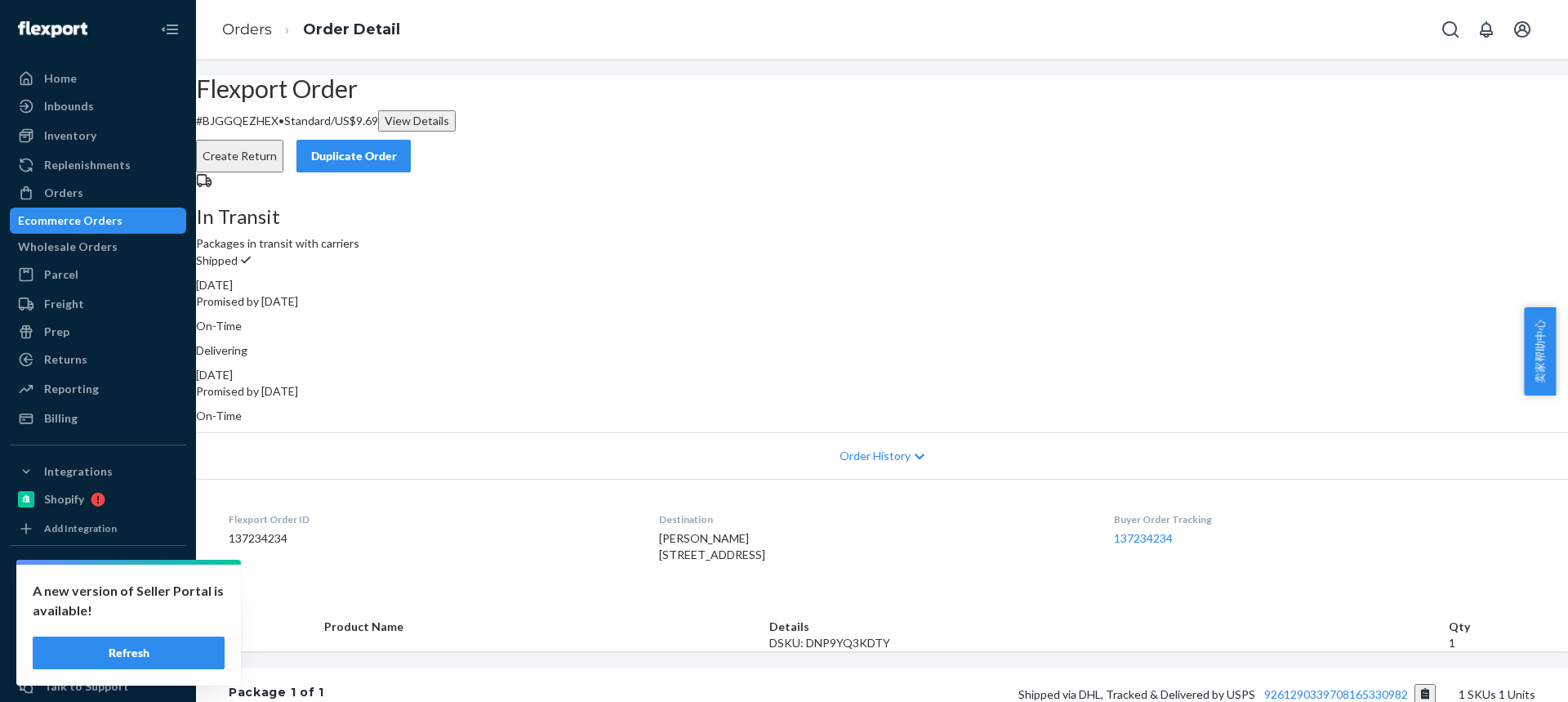
scroll to position [245, 0]
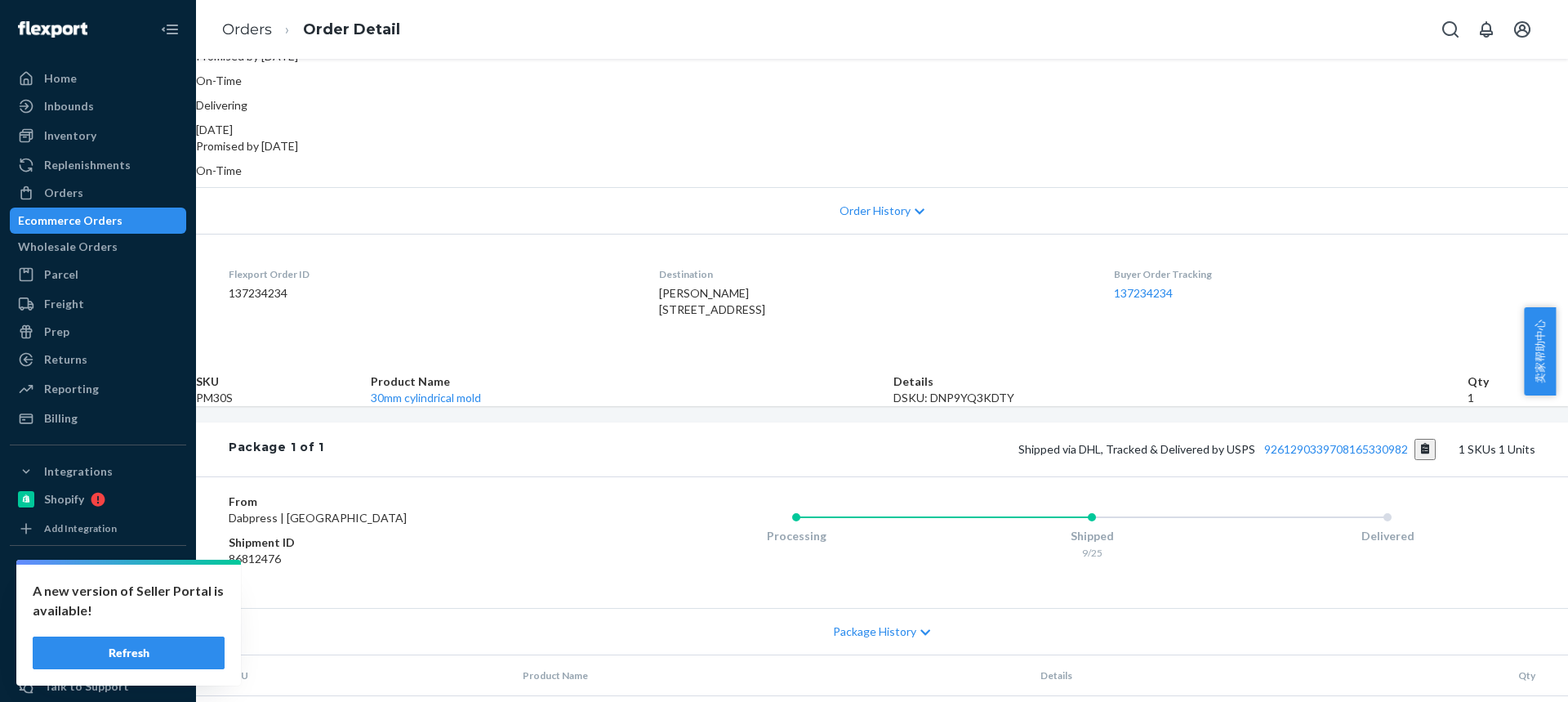
drag, startPoint x: 733, startPoint y: 288, endPoint x: 851, endPoint y: 288, distance: 118.0
click at [851, 288] on dl "Flexport Order ID 137234234 Destination [PERSON_NAME] [STREET_ADDRESS] US Buyer…" at bounding box center [882, 295] width 1372 height 122
click at [765, 305] on span "[PERSON_NAME] [STREET_ADDRESS]" at bounding box center [712, 301] width 106 height 30
drag, startPoint x: 516, startPoint y: 449, endPoint x: 437, endPoint y: 167, distance: 292.9
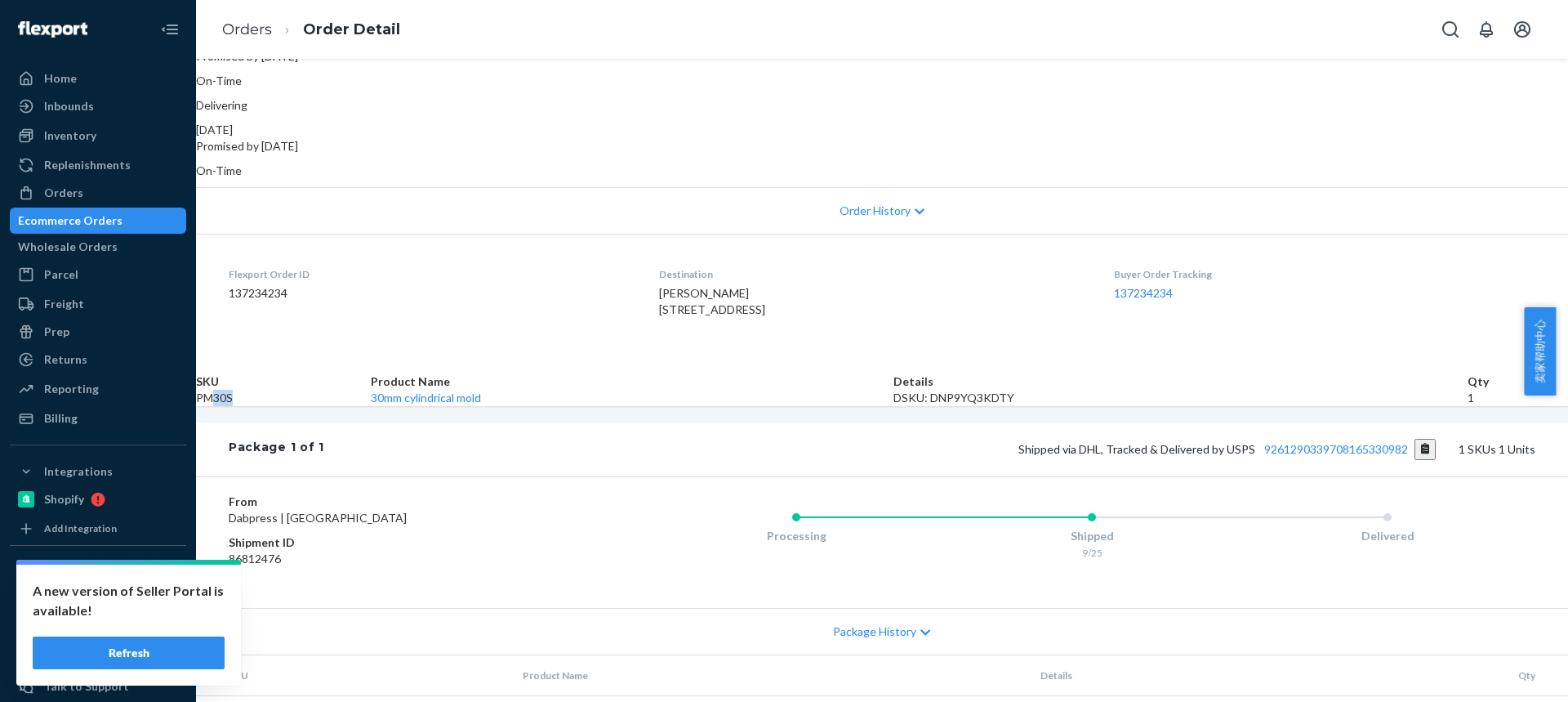
click at [371, 406] on td "PM30S" at bounding box center [283, 397] width 175 height 16
click at [1415, 460] on button "Copy tracking number" at bounding box center [1425, 449] width 22 height 21
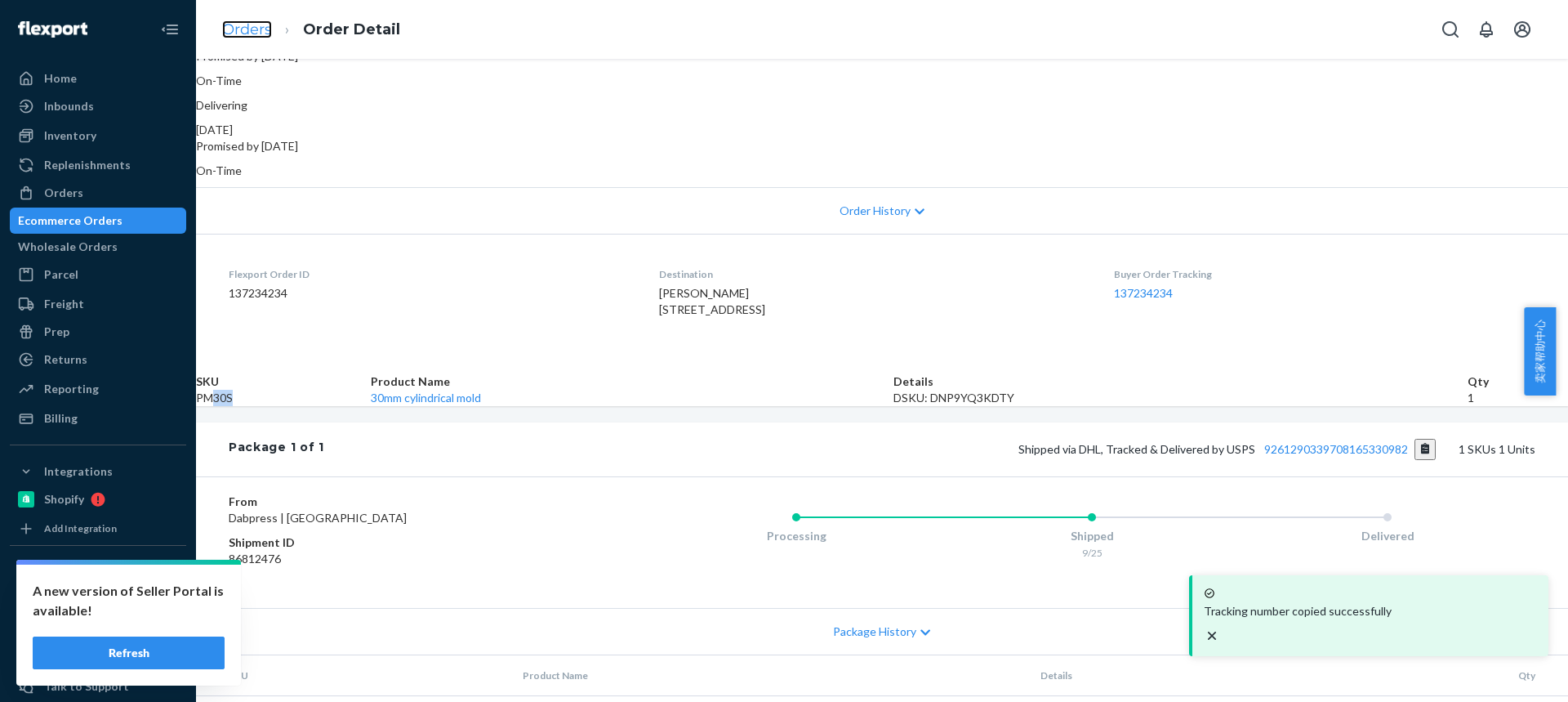
click at [255, 31] on link "Orders" at bounding box center [247, 29] width 50 height 18
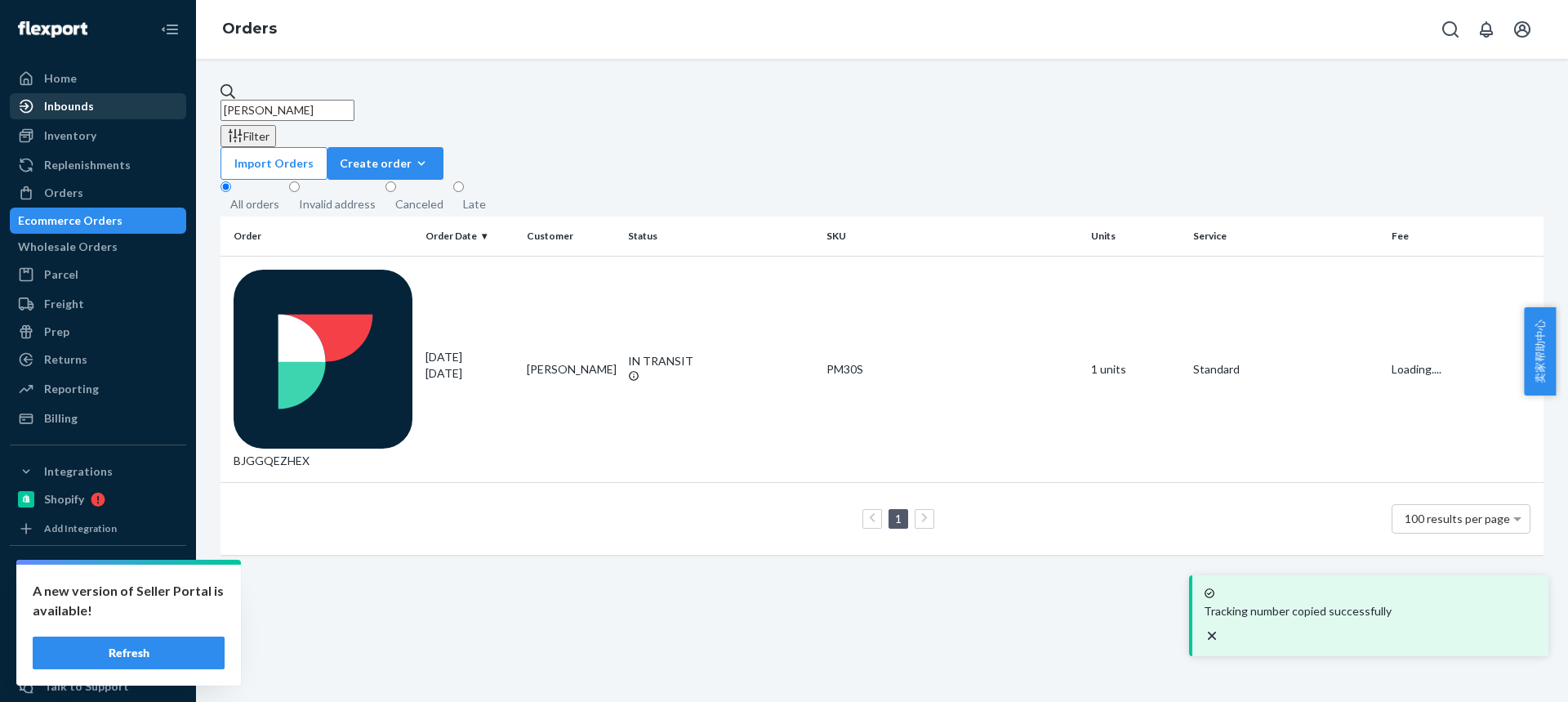
drag, startPoint x: 388, startPoint y: 100, endPoint x: 150, endPoint y: 99, distance: 238.0
click at [150, 99] on div "Home Inbounds Shipping Plans Problems Inventory Products Replenishments Orders …" at bounding box center [784, 351] width 1568 height 702
paste input "[PERSON_NAME]"
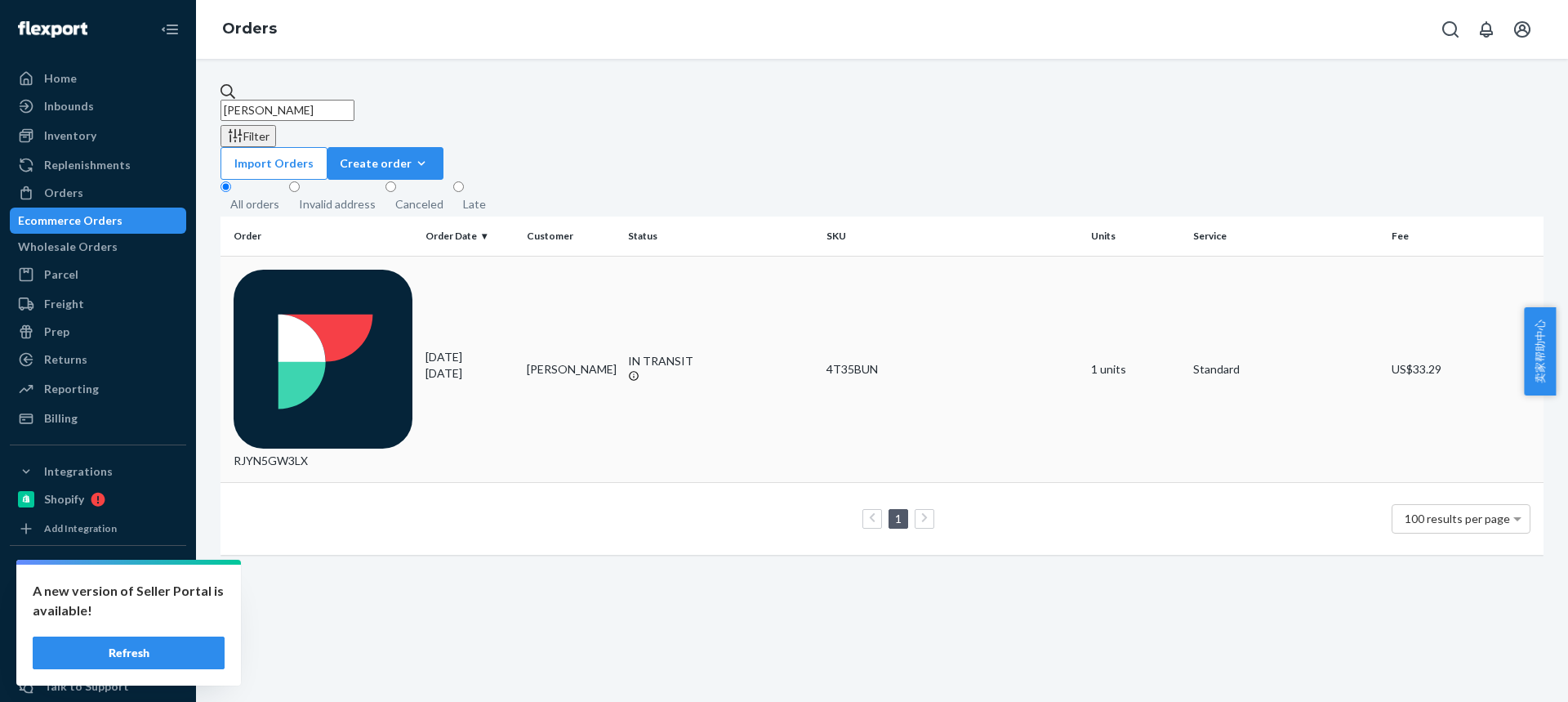
type input "[PERSON_NAME]"
click at [544, 259] on td "[PERSON_NAME]" at bounding box center [570, 369] width 101 height 226
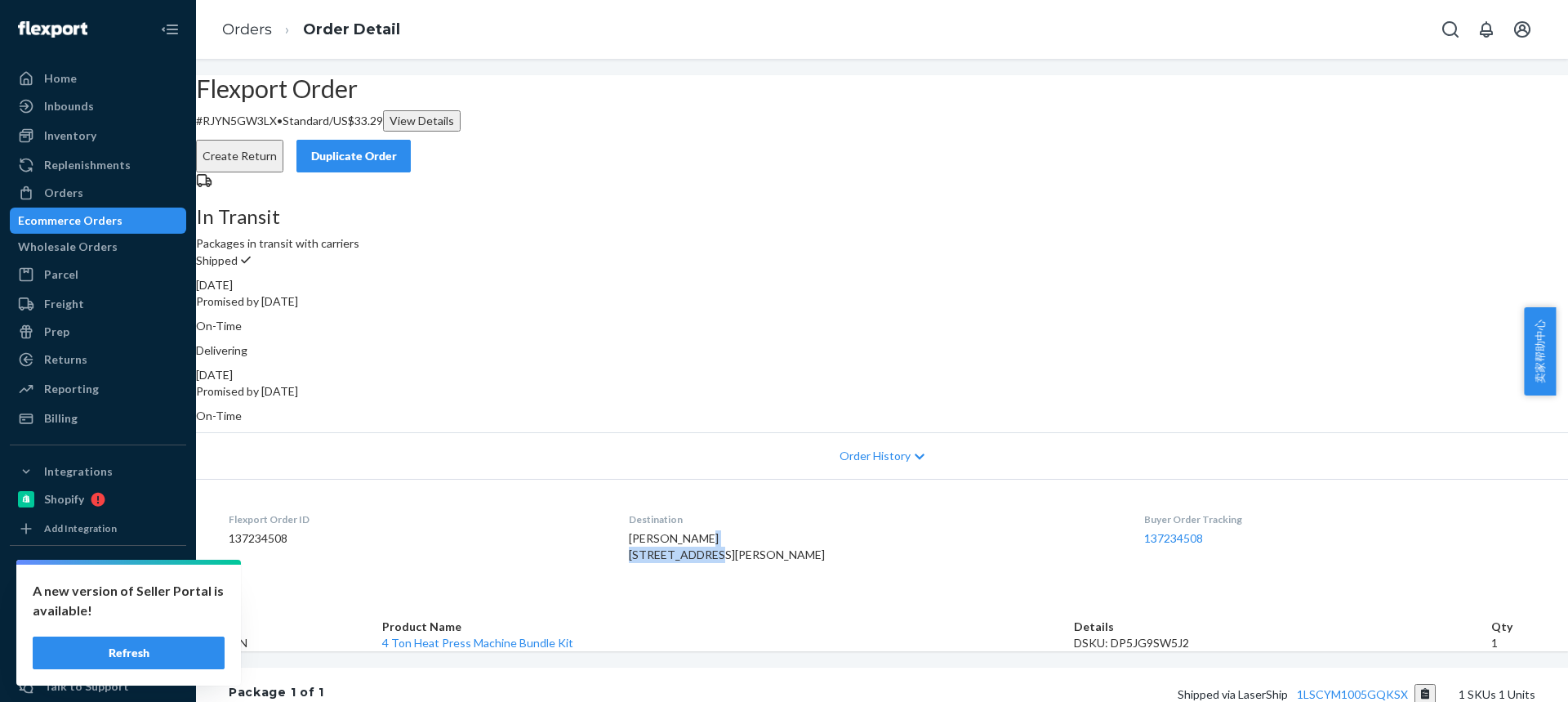
drag, startPoint x: 732, startPoint y: 536, endPoint x: 663, endPoint y: 259, distance: 285.5
click at [839, 535] on dl "Flexport Order ID 137234508 Destination [PERSON_NAME] [STREET_ADDRESS] US Buyer…" at bounding box center [882, 539] width 1372 height 122
click at [793, 549] on span "[PERSON_NAME] [STREET_ADDRESS][PERSON_NAME]" at bounding box center [726, 547] width 196 height 30
drag, startPoint x: 726, startPoint y: 535, endPoint x: 832, endPoint y: 536, distance: 106.0
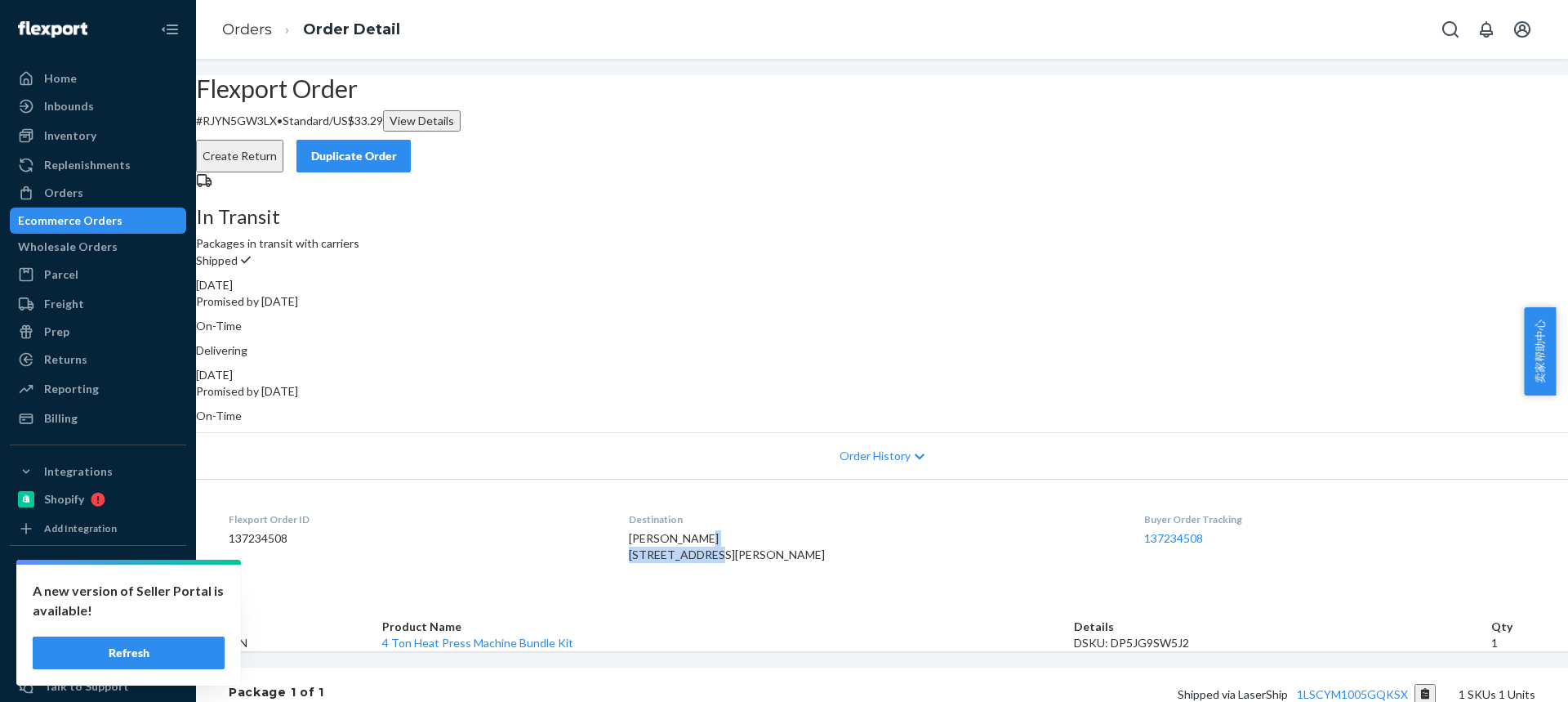
click at [832, 536] on dl "Flexport Order ID 137234508 Destination [PERSON_NAME] [STREET_ADDRESS] US Buyer…" at bounding box center [882, 539] width 1372 height 122
click at [789, 549] on span "[PERSON_NAME] [STREET_ADDRESS][PERSON_NAME]" at bounding box center [726, 547] width 196 height 30
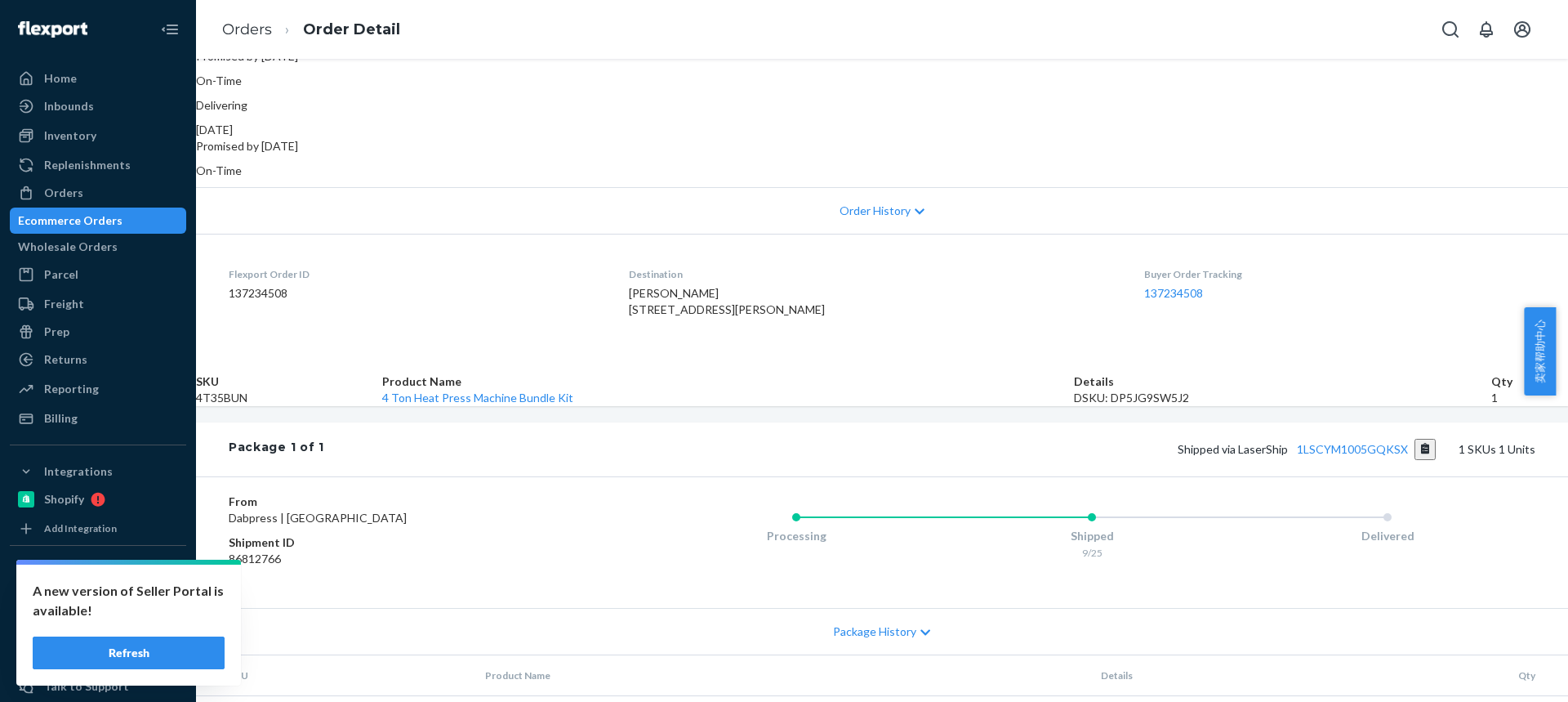
click at [383, 406] on td "4T35BUN" at bounding box center [289, 397] width 187 height 16
click at [1415, 460] on button "Copy tracking number" at bounding box center [1425, 449] width 22 height 21
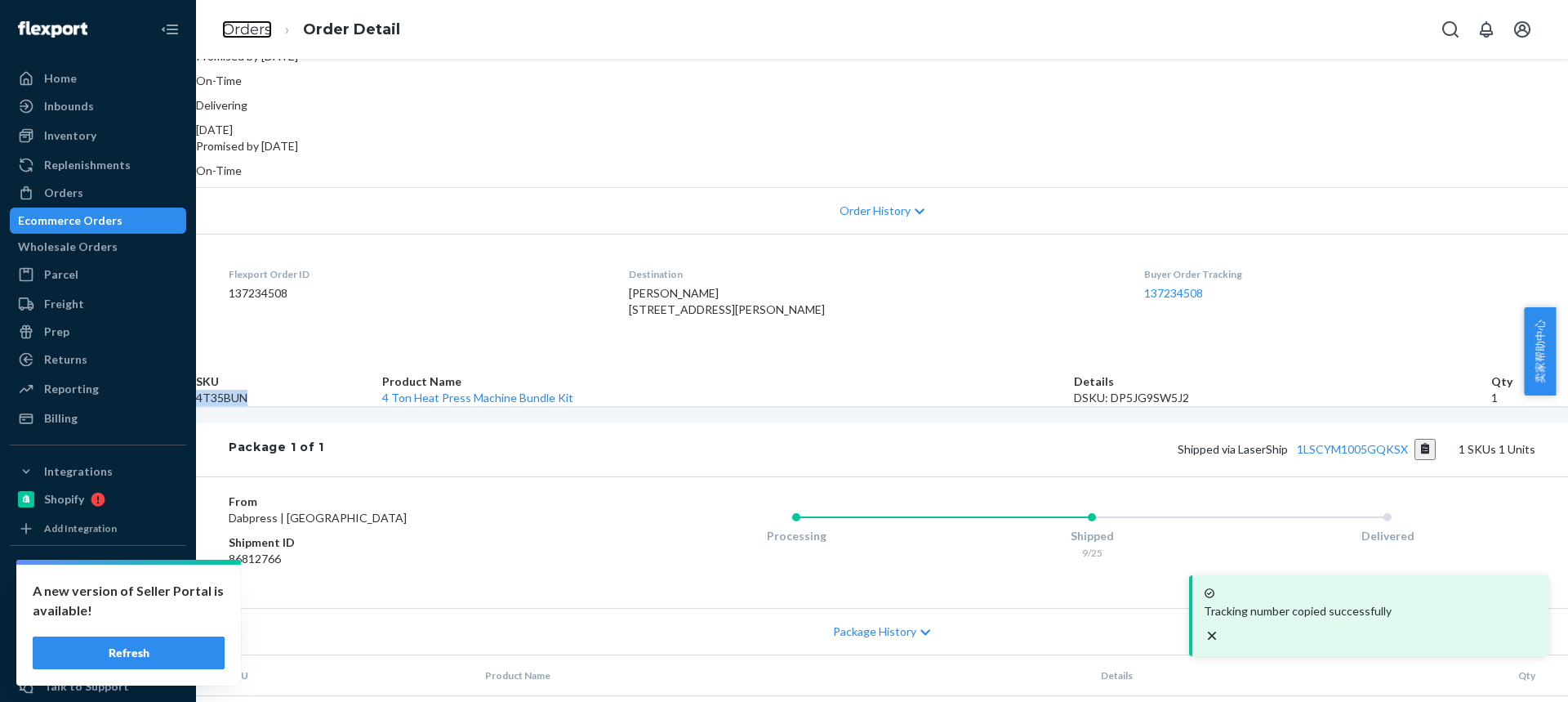
drag, startPoint x: 239, startPoint y: 22, endPoint x: 262, endPoint y: 65, distance: 48.8
click at [239, 22] on link "Orders" at bounding box center [247, 29] width 50 height 18
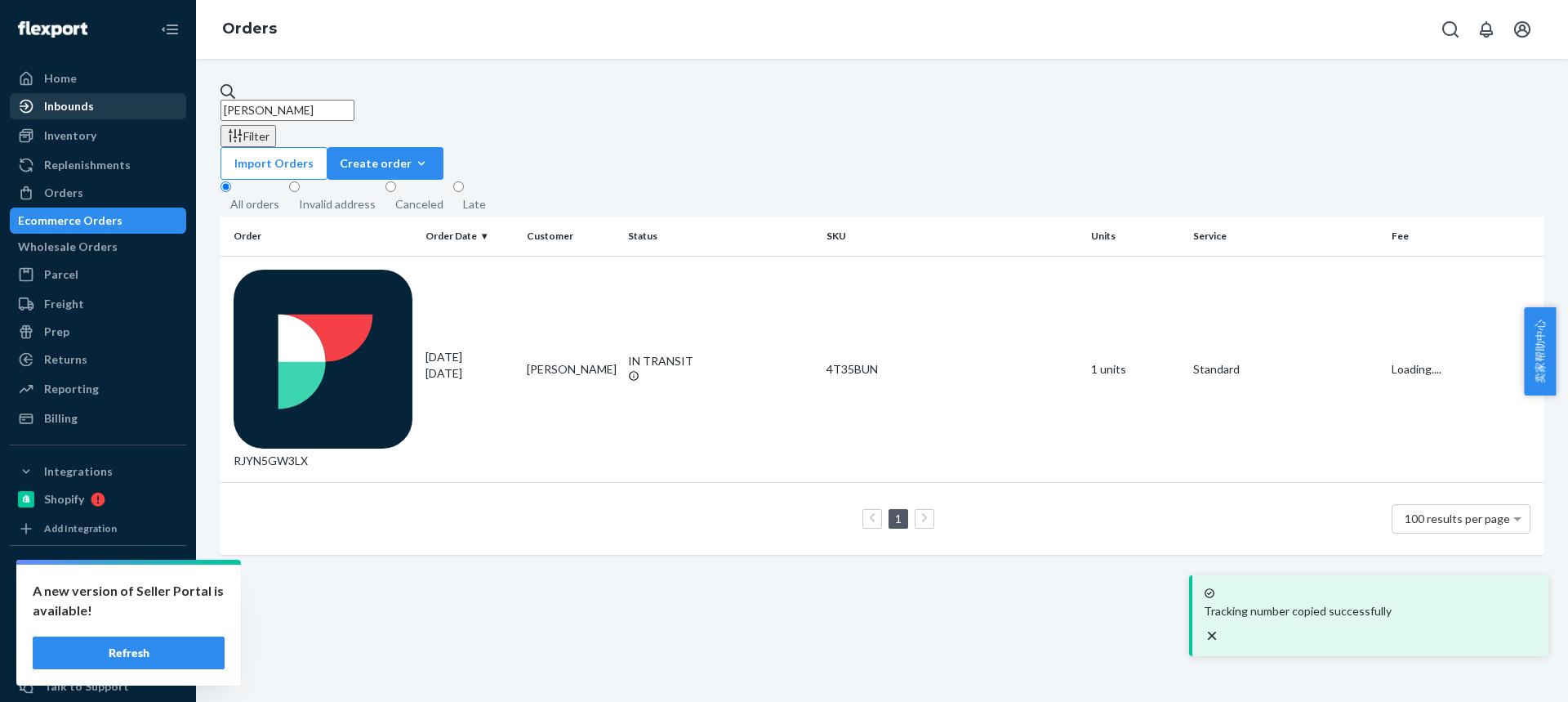
drag, startPoint x: 304, startPoint y: 110, endPoint x: 155, endPoint y: 109, distance: 149.0
click at [155, 109] on div "Home Inbounds Shipping Plans Problems Inventory Products Replenishments Orders …" at bounding box center [784, 351] width 1568 height 702
paste input "[PERSON_NAME]"
type input "[PERSON_NAME]"
click at [529, 256] on td "[PERSON_NAME]" at bounding box center [570, 369] width 101 height 226
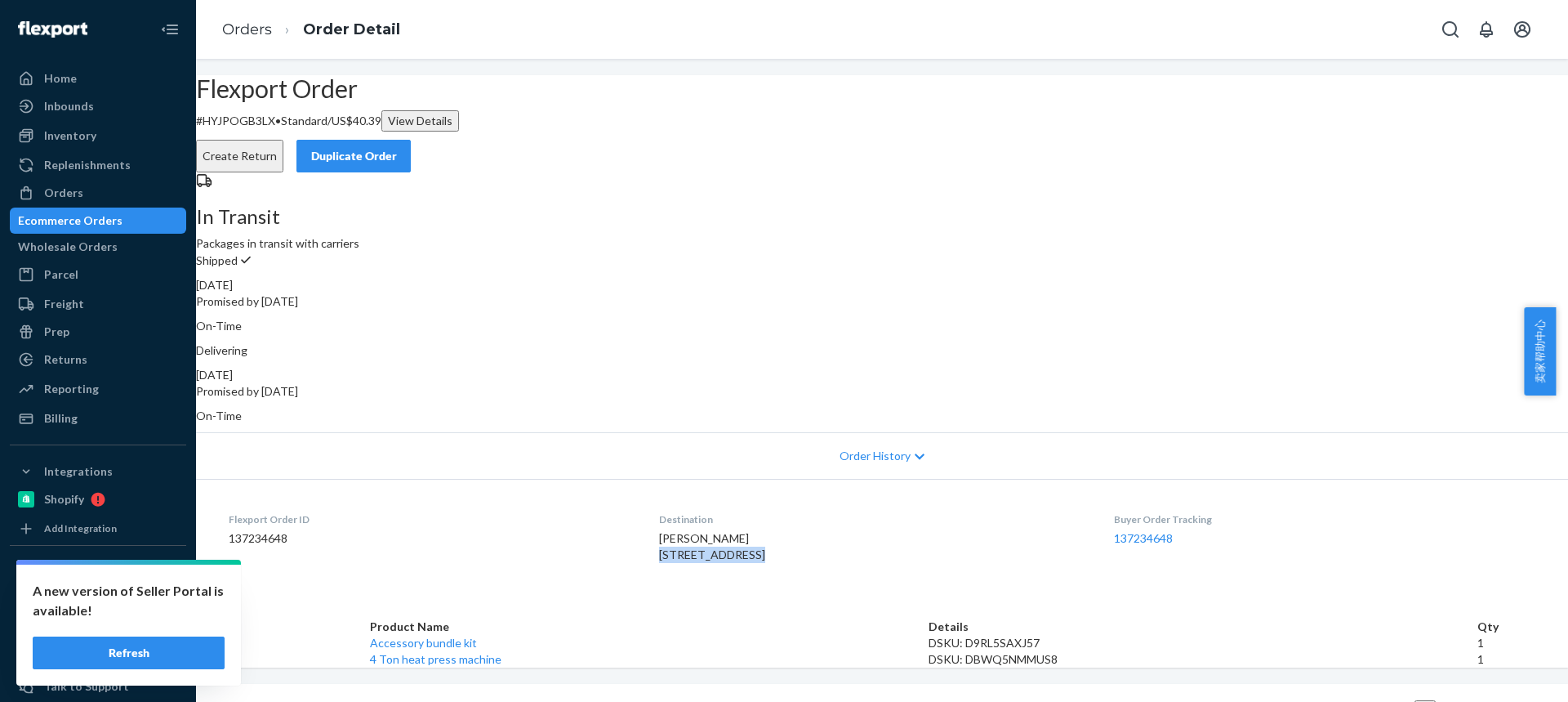
drag, startPoint x: 721, startPoint y: 531, endPoint x: 839, endPoint y: 535, distance: 118.1
click at [839, 535] on dl "Flexport Order ID 137234648 Destination [PERSON_NAME] [STREET_ADDRESS] US Buyer…" at bounding box center [882, 539] width 1372 height 122
click at [765, 552] on span "[PERSON_NAME] [STREET_ADDRESS]" at bounding box center [712, 547] width 106 height 30
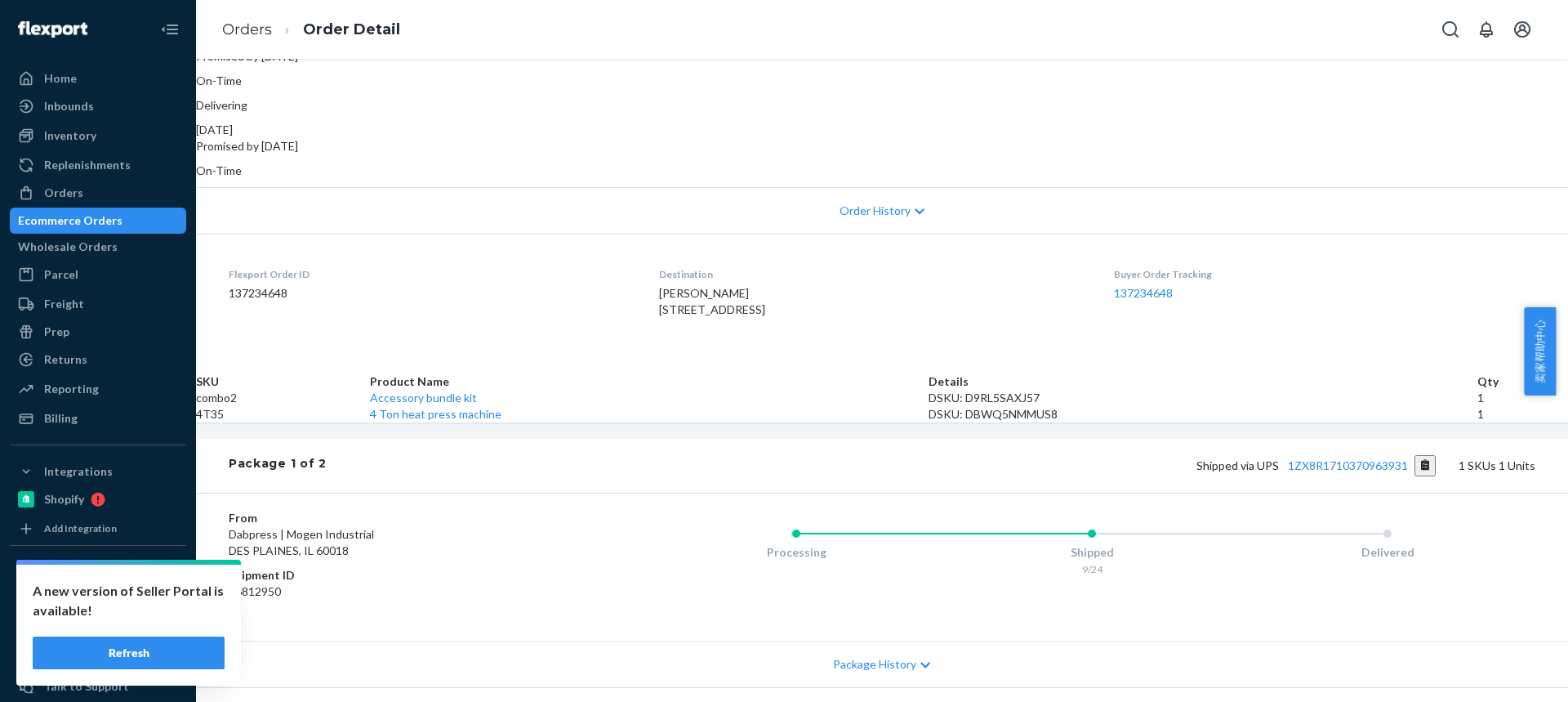
click at [370, 423] on td "4T35" at bounding box center [283, 414] width 174 height 16
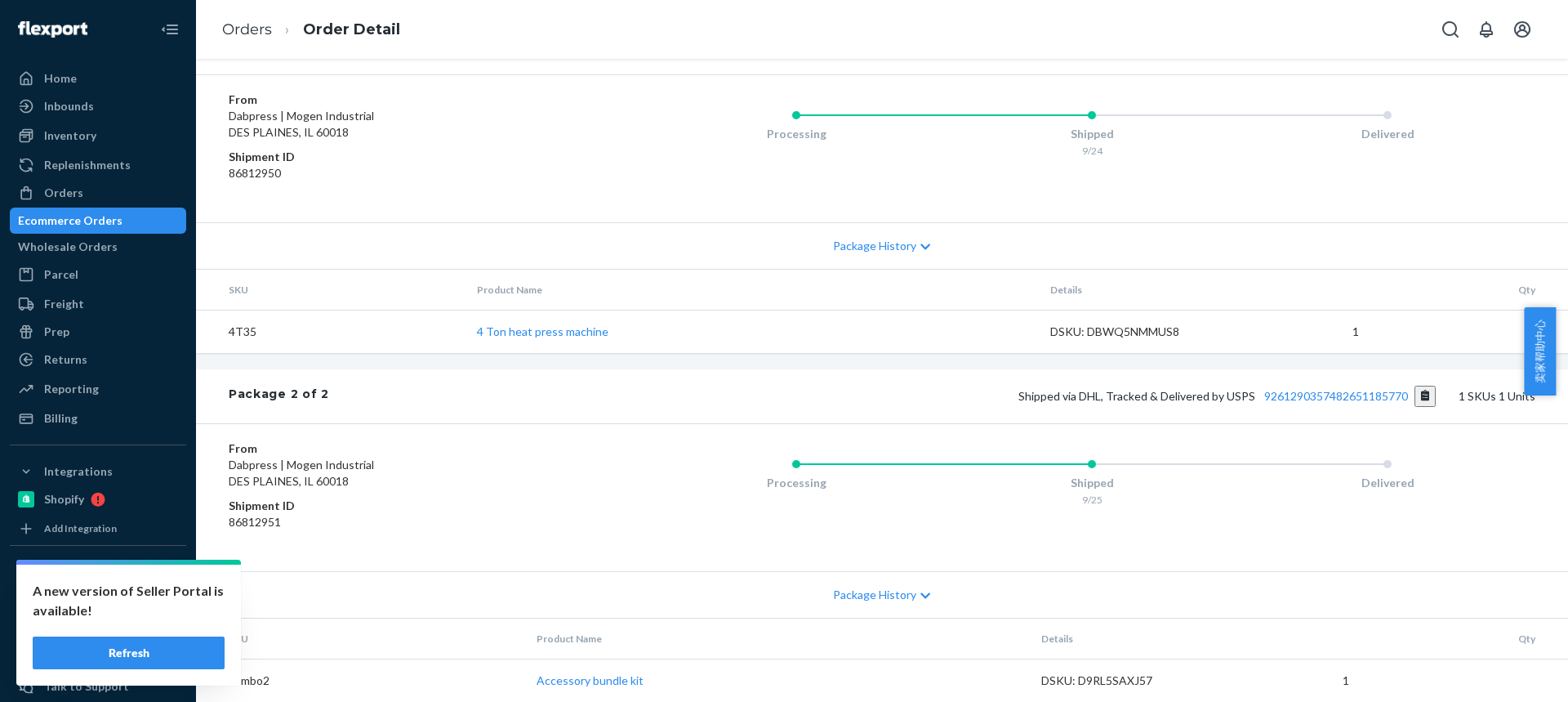
scroll to position [692, 0]
click at [1415, 58] on button "Copy tracking number" at bounding box center [1425, 47] width 22 height 21
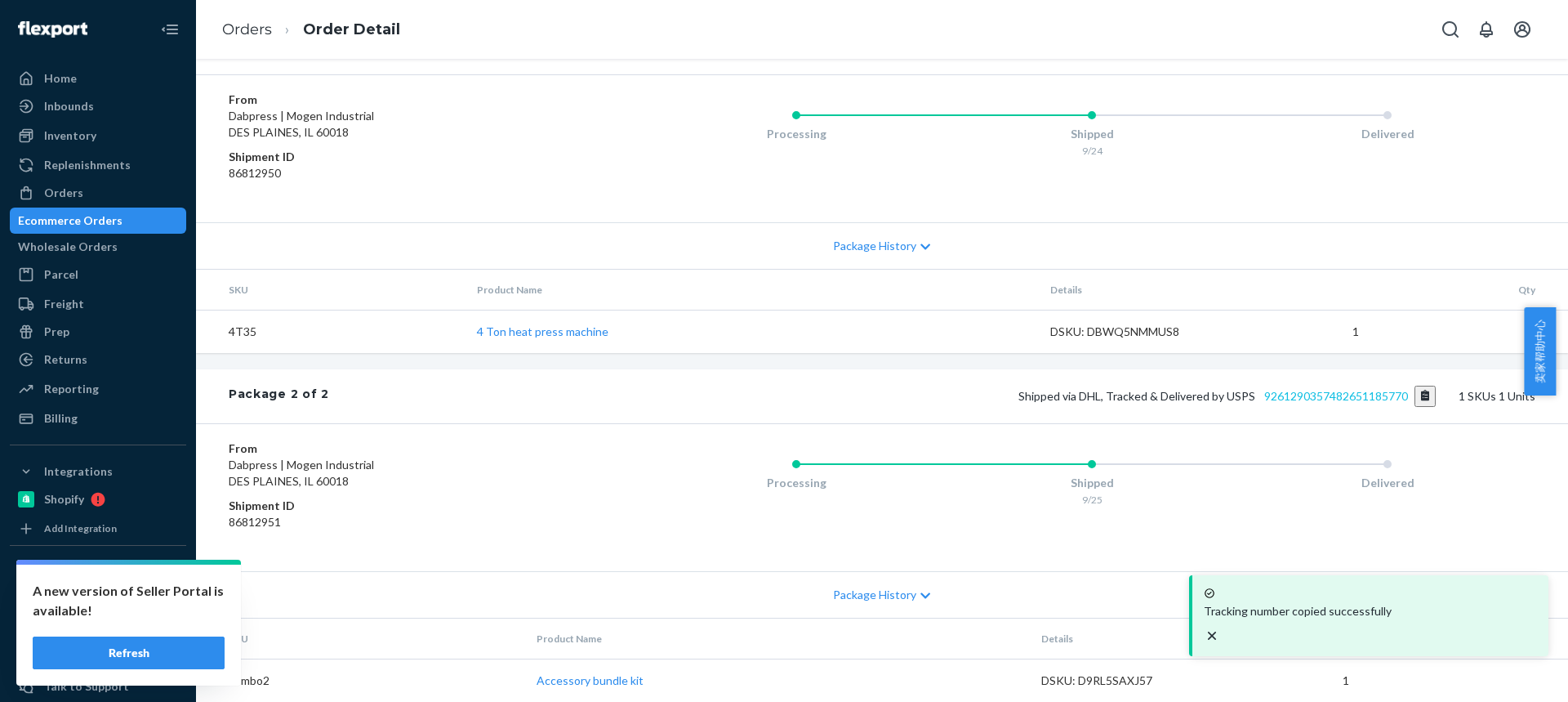
scroll to position [773, 0]
click at [1415, 386] on button "Copy tracking number" at bounding box center [1425, 396] width 22 height 21
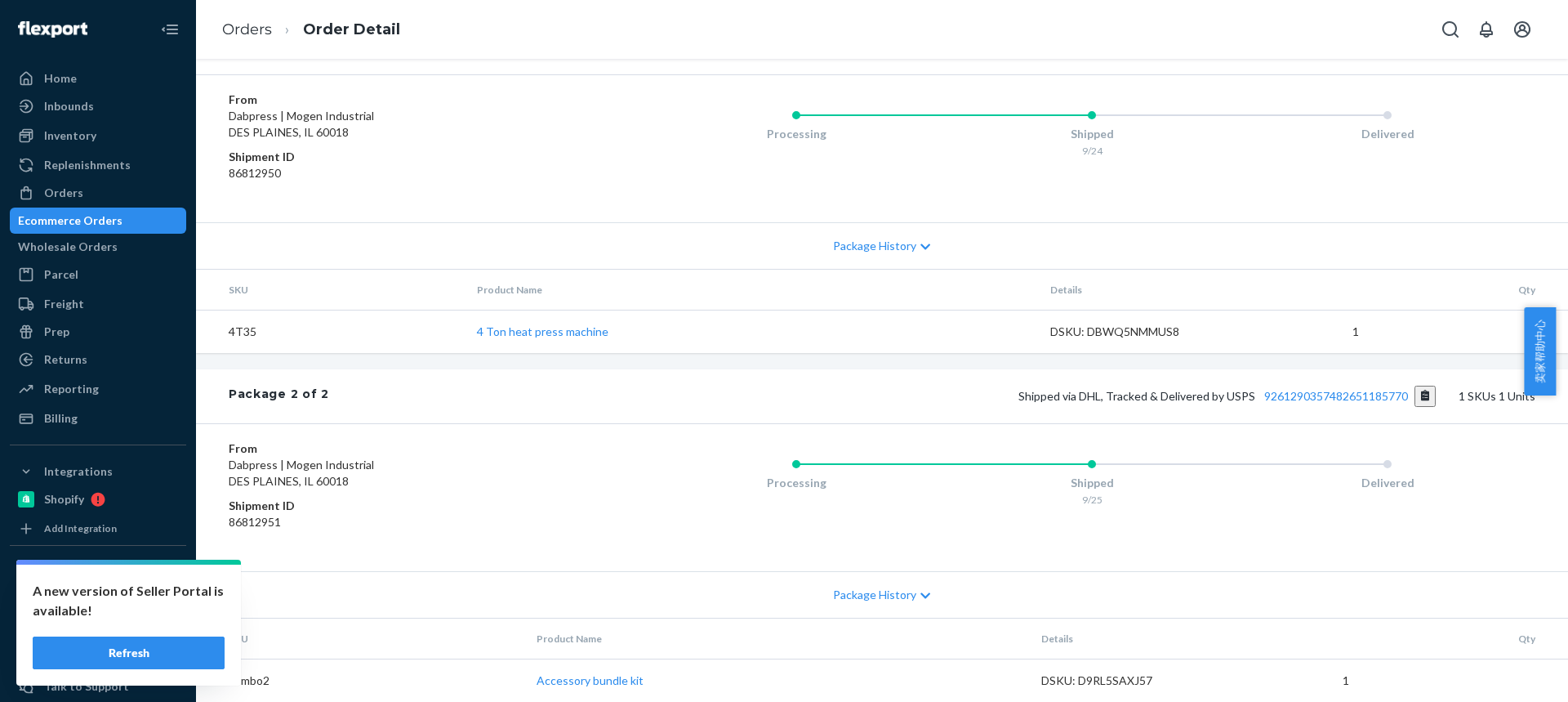
scroll to position [446, 0]
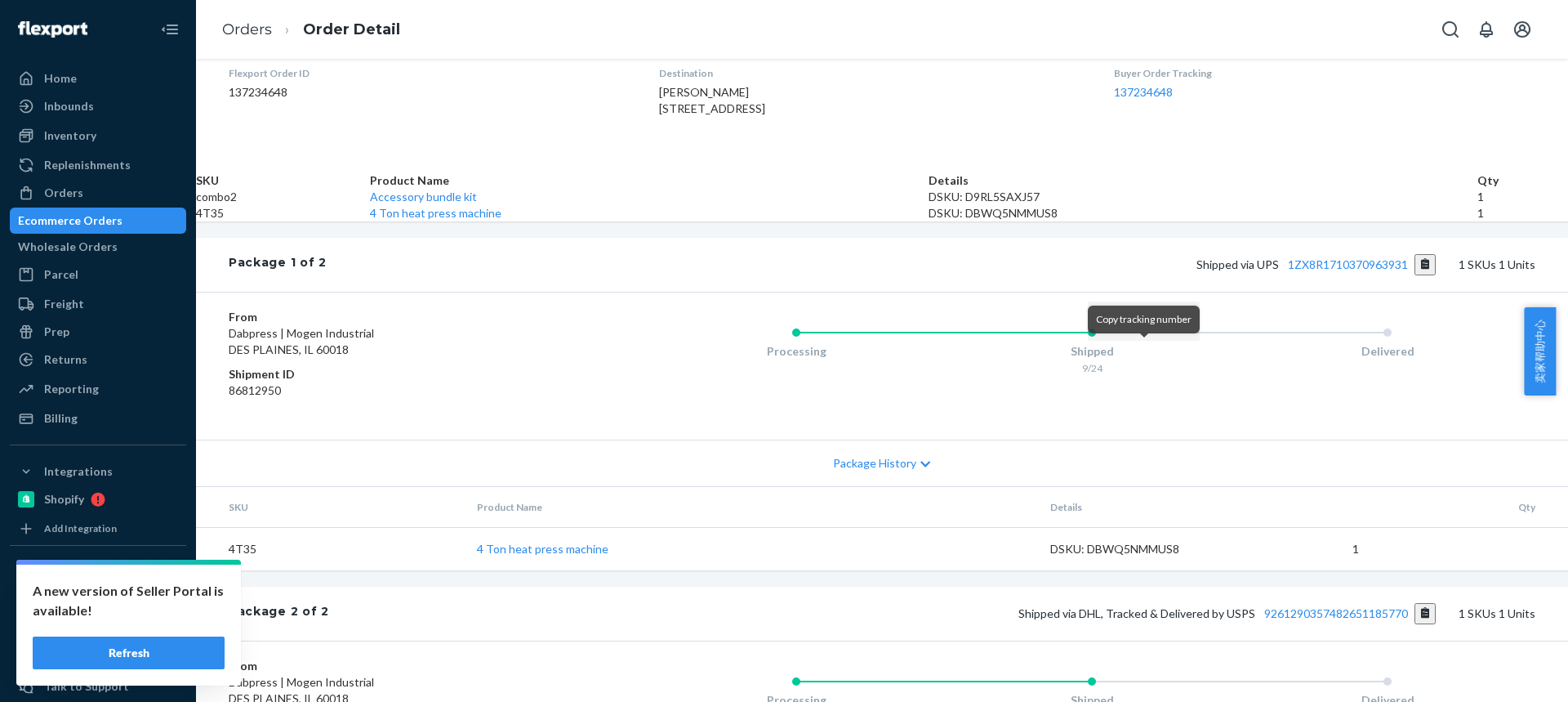
drag, startPoint x: 1149, startPoint y: 353, endPoint x: 1132, endPoint y: 349, distance: 17.5
click at [1415, 276] on button "Copy tracking number" at bounding box center [1425, 264] width 22 height 21
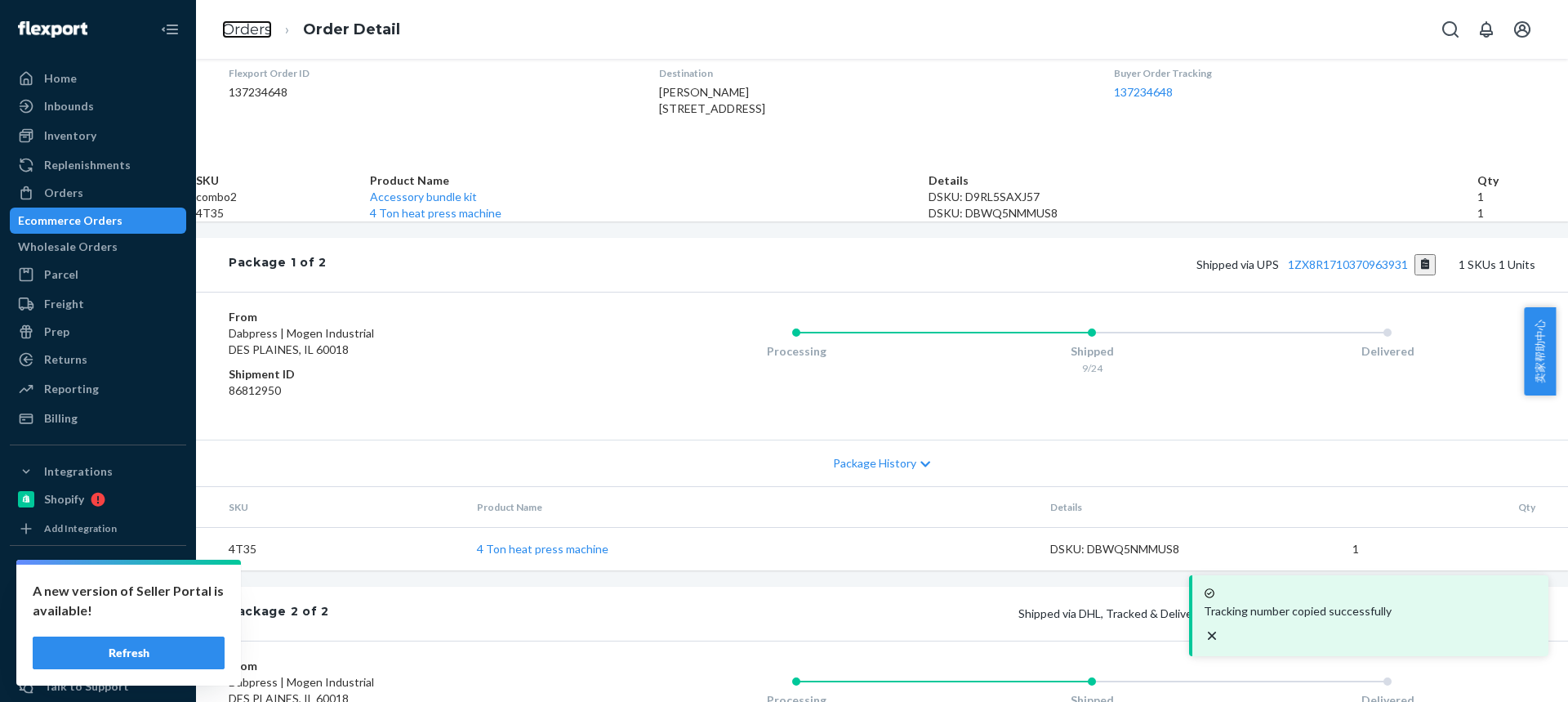
drag, startPoint x: 260, startPoint y: 25, endPoint x: 294, endPoint y: 80, distance: 64.7
click at [260, 25] on link "Orders" at bounding box center [247, 29] width 50 height 18
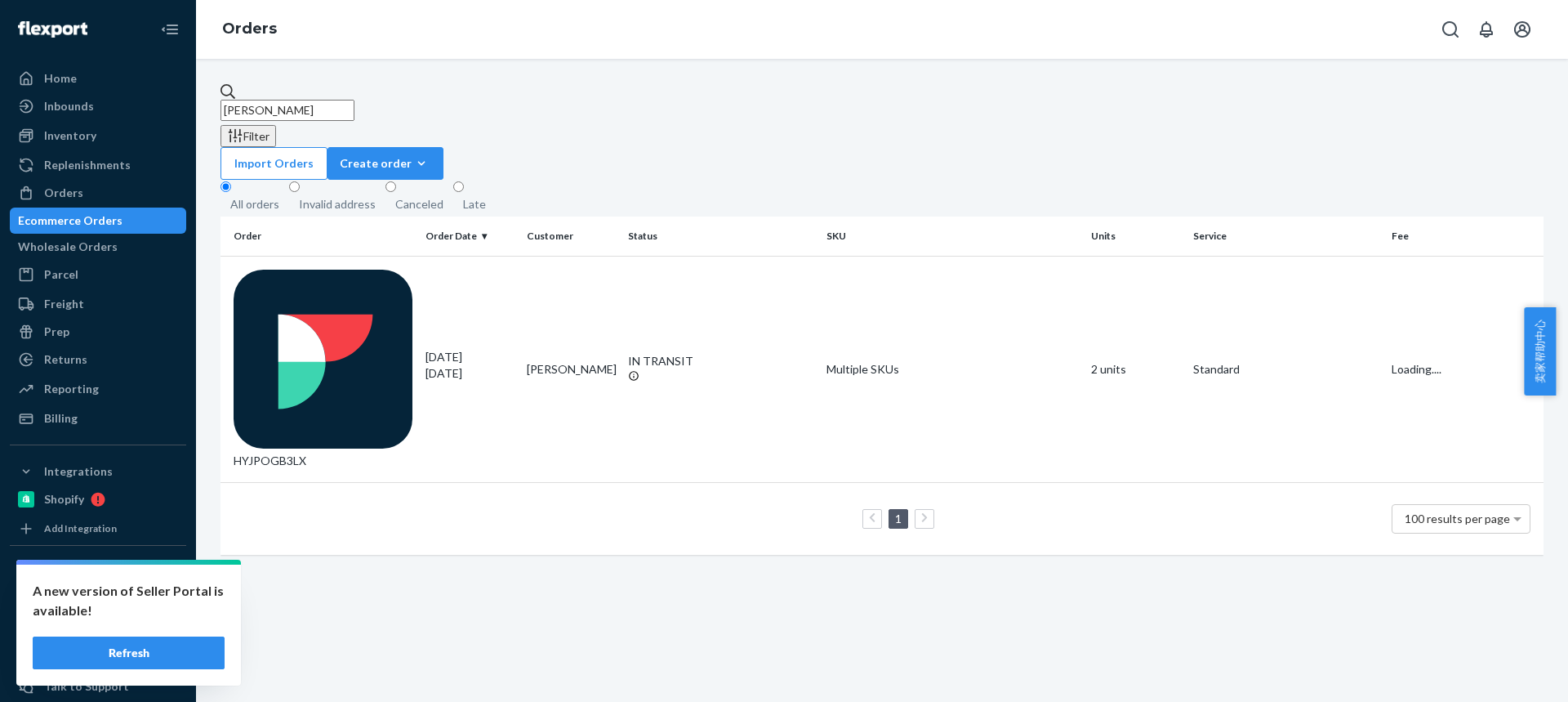
drag, startPoint x: 373, startPoint y: 100, endPoint x: 198, endPoint y: 91, distance: 175.2
click at [198, 91] on div "[PERSON_NAME] Filter Import Orders Create order Ecommerce order Removal order A…" at bounding box center [882, 380] width 1372 height 643
paste input "[PERSON_NAME]"
type input "[PERSON_NAME]"
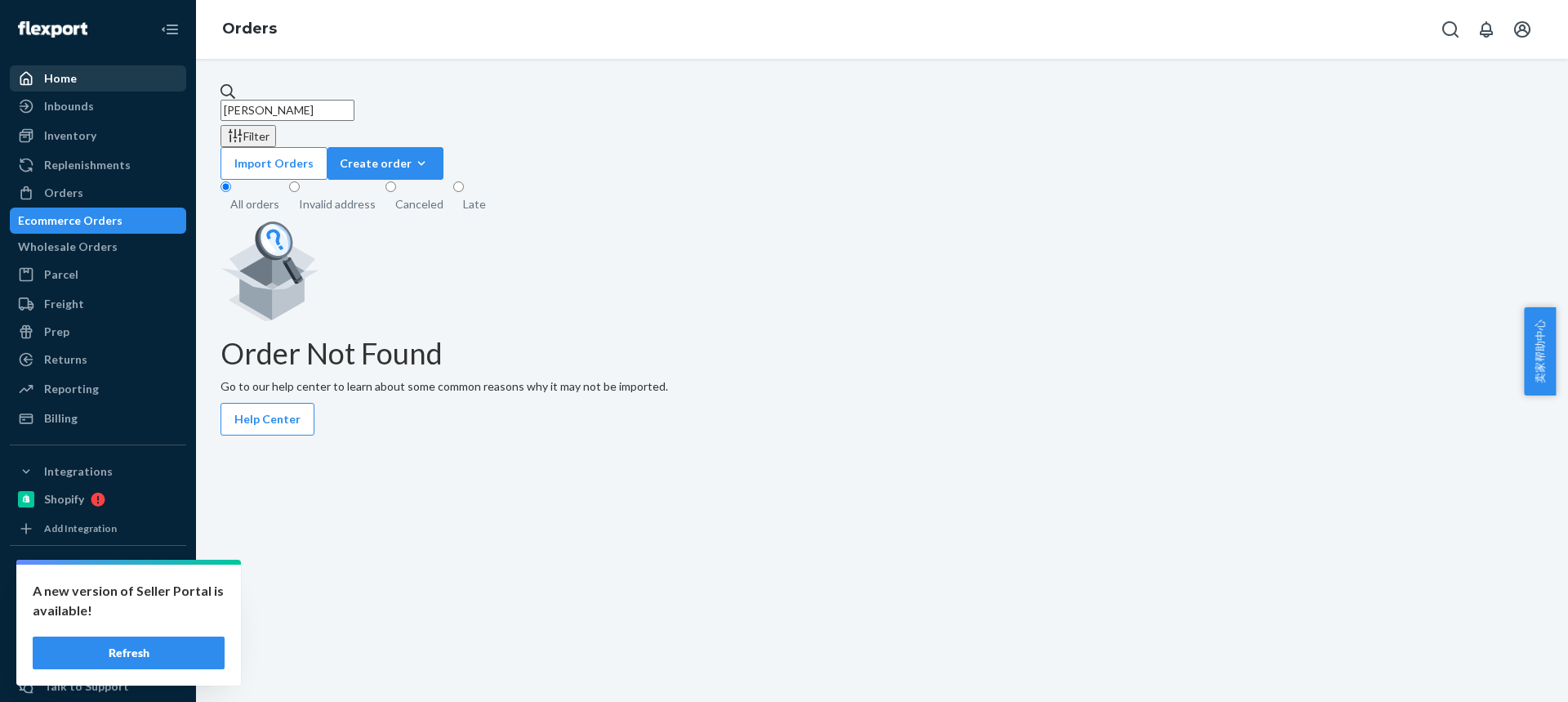
drag, startPoint x: 324, startPoint y: 101, endPoint x: 27, endPoint y: 69, distance: 298.7
click at [27, 69] on div "Home Inbounds Shipping Plans Problems Inventory Products Replenishments Orders …" at bounding box center [784, 351] width 1568 height 702
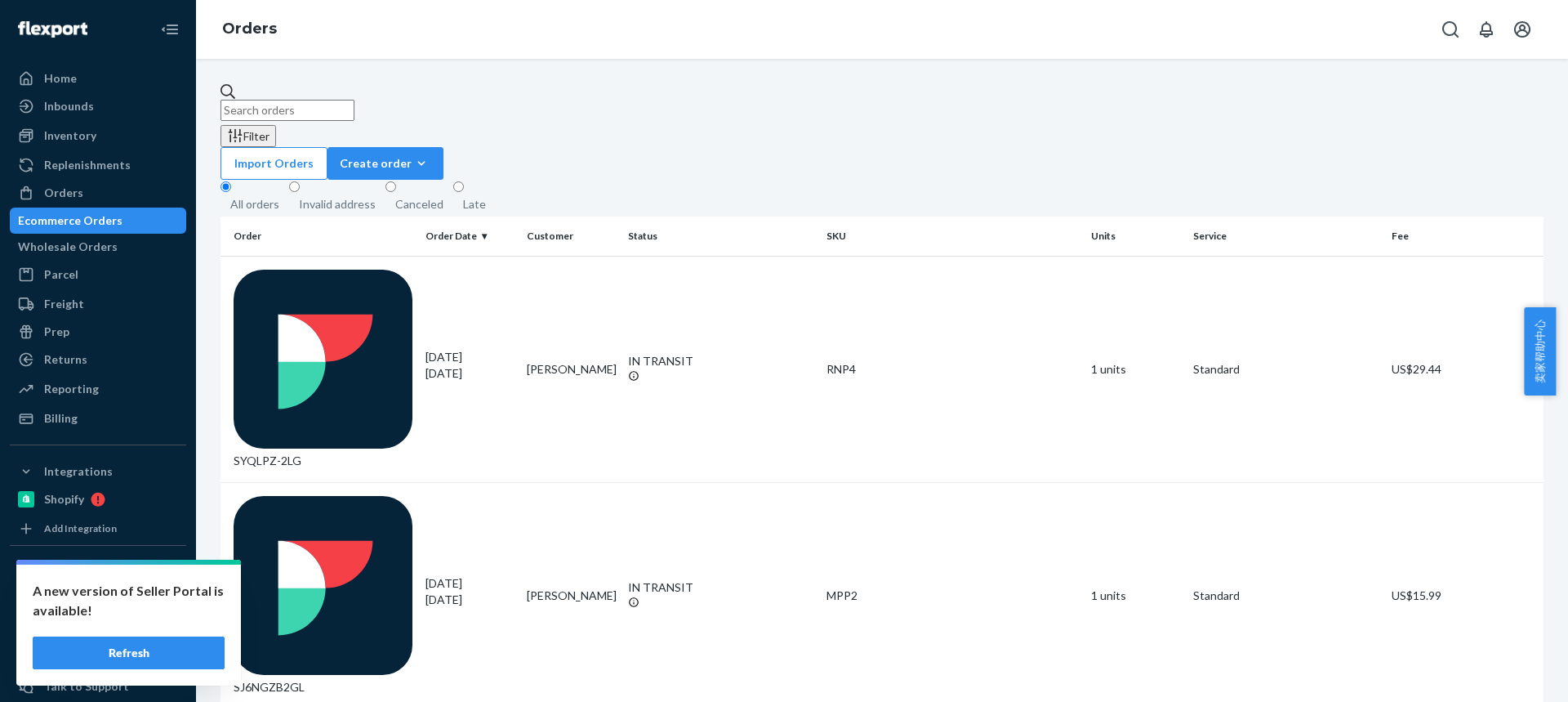
paste input "[PERSON_NAME]"
type input "[PERSON_NAME]"
click at [331, 99] on input "[PERSON_NAME]" at bounding box center [287, 110] width 134 height 21
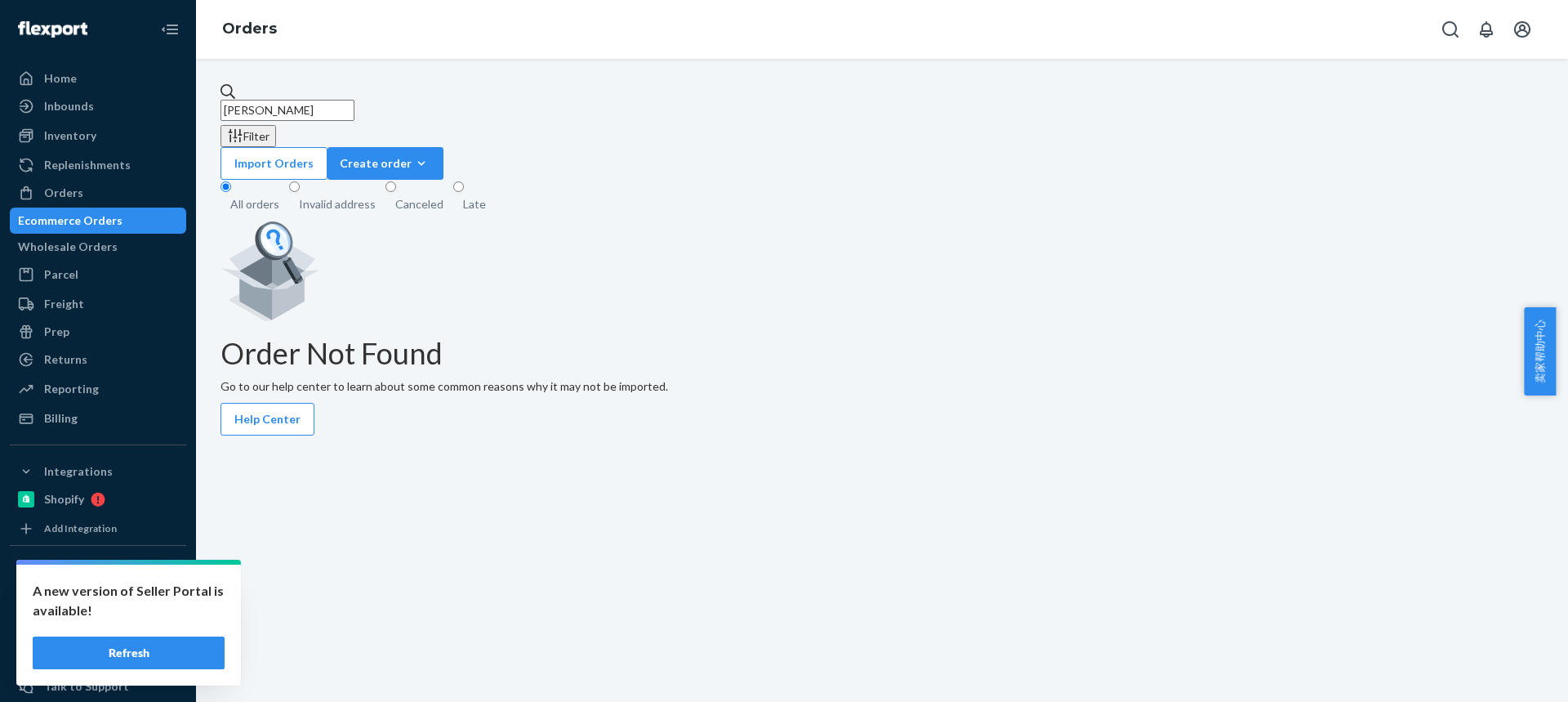
drag, startPoint x: 354, startPoint y: 104, endPoint x: 245, endPoint y: 104, distance: 109.0
click at [245, 104] on input "[PERSON_NAME]" at bounding box center [287, 110] width 134 height 21
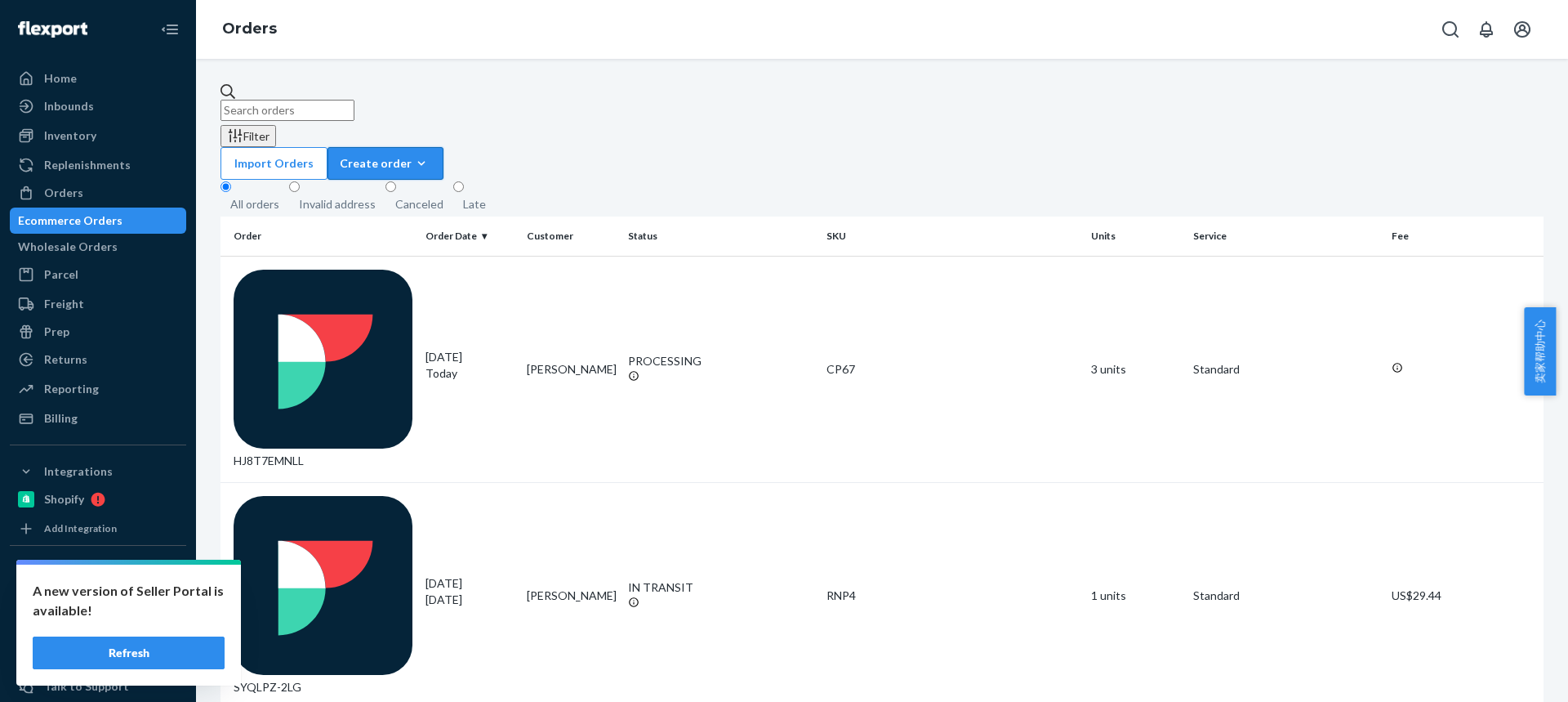
click at [431, 155] on div "Create order" at bounding box center [385, 163] width 92 height 16
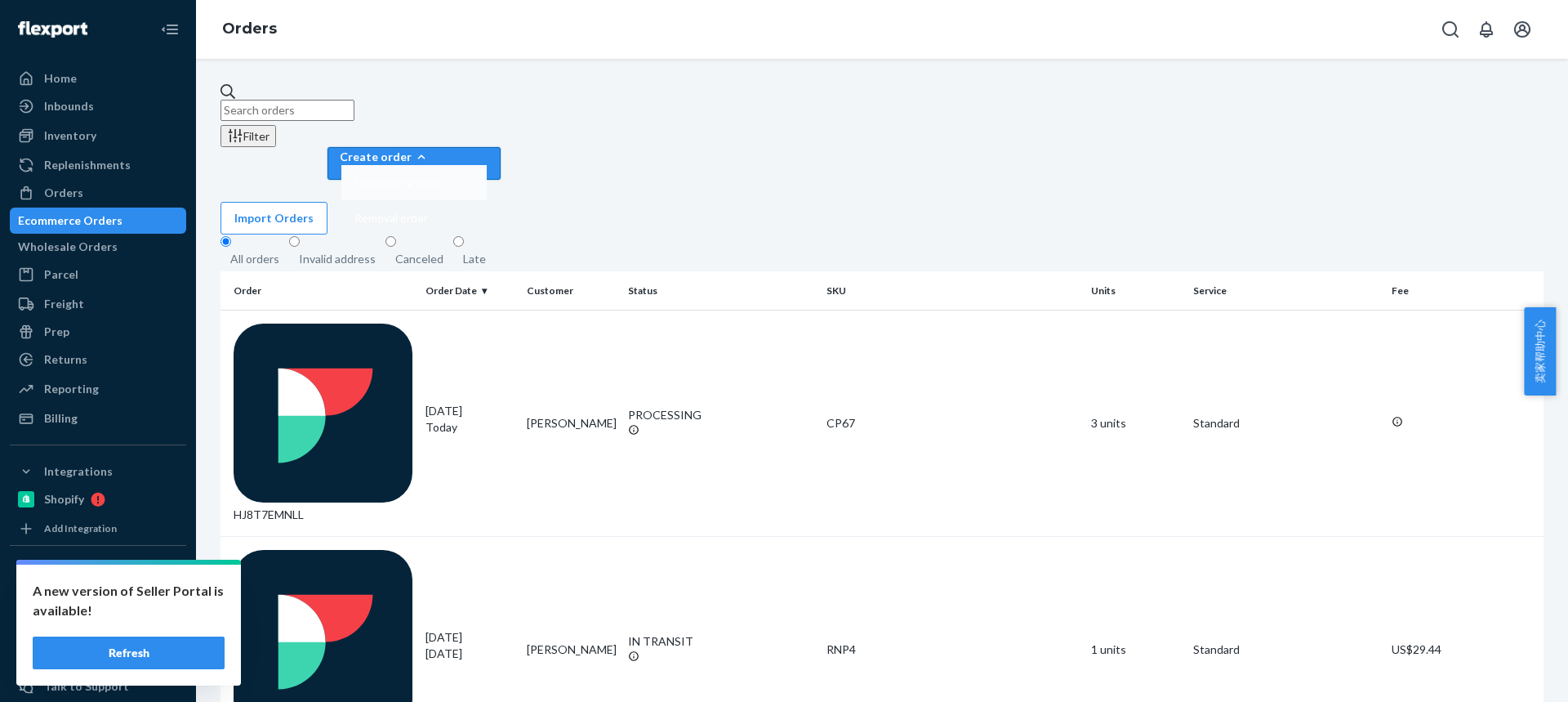
click at [444, 177] on span "Ecommerce order" at bounding box center [399, 183] width 90 height 11
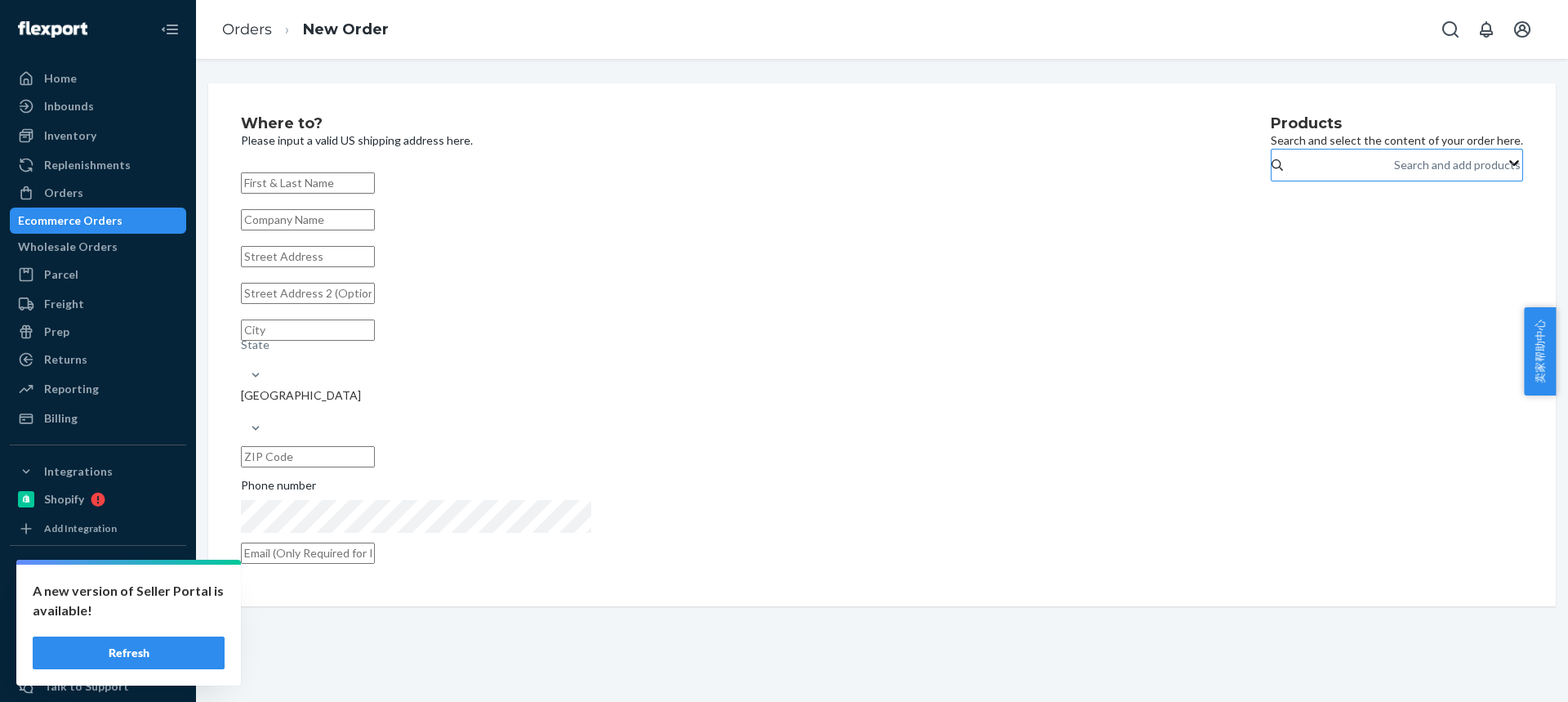
click at [1394, 173] on div "Search and add products" at bounding box center [1457, 165] width 127 height 16
click at [1394, 173] on input "Search and add products" at bounding box center [1395, 165] width 2 height 16
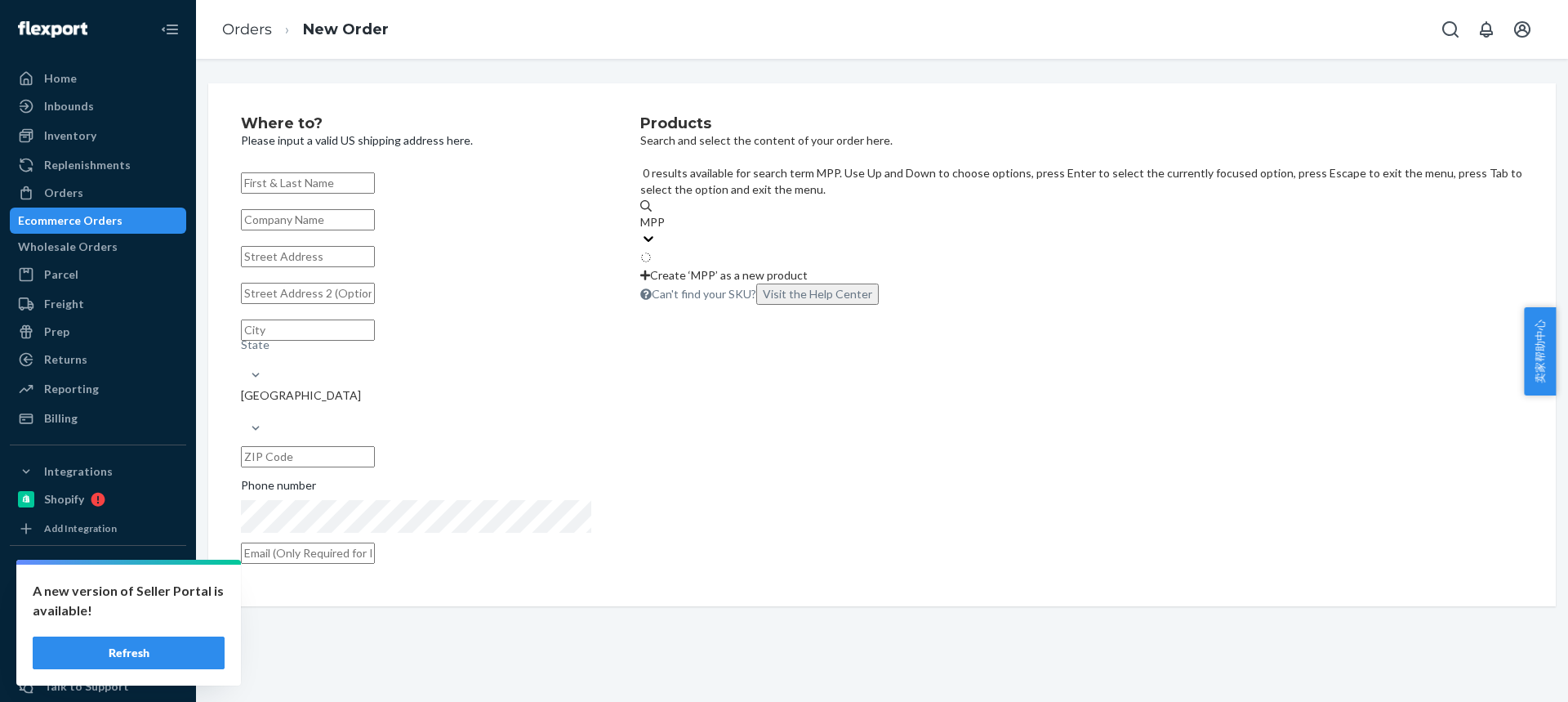
type input "MPP2"
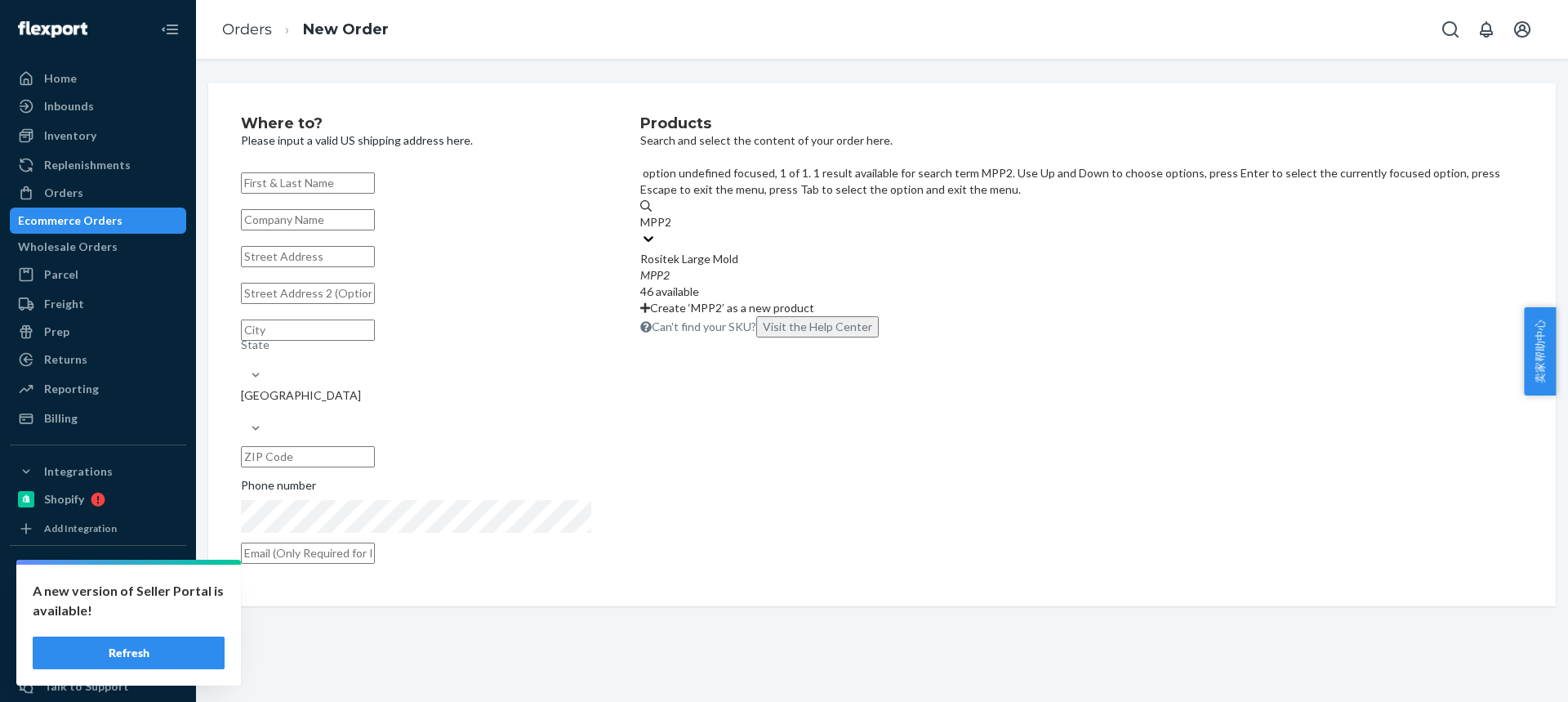
click at [1028, 267] on div "MPP2" at bounding box center [1081, 275] width 882 height 16
click at [673, 230] on input "MPP2" at bounding box center [656, 222] width 33 height 16
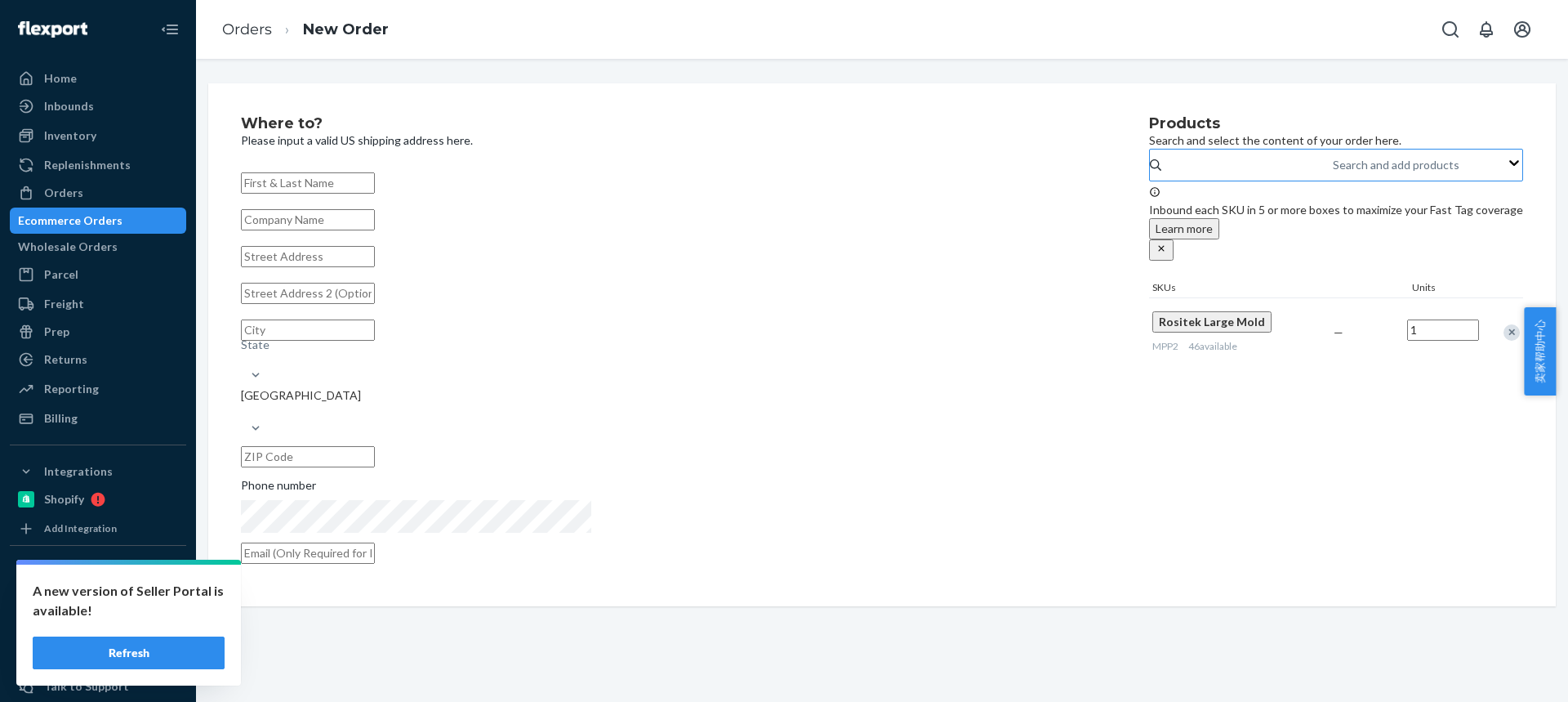
click at [375, 181] on input "text" at bounding box center [307, 183] width 134 height 21
paste input "[PERSON_NAME]"
type input "[PERSON_NAME]"
drag, startPoint x: 561, startPoint y: 269, endPoint x: 555, endPoint y: 176, distance: 93.2
click at [375, 267] on input "text" at bounding box center [307, 257] width 134 height 21
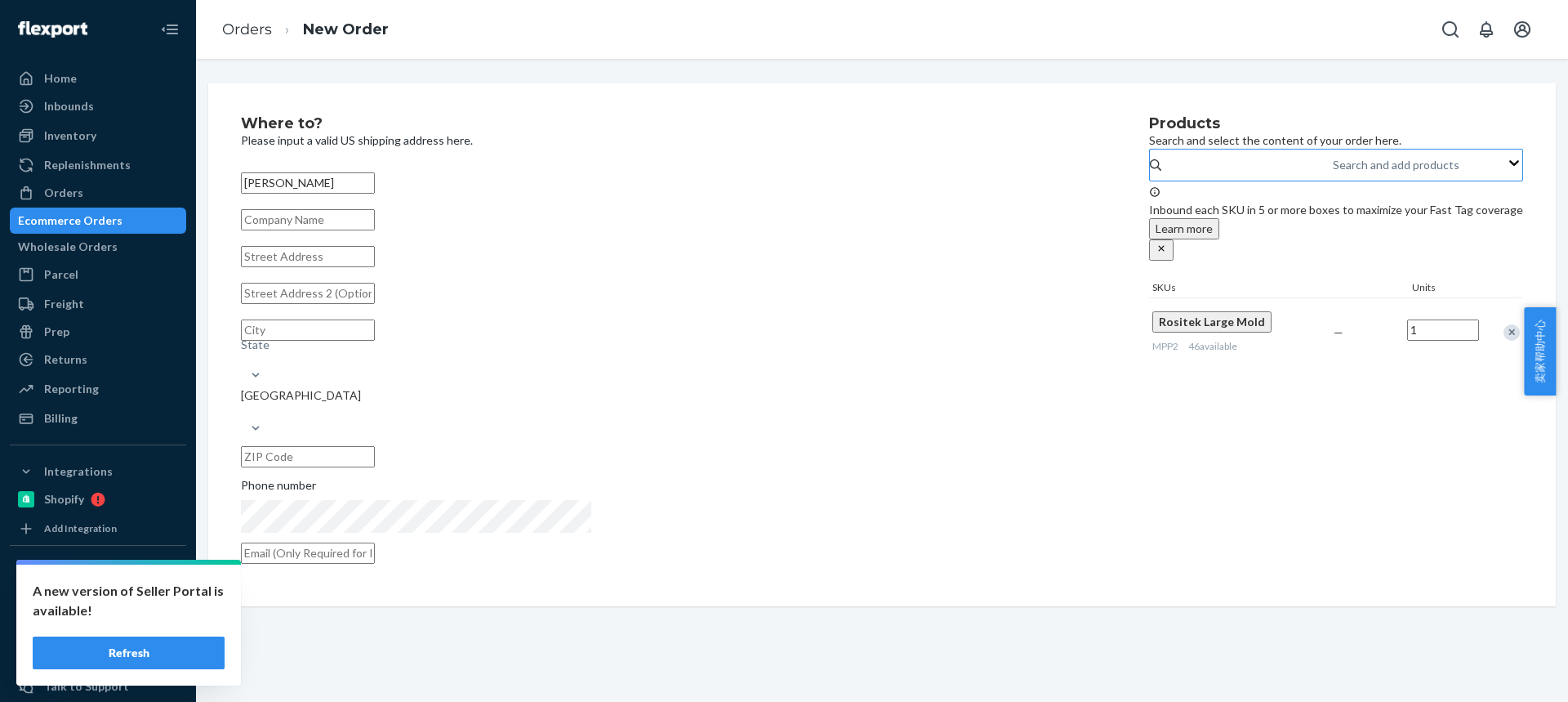
paste input "[STREET_ADDRESS]"
type input "[STREET_ADDRESS]"
drag, startPoint x: 576, startPoint y: 363, endPoint x: 569, endPoint y: 241, distance: 122.2
click at [375, 341] on input "text" at bounding box center [307, 330] width 134 height 21
paste input "[GEOGRAPHIC_DATA]"
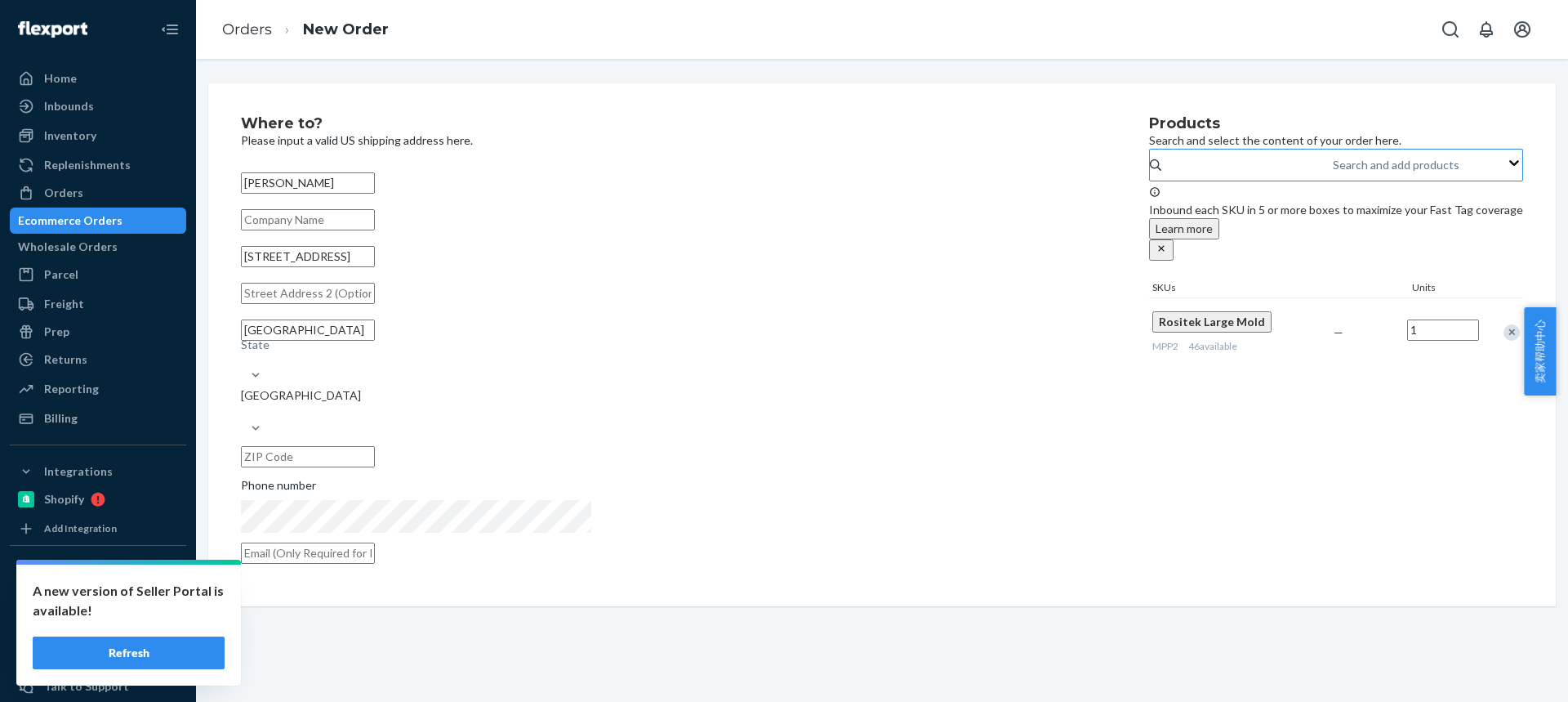
type input "[GEOGRAPHIC_DATA]"
click at [734, 354] on div "State" at bounding box center [669, 358] width 859 height 16
click at [242, 354] on input "State" at bounding box center [241, 358] width 2 height 16
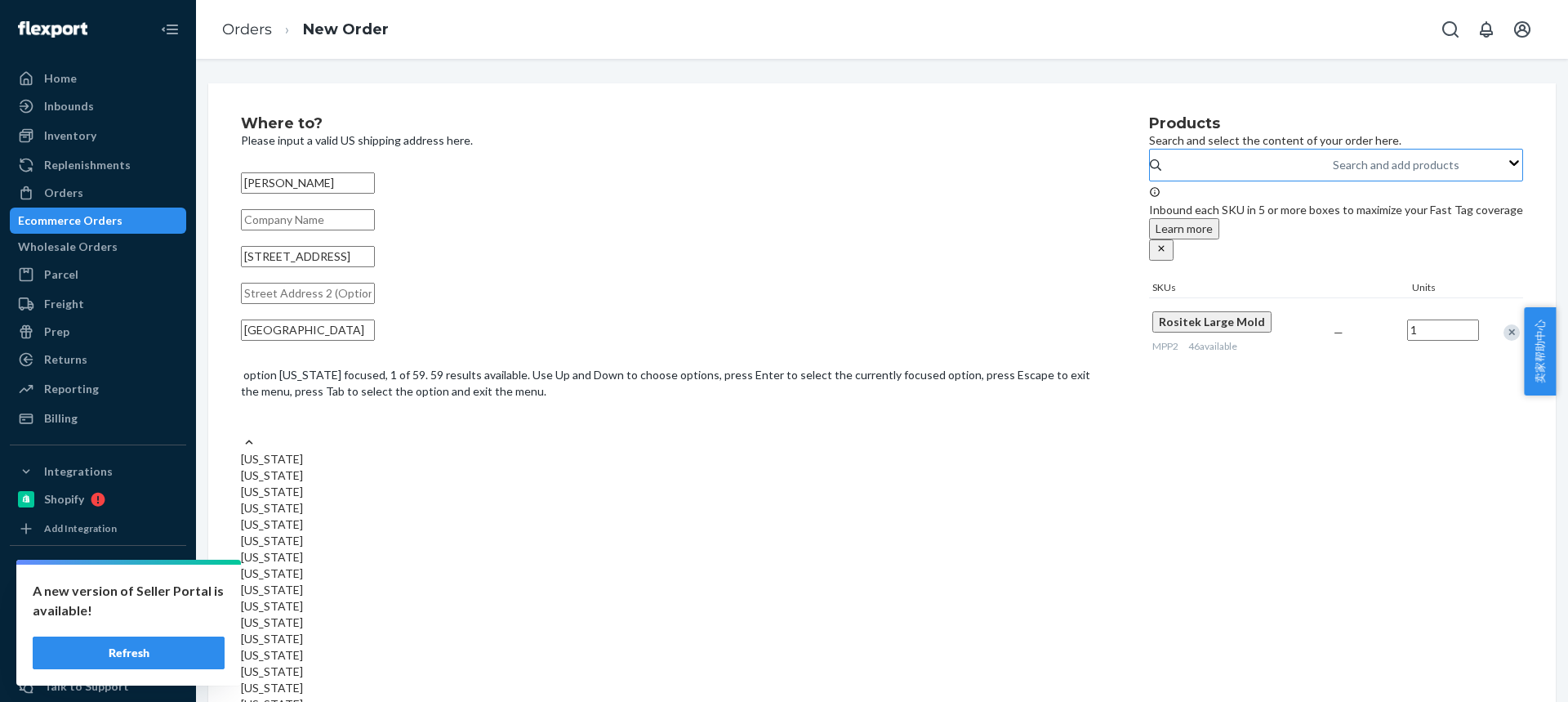
paste input "CA"
type input "CA"
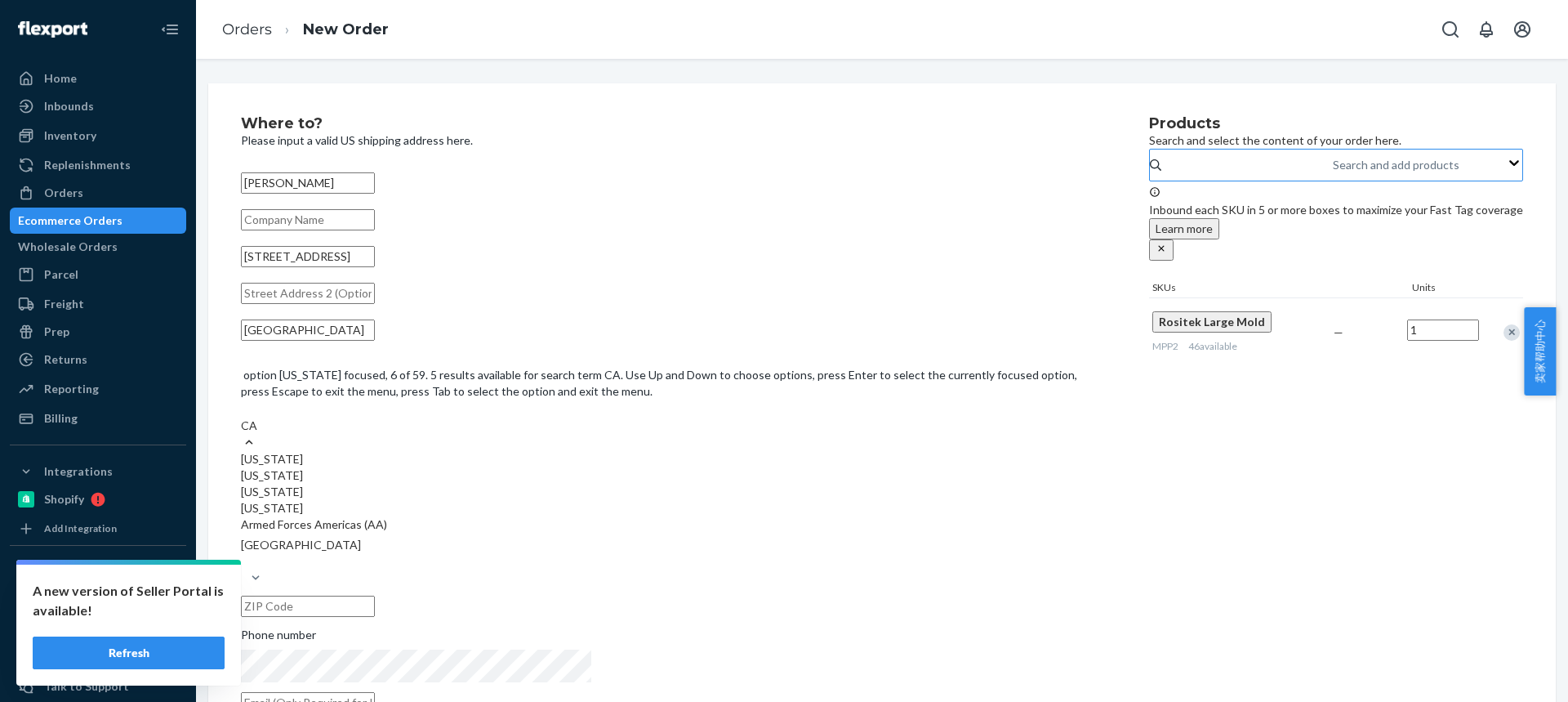
click at [724, 467] on div "[US_STATE]" at bounding box center [669, 475] width 859 height 16
click at [258, 434] on input "CA" at bounding box center [249, 425] width 17 height 16
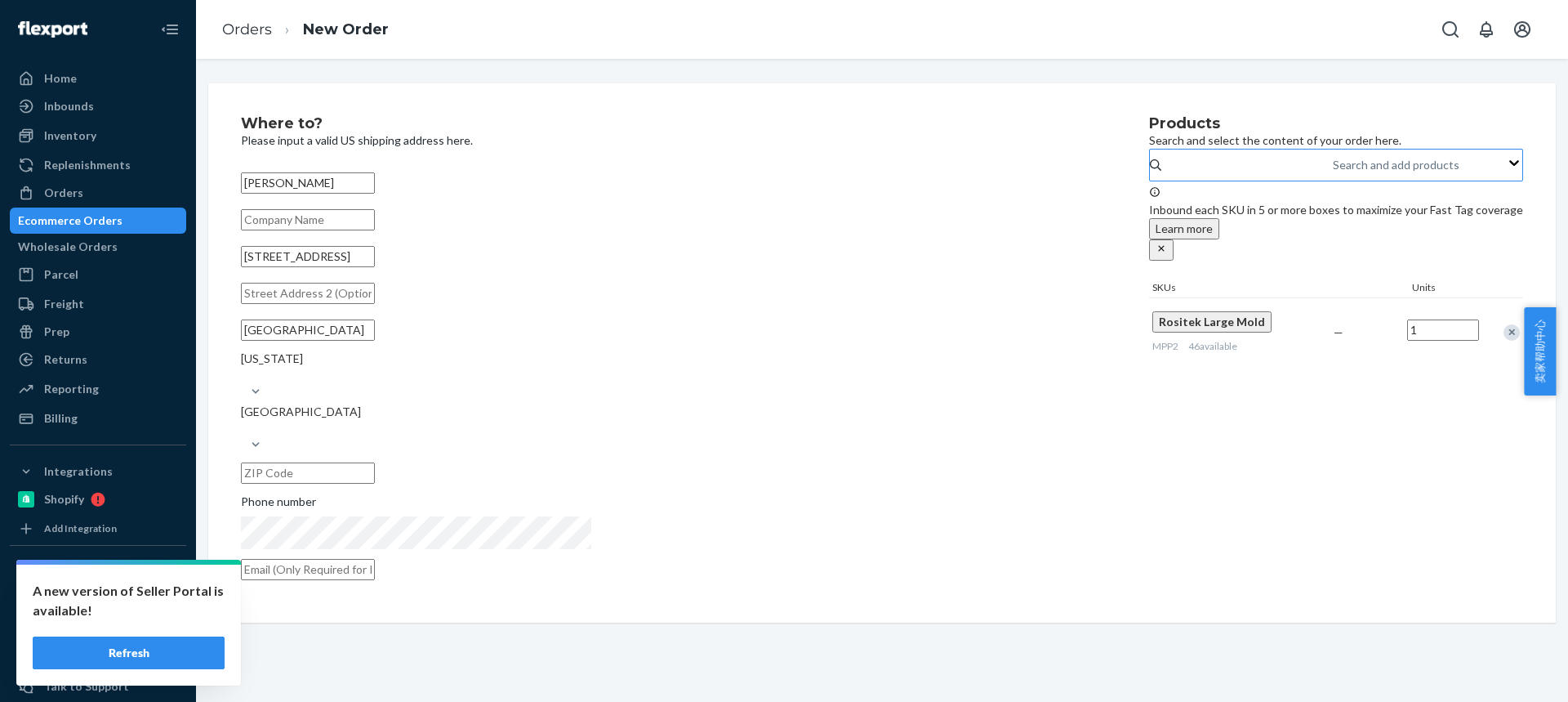
click at [375, 462] on input "text" at bounding box center [307, 473] width 134 height 21
paste input "90805-3006"
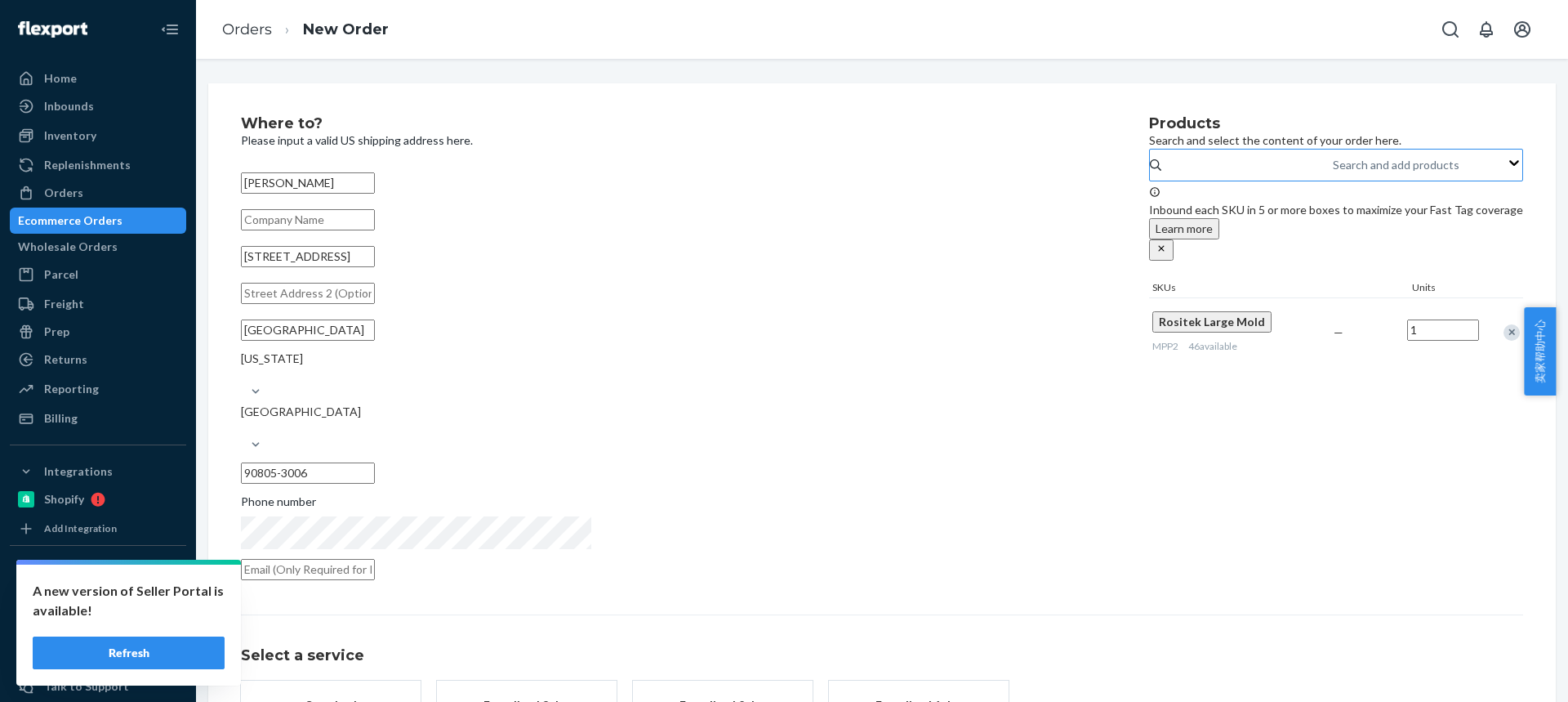
type input "90805-3006"
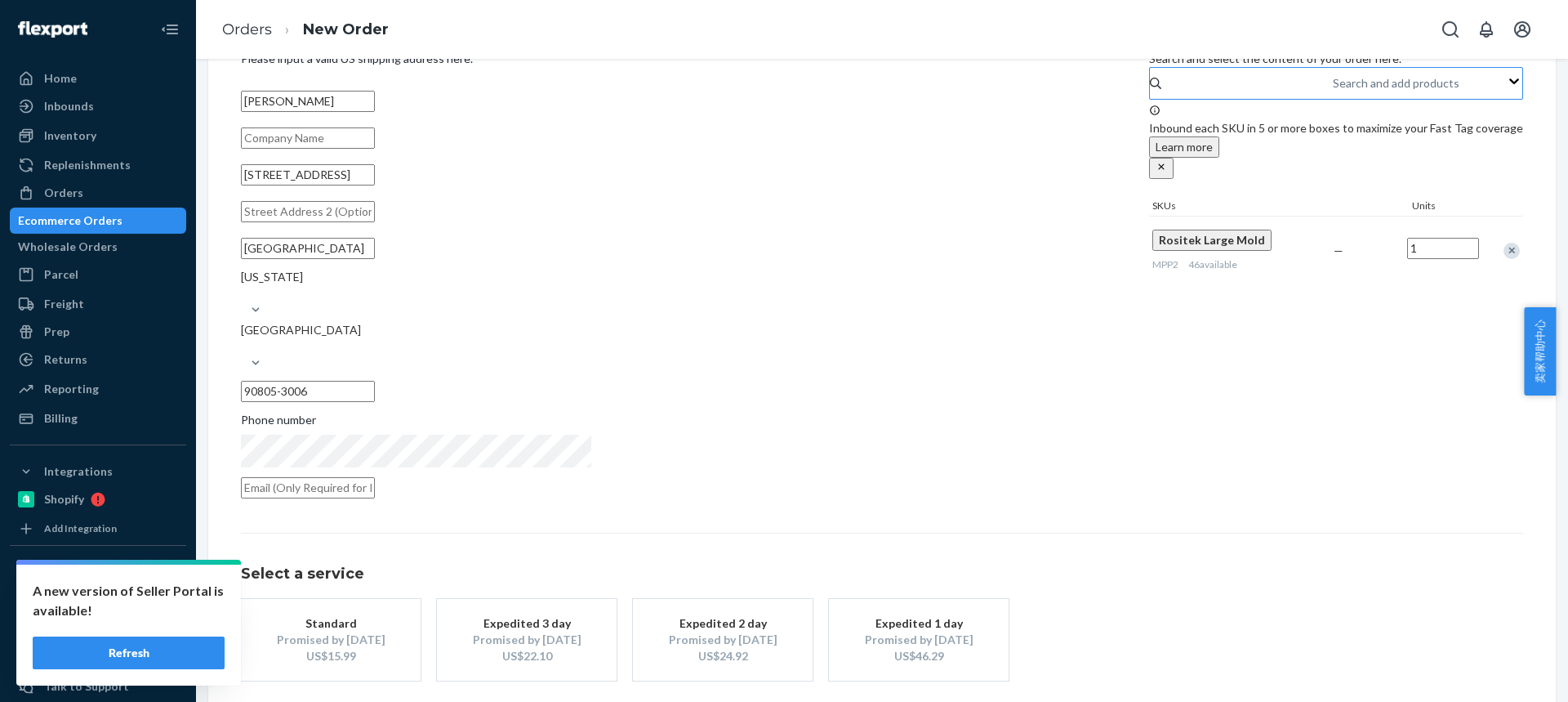
scroll to position [124, 0]
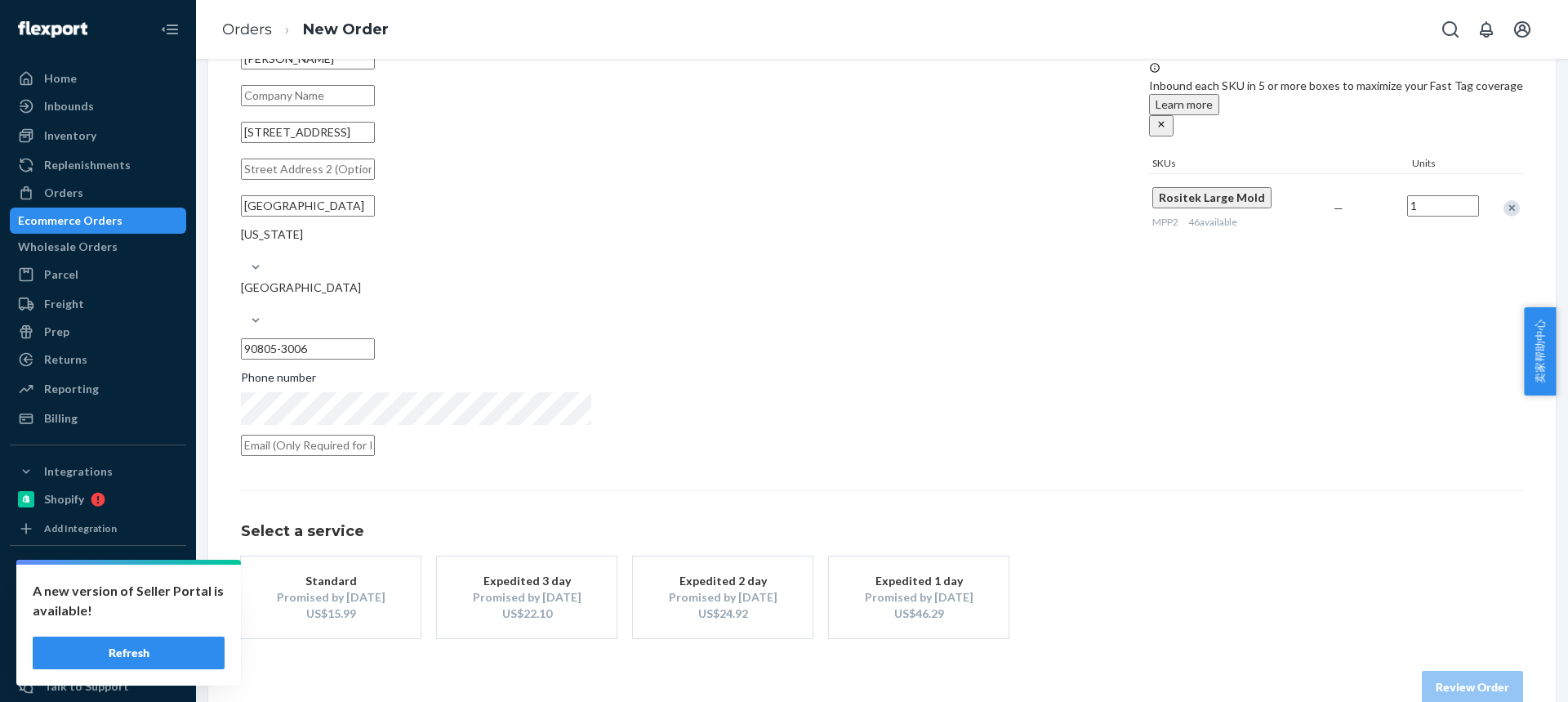
drag, startPoint x: 571, startPoint y: 571, endPoint x: 1146, endPoint y: 630, distance: 578.0
click at [396, 605] on div "US$15.99" at bounding box center [330, 613] width 131 height 16
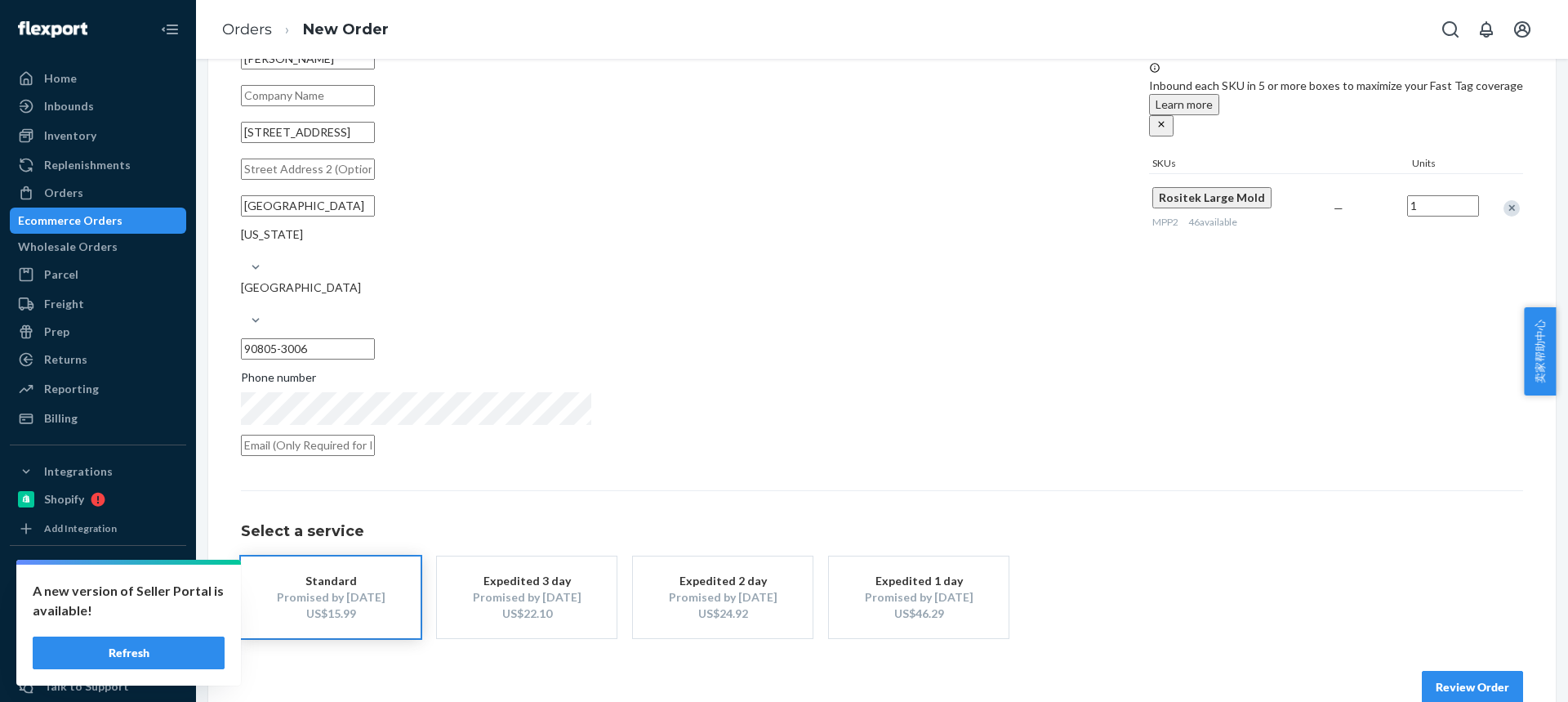
click at [1422, 671] on button "Review Order" at bounding box center [1472, 687] width 101 height 33
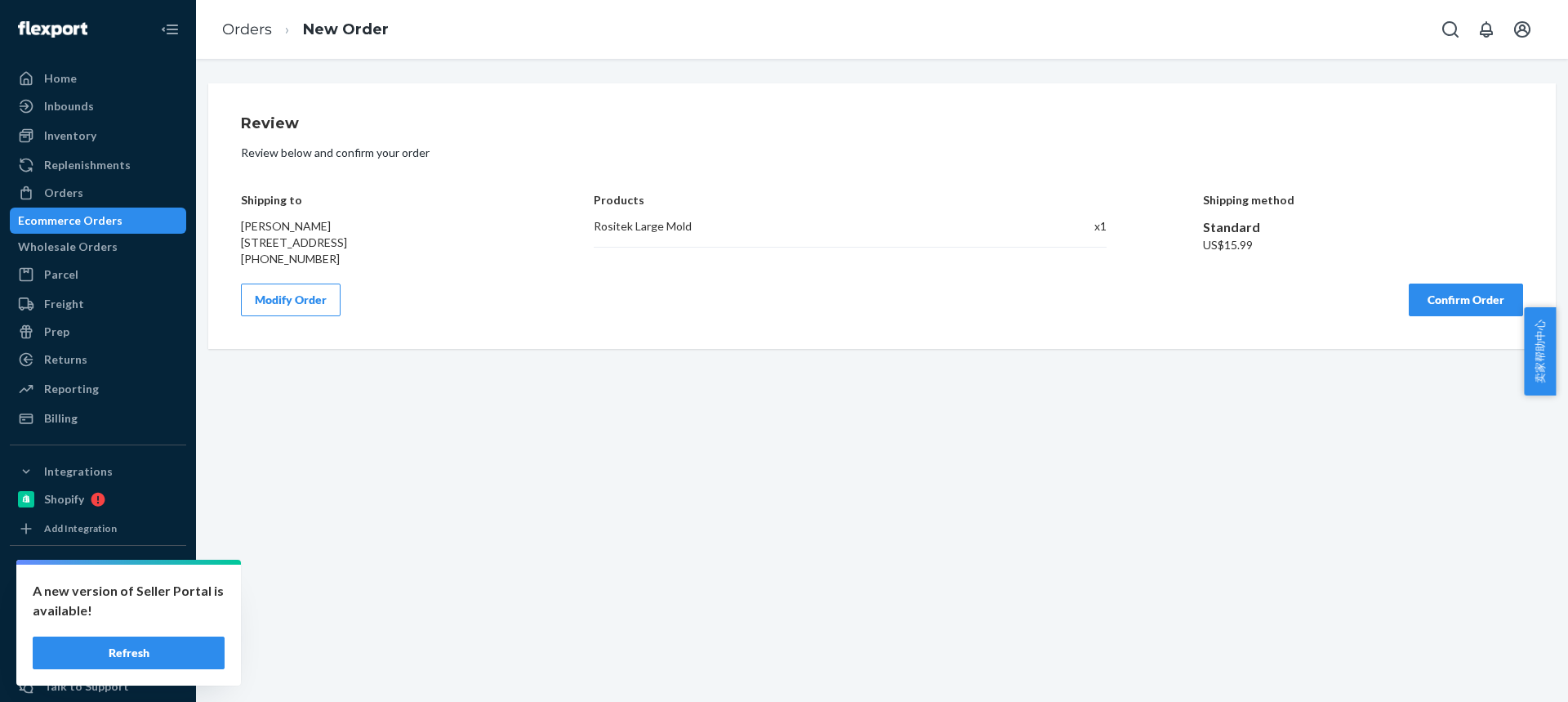
scroll to position [0, 0]
click at [1409, 314] on button "Confirm Order" at bounding box center [1466, 299] width 115 height 33
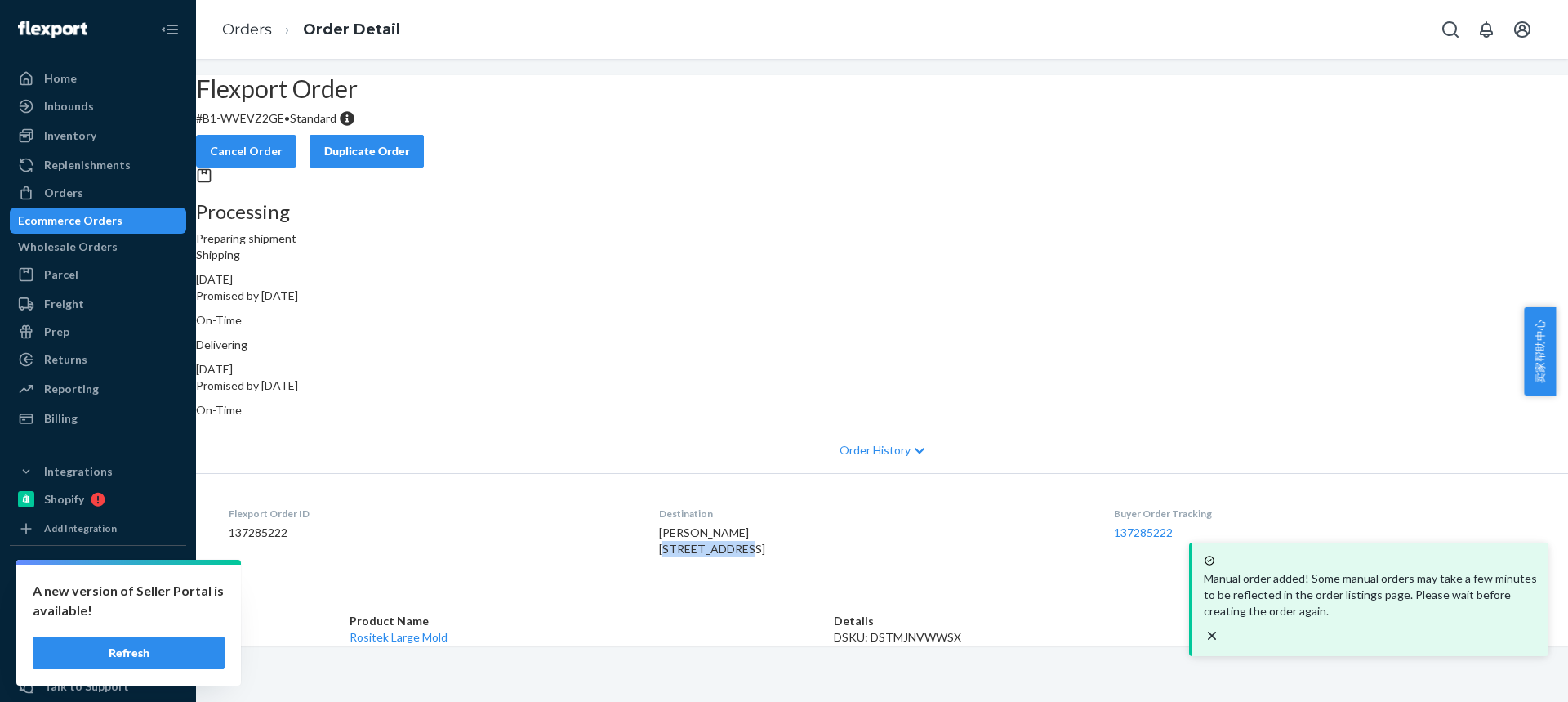
drag, startPoint x: 728, startPoint y: 531, endPoint x: 811, endPoint y: 531, distance: 83.0
click at [811, 533] on dl "Flexport Order ID 137285222 Destination [PERSON_NAME] [STREET_ADDRESS] Buyer Or…" at bounding box center [882, 533] width 1372 height 122
click at [765, 549] on span "[PERSON_NAME] [STREET_ADDRESS]" at bounding box center [712, 541] width 106 height 30
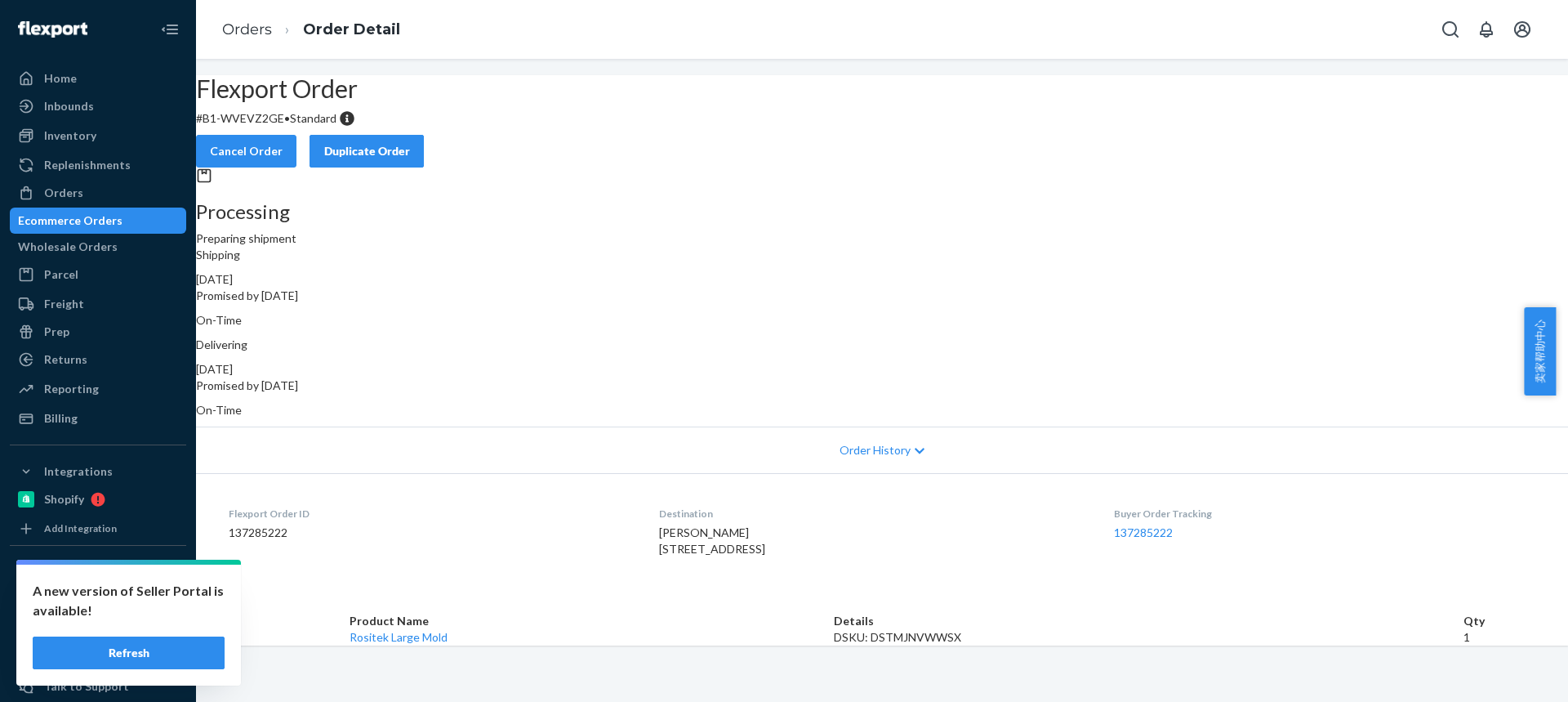
scroll to position [33, 0]
click at [349, 645] on td "MPP2" at bounding box center [273, 637] width 153 height 16
click at [262, 31] on link "Orders" at bounding box center [247, 29] width 50 height 18
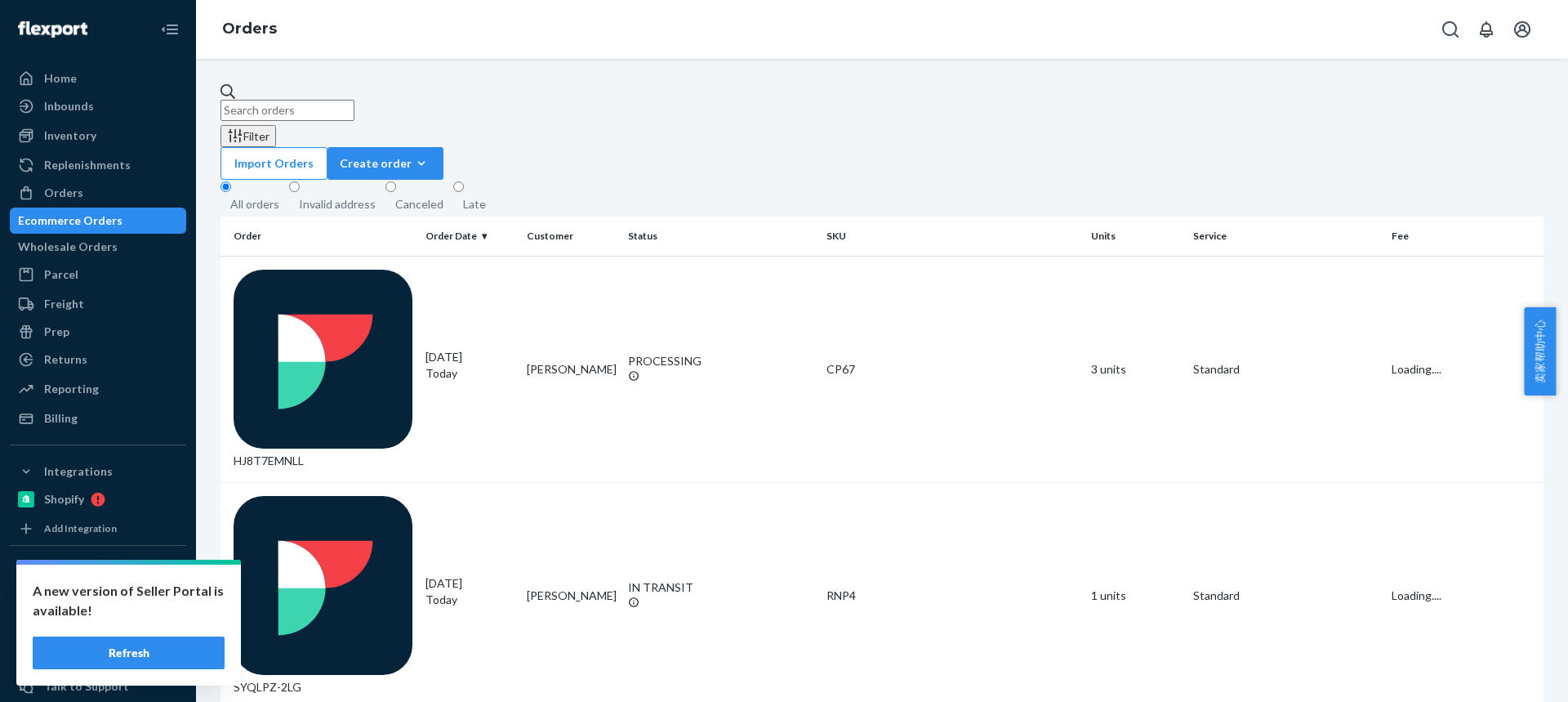
drag, startPoint x: 262, startPoint y: 31, endPoint x: 336, endPoint y: 94, distance: 97.2
click at [339, 99] on input "text" at bounding box center [287, 110] width 134 height 21
paste input "[PERSON_NAME]"
type input "[PERSON_NAME]"
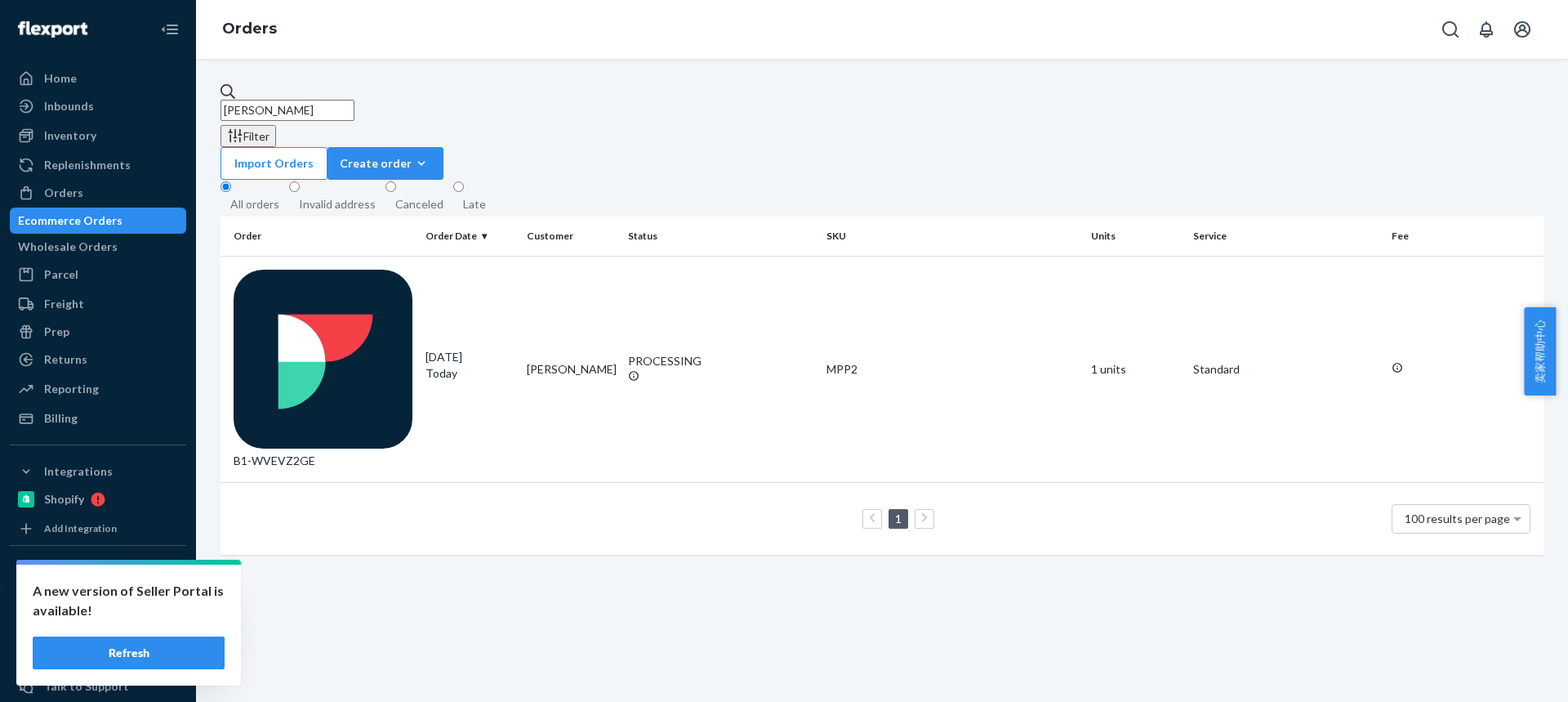
drag, startPoint x: 353, startPoint y: 99, endPoint x: 0, endPoint y: 68, distance: 354.4
click at [0, 69] on div "Home Inbounds Shipping Plans Problems Inventory Products Replenishments Orders …" at bounding box center [784, 351] width 1568 height 702
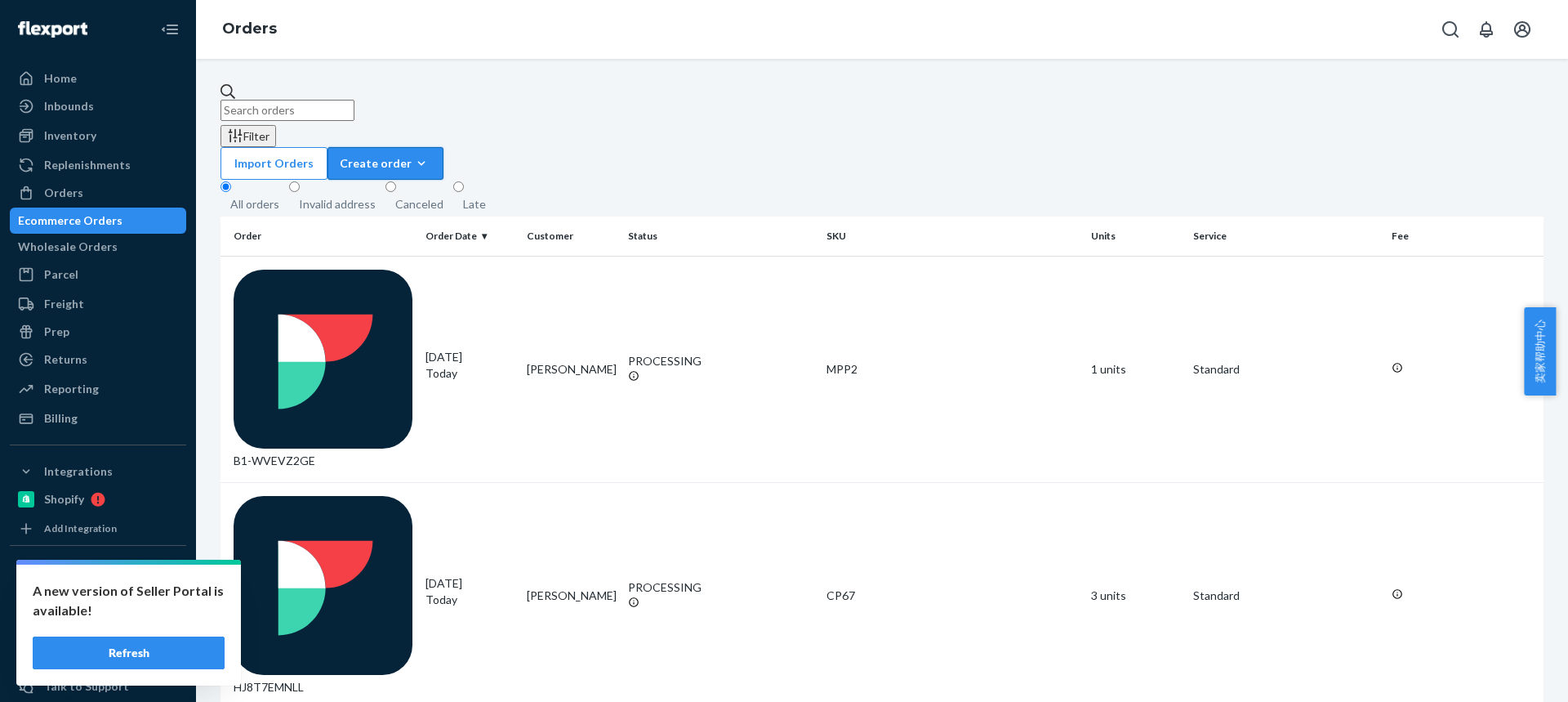
click at [431, 155] on div "Create order" at bounding box center [385, 163] width 92 height 16
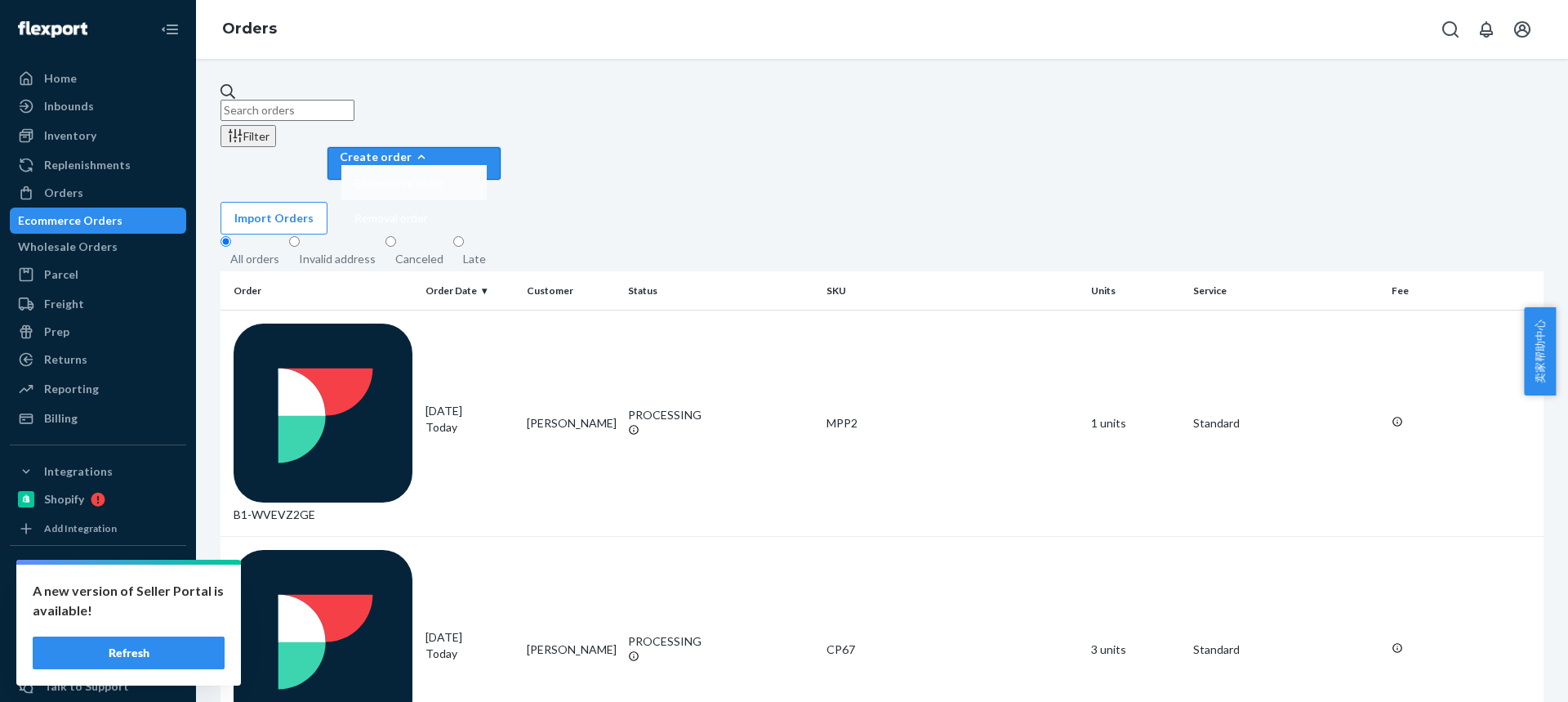
click at [444, 177] on span "Ecommerce order" at bounding box center [399, 183] width 90 height 11
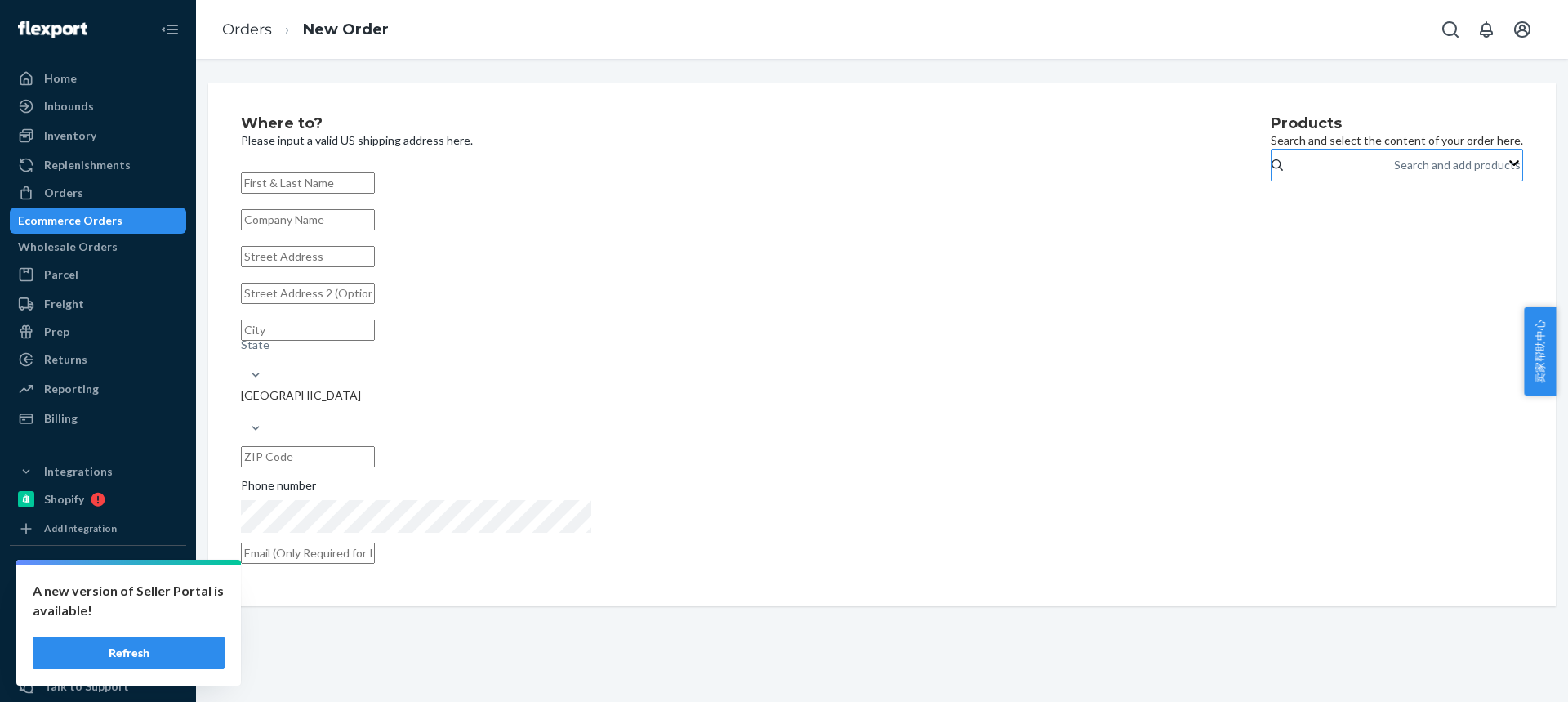
click at [1394, 173] on div "Search and add products" at bounding box center [1395, 165] width 2 height 16
click at [1394, 173] on input "Search and add products" at bounding box center [1395, 165] width 2 height 16
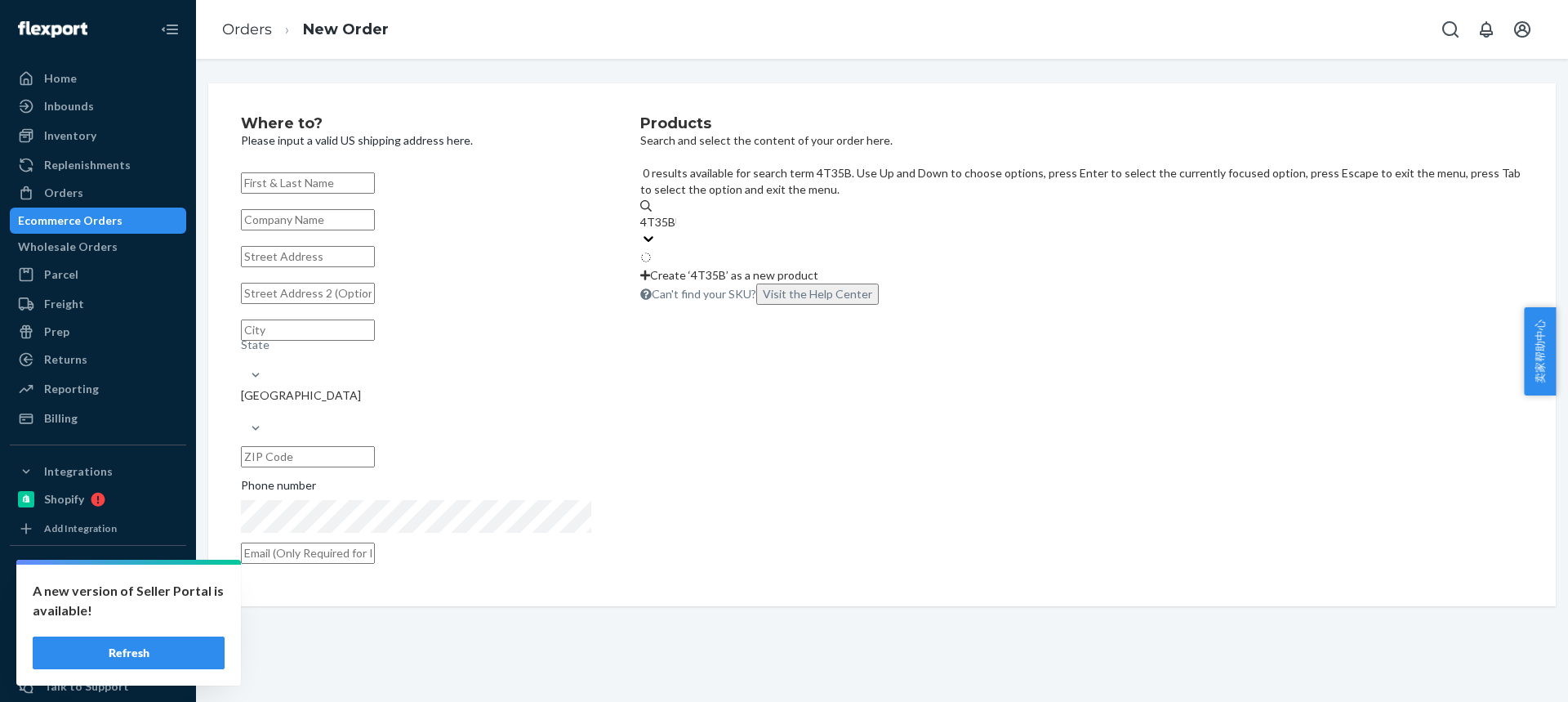
type input "4T35BUN"
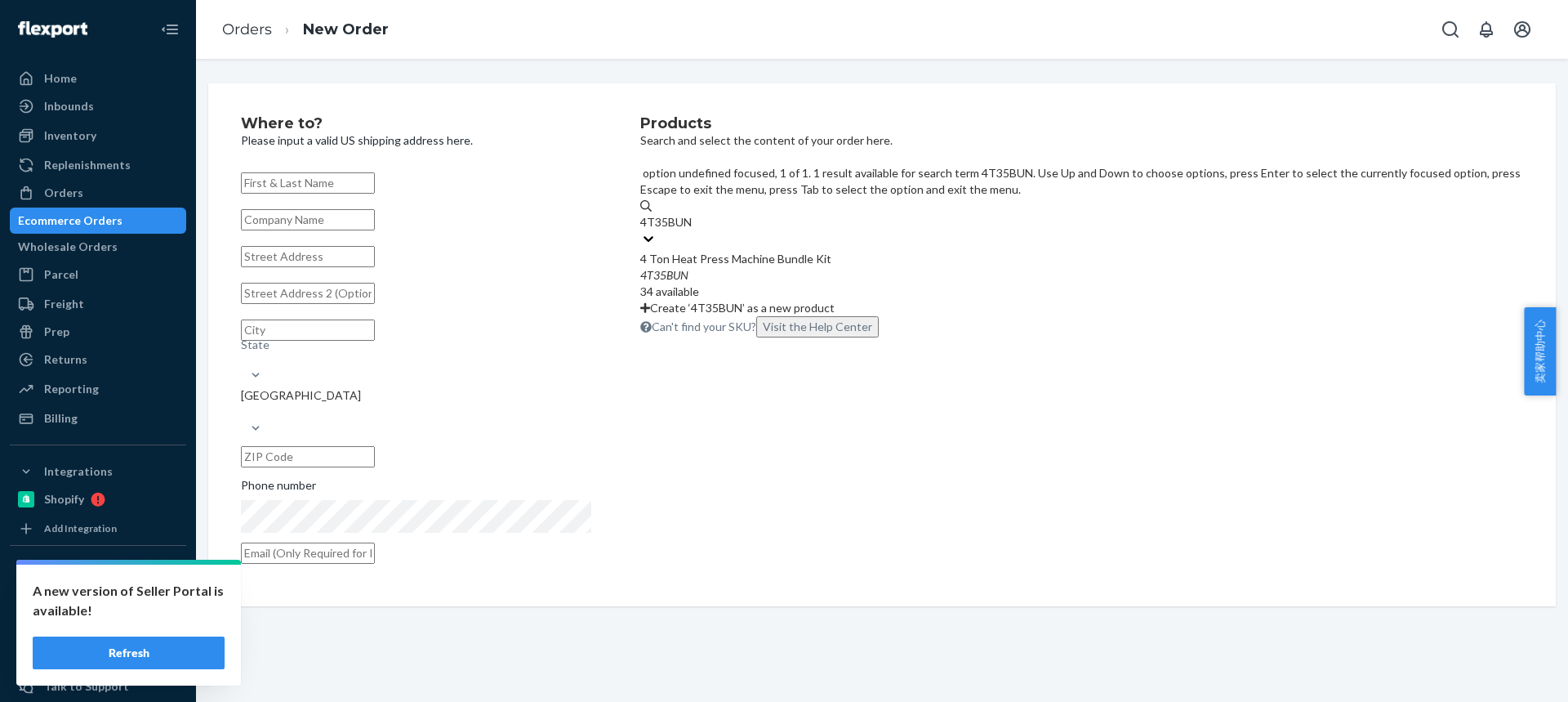
click at [1013, 267] on div "4T35BUN" at bounding box center [1081, 275] width 882 height 16
click at [692, 229] on input "4T35BUN" at bounding box center [666, 222] width 52 height 16
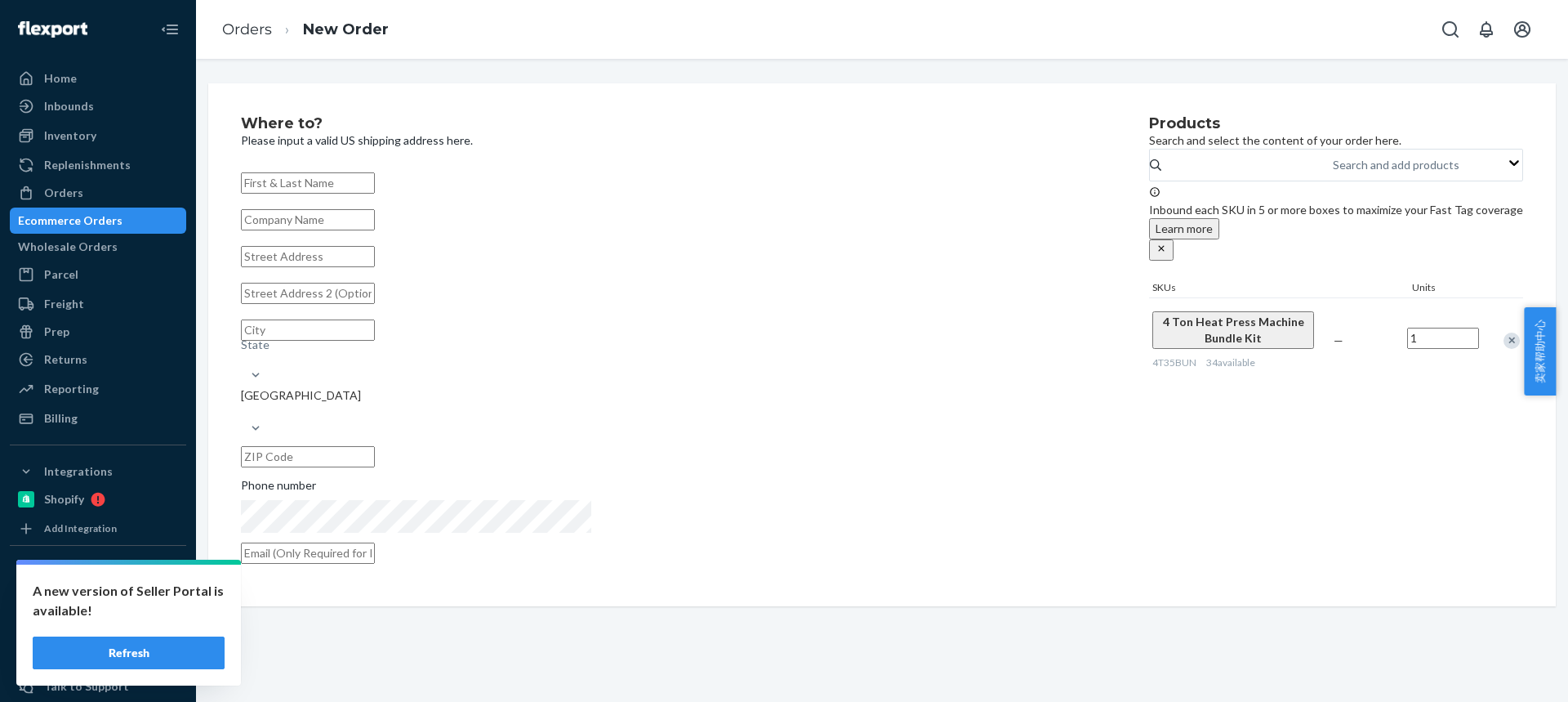
drag, startPoint x: 543, startPoint y: 182, endPoint x: 539, endPoint y: 134, distance: 48.2
click at [375, 182] on input "text" at bounding box center [307, 183] width 134 height 21
paste input "[PERSON_NAME]"
type input "[PERSON_NAME]"
drag, startPoint x: 532, startPoint y: 282, endPoint x: 542, endPoint y: 205, distance: 77.6
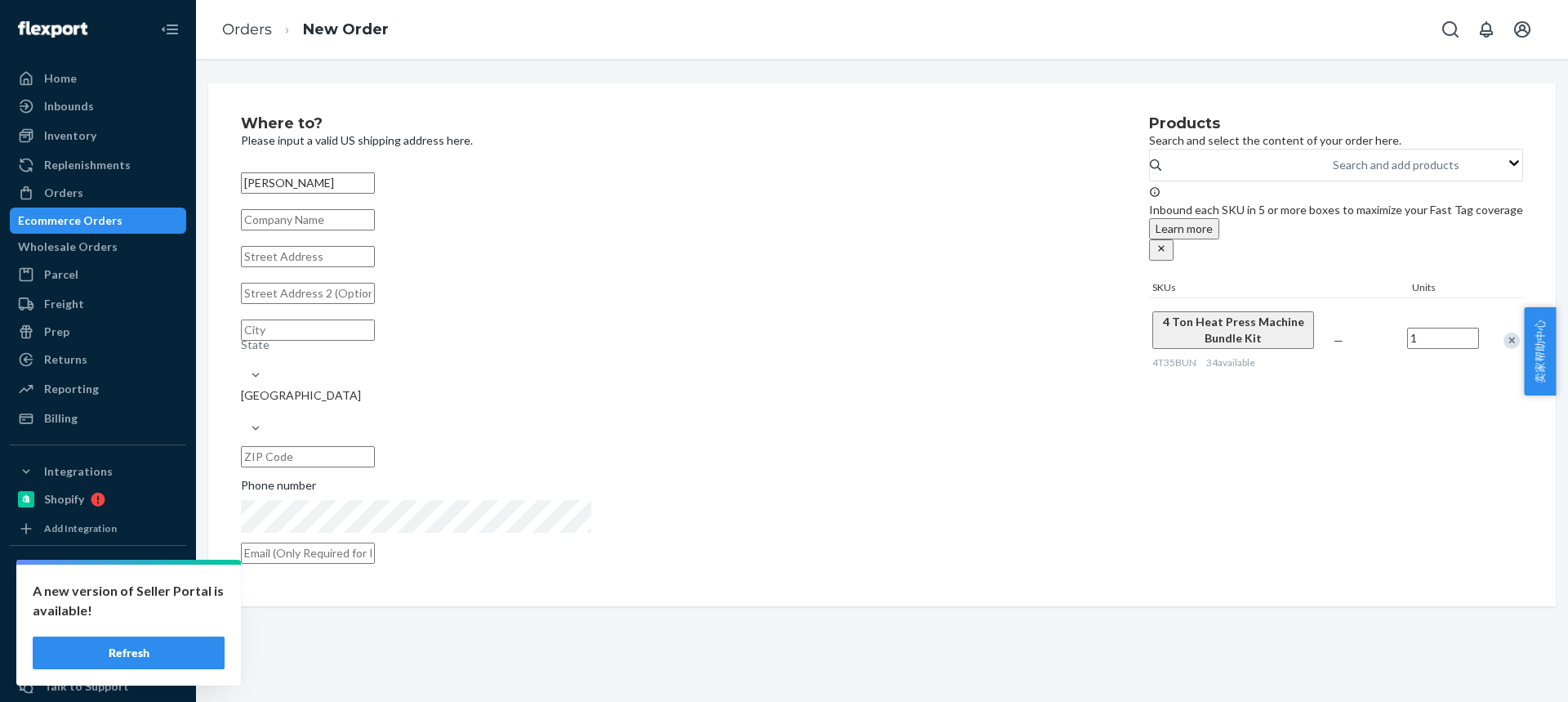
click at [375, 267] on input "text" at bounding box center [307, 257] width 134 height 21
paste input "[STREET_ADDRESS]"
type input "[STREET_ADDRESS]"
drag, startPoint x: 558, startPoint y: 366, endPoint x: 559, endPoint y: 287, distance: 79.0
click at [375, 341] on input "text" at bounding box center [307, 330] width 134 height 21
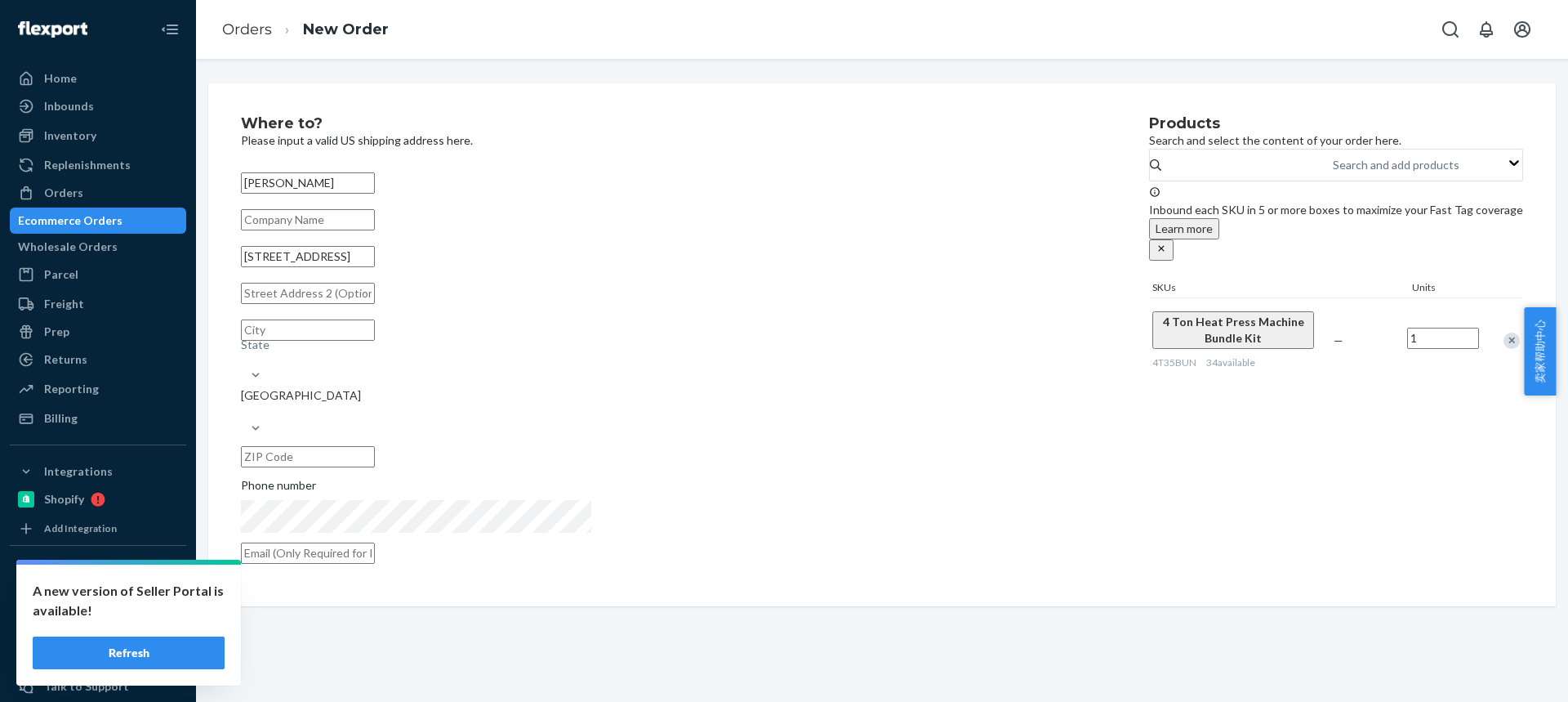
paste input "Massapequa"
type input "Massapequa"
click at [270, 353] on div "State" at bounding box center [255, 344] width 28 height 16
click at [242, 362] on input "State" at bounding box center [241, 358] width 2 height 16
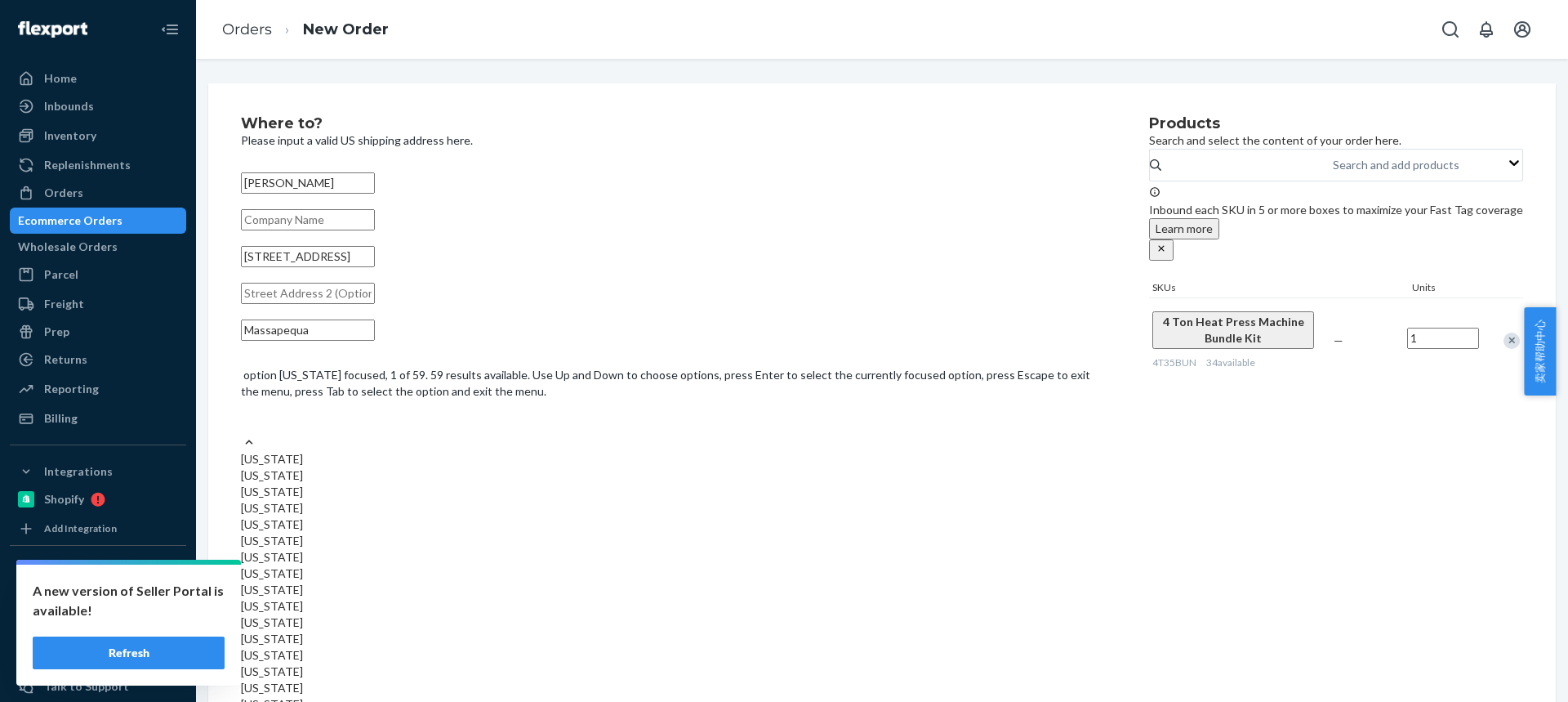
paste input "NY"
type input "NY"
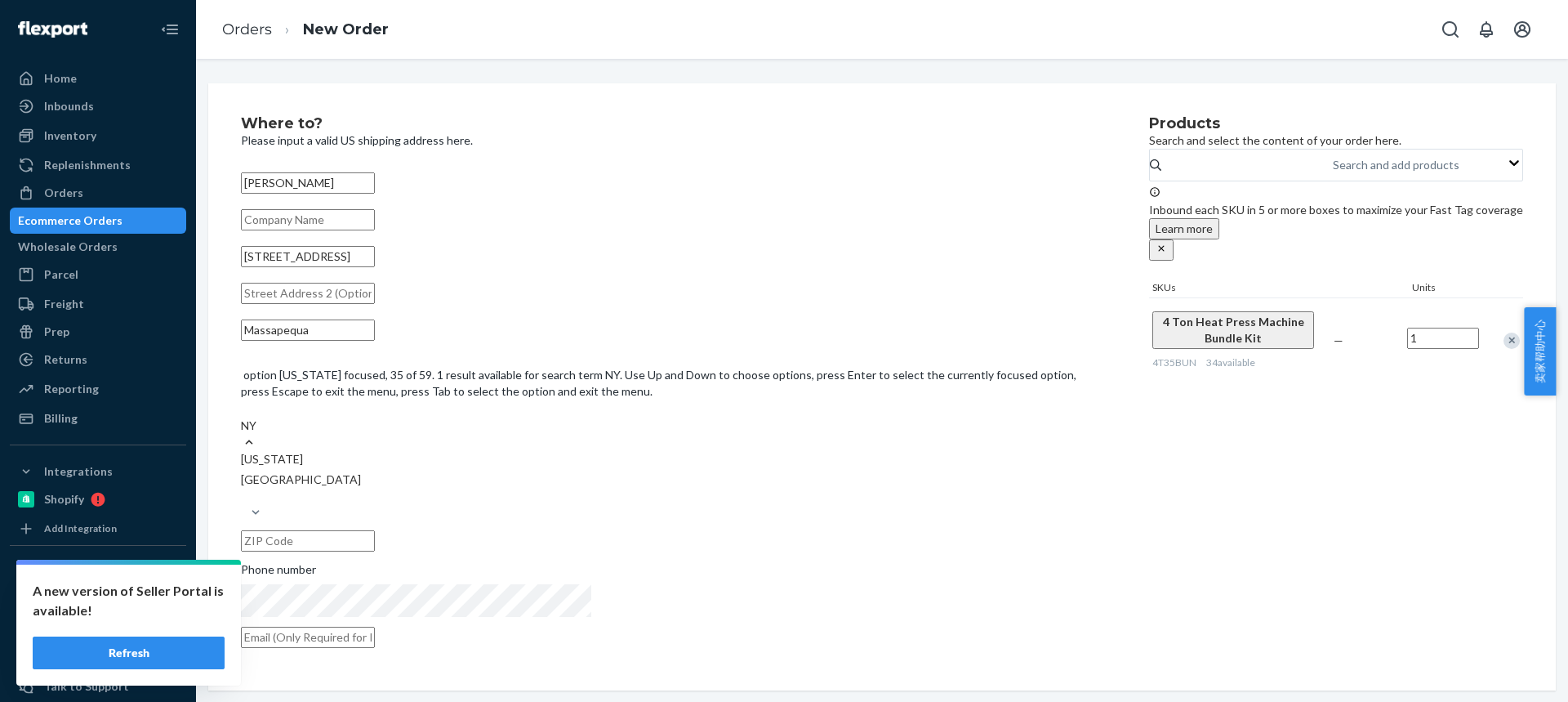
click at [736, 451] on div "[US_STATE]" at bounding box center [669, 459] width 859 height 16
click at [258, 418] on input "NY" at bounding box center [249, 425] width 17 height 16
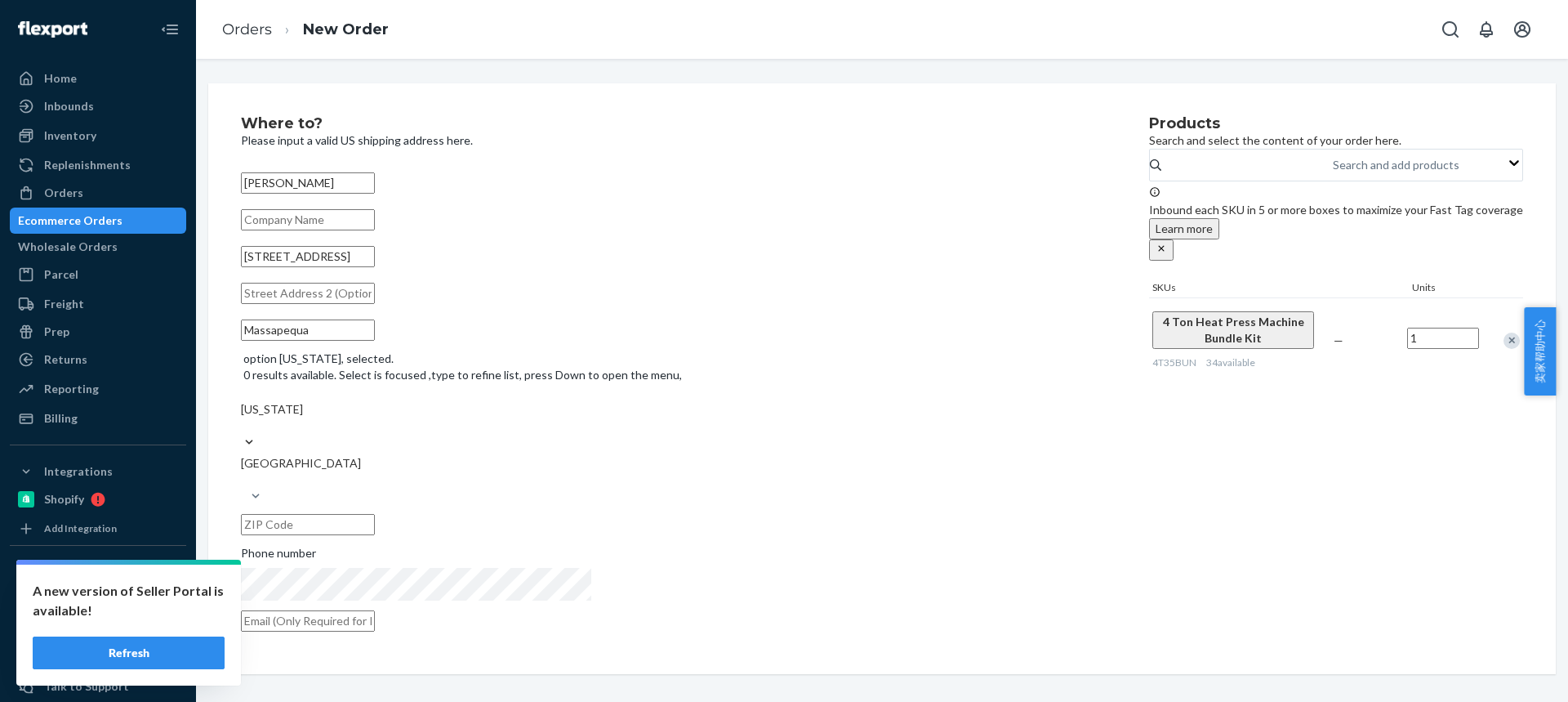
click at [375, 514] on input "text" at bounding box center [307, 525] width 134 height 21
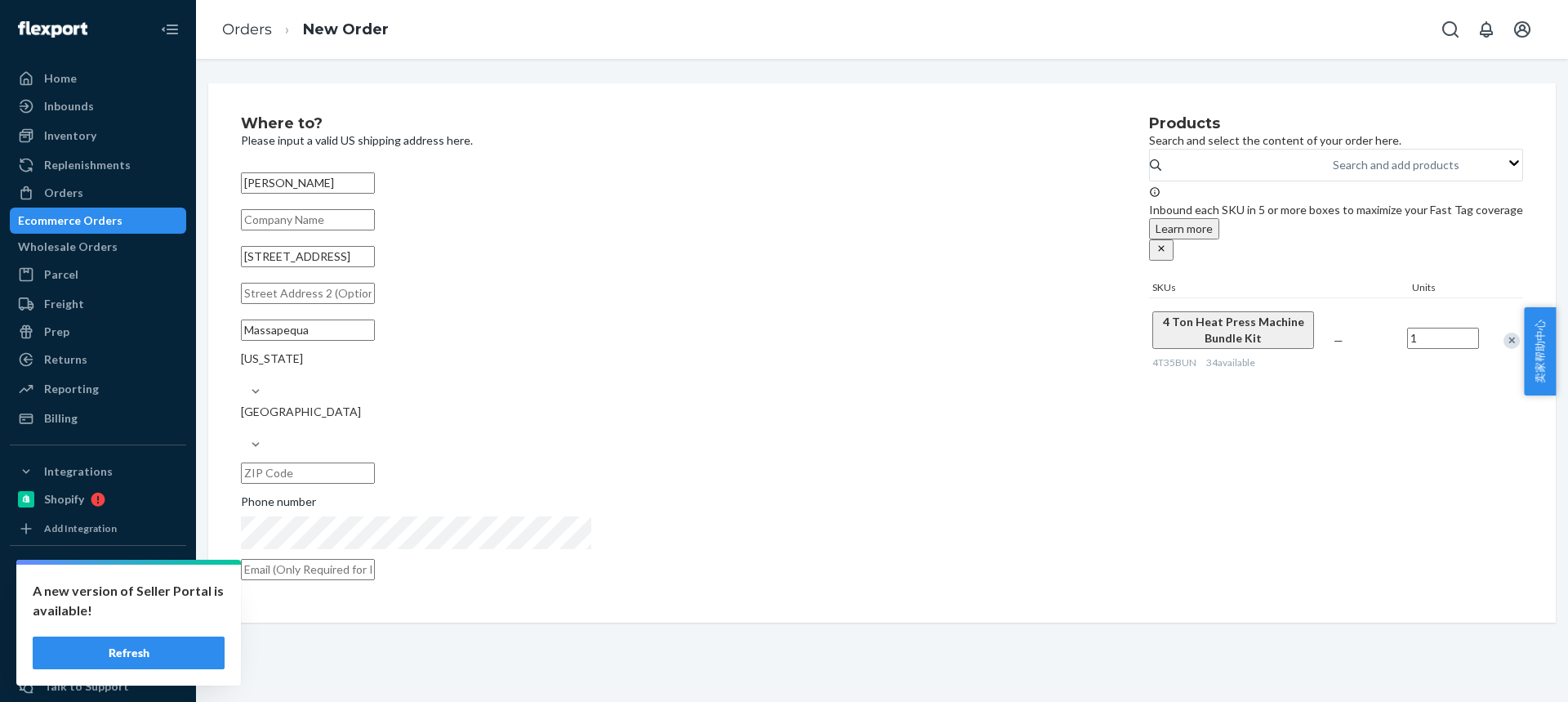
paste input "11758-1507"
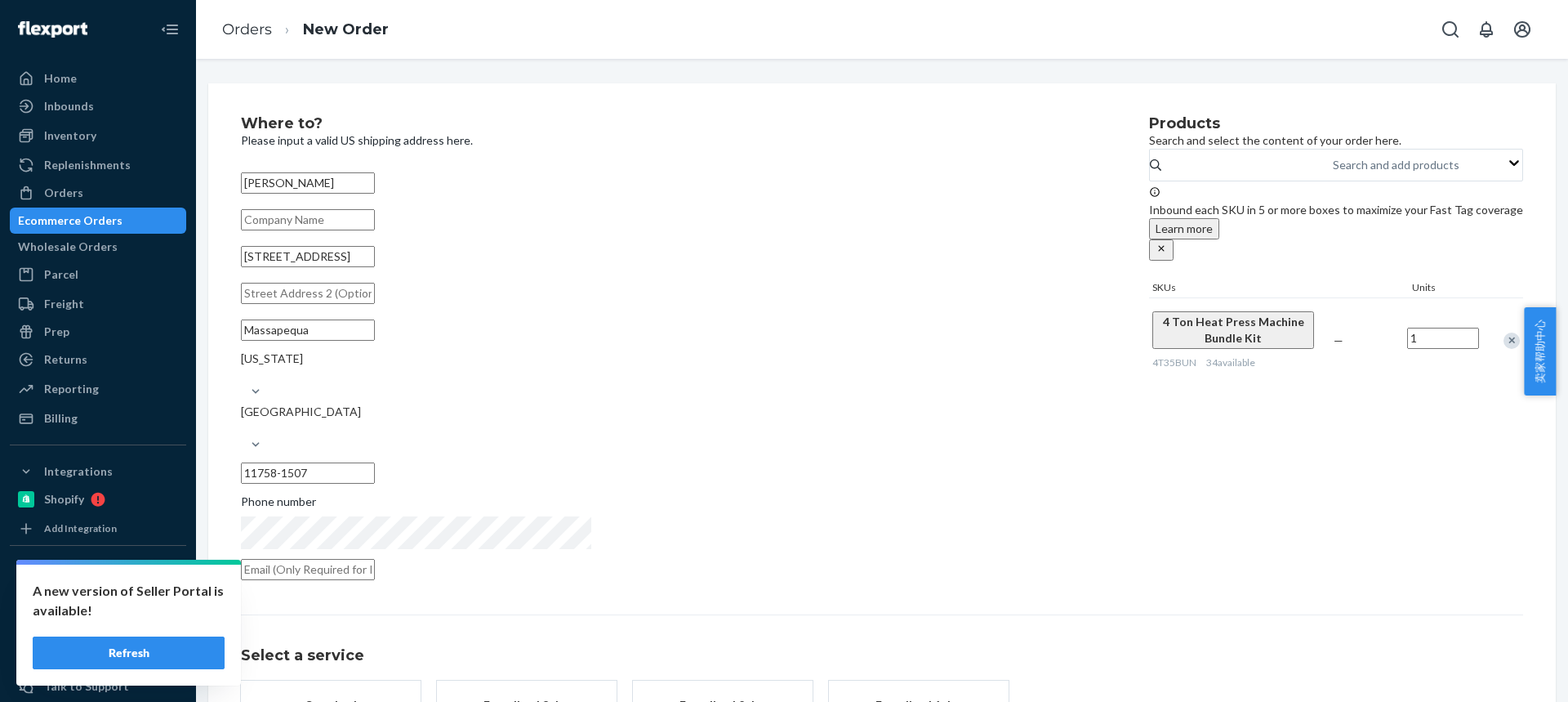
type input "11758-1507"
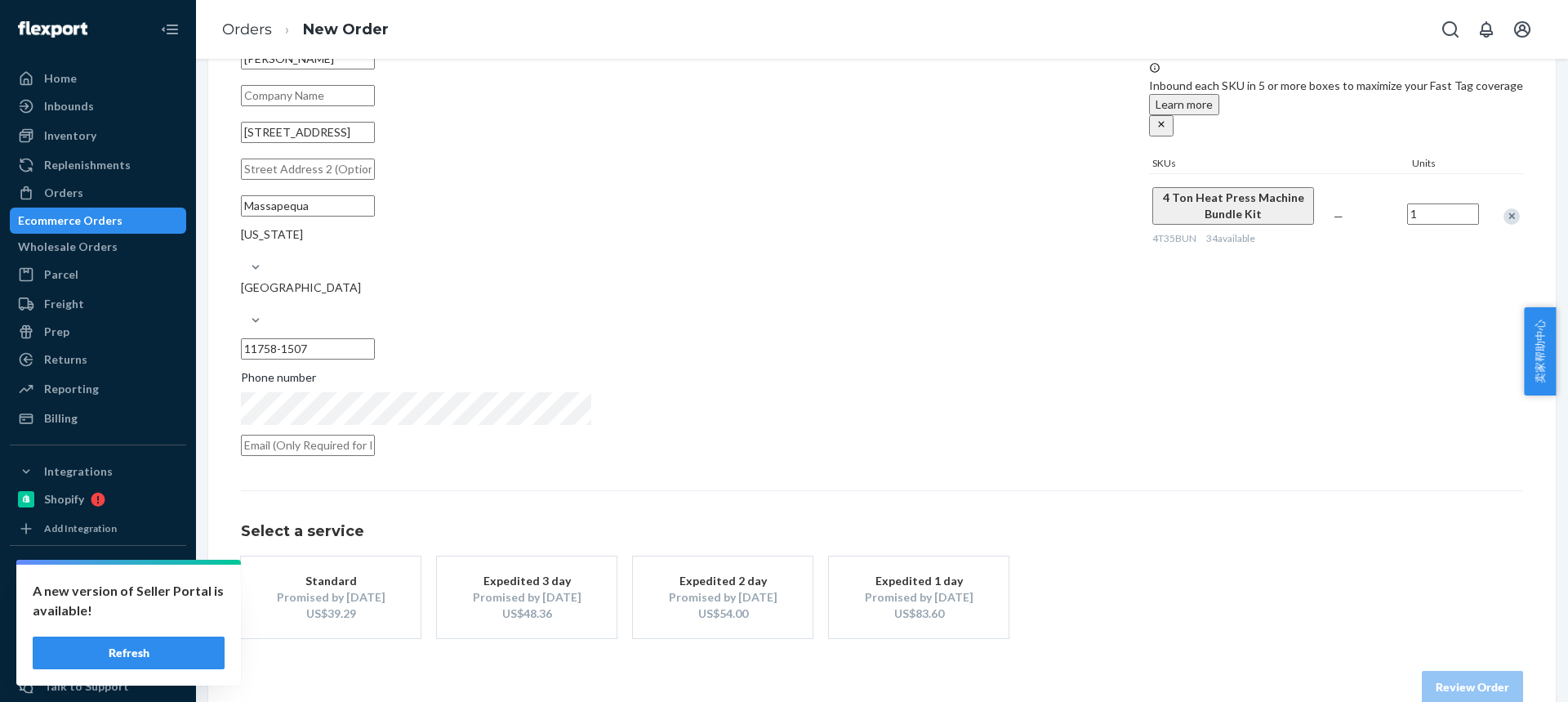
click at [396, 589] on div "Promised by [DATE]" at bounding box center [330, 597] width 131 height 16
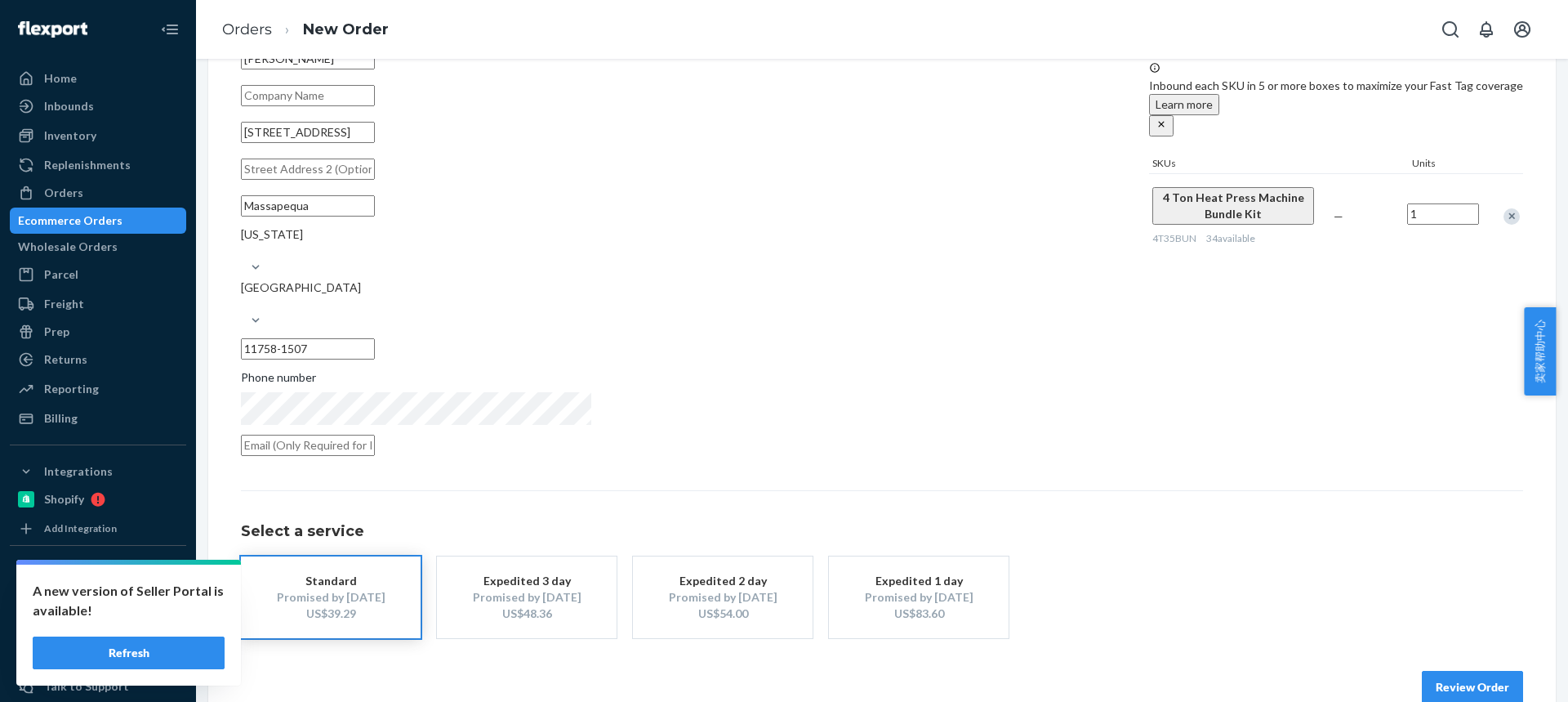
click at [1422, 671] on button "Review Order" at bounding box center [1472, 687] width 101 height 33
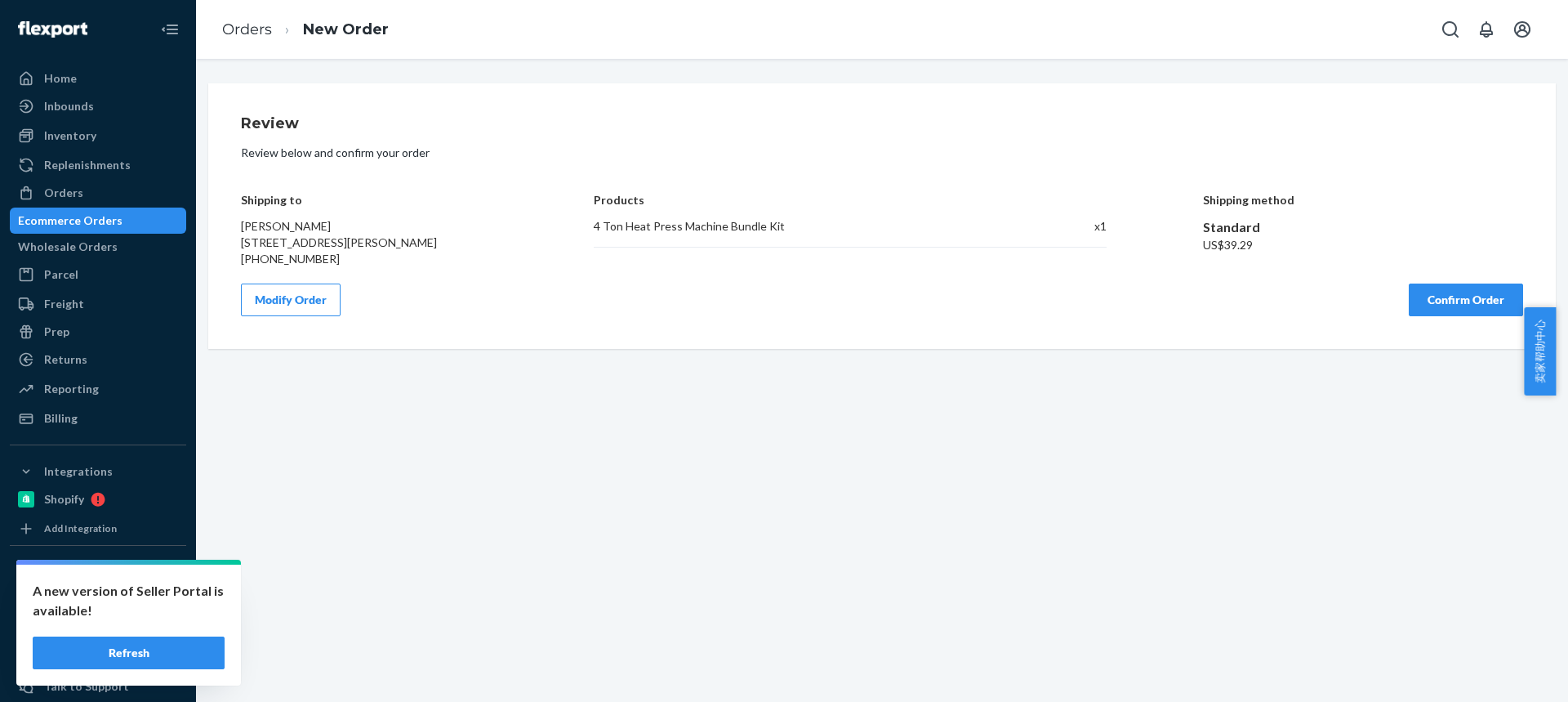
click at [1409, 314] on button "Confirm Order" at bounding box center [1466, 299] width 115 height 33
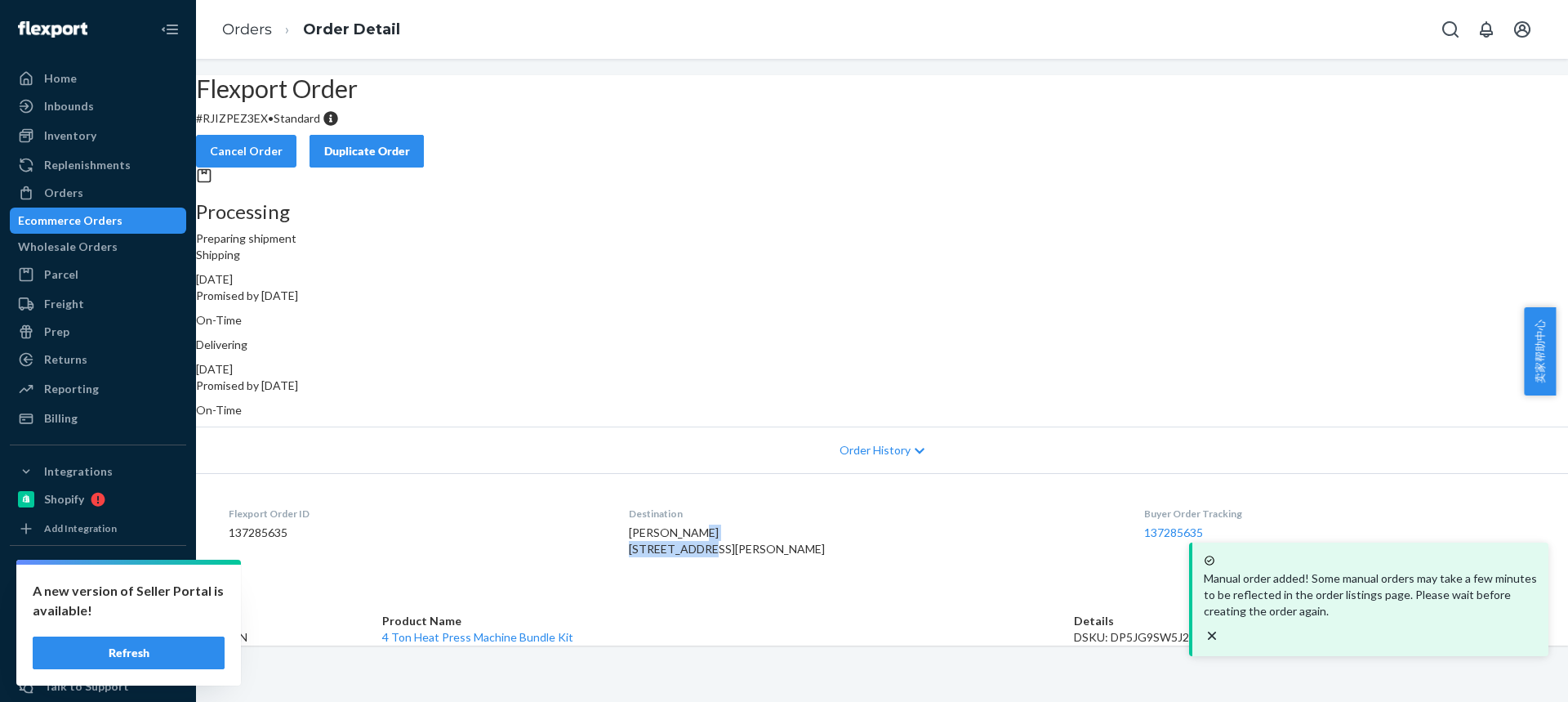
drag, startPoint x: 732, startPoint y: 533, endPoint x: 833, endPoint y: 535, distance: 101.0
click at [833, 535] on div "[PERSON_NAME] [STREET_ADDRESS][PERSON_NAME]" at bounding box center [873, 541] width 490 height 33
click at [804, 544] on span "[PERSON_NAME] [STREET_ADDRESS][PERSON_NAME]" at bounding box center [726, 541] width 196 height 30
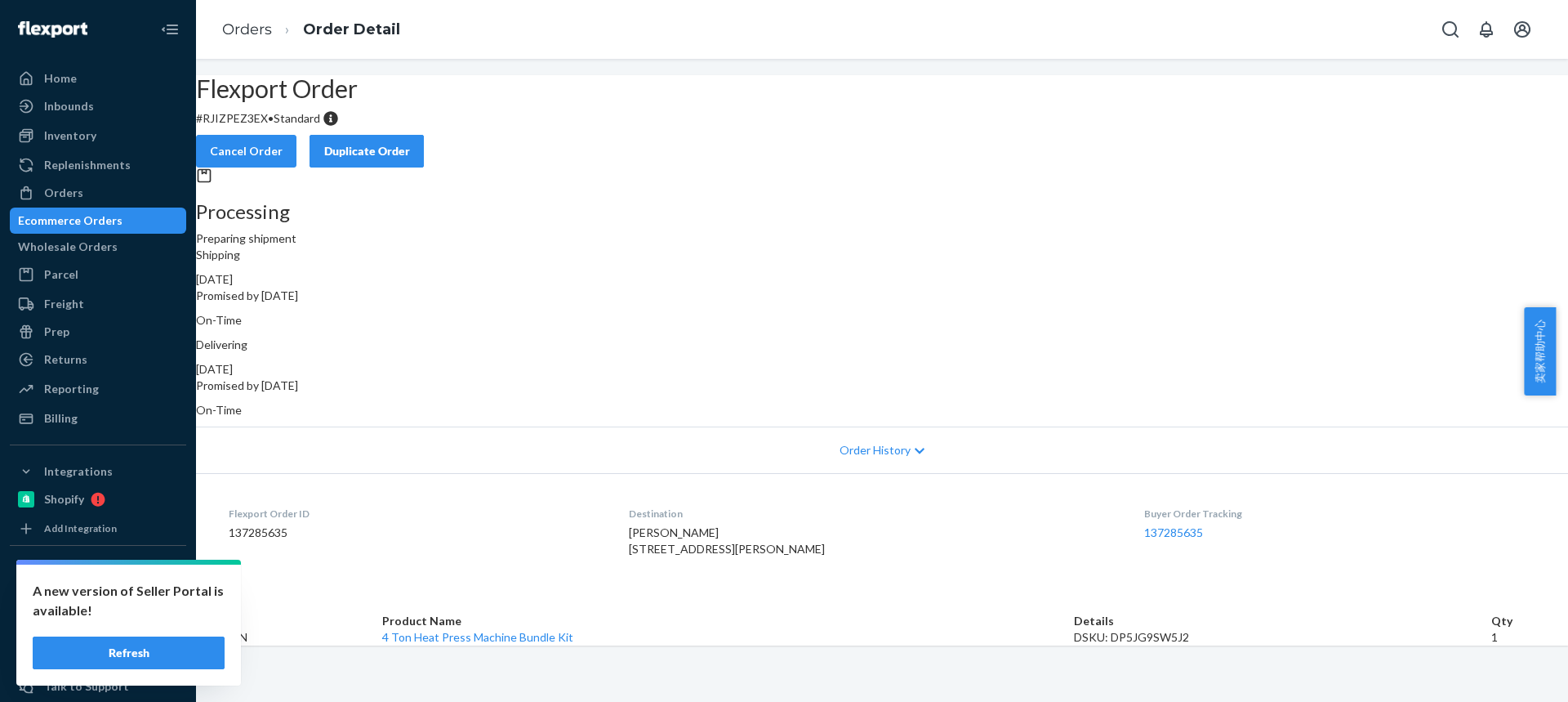
scroll to position [33, 0]
click at [383, 645] on td "4T35BUN" at bounding box center [289, 637] width 187 height 16
drag, startPoint x: 726, startPoint y: 501, endPoint x: 823, endPoint y: 503, distance: 97.0
click at [823, 503] on dl "Flexport Order ID 137285635 Destination [PERSON_NAME] [STREET_ADDRESS][PERSON_N…" at bounding box center [882, 533] width 1372 height 122
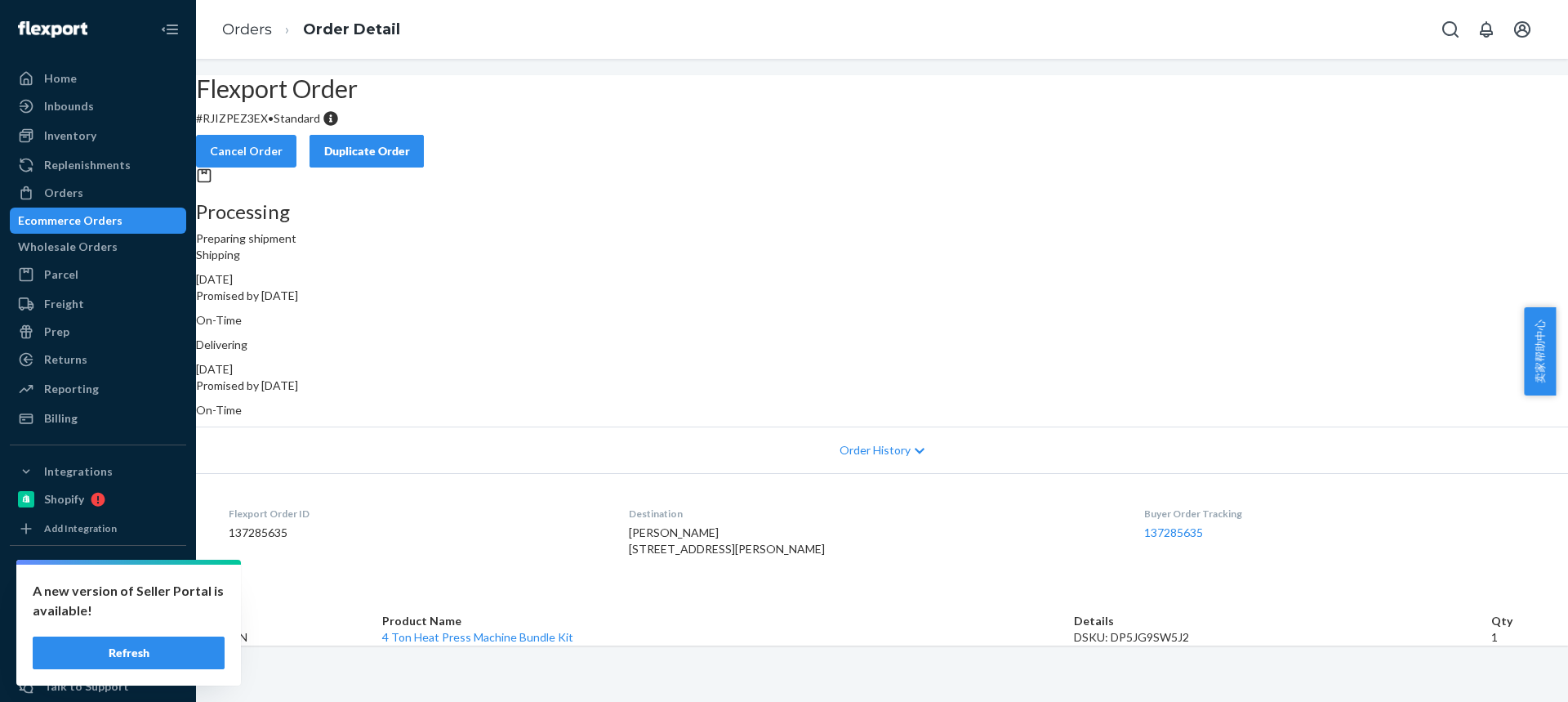
click at [810, 526] on span "[PERSON_NAME] [STREET_ADDRESS][PERSON_NAME]" at bounding box center [726, 541] width 196 height 30
click at [383, 645] on td "4T35BUN" at bounding box center [289, 637] width 187 height 16
click at [238, 33] on link "Orders" at bounding box center [247, 29] width 50 height 18
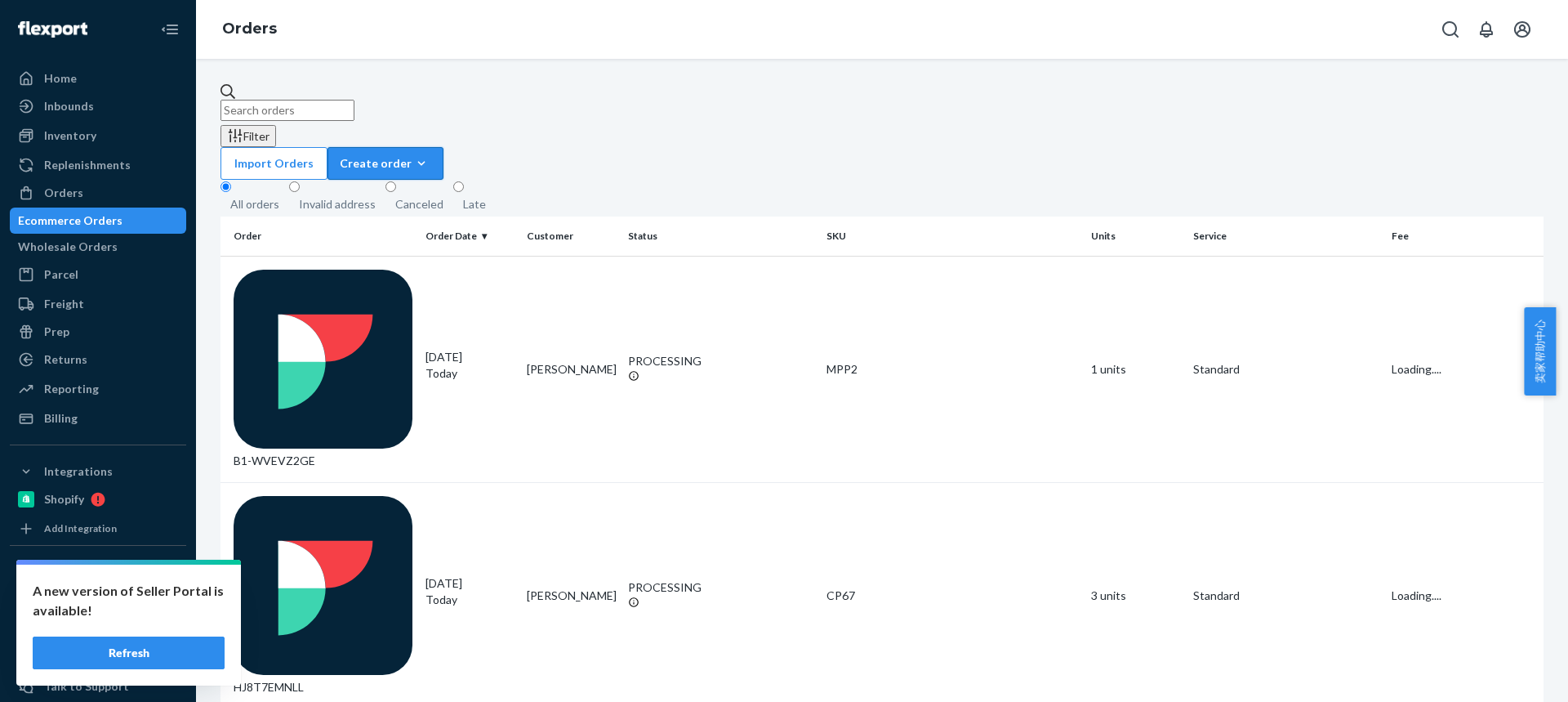
click at [431, 155] on div "Create order" at bounding box center [385, 163] width 92 height 16
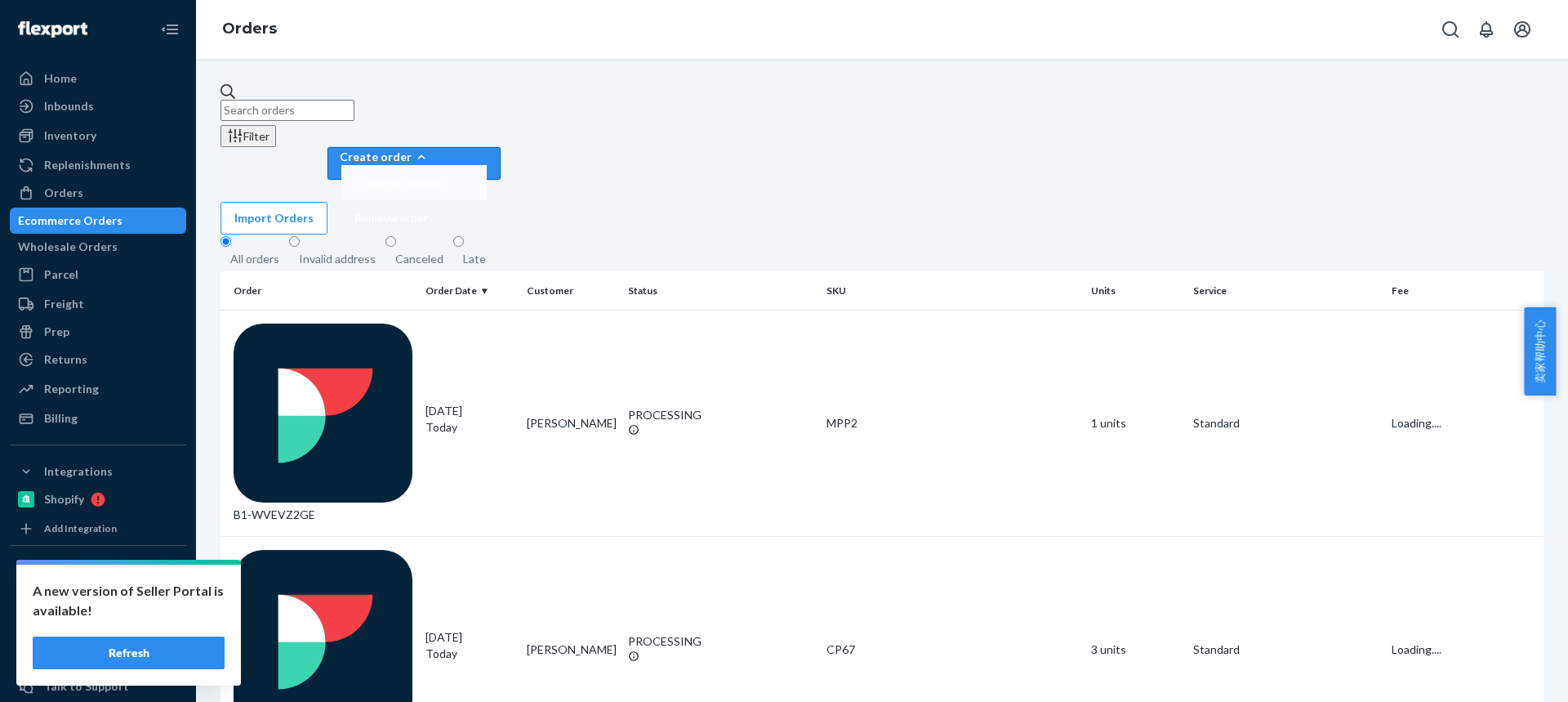
click at [444, 177] on span "Ecommerce order" at bounding box center [399, 183] width 90 height 11
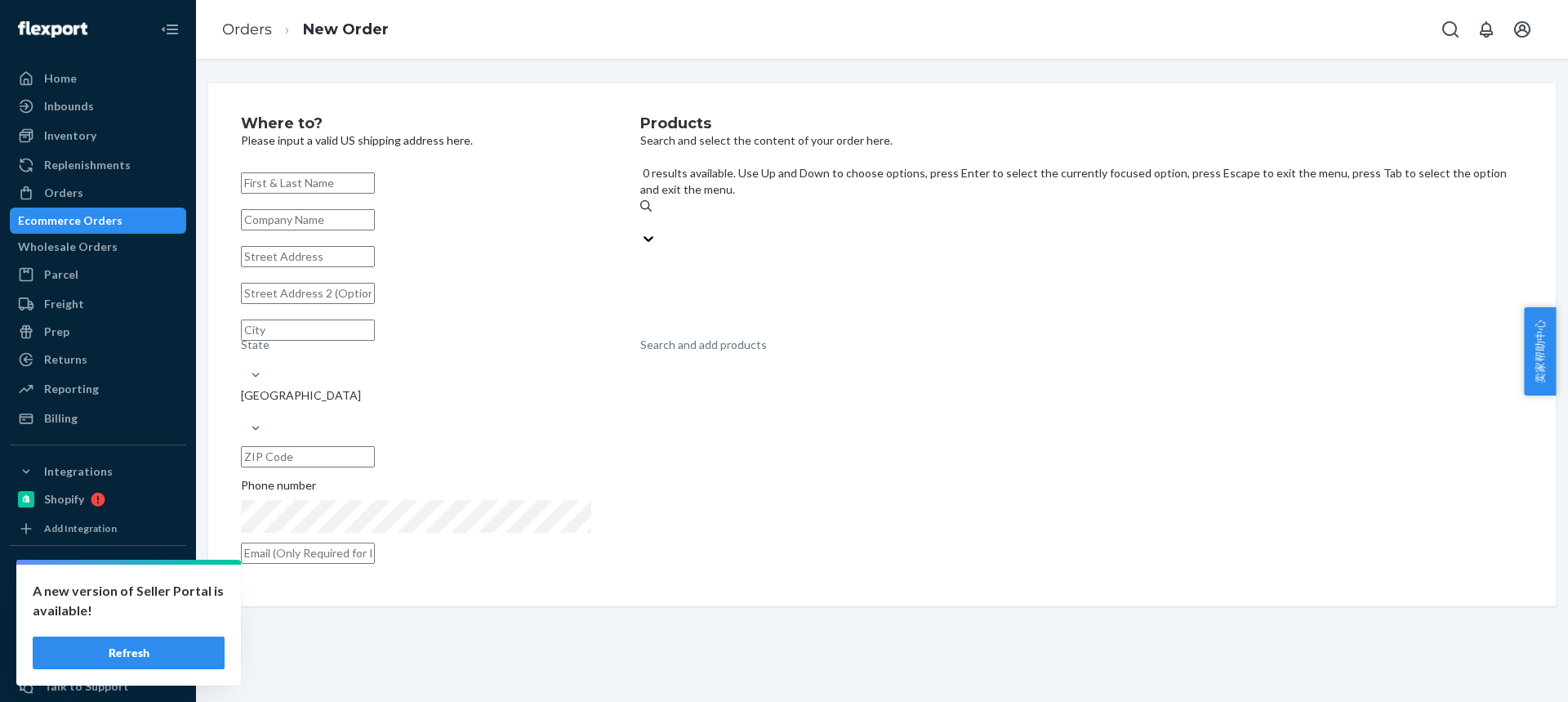
click at [1030, 214] on div "Search and add products" at bounding box center [1081, 222] width 882 height 16
click at [642, 214] on input "0 results available. Use Up and Down to choose options, press Enter to select t…" at bounding box center [641, 222] width 2 height 16
type input "MPP2"
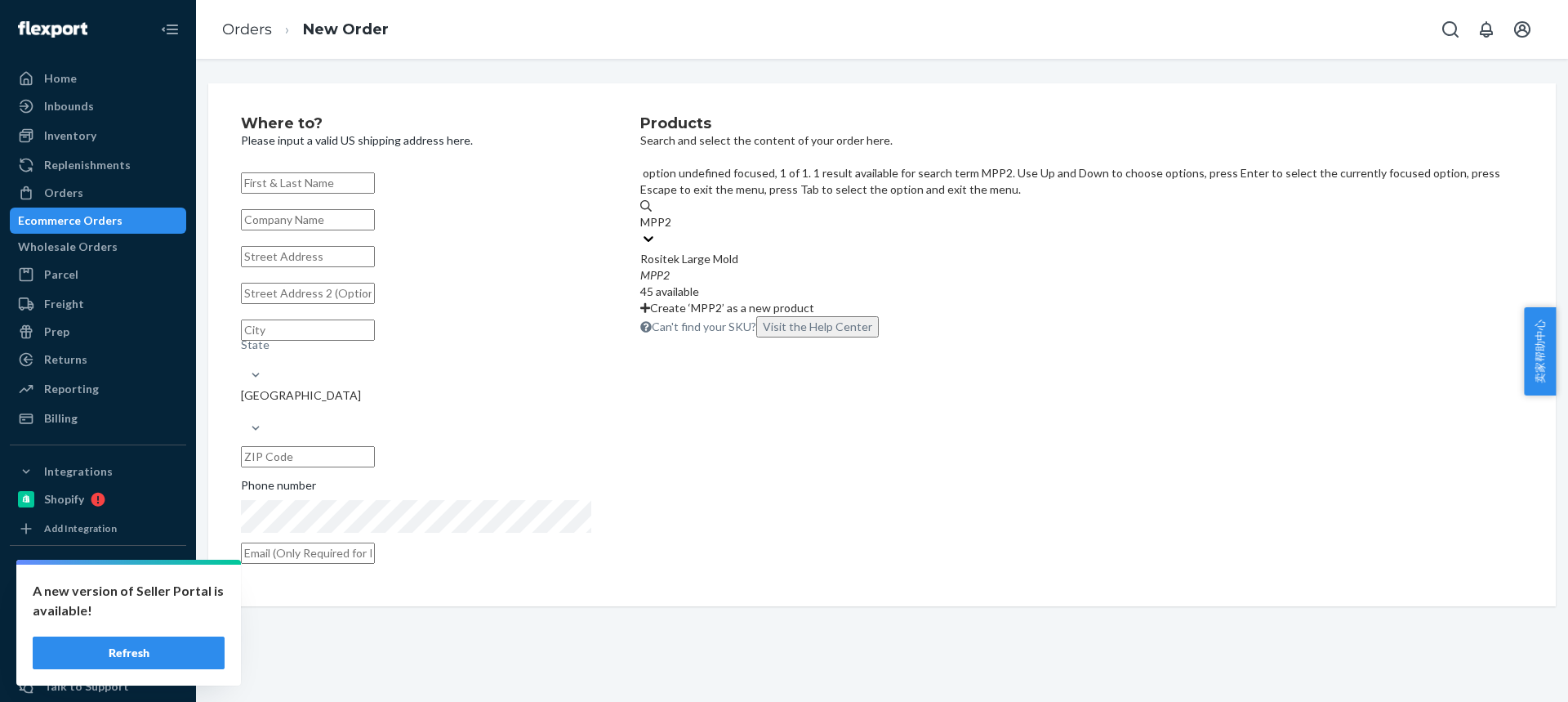
drag, startPoint x: 1021, startPoint y: 199, endPoint x: 1005, endPoint y: 219, distance: 25.6
click at [1005, 251] on div "Rositek Large Mold" at bounding box center [1081, 259] width 882 height 16
click at [673, 219] on input "MPP2" at bounding box center [656, 222] width 33 height 16
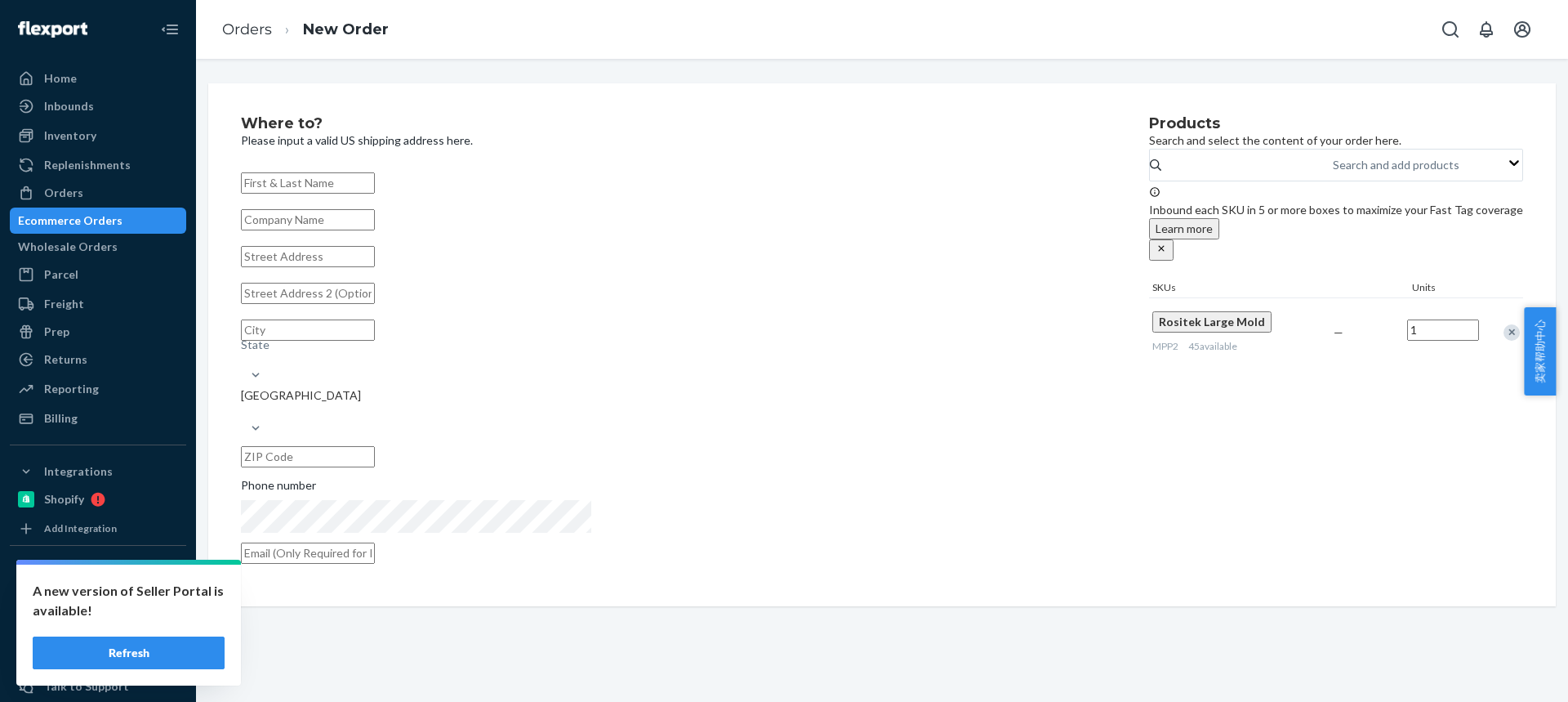
drag, startPoint x: 539, startPoint y: 187, endPoint x: 496, endPoint y: 14, distance: 178.3
click at [375, 186] on input "text" at bounding box center [307, 183] width 134 height 21
paste input "eIS C/O [PERSON_NAME]"
type input "eIS C/O [PERSON_NAME]"
click at [375, 267] on input "text" at bounding box center [307, 257] width 134 height 21
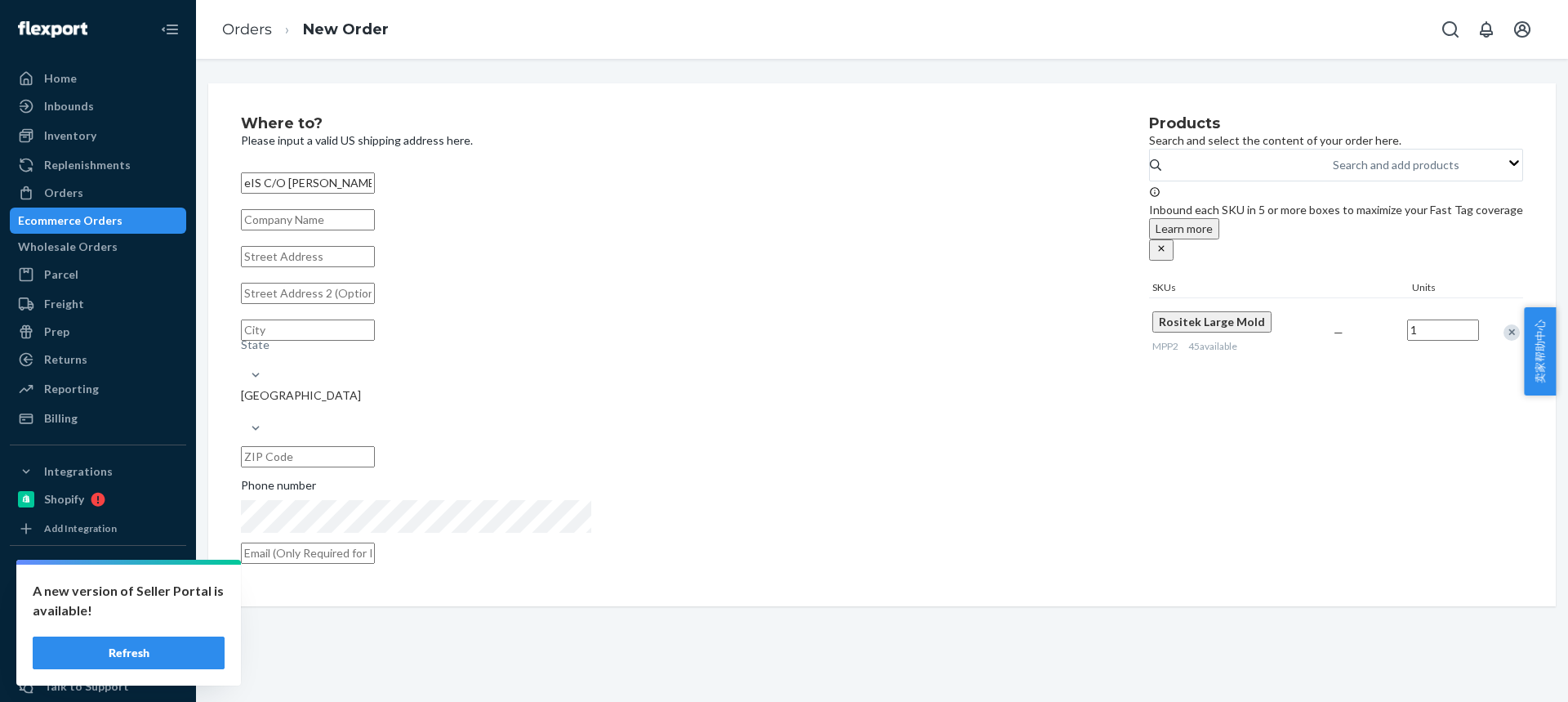
paste input "[STREET_ADDRESS]"
type input "[STREET_ADDRESS]"
click at [433, 289] on div "Where to? Please input a valid US shipping address here. eIS C/O [PERSON_NAME] …" at bounding box center [882, 345] width 1347 height 523
click at [375, 304] on input "text" at bounding box center [307, 293] width 134 height 21
paste input "evtn:qllq69f"
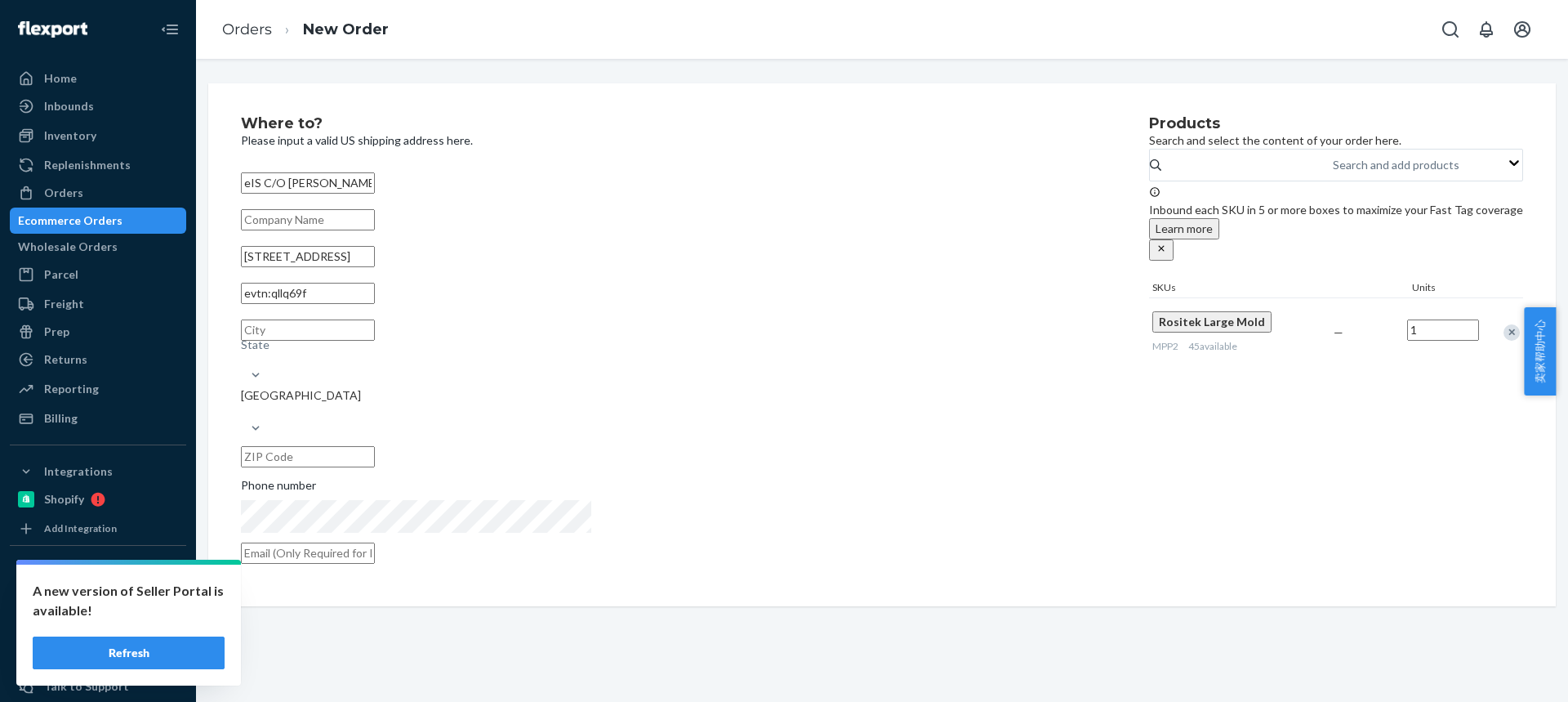
type input "evtn:qllq69f"
drag, startPoint x: 550, startPoint y: 364, endPoint x: 561, endPoint y: 331, distance: 34.8
click at [375, 341] on input "text" at bounding box center [307, 330] width 134 height 21
paste input "[GEOGRAPHIC_DATA]"
type input "[GEOGRAPHIC_DATA]"
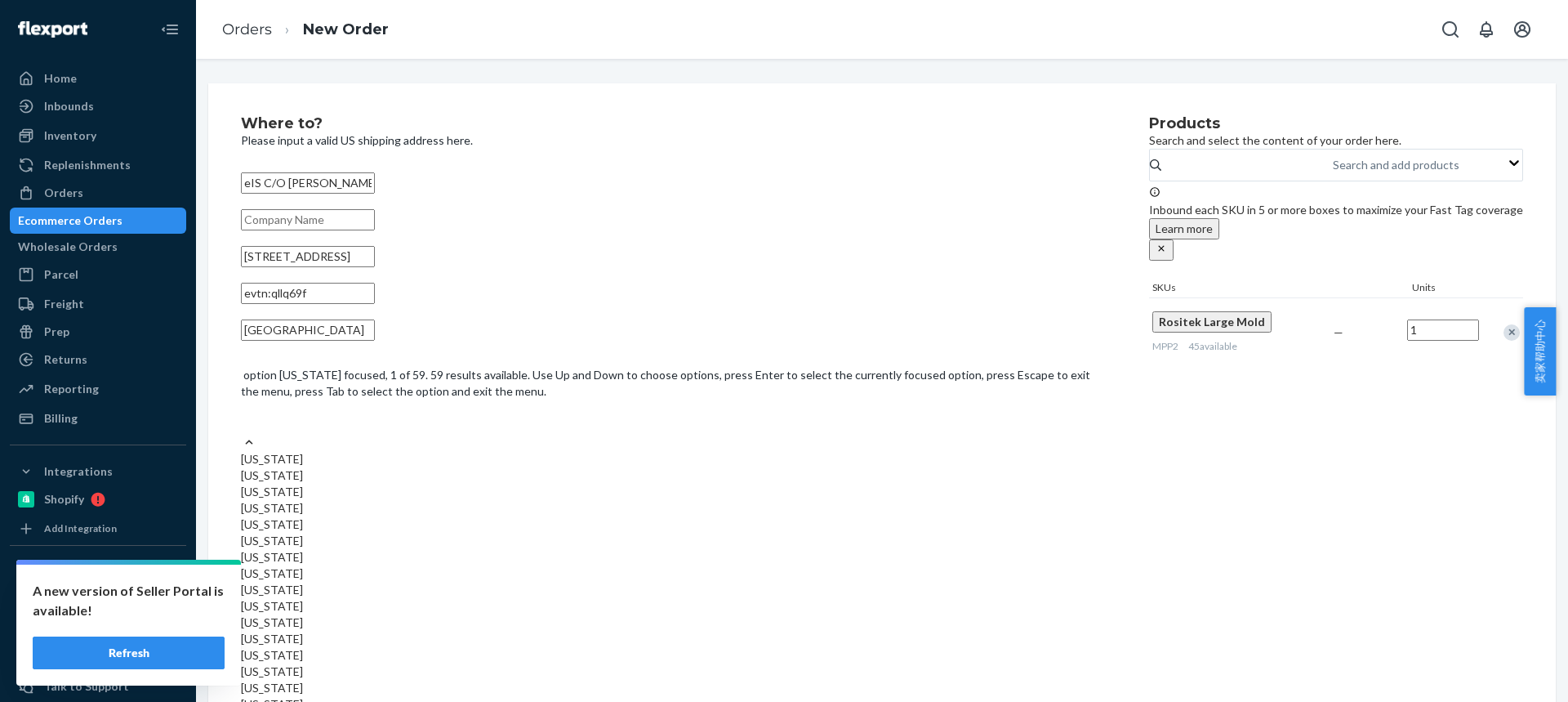
click at [242, 418] on input "option [US_STATE] focused, 1 of 59. 59 results available. Use Up and Down to ch…" at bounding box center [241, 425] width 2 height 16
paste input "IL"
type input "IL"
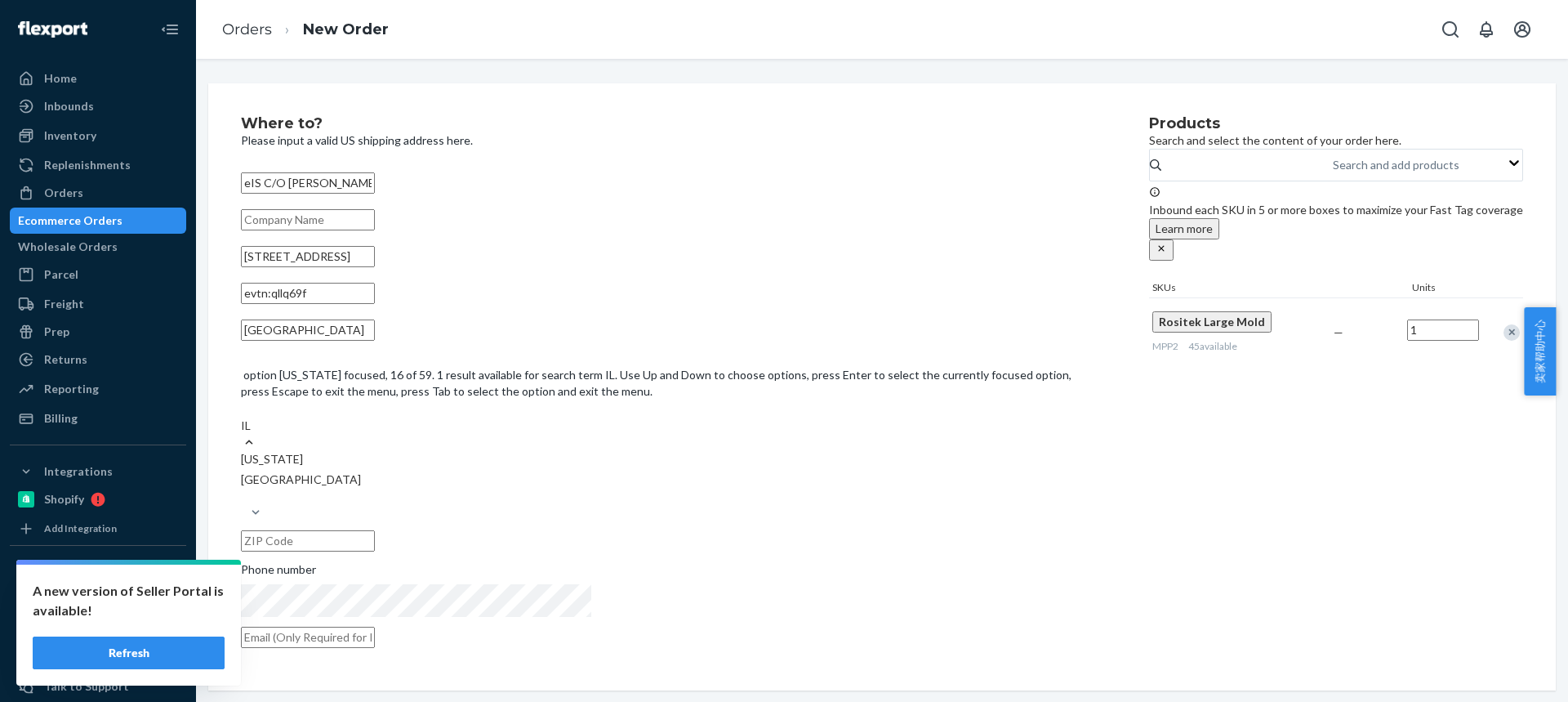
click at [728, 451] on div "[US_STATE]" at bounding box center [669, 459] width 859 height 16
click at [253, 418] on input "IL" at bounding box center [246, 425] width 11 height 16
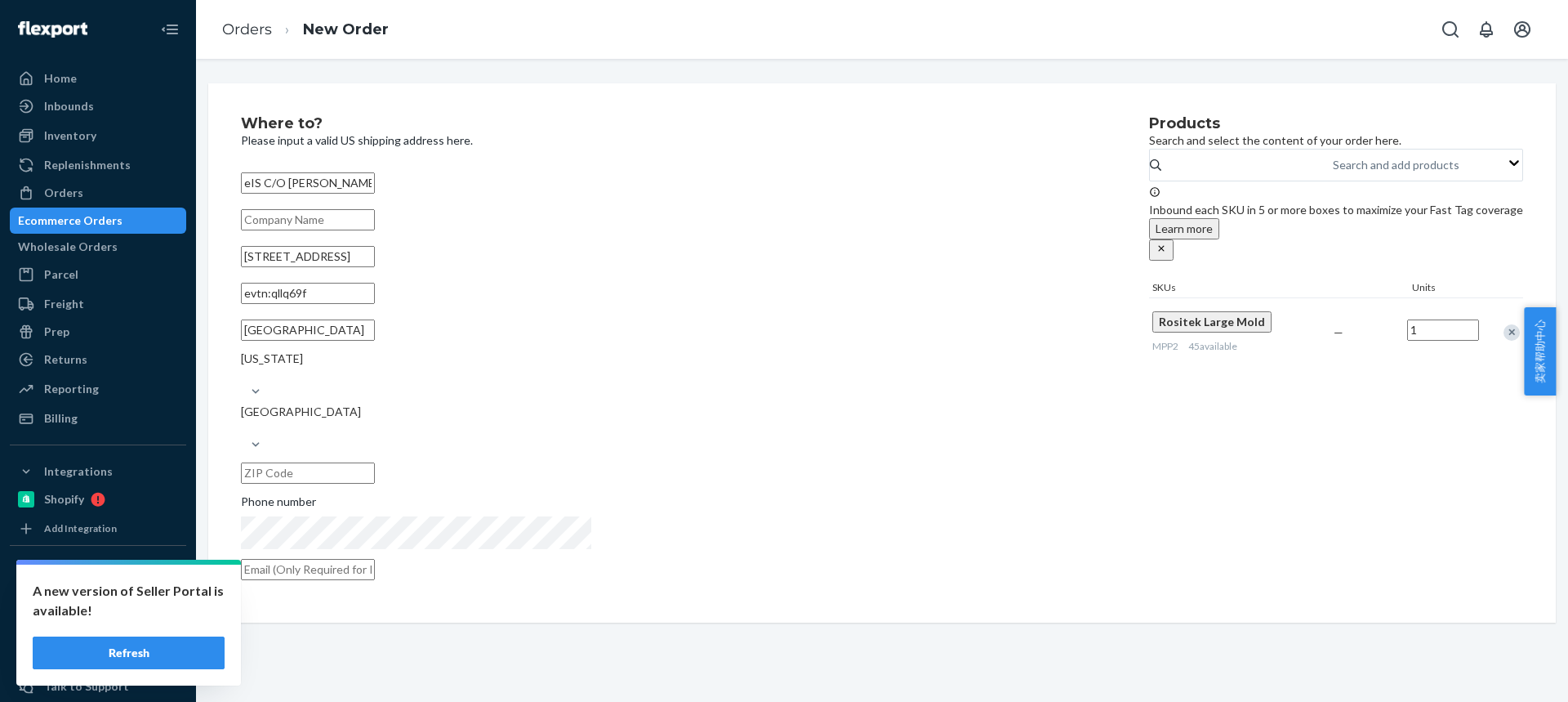
drag, startPoint x: 714, startPoint y: 415, endPoint x: 739, endPoint y: 416, distance: 25.0
click at [375, 462] on input "text" at bounding box center [307, 473] width 134 height 21
paste input "60139-2080"
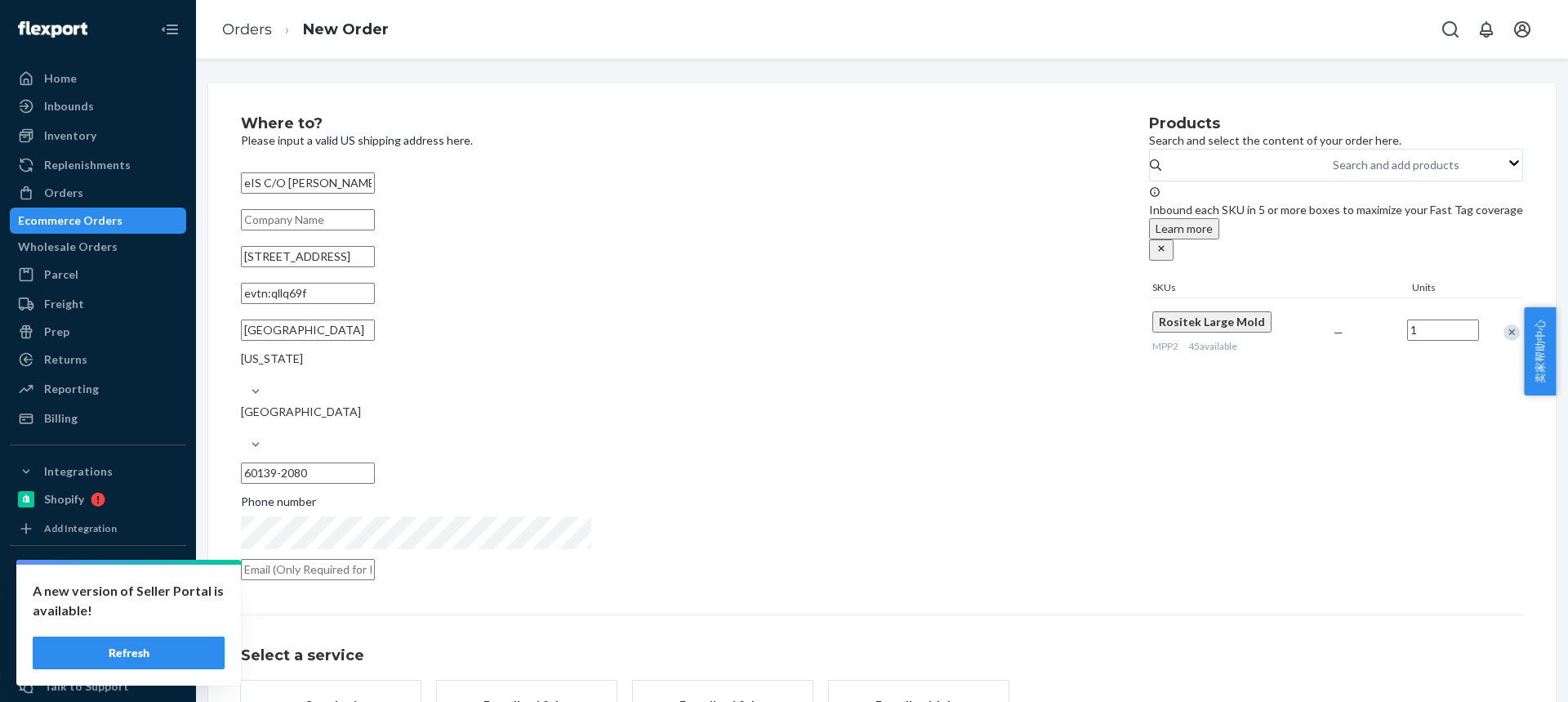
type input "60139-2080"
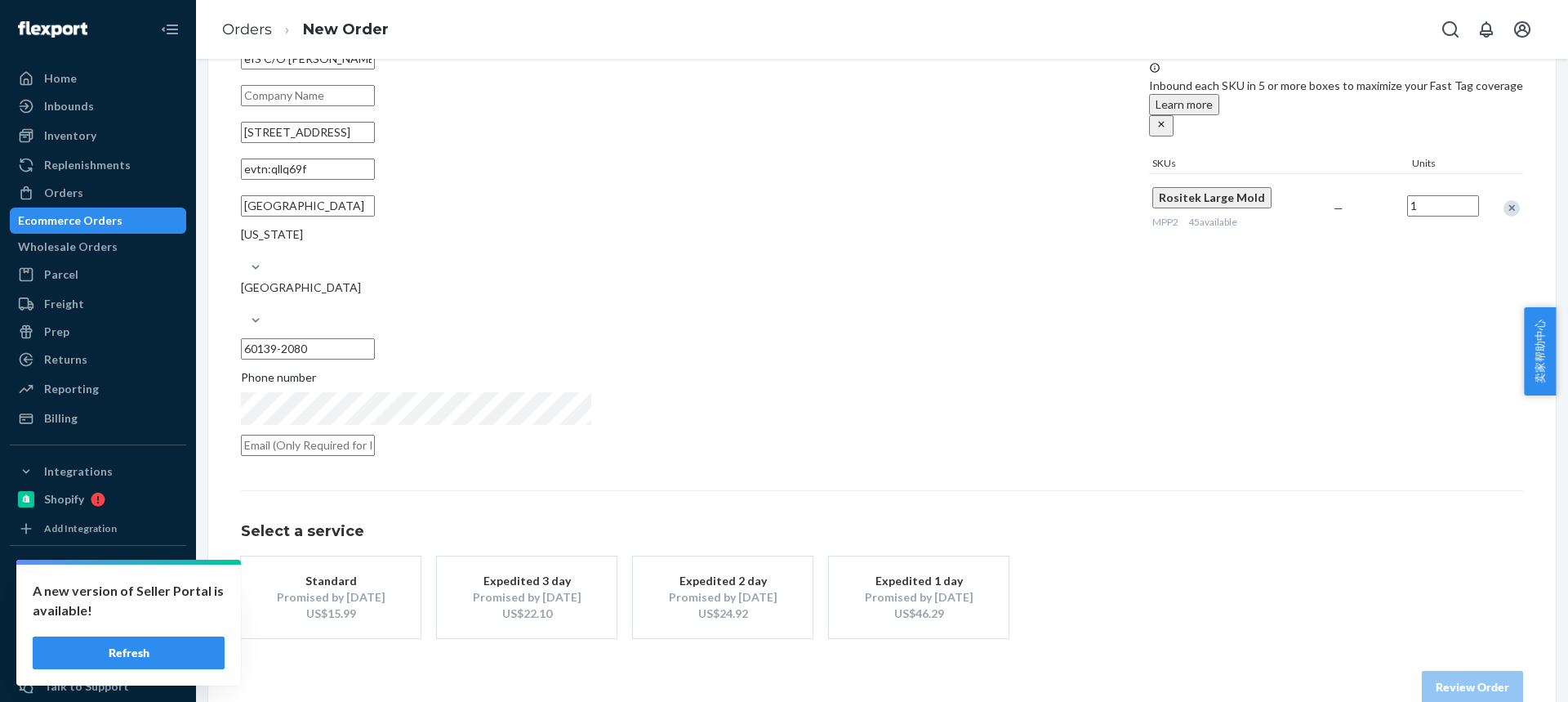
drag, startPoint x: 585, startPoint y: 562, endPoint x: 1047, endPoint y: 682, distance: 477.3
click at [396, 589] on div "Promised by [DATE]" at bounding box center [330, 597] width 131 height 16
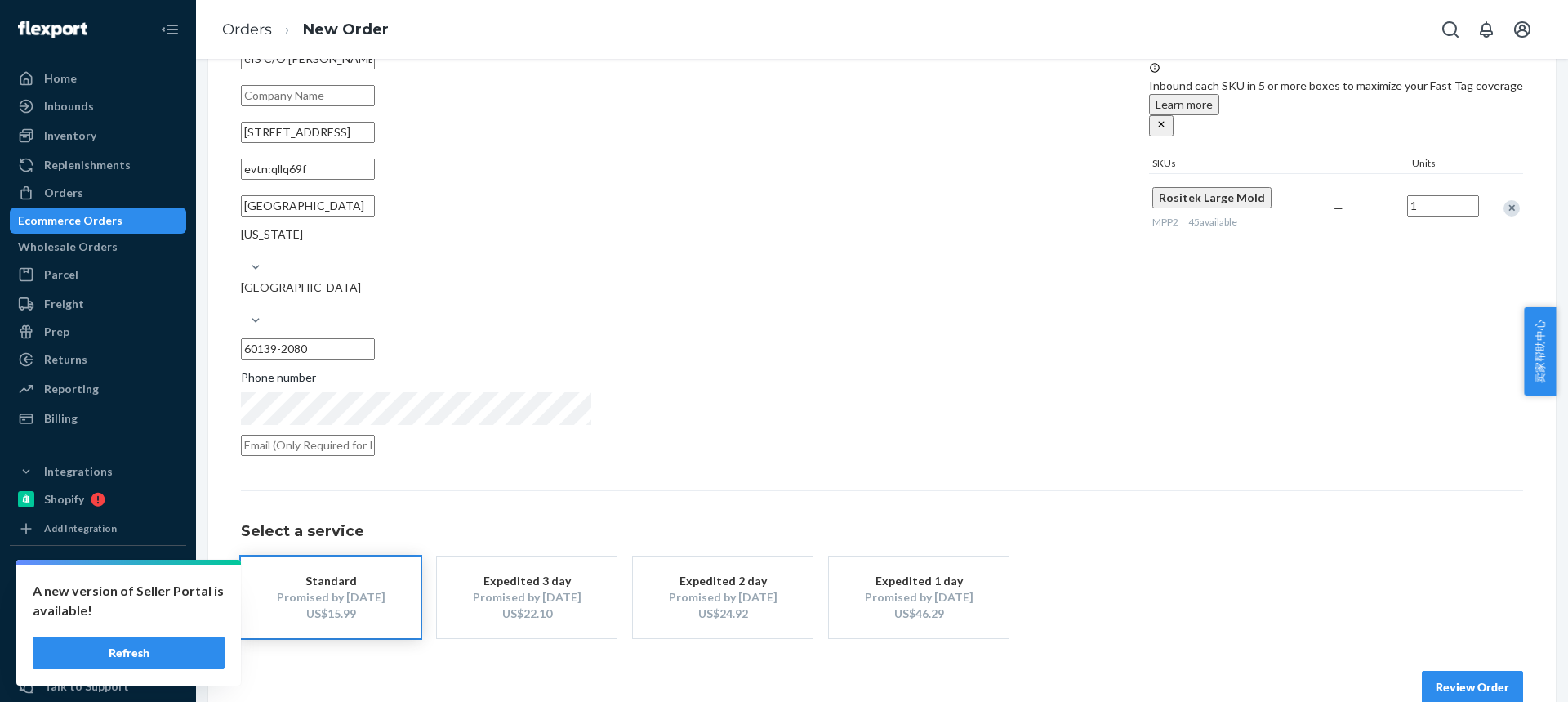
click at [1422, 671] on button "Review Order" at bounding box center [1472, 687] width 101 height 33
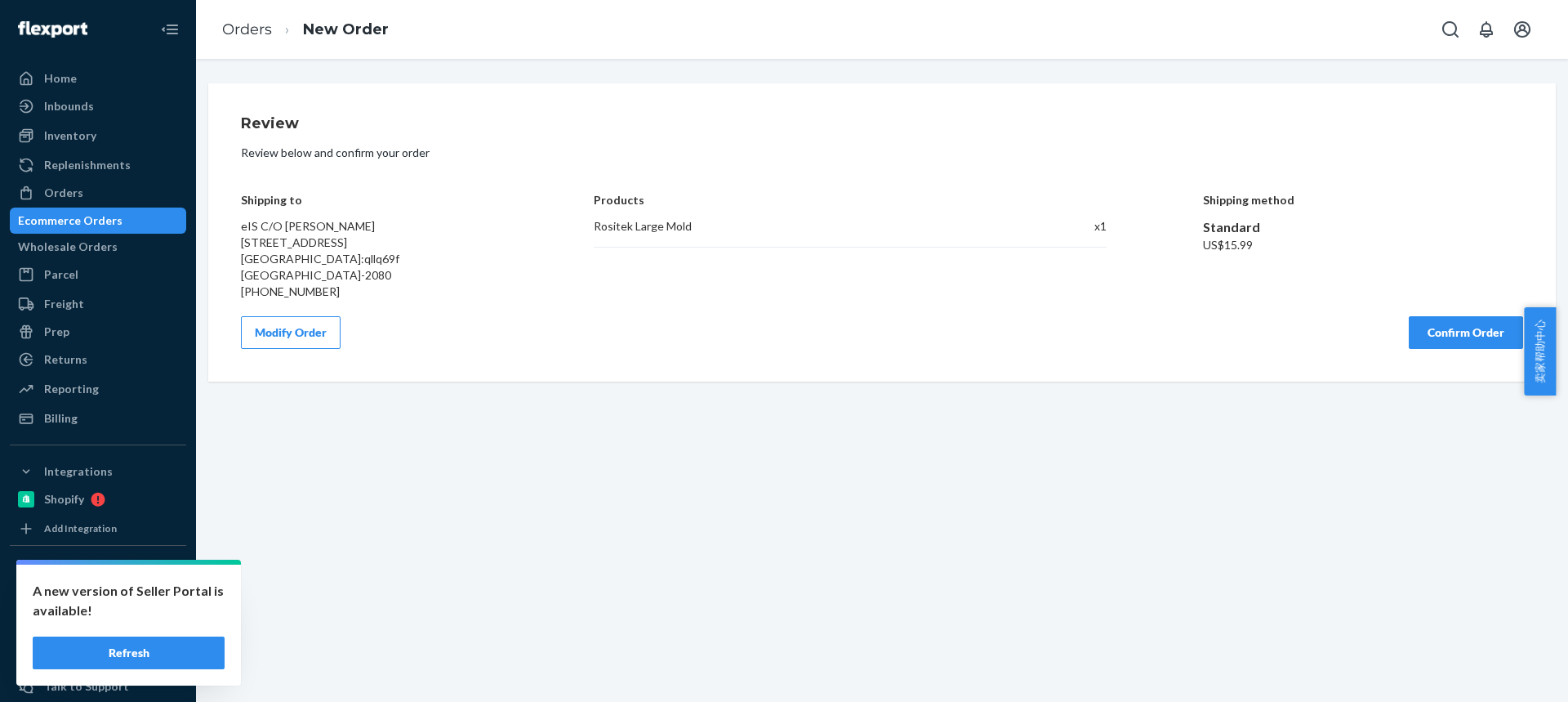
scroll to position [0, 0]
click at [1409, 335] on button "Confirm Order" at bounding box center [1466, 333] width 115 height 33
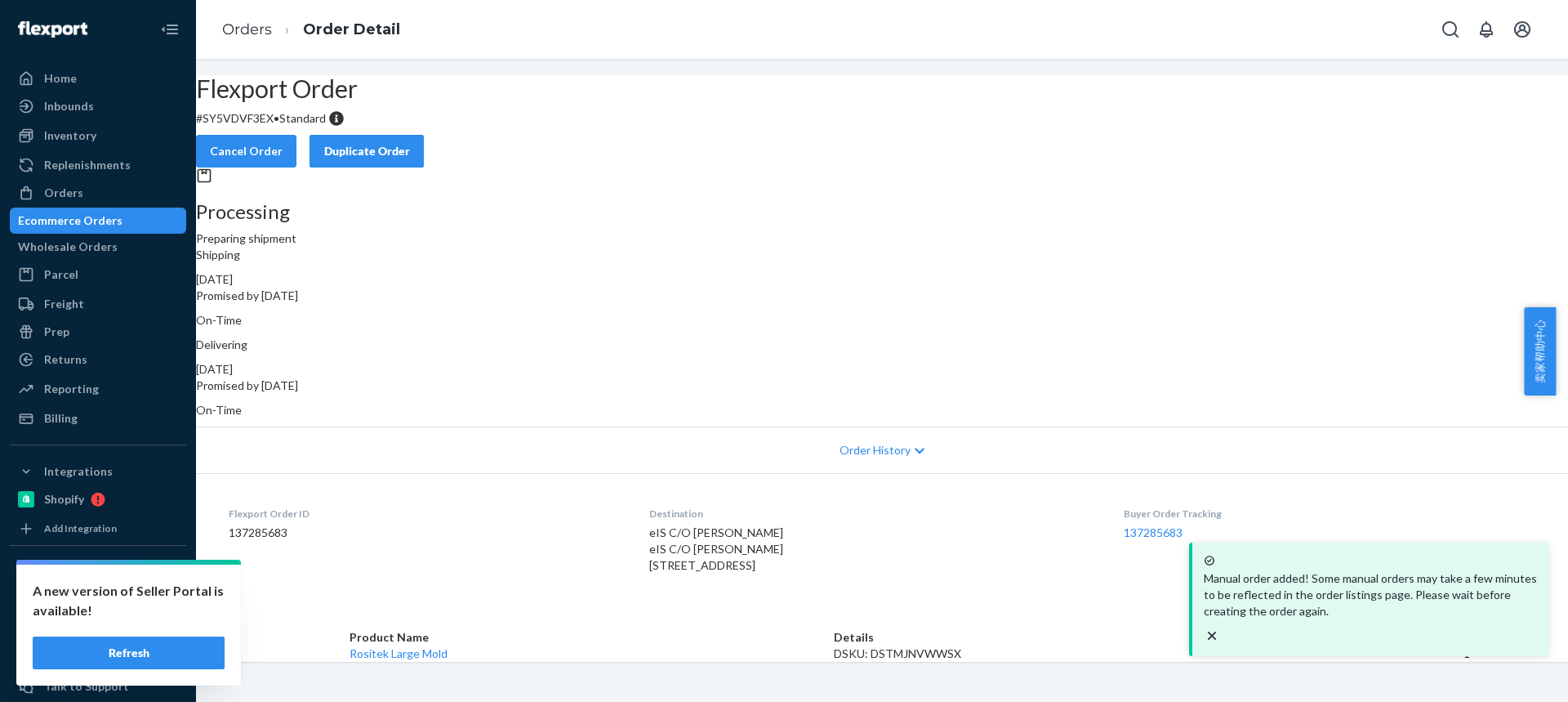
drag, startPoint x: 776, startPoint y: 550, endPoint x: 850, endPoint y: 544, distance: 74.2
click at [850, 545] on dl "Flexport Order ID 137285683 Destination eIS C/O [PERSON_NAME] eIS C/O [PERSON_N…" at bounding box center [882, 542] width 1372 height 139
click at [783, 572] on span "eIS C/O [PERSON_NAME] eIS C/O [PERSON_NAME] [STREET_ADDRESS]" at bounding box center [716, 549] width 134 height 46
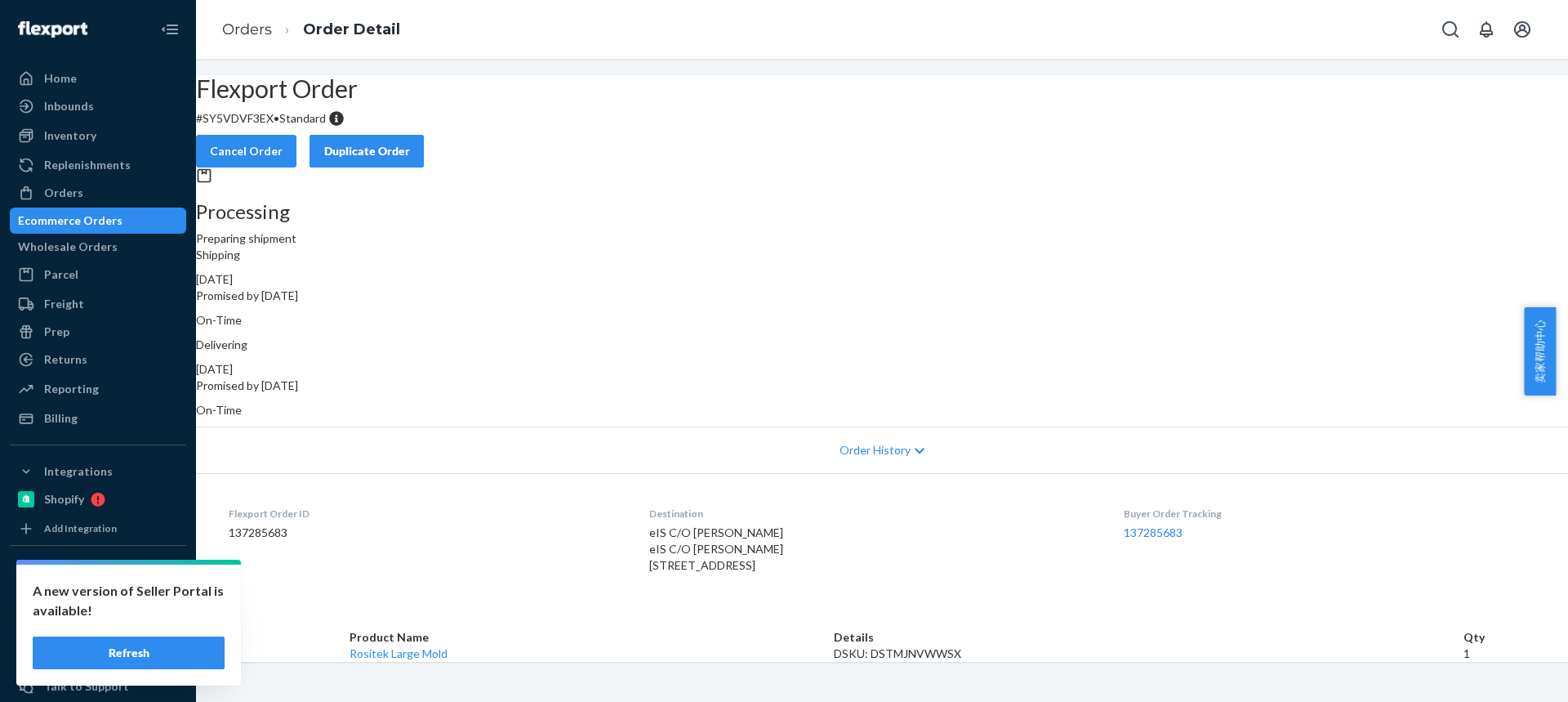
scroll to position [65, 0]
click at [349, 662] on td "MPP2" at bounding box center [273, 653] width 153 height 16
click at [229, 27] on link "Orders" at bounding box center [247, 29] width 50 height 18
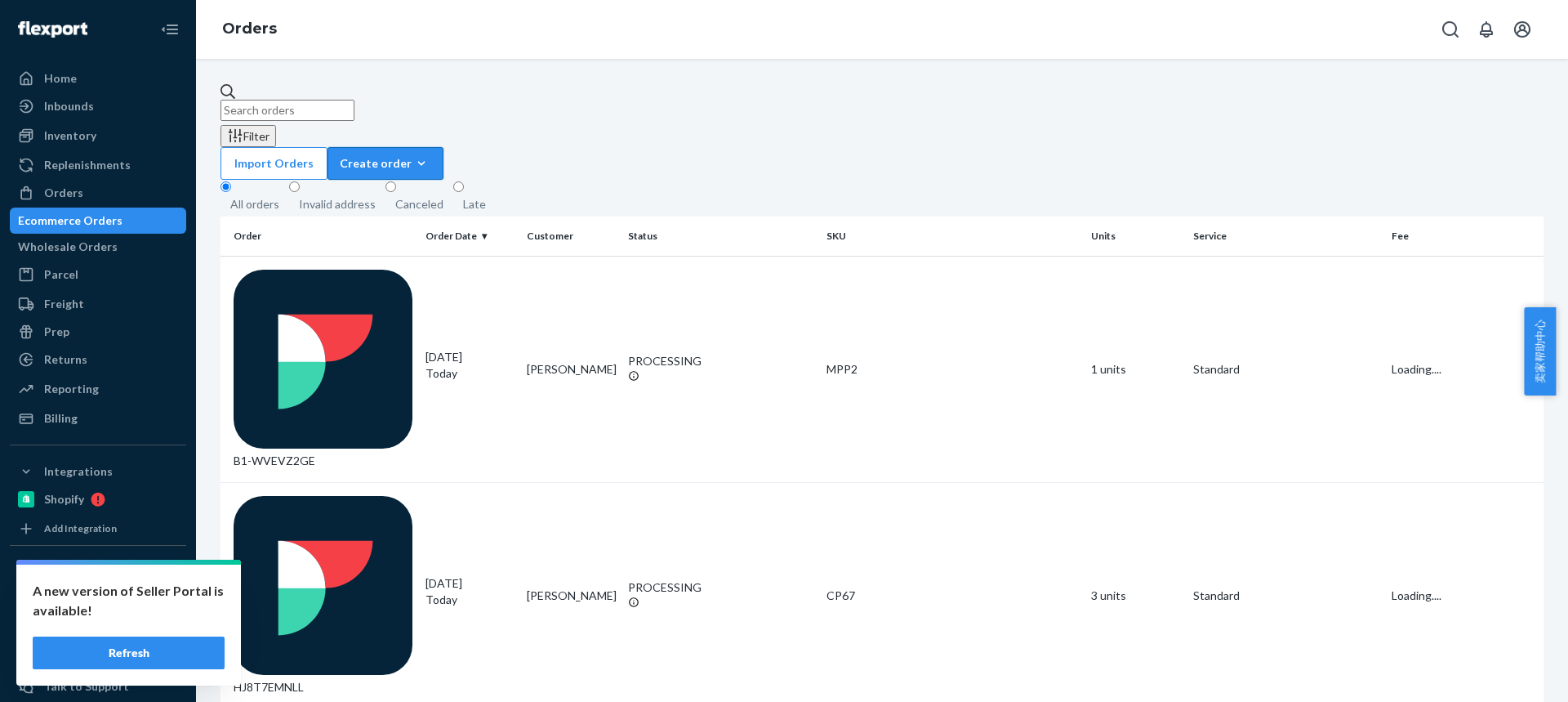
click at [431, 155] on div "Create order" at bounding box center [385, 163] width 92 height 16
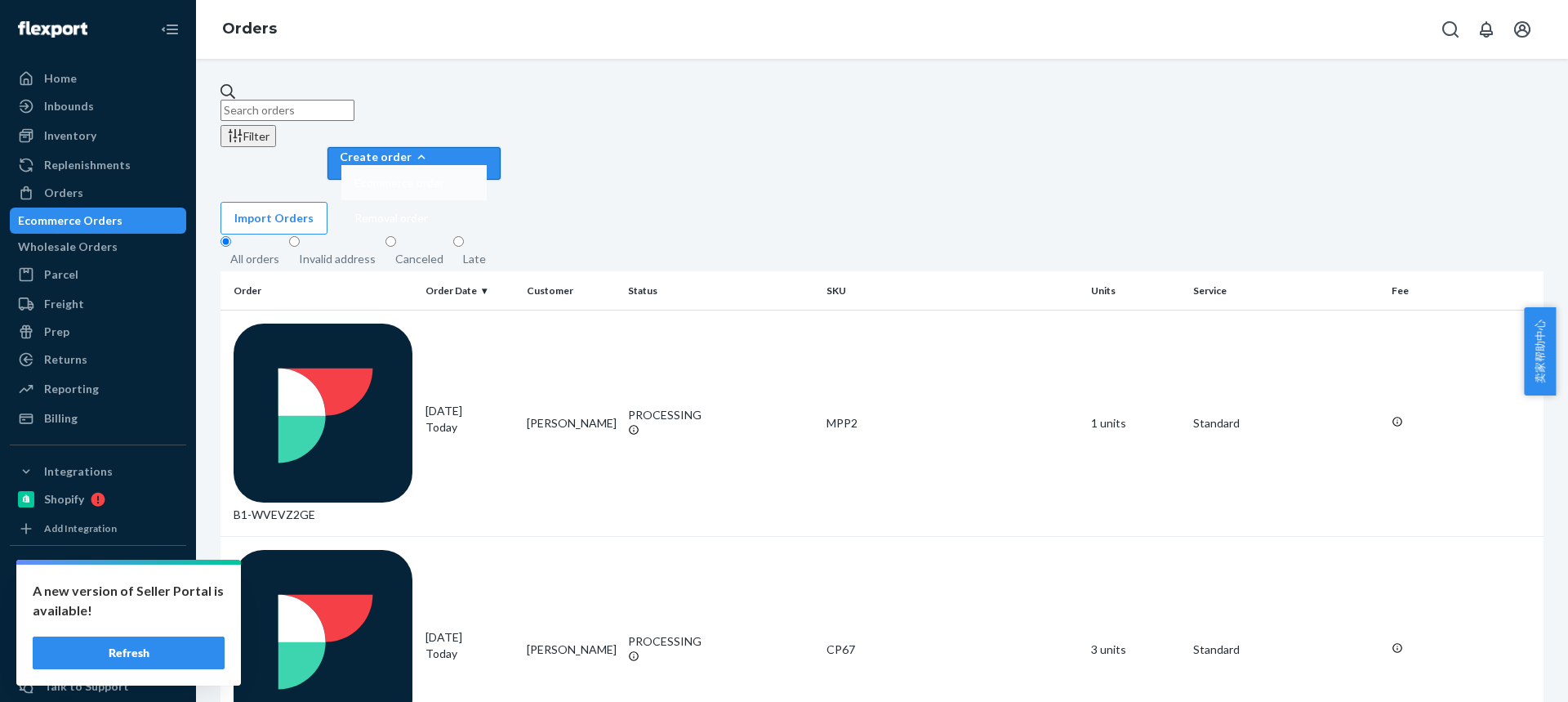
click at [444, 177] on span "Ecommerce order" at bounding box center [399, 183] width 90 height 11
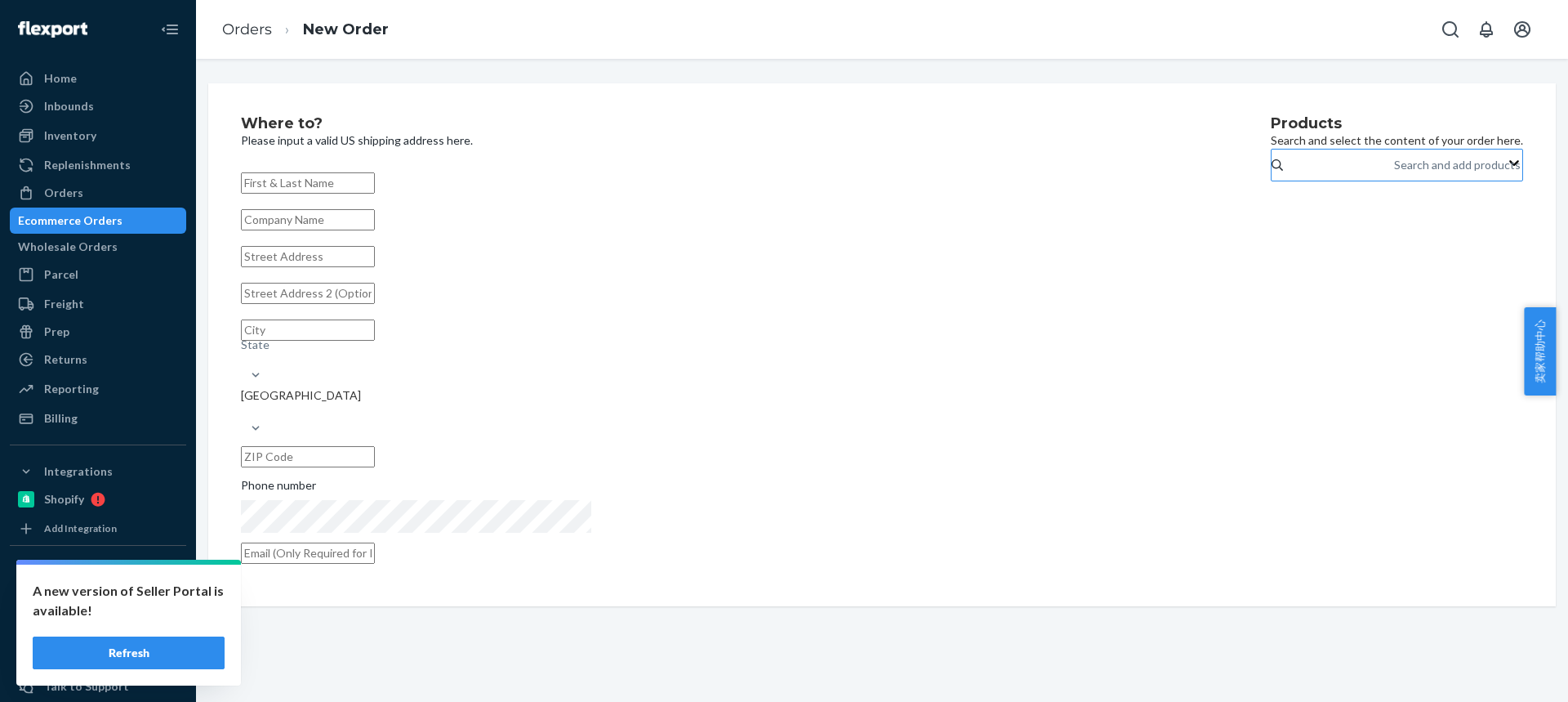
click at [1394, 171] on div "Search and add products" at bounding box center [1457, 165] width 127 height 16
click at [1394, 171] on input "Search and add products" at bounding box center [1395, 165] width 2 height 16
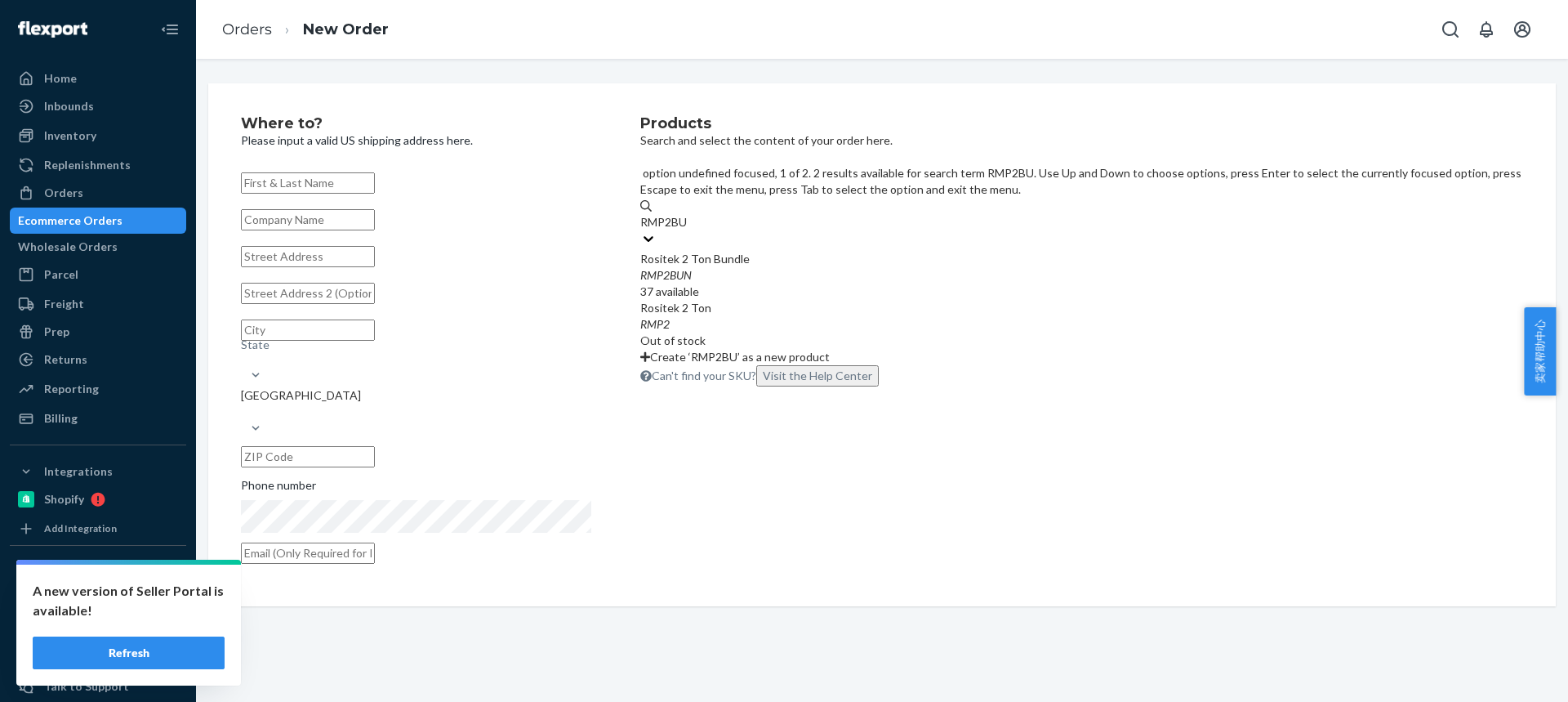
type input "RMP2BUN"
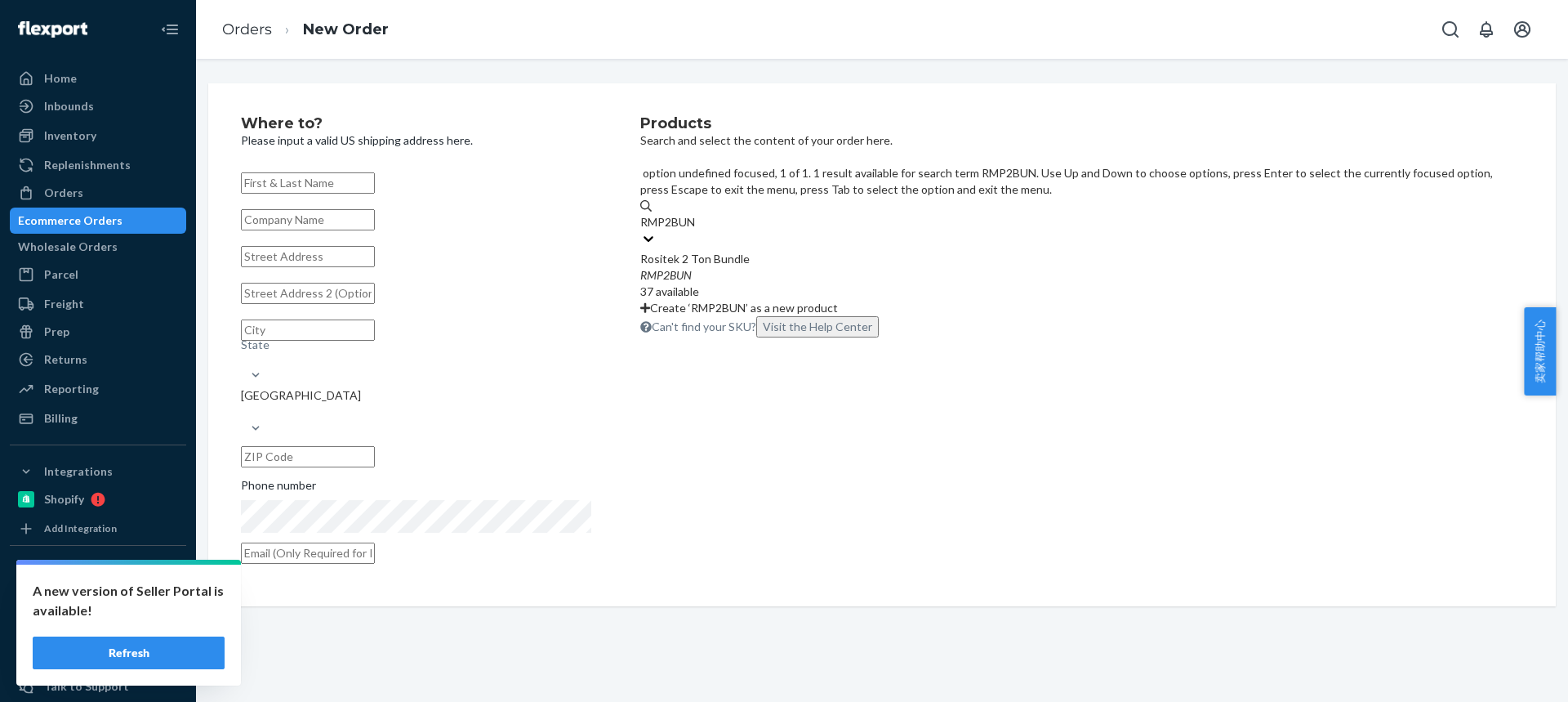
click at [989, 251] on div "Rositek 2 Ton Bundle" at bounding box center [1081, 259] width 882 height 16
click at [698, 223] on input "RMP2BUN" at bounding box center [668, 222] width 57 height 16
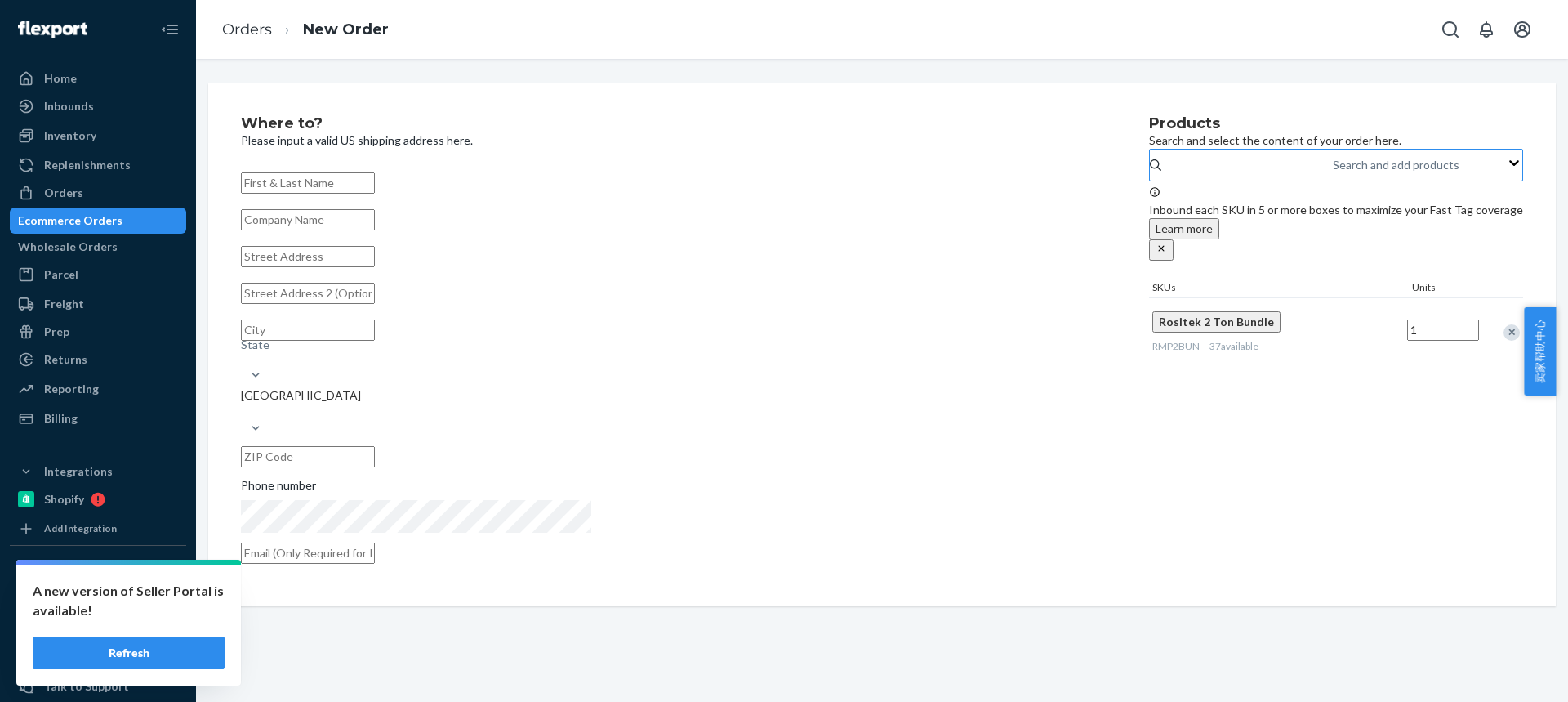
click at [375, 174] on input "text" at bounding box center [307, 183] width 134 height 21
paste input "[PERSON_NAME]"
type input "[PERSON_NAME]"
drag, startPoint x: 566, startPoint y: 272, endPoint x: 544, endPoint y: 128, distance: 145.7
click at [375, 267] on input "text" at bounding box center [307, 257] width 134 height 21
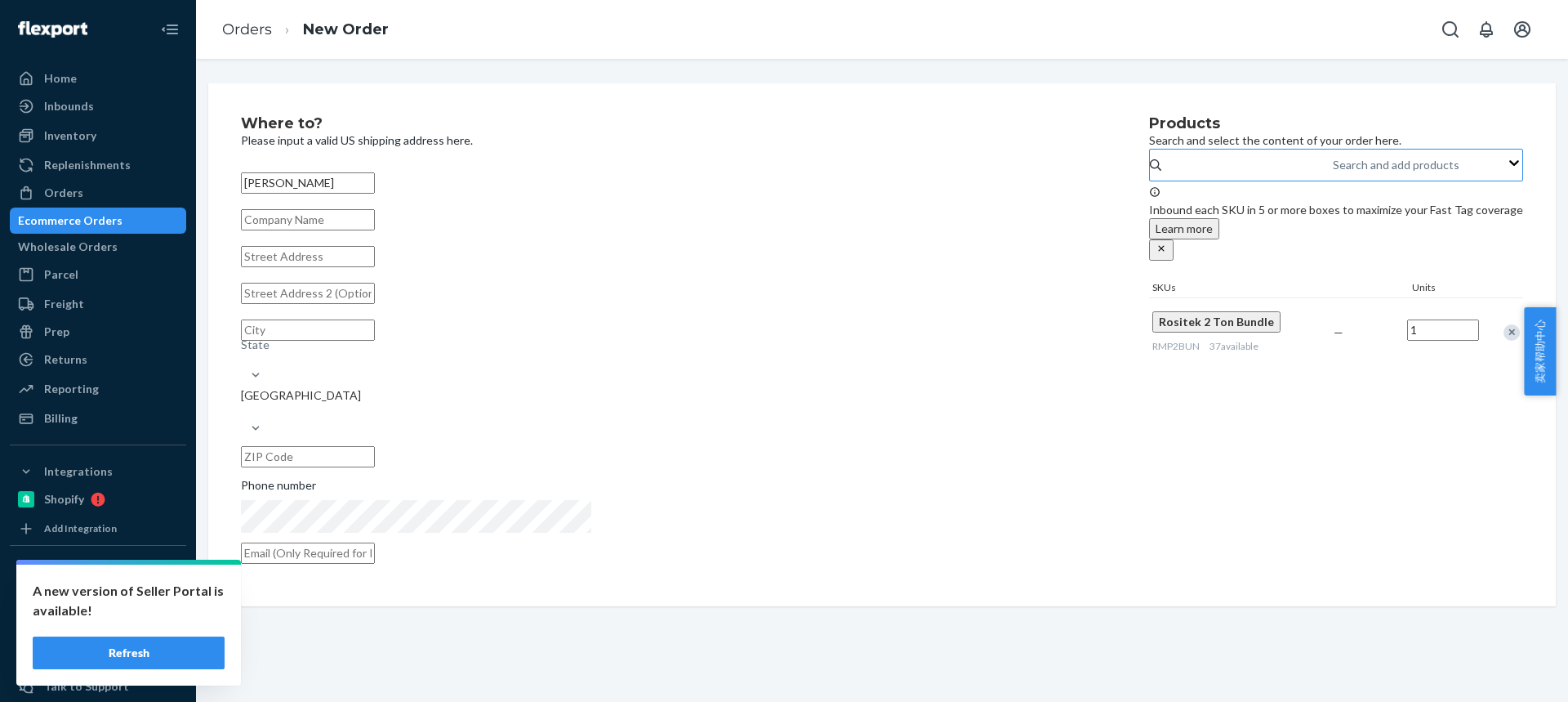
paste input "[STREET_ADDRESS]"
type input "[STREET_ADDRESS]"
click at [375, 341] on input "text" at bounding box center [307, 330] width 134 height 21
paste input "[GEOGRAPHIC_DATA]"
type input "[GEOGRAPHIC_DATA]"
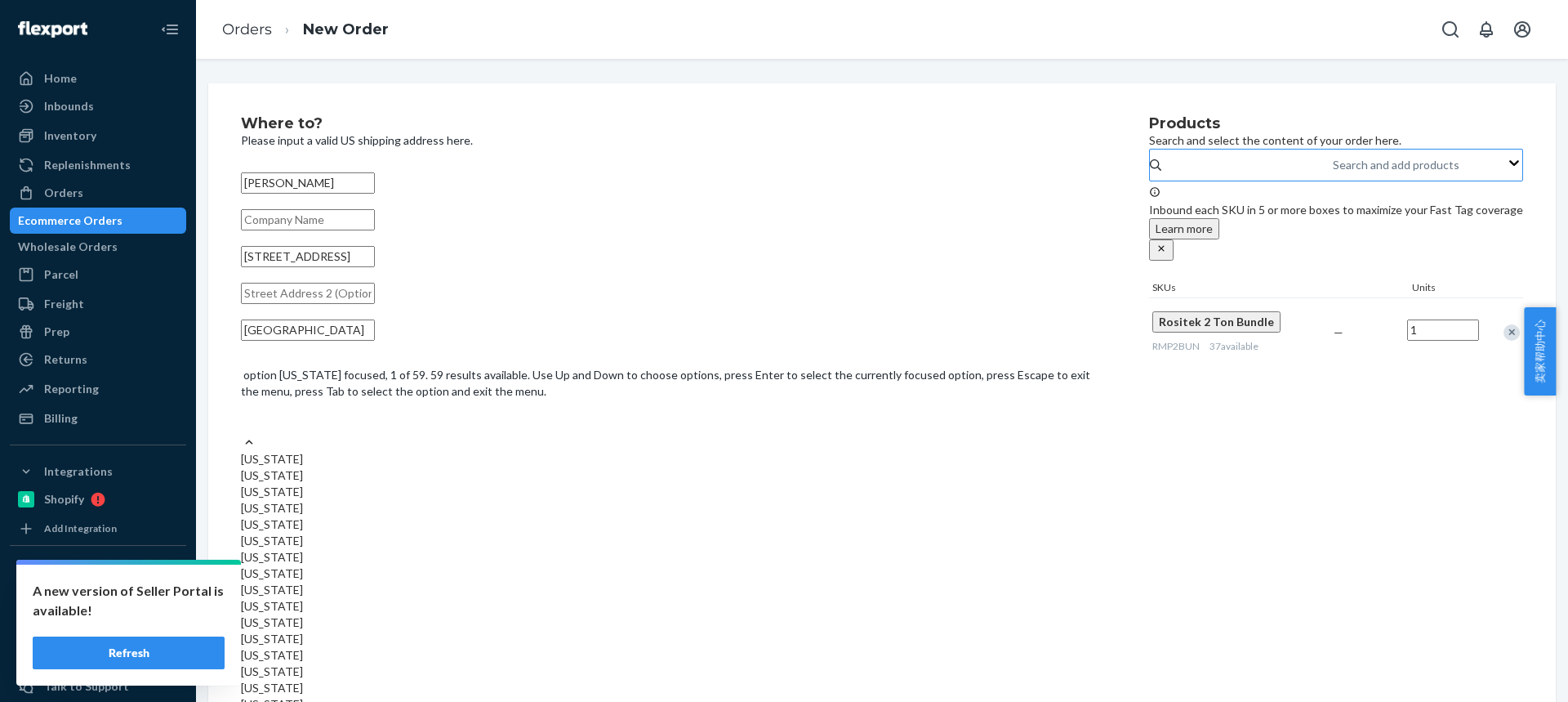
click at [732, 418] on div "State" at bounding box center [669, 425] width 859 height 16
click at [242, 418] on input "option [US_STATE] focused, 1 of 59. 59 results available. Use Up and Down to ch…" at bounding box center [241, 425] width 2 height 16
paste input "VA"
type input "VA"
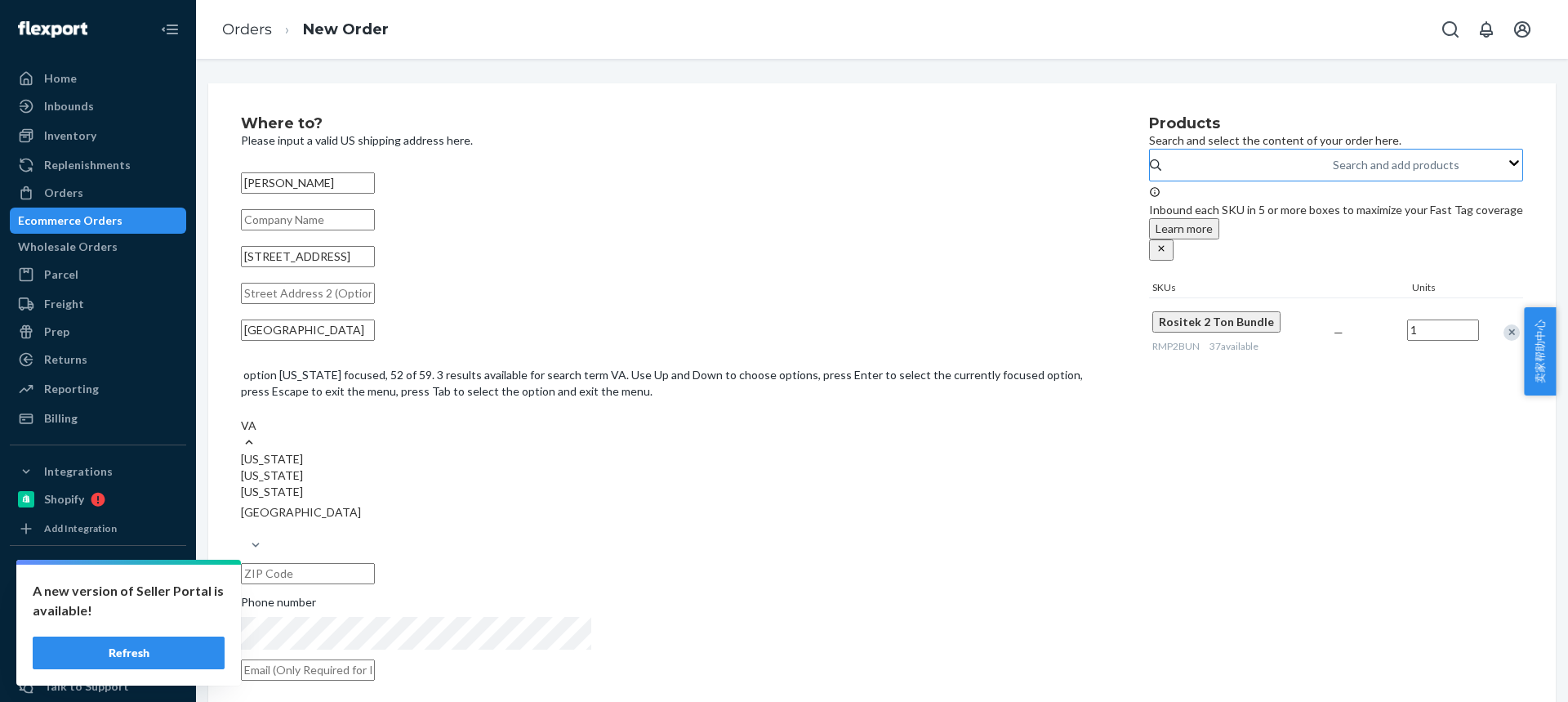
click at [720, 484] on div "[US_STATE]" at bounding box center [669, 492] width 859 height 16
click at [258, 434] on input "VA" at bounding box center [248, 425] width 16 height 16
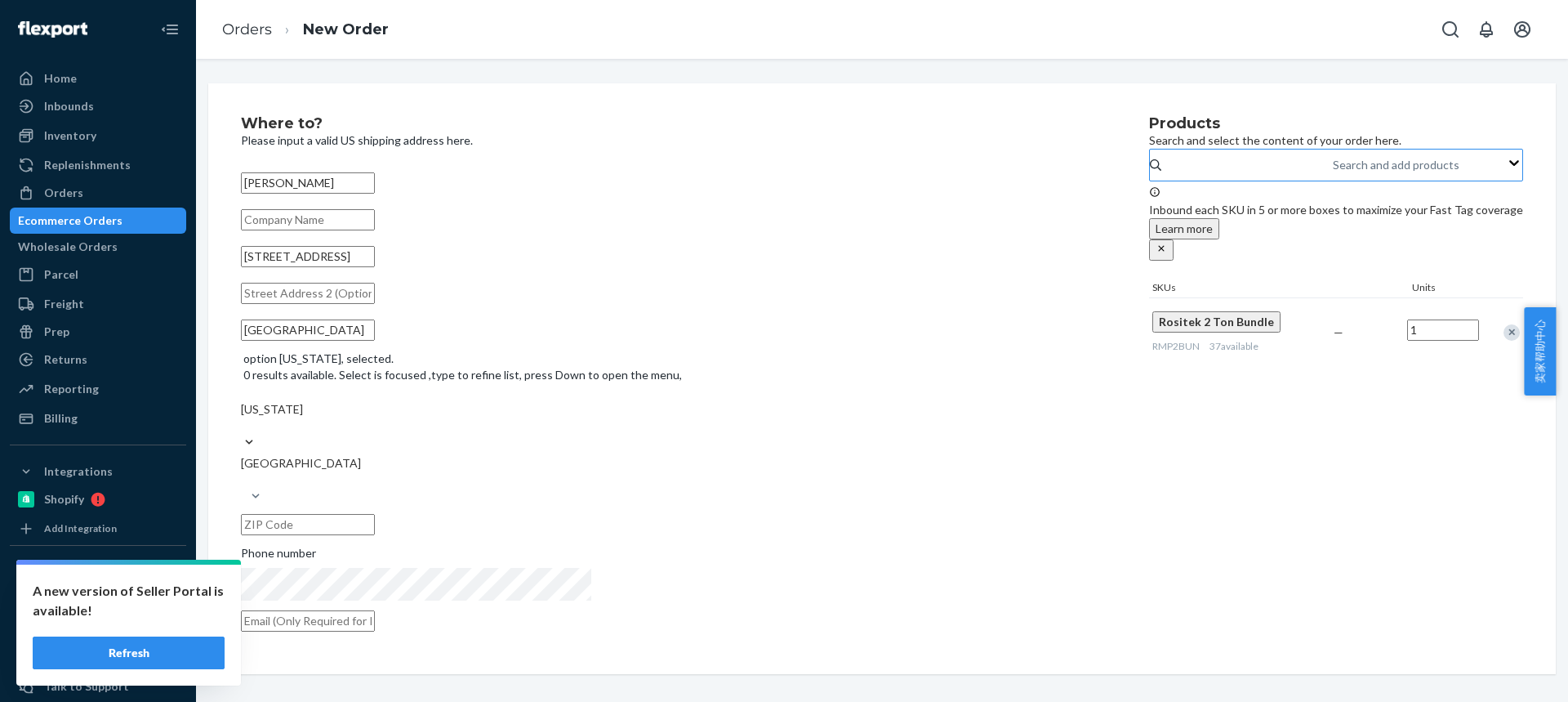
drag, startPoint x: 742, startPoint y: 406, endPoint x: 726, endPoint y: 351, distance: 57.3
click at [375, 514] on input "text" at bounding box center [307, 525] width 134 height 21
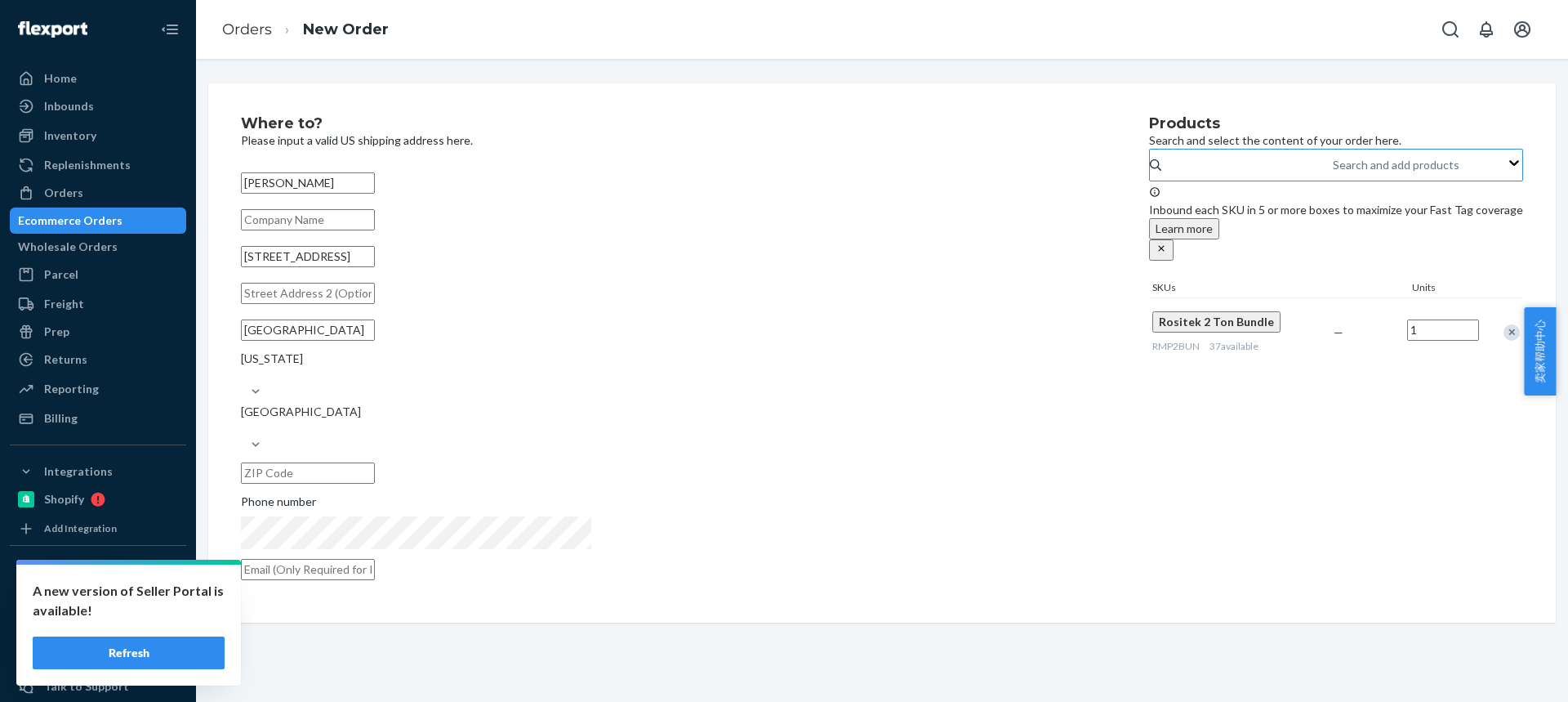
paste input "23061-3701"
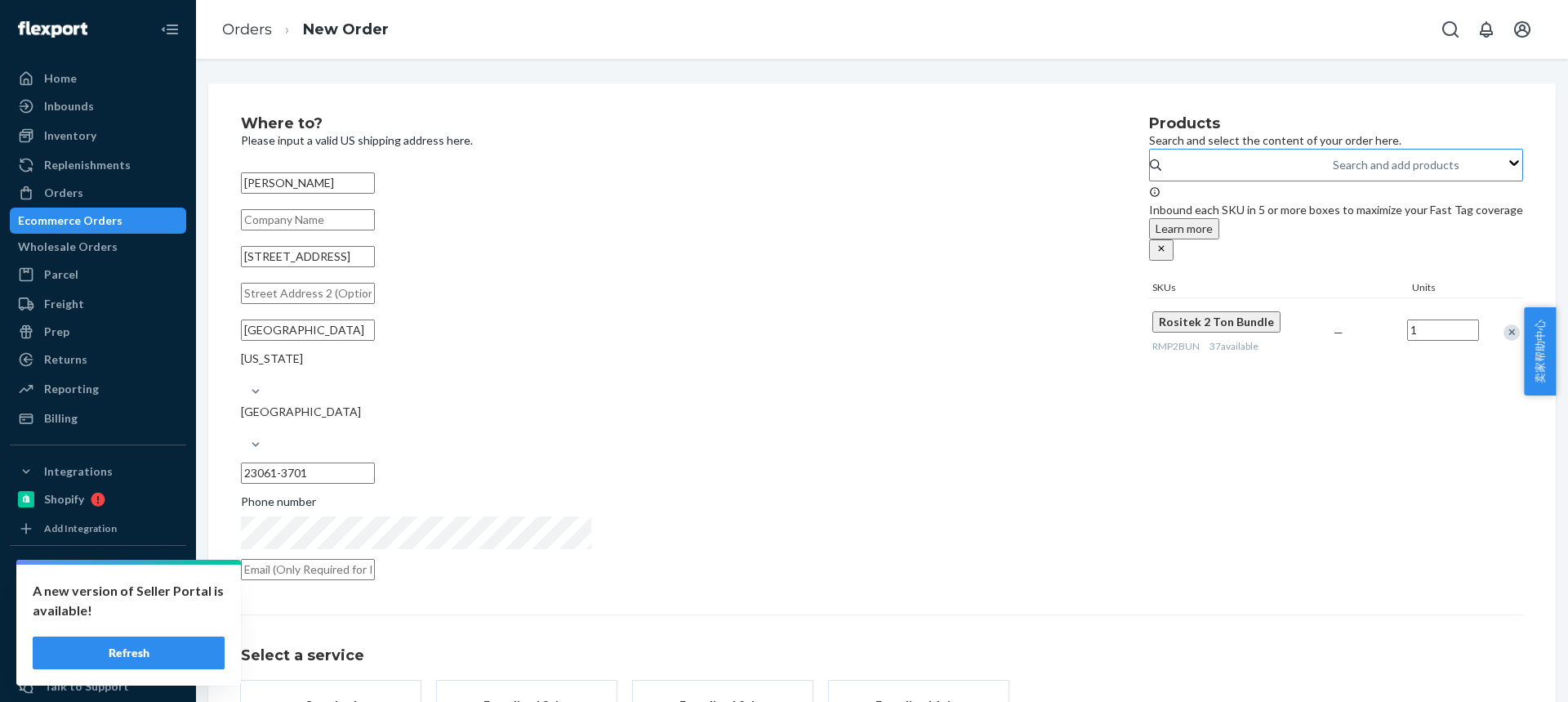
type input "23061-3701"
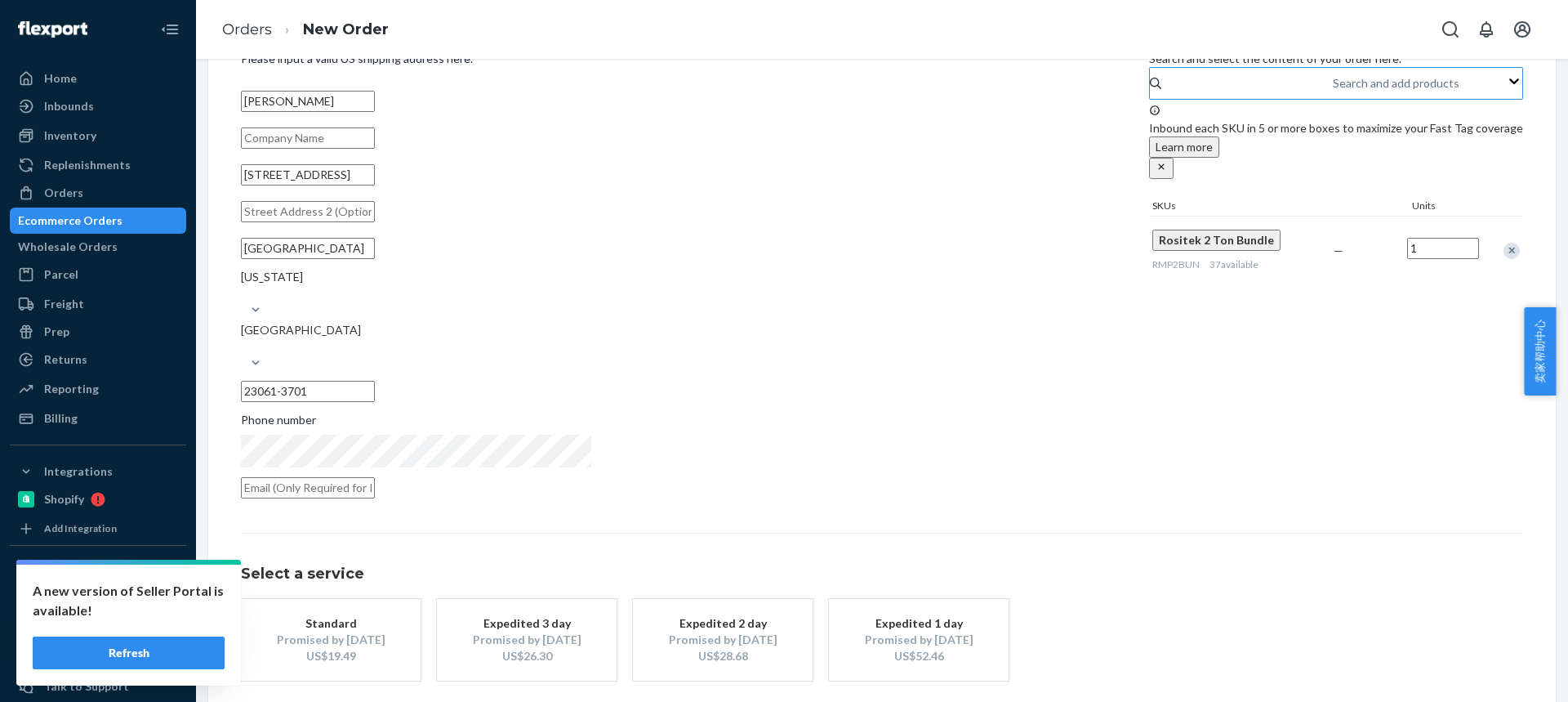
click at [396, 615] on div "Standard" at bounding box center [330, 622] width 131 height 16
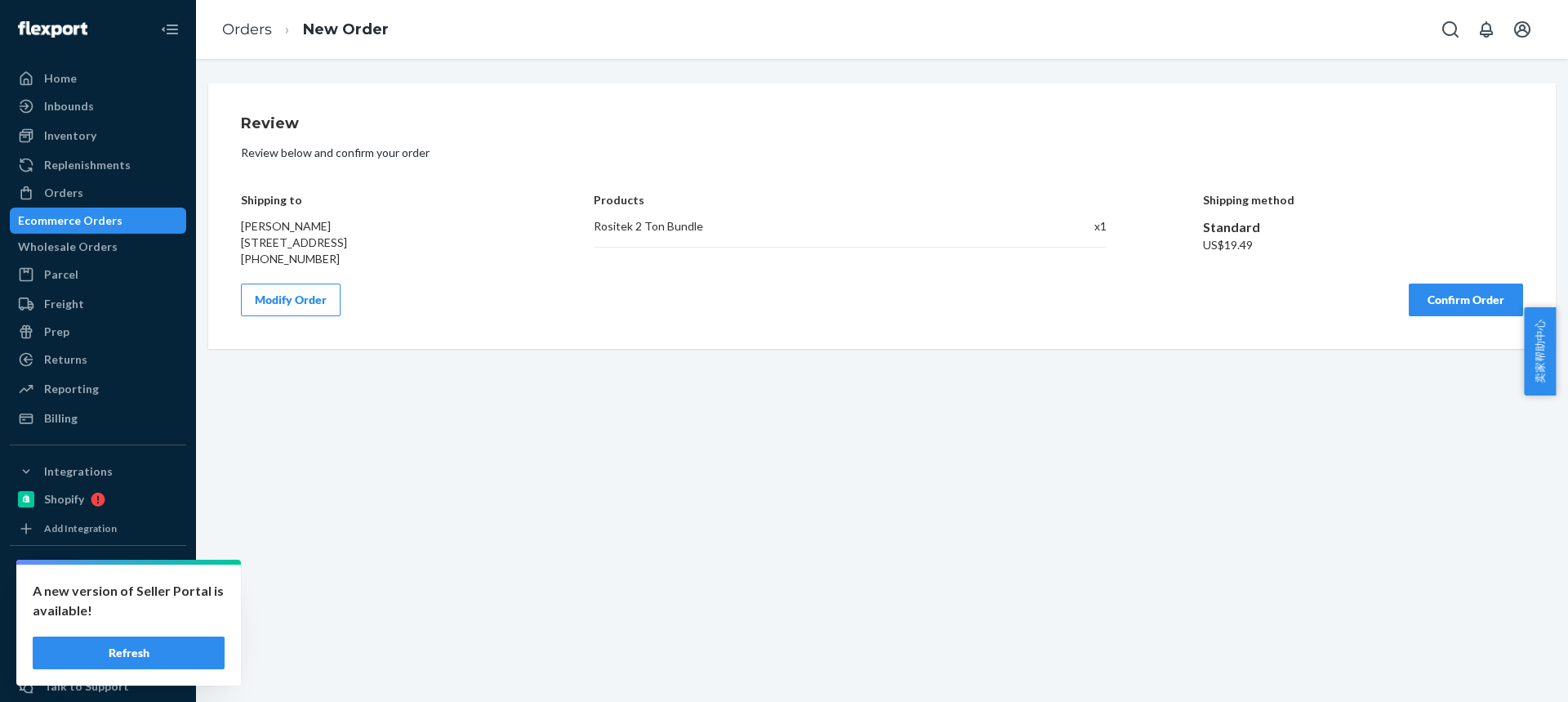
click at [1184, 335] on div "Review Review below and confirm your order Shipping to [PERSON_NAME] [STREET_AD…" at bounding box center [882, 216] width 1347 height 265
click at [1409, 309] on button "Confirm Order" at bounding box center [1466, 299] width 115 height 33
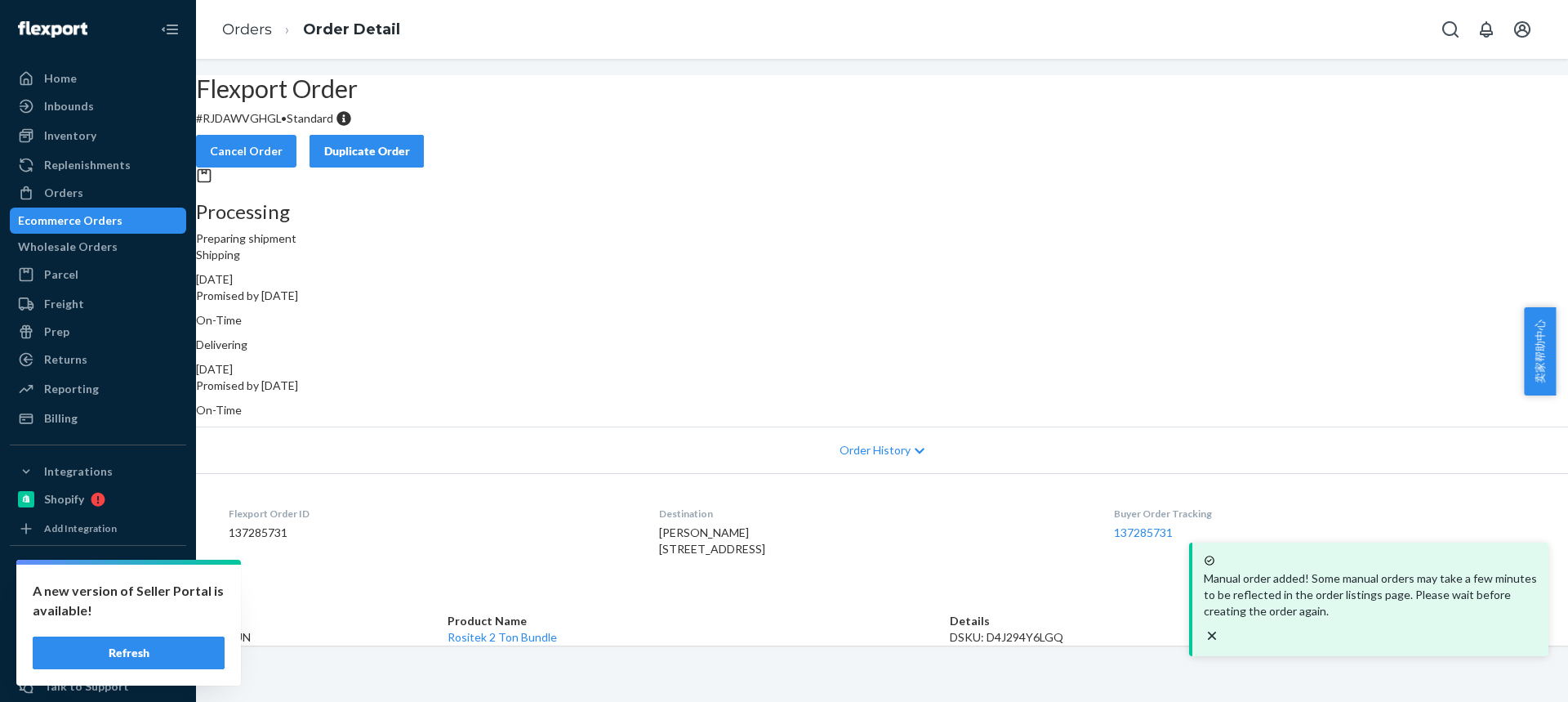
drag, startPoint x: 724, startPoint y: 534, endPoint x: 867, endPoint y: 535, distance: 143.0
click at [867, 535] on dl "Flexport Order ID 137285731 Destination [PERSON_NAME] [STREET_ADDRESS] US Buyer…" at bounding box center [882, 533] width 1372 height 122
click at [765, 549] on span "[PERSON_NAME] [STREET_ADDRESS]" at bounding box center [712, 541] width 106 height 30
click at [765, 544] on span "[PERSON_NAME] [STREET_ADDRESS]" at bounding box center [712, 541] width 106 height 30
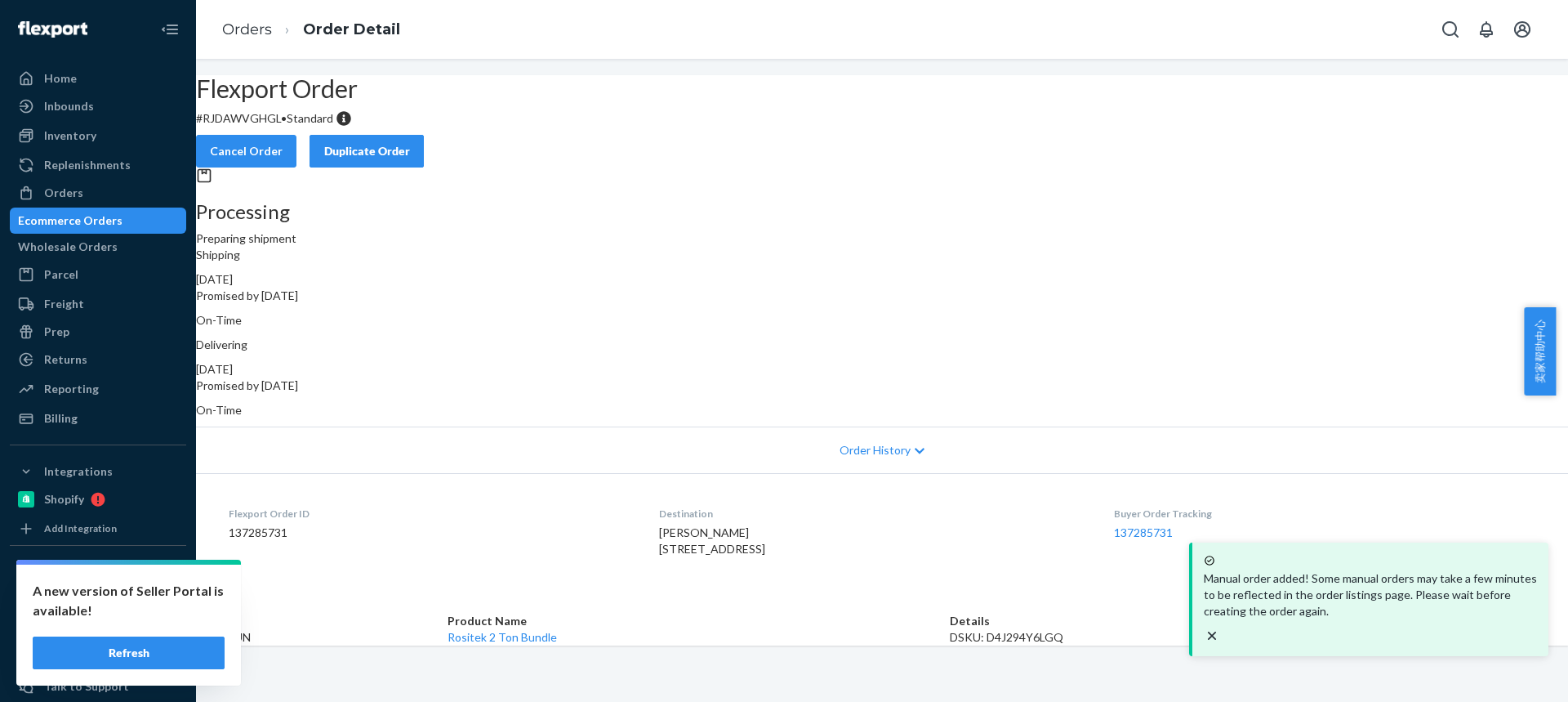
click at [765, 544] on span "[PERSON_NAME] [STREET_ADDRESS]" at bounding box center [712, 541] width 106 height 30
click at [448, 645] on td "RMP2BUN" at bounding box center [322, 637] width 252 height 16
drag, startPoint x: 543, startPoint y: 659, endPoint x: 552, endPoint y: 633, distance: 27.5
click at [448, 645] on td "RMP2BUN" at bounding box center [322, 637] width 252 height 16
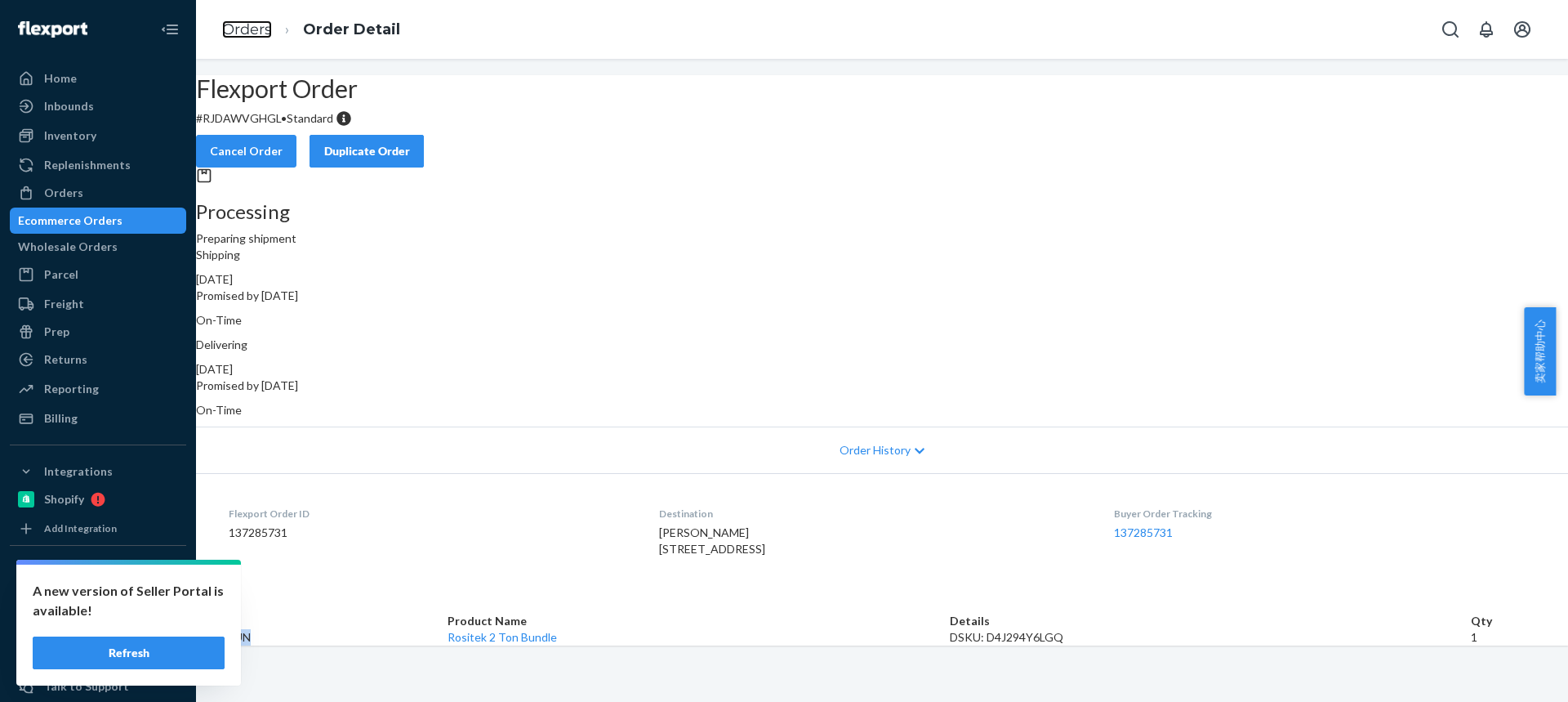
drag, startPoint x: 251, startPoint y: 27, endPoint x: 321, endPoint y: 63, distance: 78.7
click at [251, 27] on link "Orders" at bounding box center [247, 29] width 50 height 18
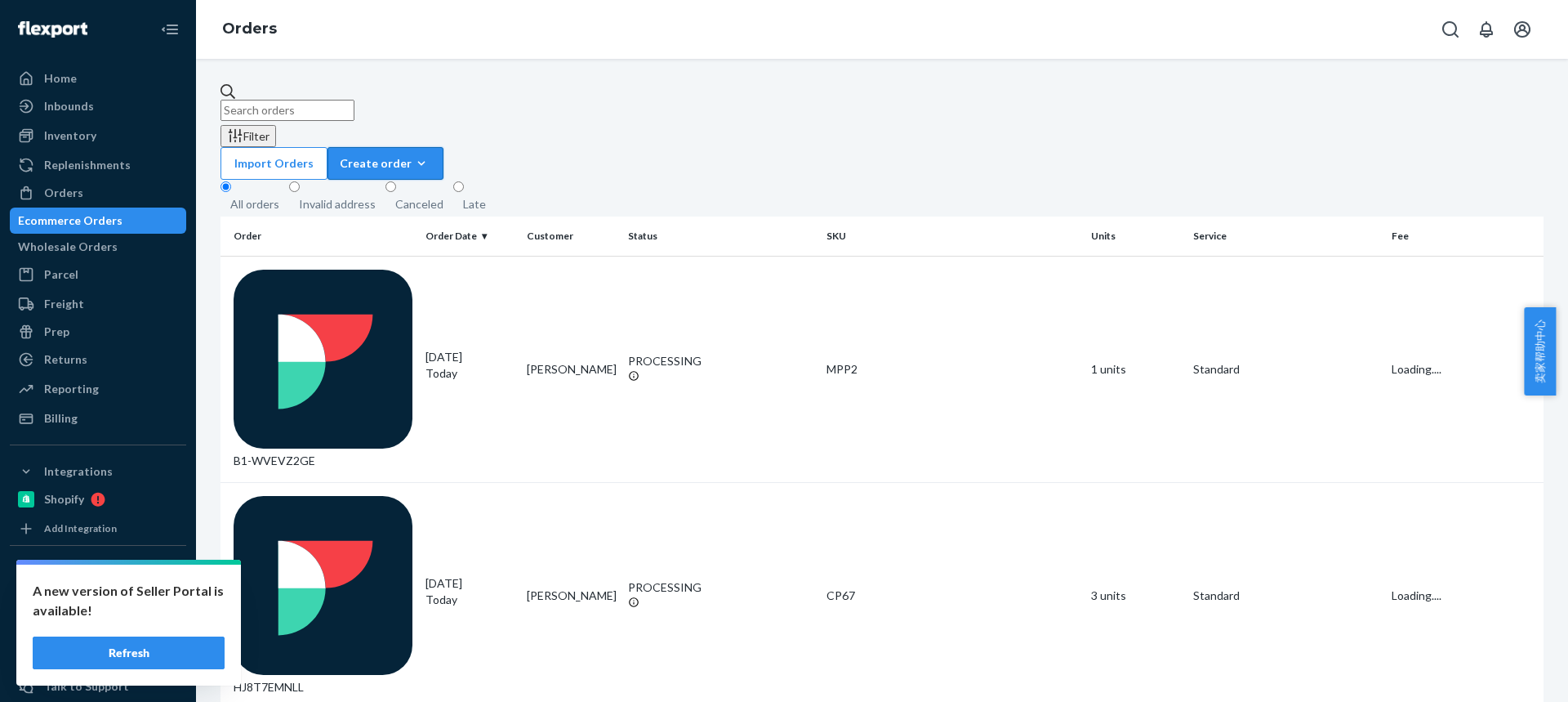
click at [431, 155] on div "Create order" at bounding box center [385, 163] width 92 height 16
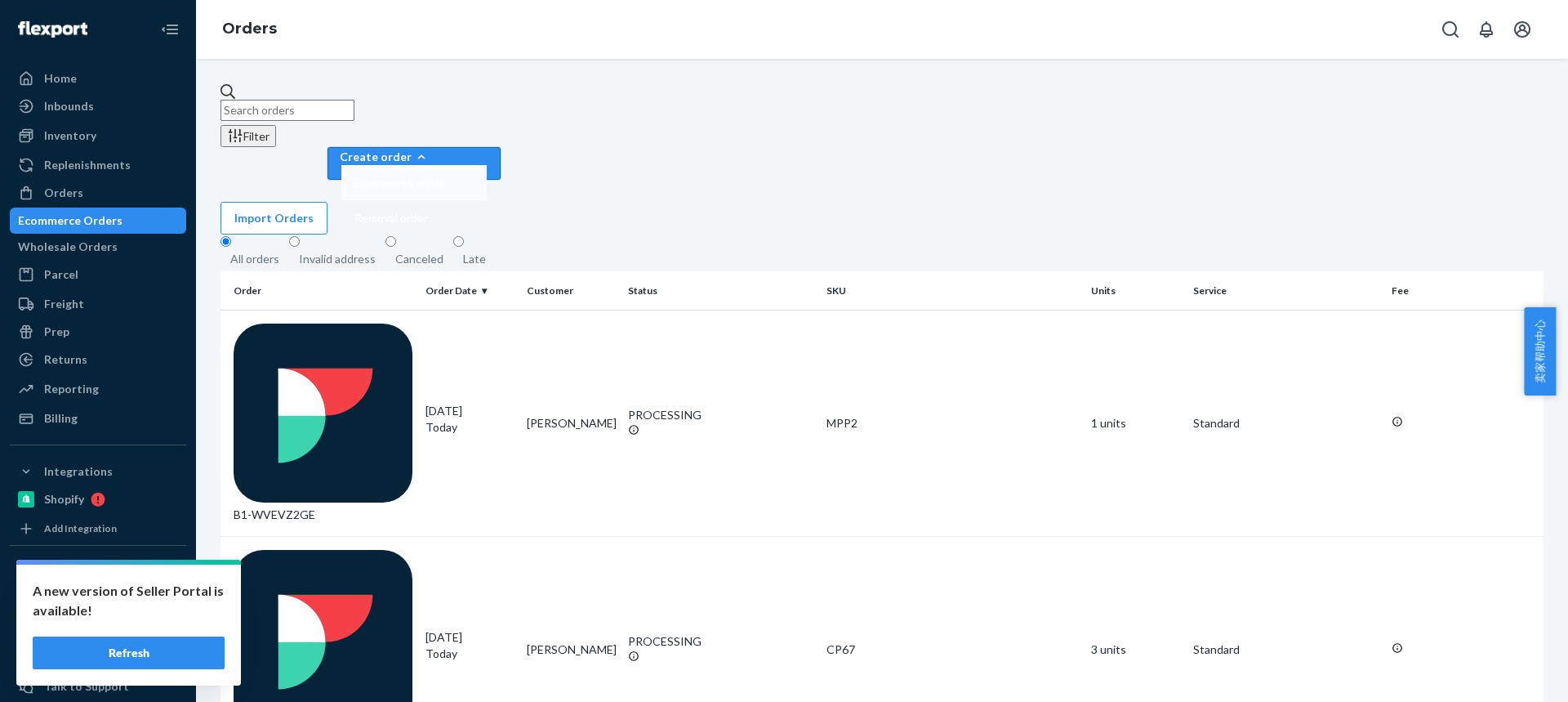
click at [444, 177] on span "Ecommerce order" at bounding box center [399, 183] width 90 height 11
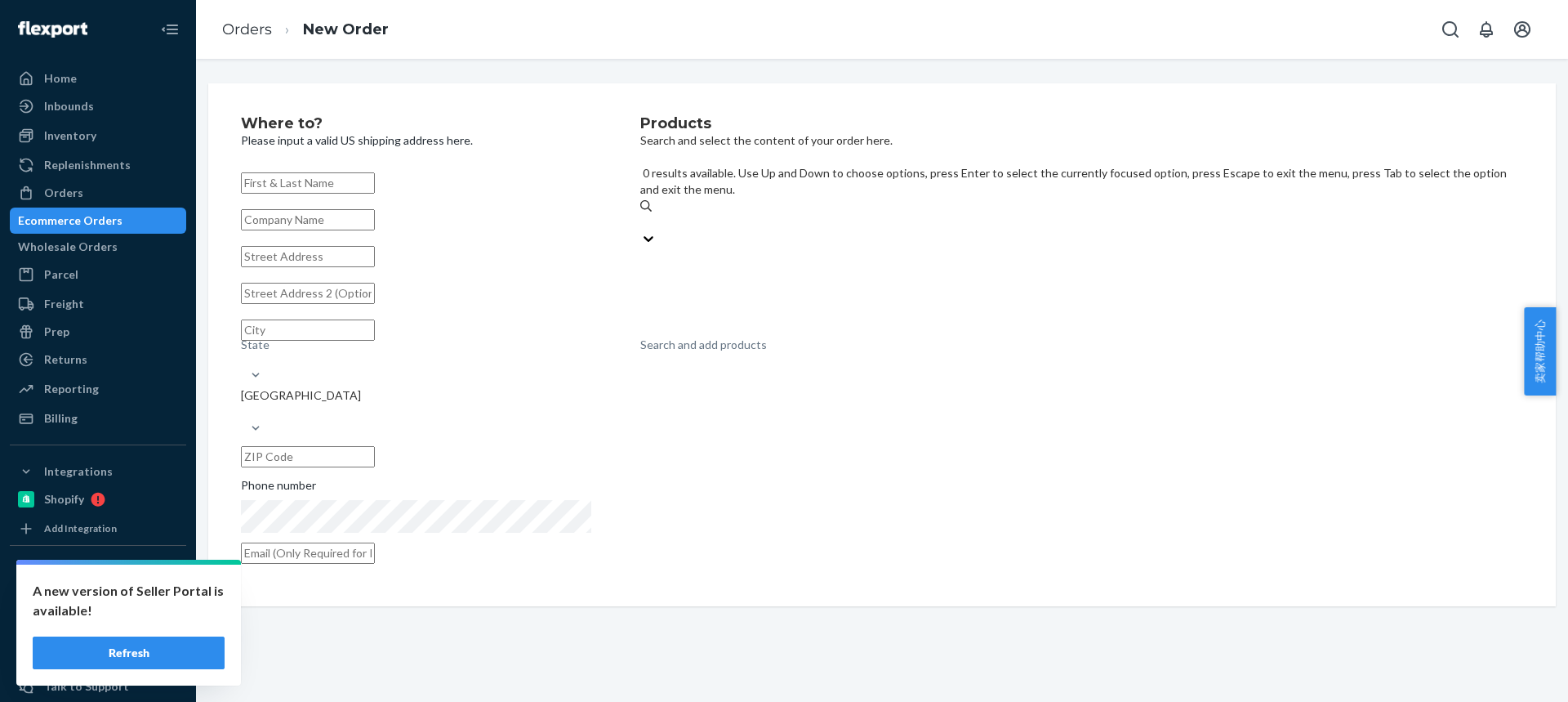
click at [767, 336] on div "Search and add products" at bounding box center [704, 344] width 127 height 16
click at [642, 214] on input "0 results available. Use Up and Down to choose options, press Enter to select t…" at bounding box center [641, 222] width 2 height 16
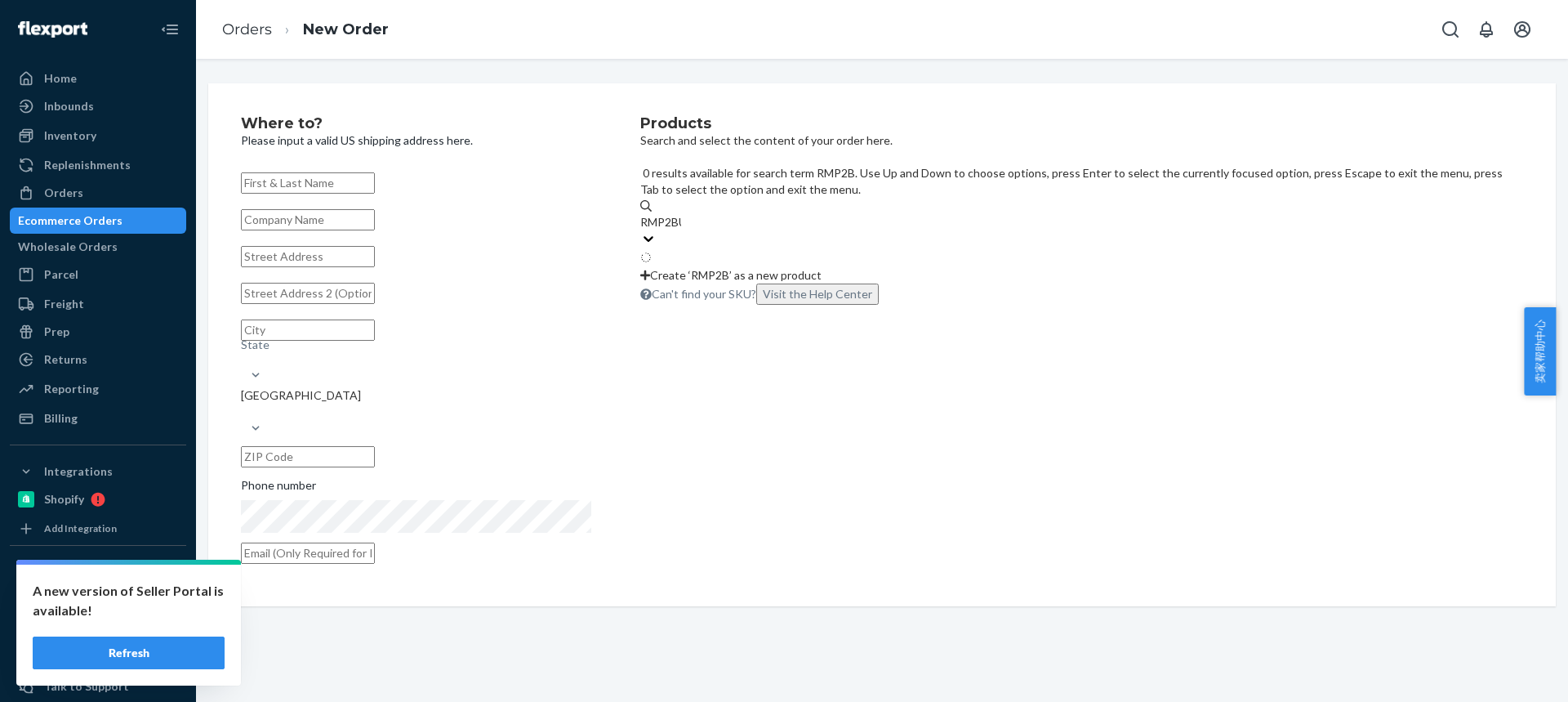
type input "RMP2BUN"
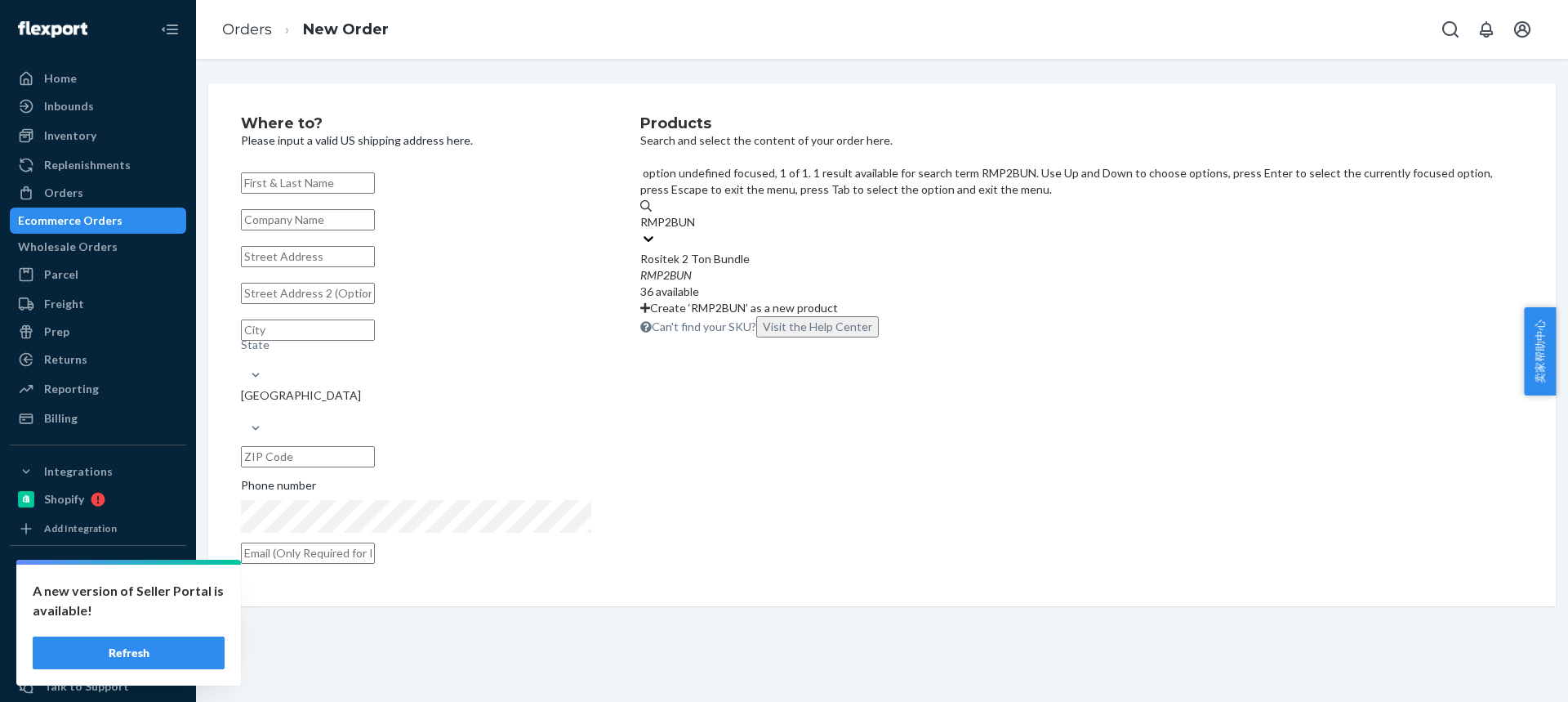
click at [1002, 251] on div "Rositek 2 Ton Bundle" at bounding box center [1081, 259] width 882 height 16
click at [698, 217] on input "RMP2BUN" at bounding box center [668, 222] width 57 height 16
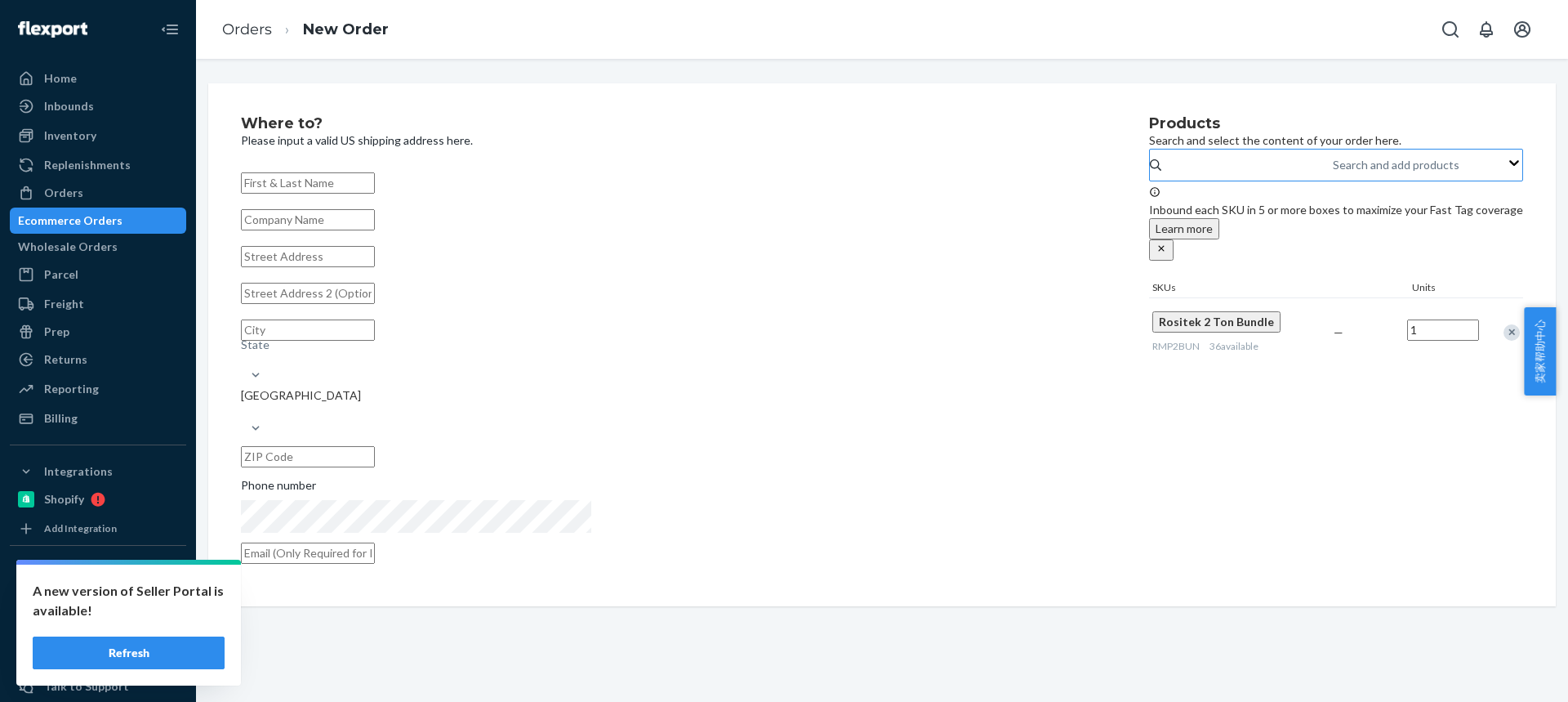
click at [609, 200] on div "State [GEOGRAPHIC_DATA] Phone number" at bounding box center [669, 368] width 859 height 403
drag, startPoint x: 599, startPoint y: 188, endPoint x: 585, endPoint y: 152, distance: 38.6
click at [375, 188] on input "text" at bounding box center [307, 183] width 134 height 21
paste input "[PERSON_NAME]"
type input "[PERSON_NAME]"
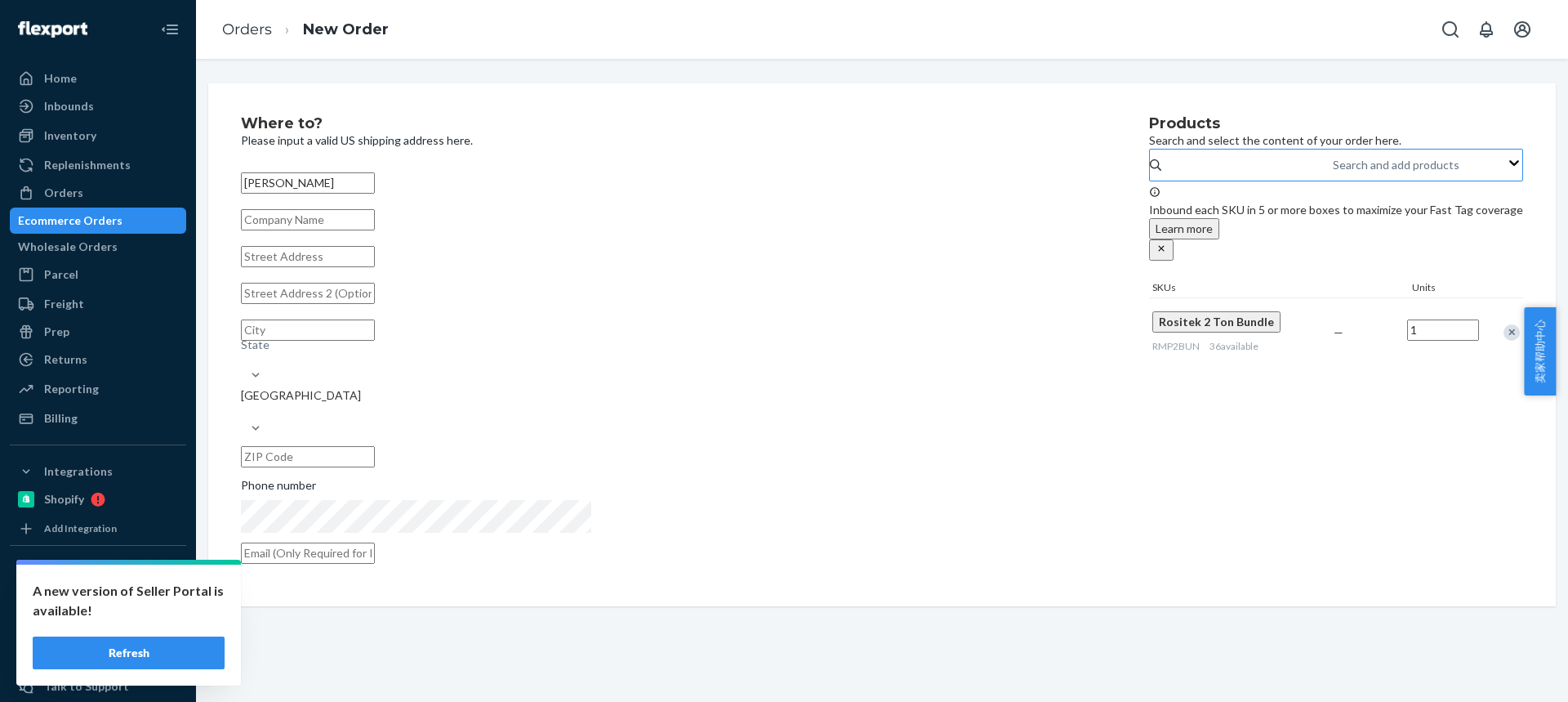
click at [375, 267] on input "text" at bounding box center [307, 257] width 134 height 21
paste input "22920 [PERSON_NAME]"
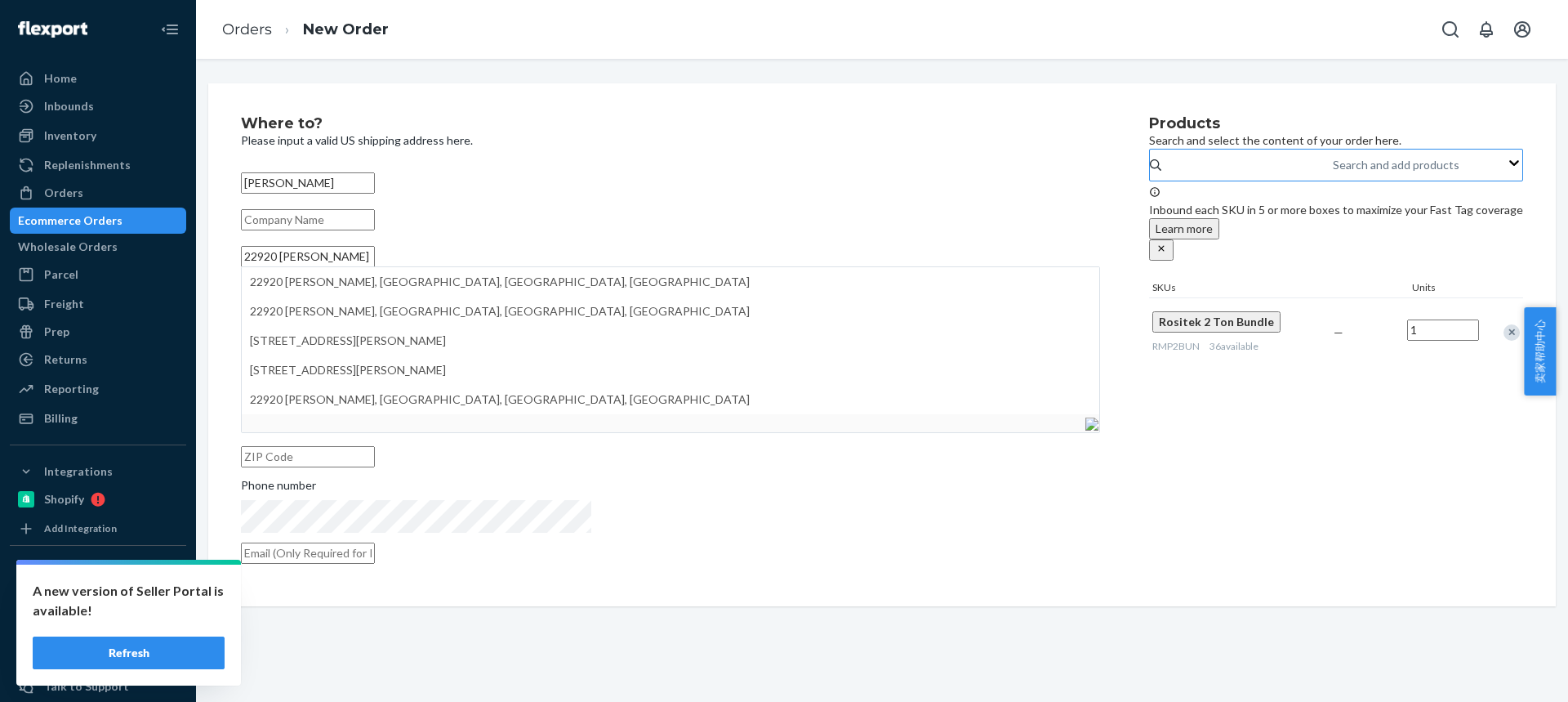
type input "22920 [PERSON_NAME]"
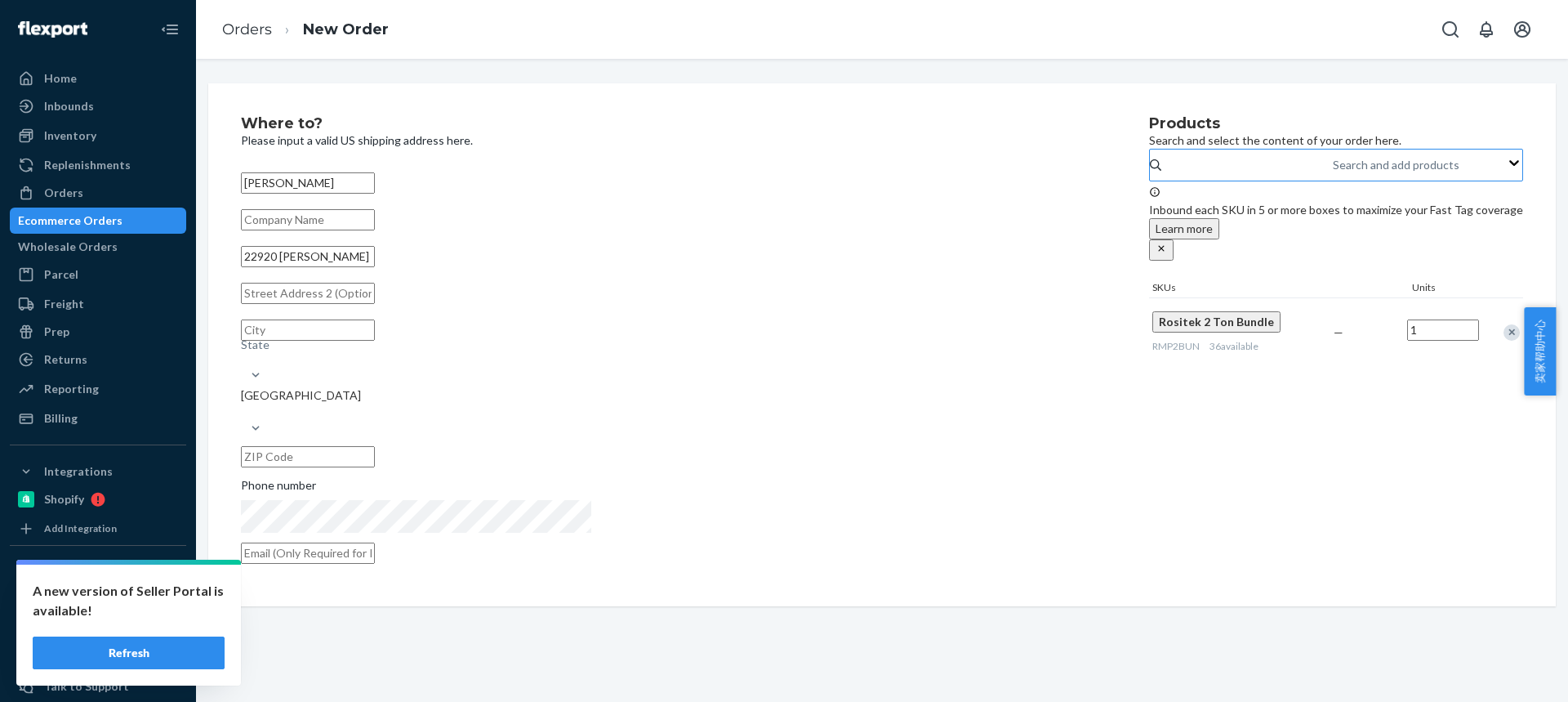
drag, startPoint x: 555, startPoint y: 381, endPoint x: 543, endPoint y: 305, distance: 76.9
click at [375, 341] on input "text" at bounding box center [307, 330] width 134 height 21
paste input "Bend"
type input "Bend"
click at [789, 367] on div "State" at bounding box center [669, 358] width 859 height 16
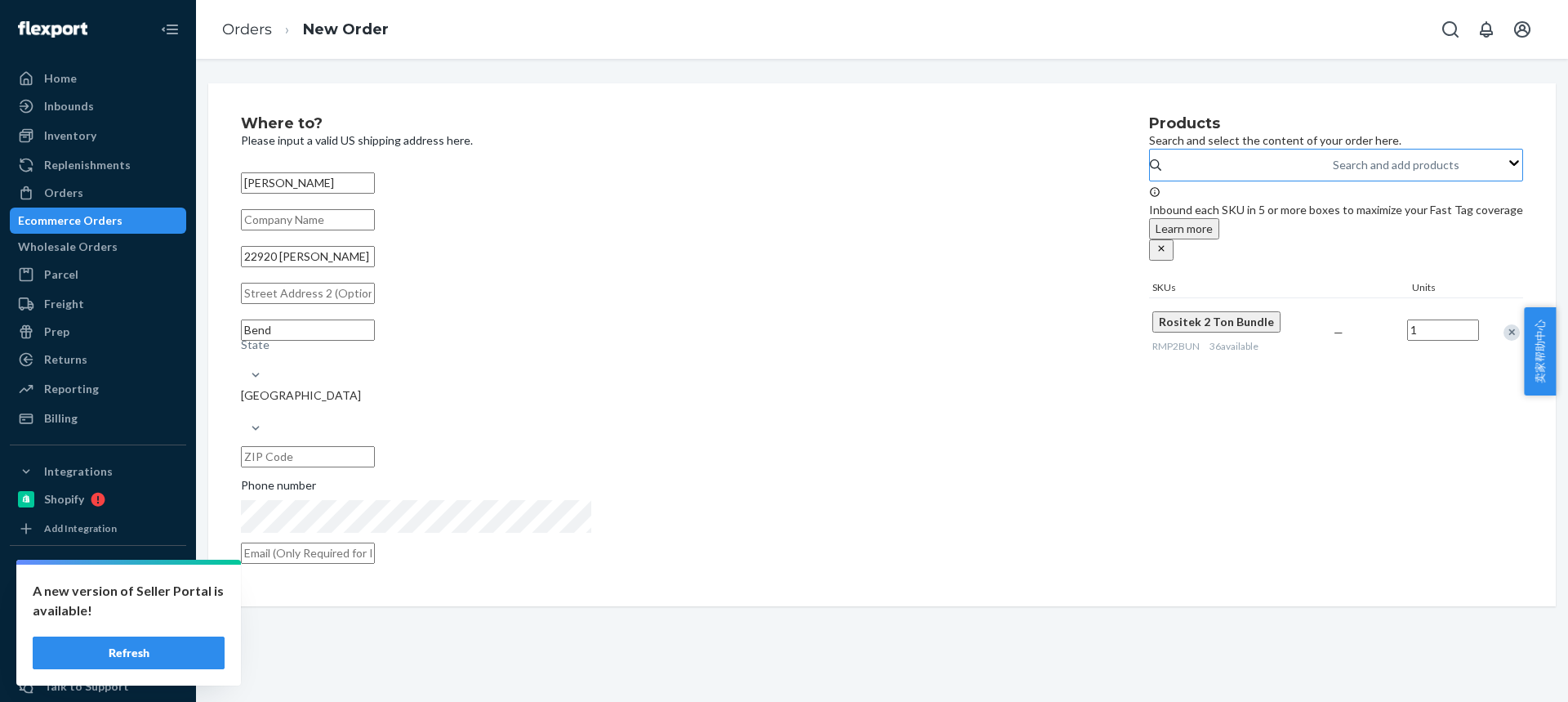
click at [242, 367] on input "State" at bounding box center [241, 358] width 2 height 16
paste input "OR"
type input "OR"
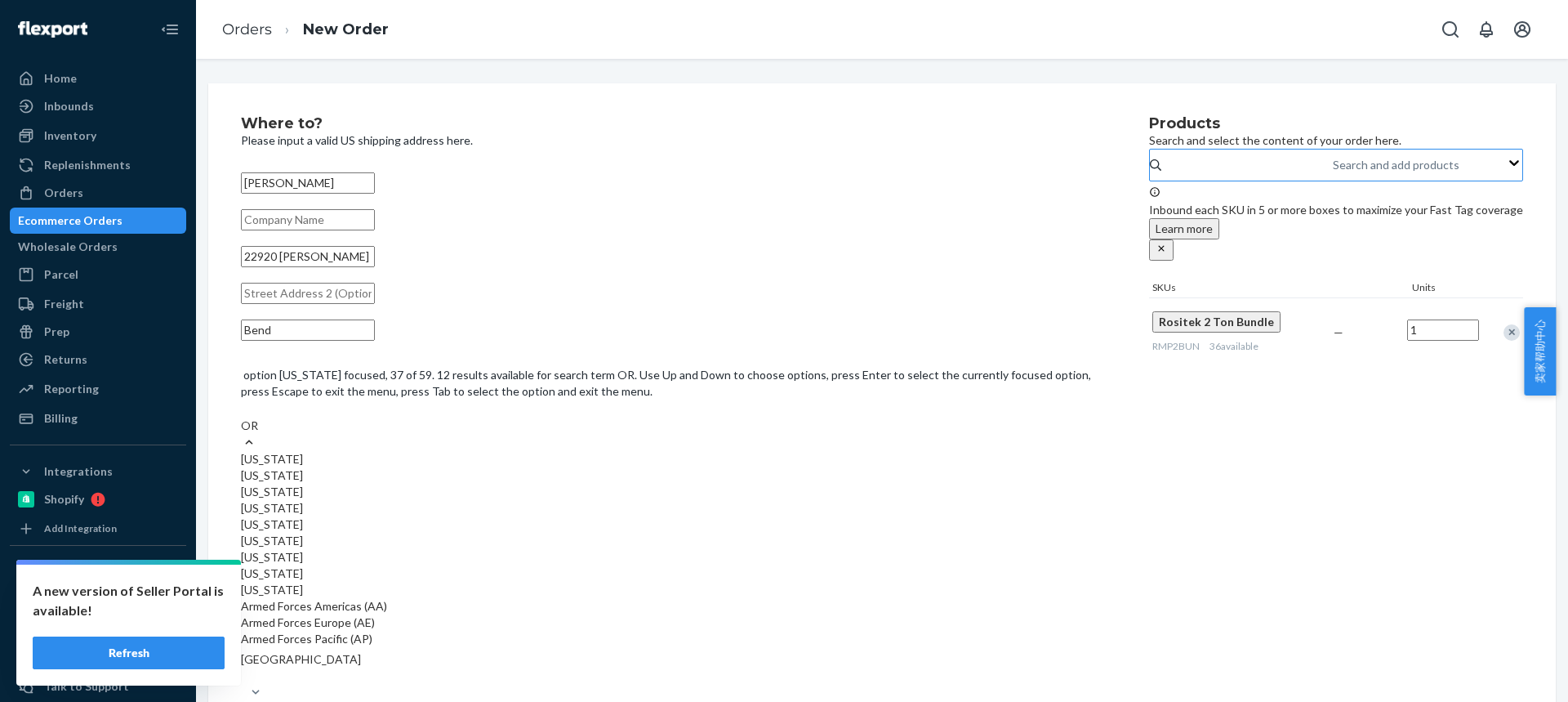
scroll to position [164, 0]
click at [722, 582] on div "[US_STATE]" at bounding box center [669, 589] width 859 height 16
click at [258, 434] on input "OR" at bounding box center [249, 425] width 18 height 16
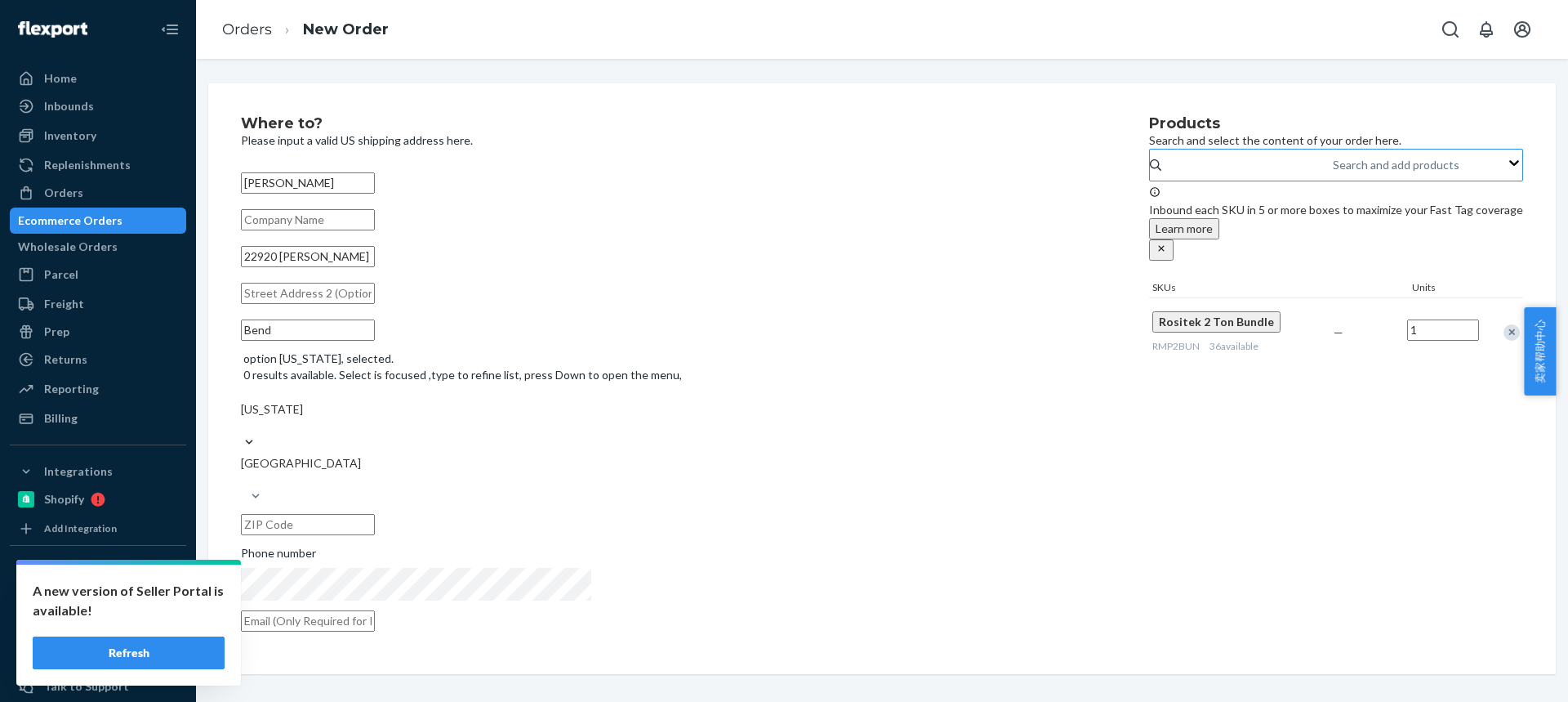
click at [375, 514] on input "text" at bounding box center [307, 525] width 134 height 21
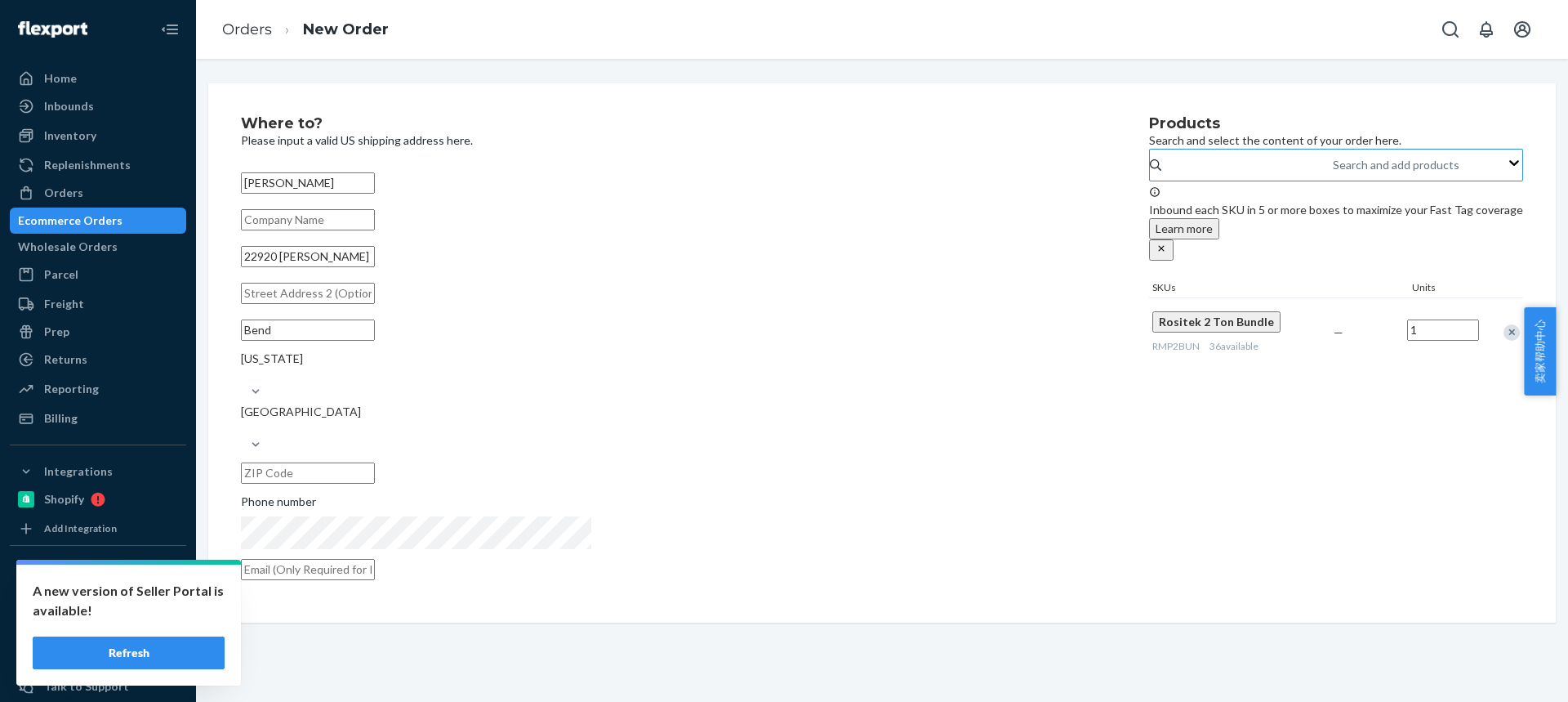
paste input "97701-9610"
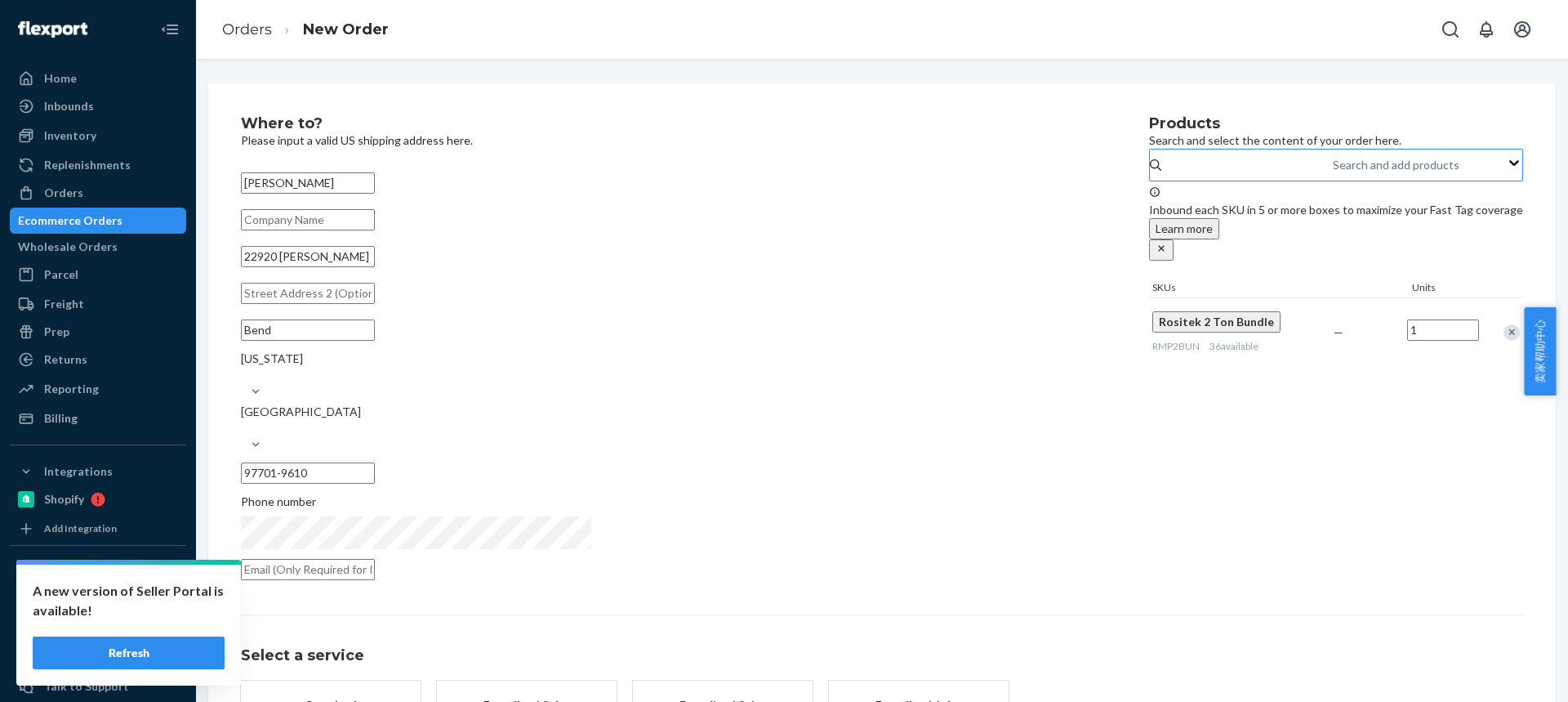
type input "97701-9610"
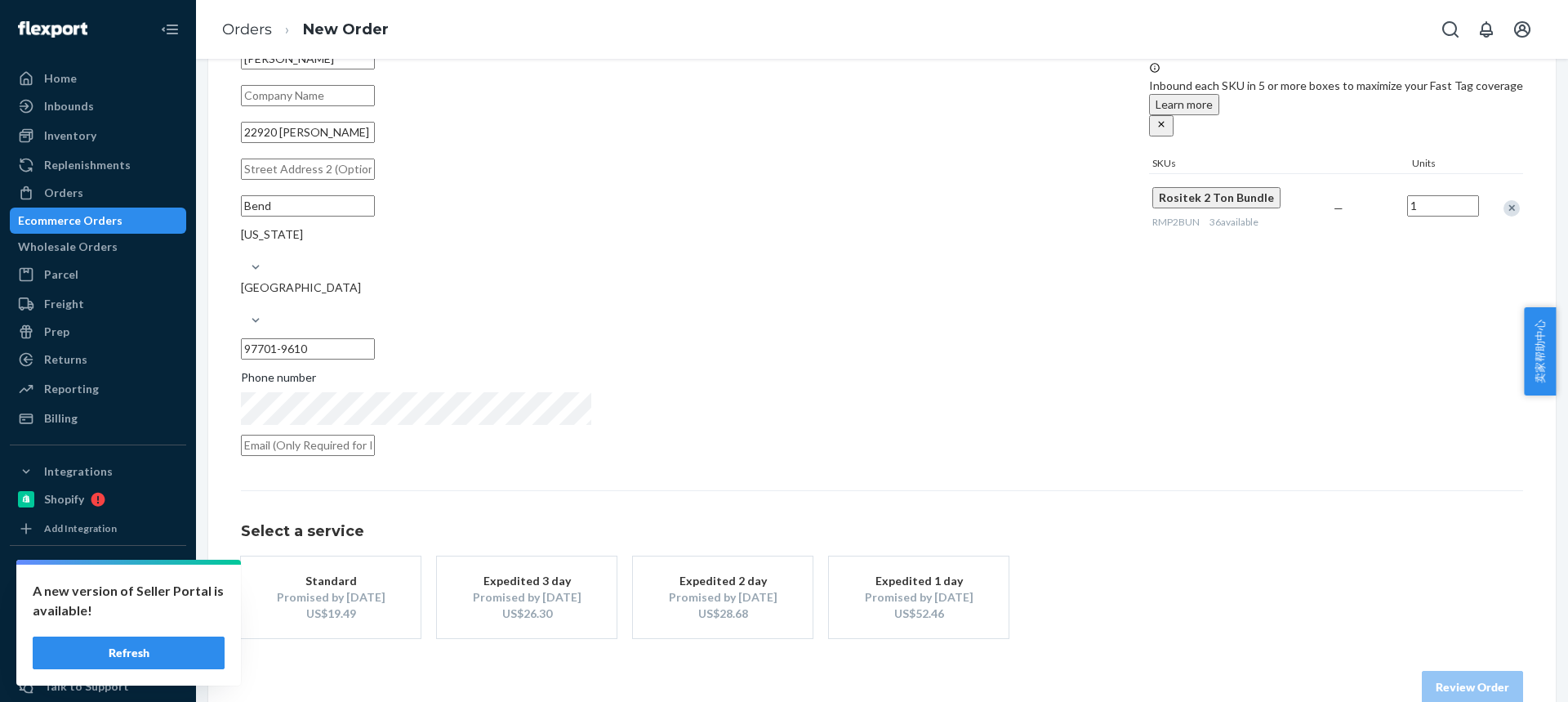
click at [396, 573] on div "Standard" at bounding box center [330, 581] width 131 height 16
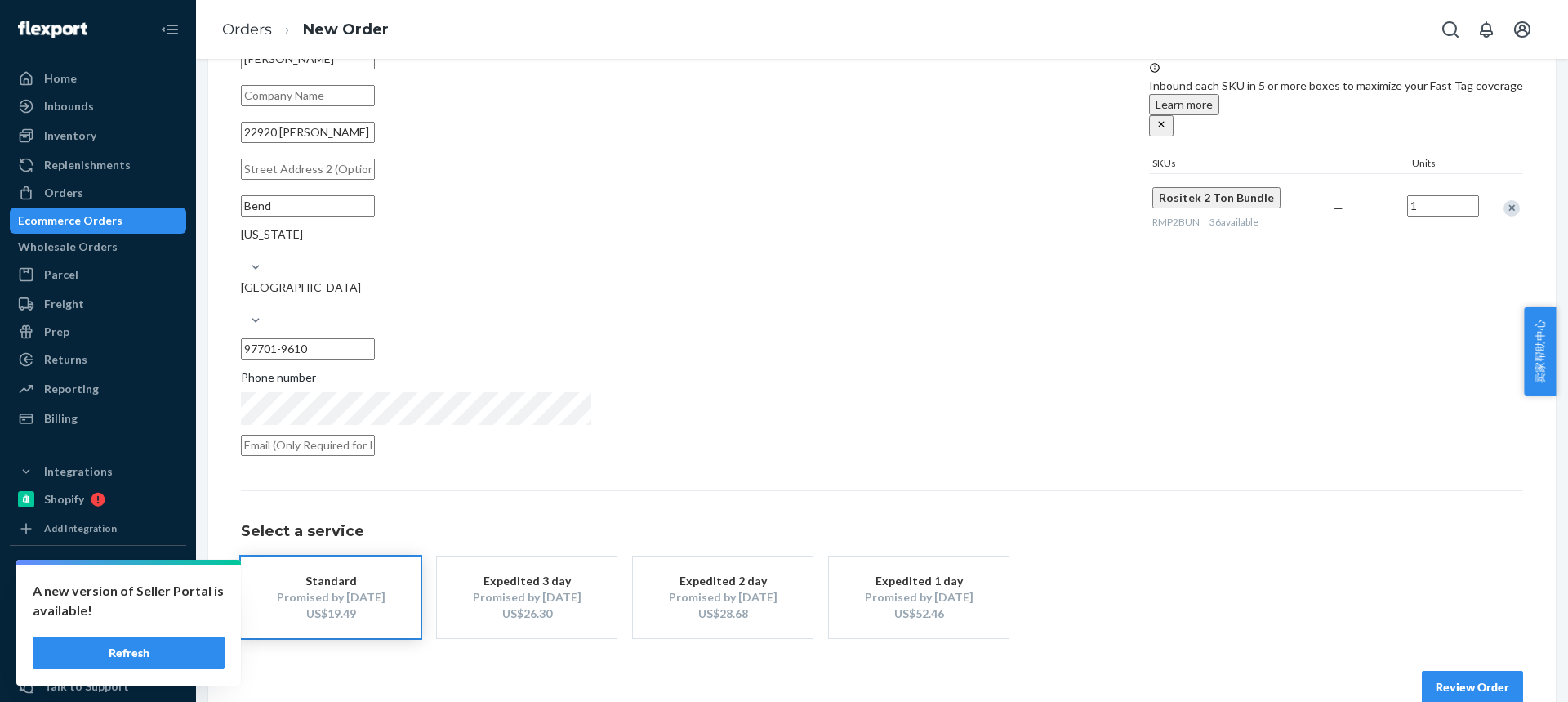
click at [1422, 671] on button "Review Order" at bounding box center [1472, 687] width 101 height 33
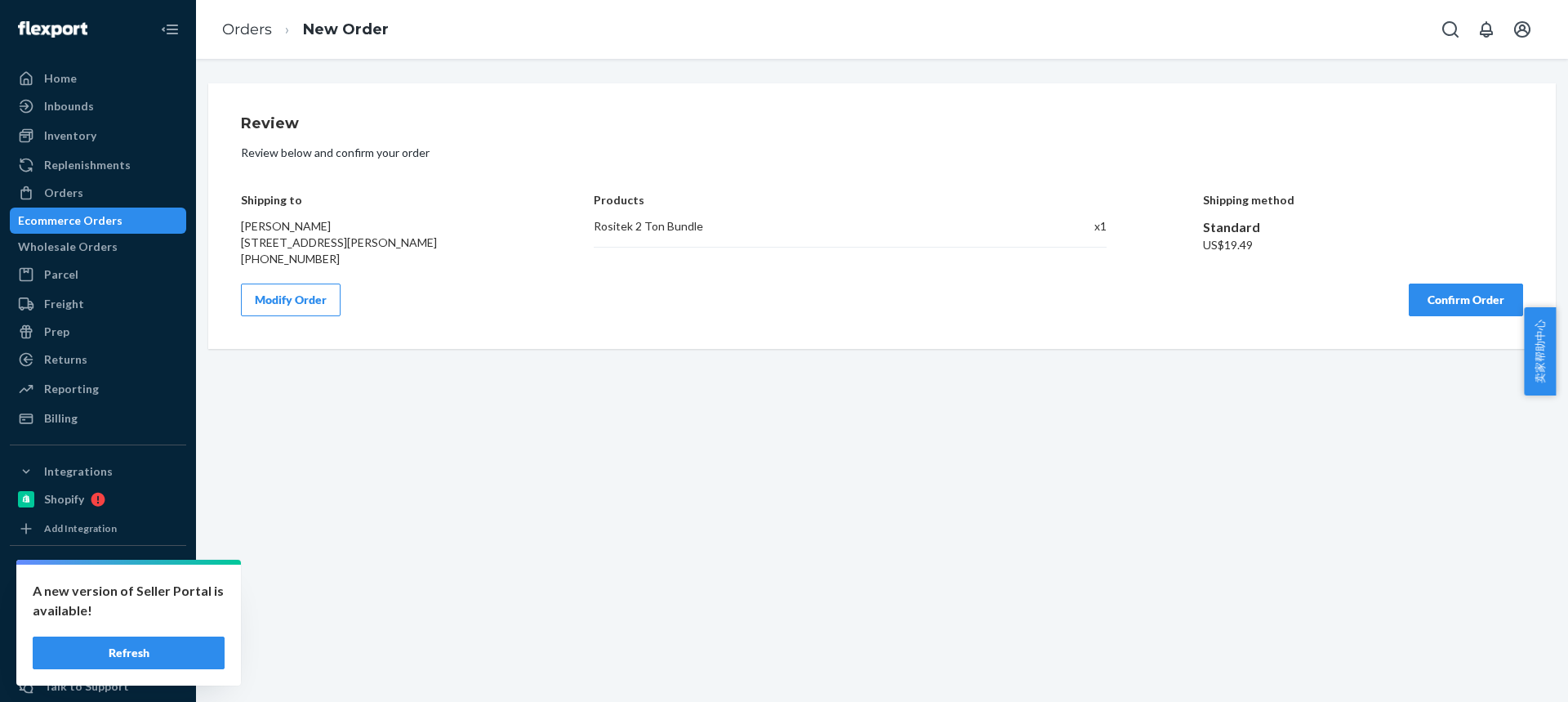
scroll to position [0, 0]
click at [1171, 296] on div "Review Review below and confirm your order Shipping to [PERSON_NAME] [STREET_AD…" at bounding box center [882, 215] width 1282 height 200
drag, startPoint x: 1193, startPoint y: 347, endPoint x: 1185, endPoint y: 333, distance: 16.1
click at [1193, 346] on div "Review Review below and confirm your order Shipping to [PERSON_NAME] [STREET_AD…" at bounding box center [882, 216] width 1347 height 265
drag, startPoint x: 1179, startPoint y: 317, endPoint x: 1155, endPoint y: 295, distance: 32.6
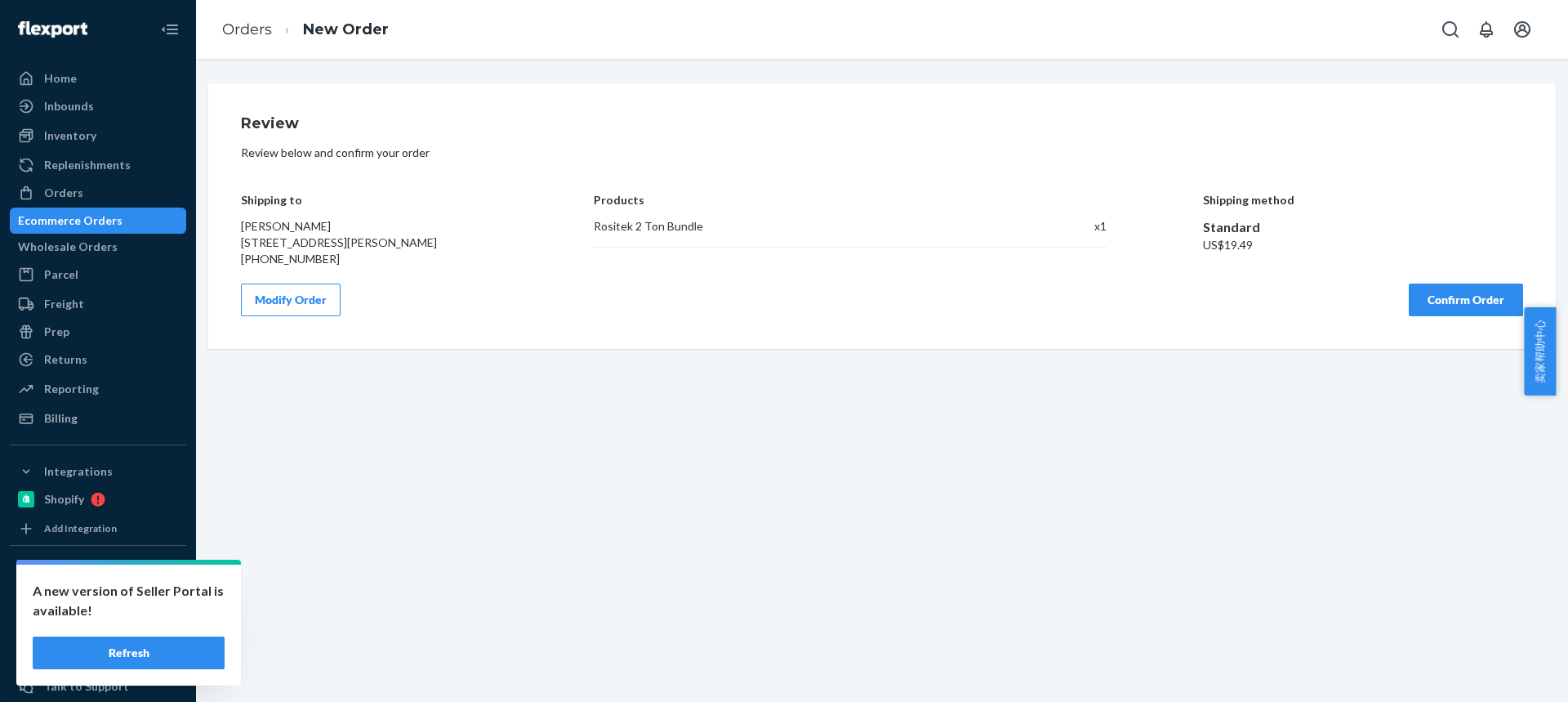
click at [1409, 316] on button "Confirm Order" at bounding box center [1466, 299] width 115 height 33
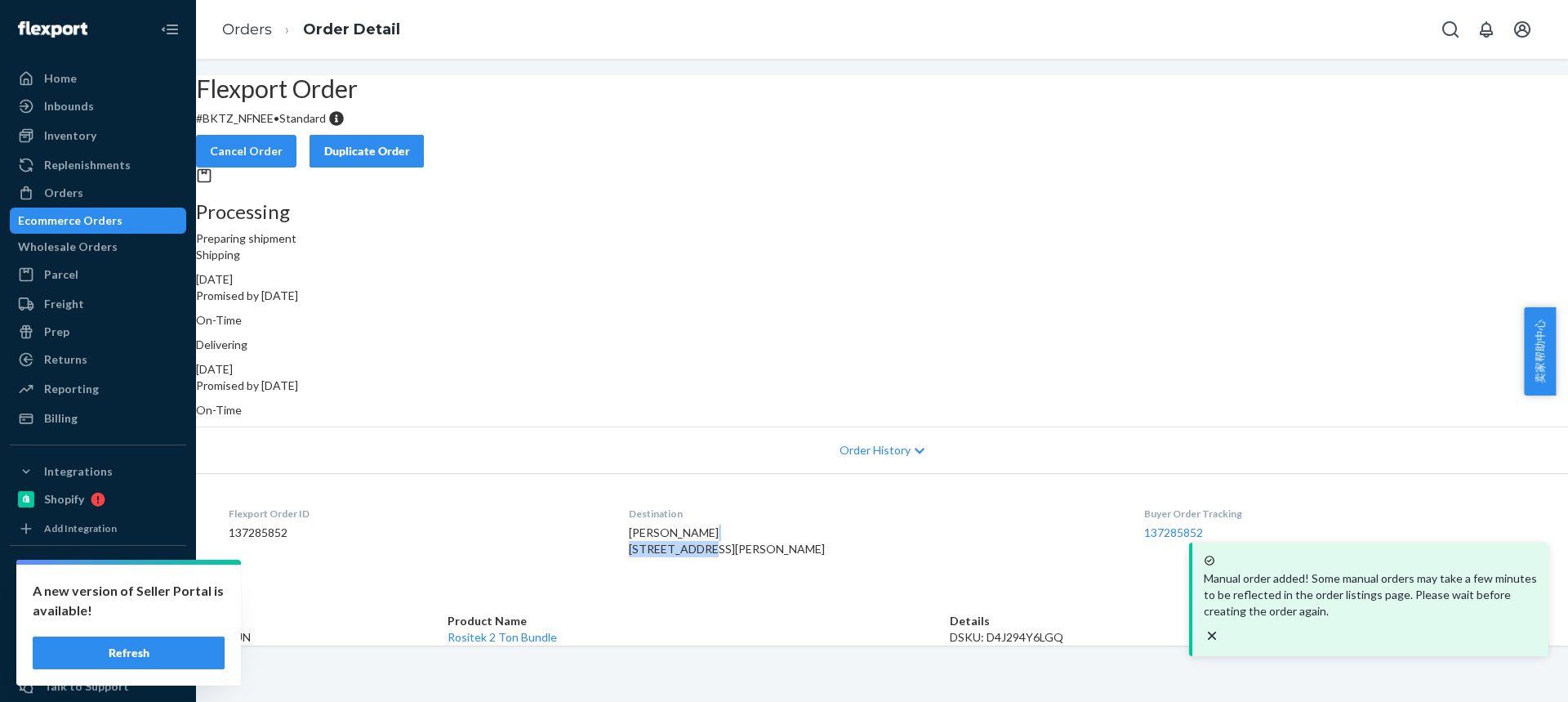
drag, startPoint x: 741, startPoint y: 539, endPoint x: 850, endPoint y: 539, distance: 109.0
click at [850, 539] on dl "Flexport Order ID 137285852 Destination [PERSON_NAME] 22920 [PERSON_NAME][GEOGR…" at bounding box center [882, 533] width 1372 height 122
click at [775, 552] on span "[PERSON_NAME] [STREET_ADDRESS][PERSON_NAME]" at bounding box center [726, 541] width 196 height 30
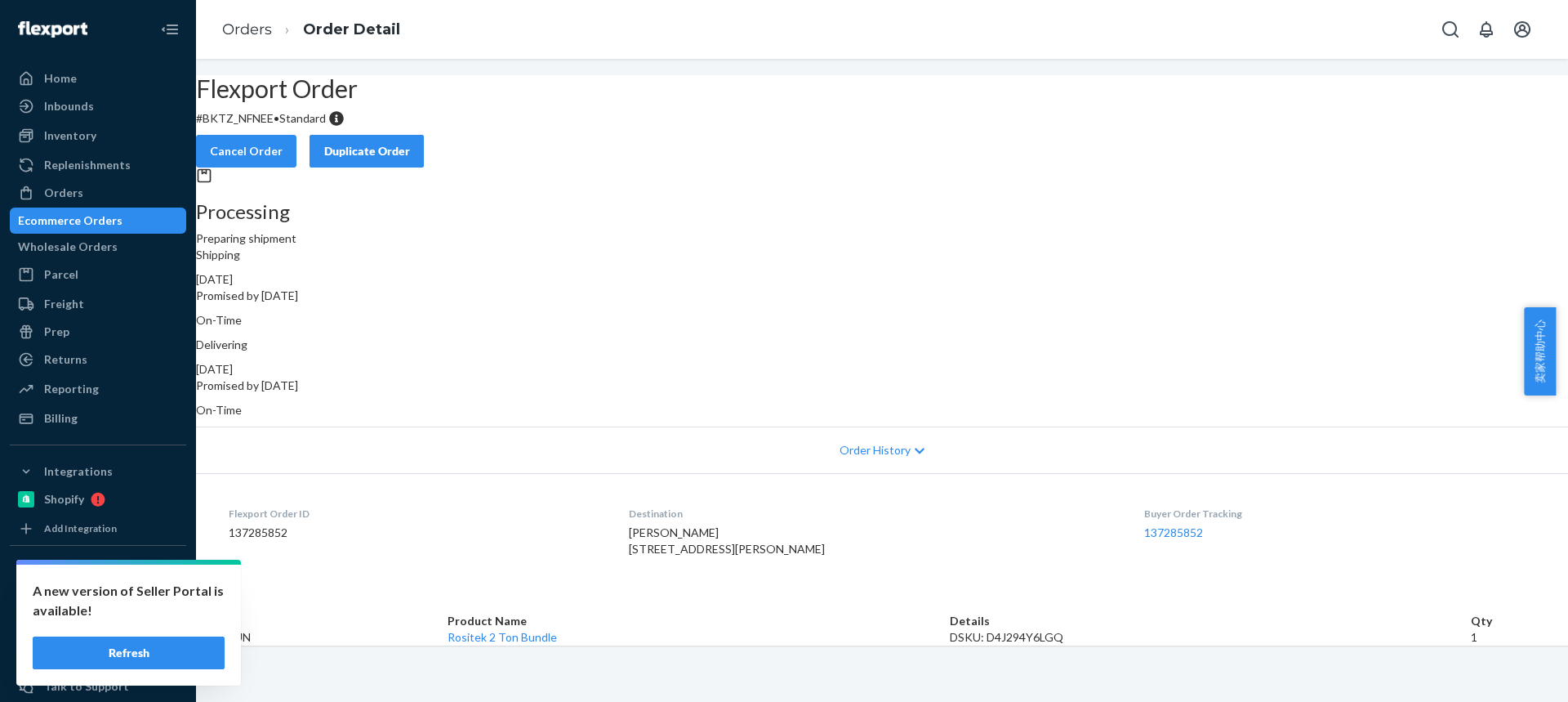
scroll to position [33, 0]
click at [448, 645] on td "RMP2BUN" at bounding box center [322, 637] width 252 height 16
click at [245, 27] on link "Orders" at bounding box center [247, 29] width 50 height 18
